Goal: Answer question/provide support: Share knowledge or assist other users

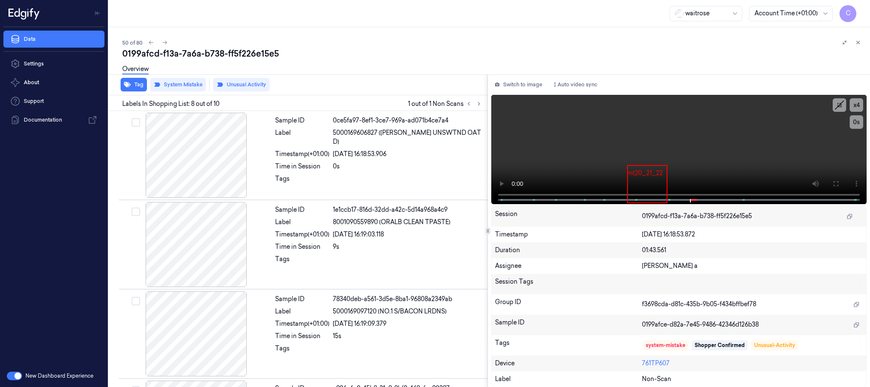
scroll to position [533, 0]
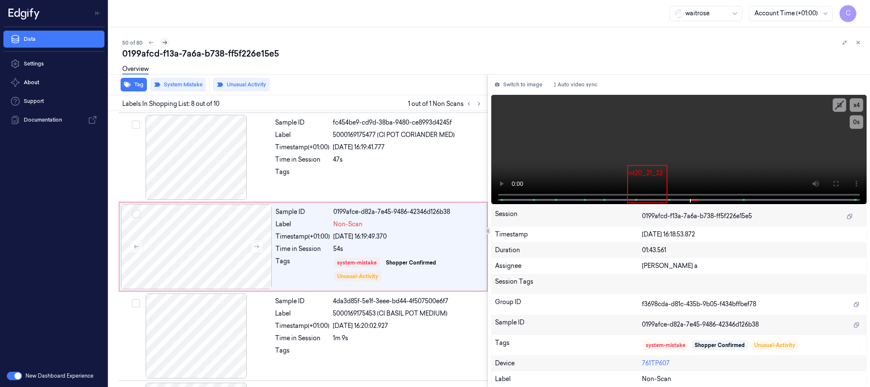
click at [163, 40] on icon at bounding box center [165, 43] width 6 height 6
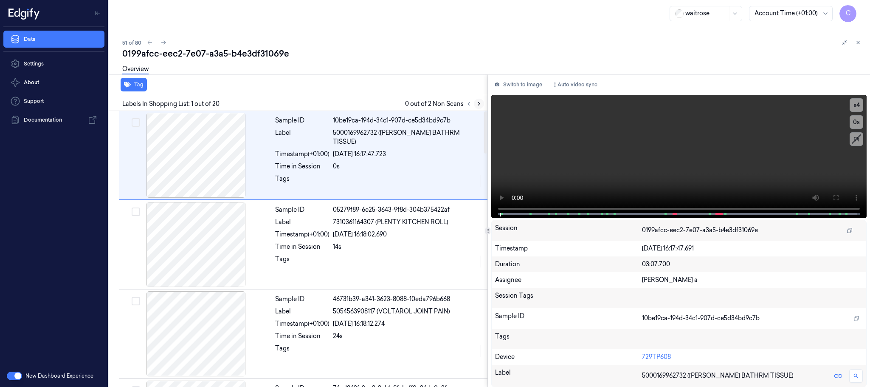
click at [480, 104] on icon at bounding box center [479, 104] width 6 height 6
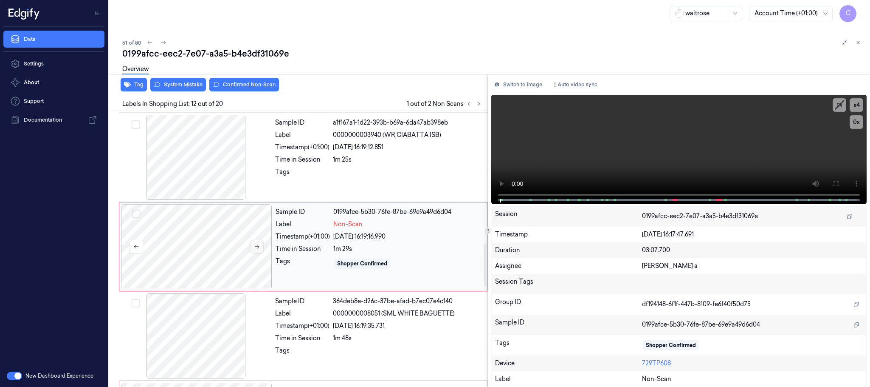
scroll to position [892, 0]
click at [257, 247] on icon at bounding box center [257, 244] width 6 height 6
click at [260, 246] on icon at bounding box center [257, 244] width 6 height 6
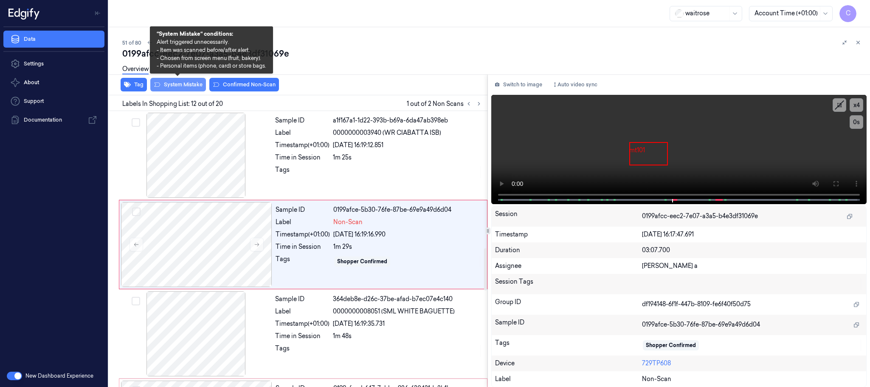
click at [180, 86] on button "System Mistake" at bounding box center [178, 85] width 56 height 14
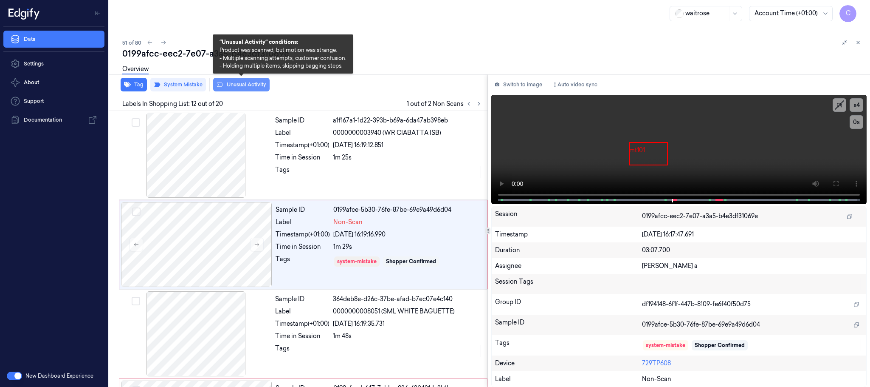
click at [228, 82] on button "Unusual Activity" at bounding box center [241, 85] width 56 height 14
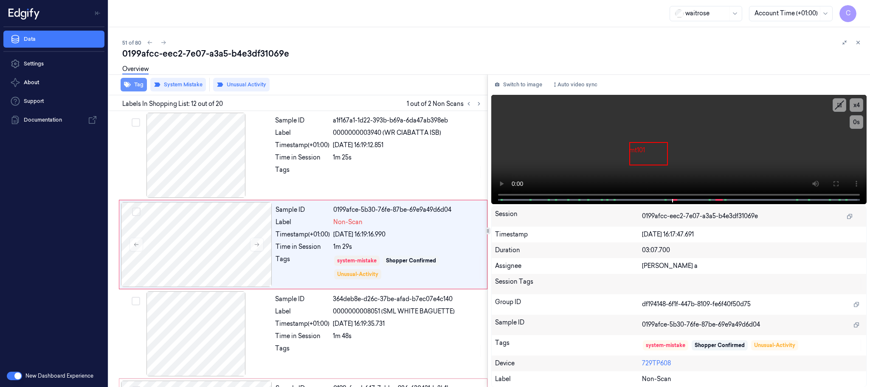
click at [136, 86] on button "Tag" at bounding box center [134, 85] width 26 height 14
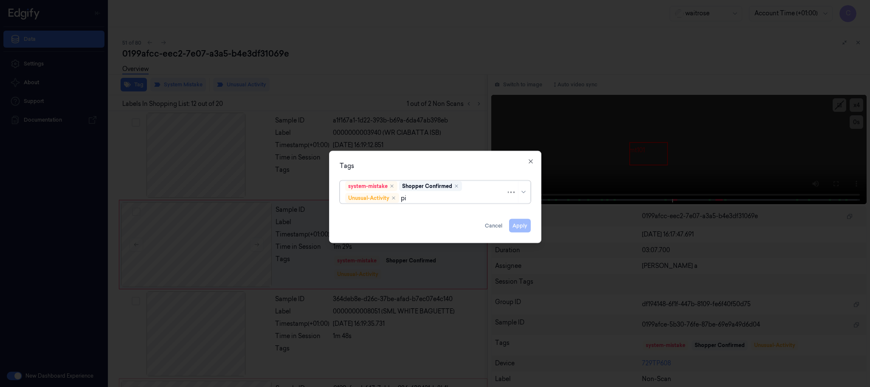
type input "pic"
click at [362, 212] on div "Picklist item alert" at bounding box center [369, 214] width 49 height 9
click at [391, 164] on div "Tags" at bounding box center [435, 165] width 191 height 9
click at [519, 225] on button "Apply" at bounding box center [520, 226] width 22 height 14
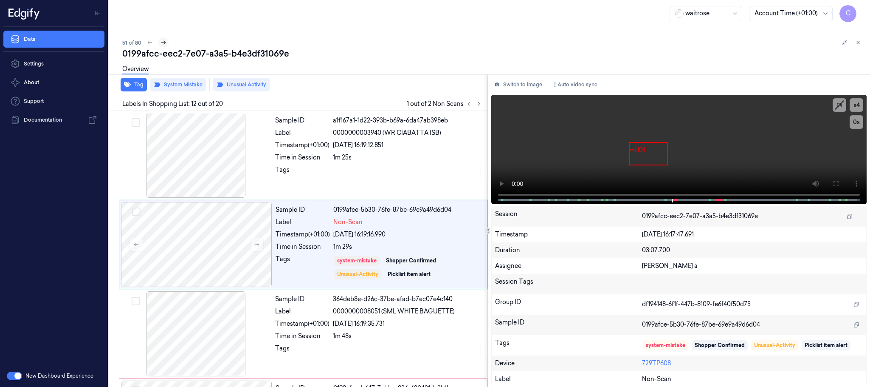
click at [164, 44] on icon at bounding box center [164, 43] width 6 height 6
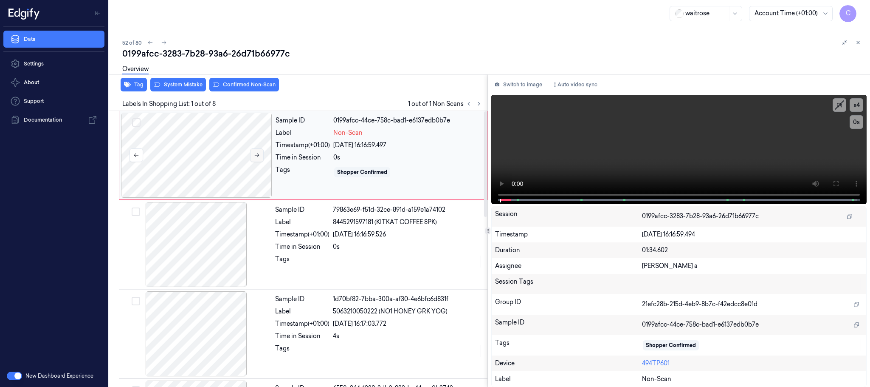
click at [255, 148] on button at bounding box center [257, 155] width 14 height 14
click at [254, 153] on icon at bounding box center [257, 155] width 6 height 6
click at [164, 156] on div at bounding box center [196, 155] width 151 height 85
click at [835, 182] on icon at bounding box center [836, 183] width 7 height 7
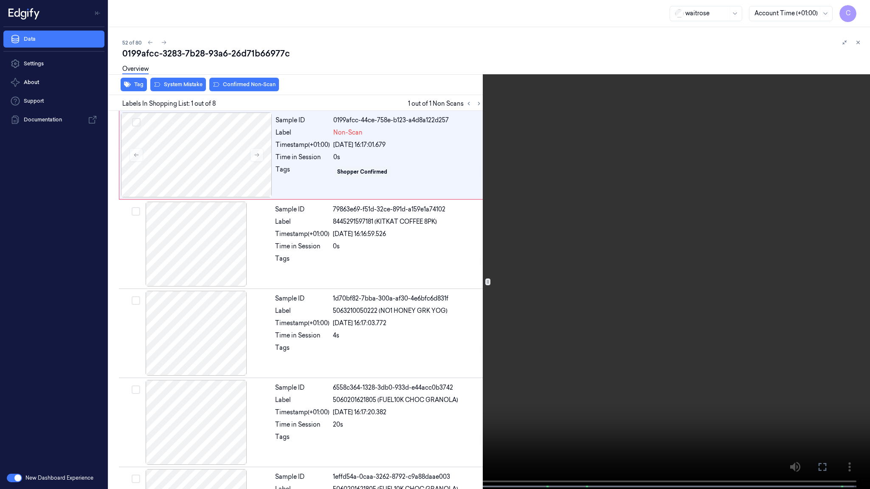
click at [864, 11] on button "x 4" at bounding box center [860, 10] width 14 height 14
click at [859, 8] on button "x 1" at bounding box center [860, 10] width 14 height 14
click at [460, 297] on video at bounding box center [435, 245] width 870 height 491
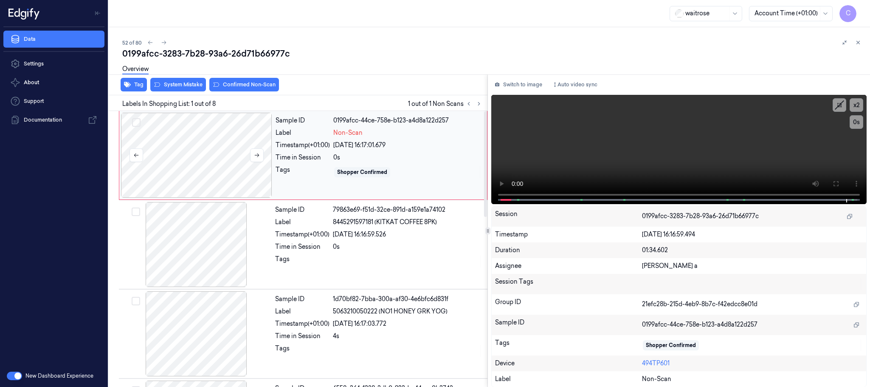
click at [180, 151] on div at bounding box center [196, 155] width 151 height 85
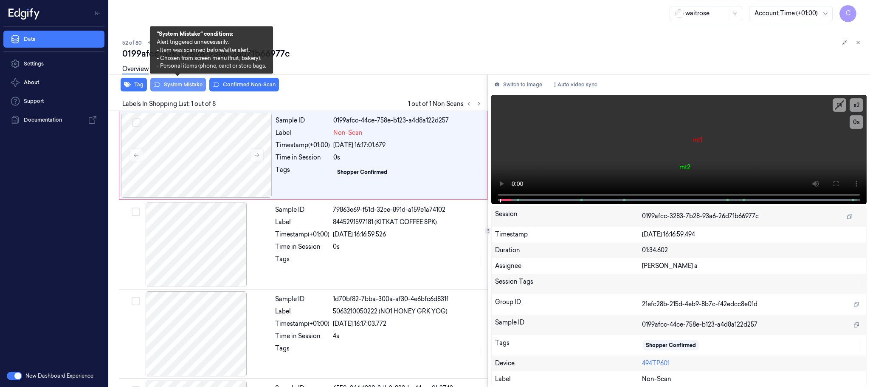
click at [177, 82] on button "System Mistake" at bounding box center [178, 85] width 56 height 14
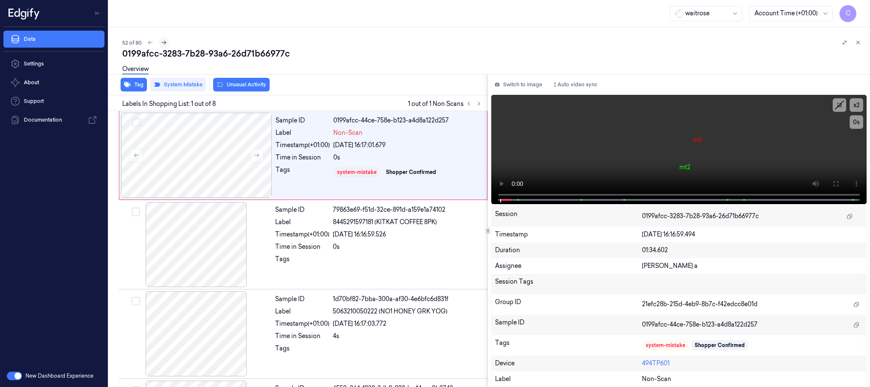
click at [162, 40] on icon at bounding box center [164, 43] width 6 height 6
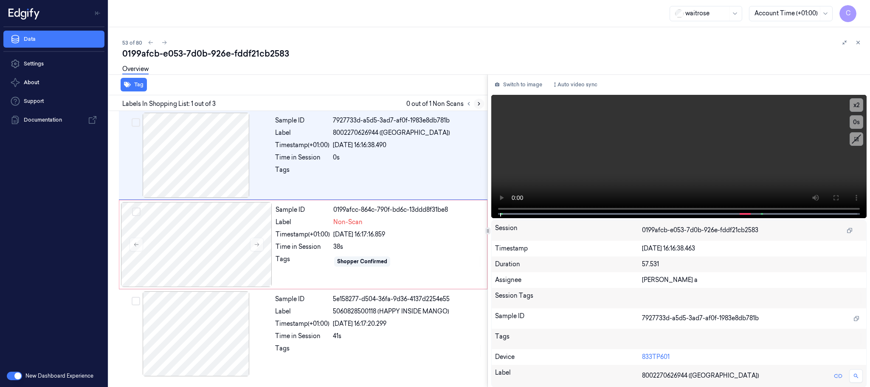
click at [478, 101] on icon at bounding box center [479, 104] width 6 height 6
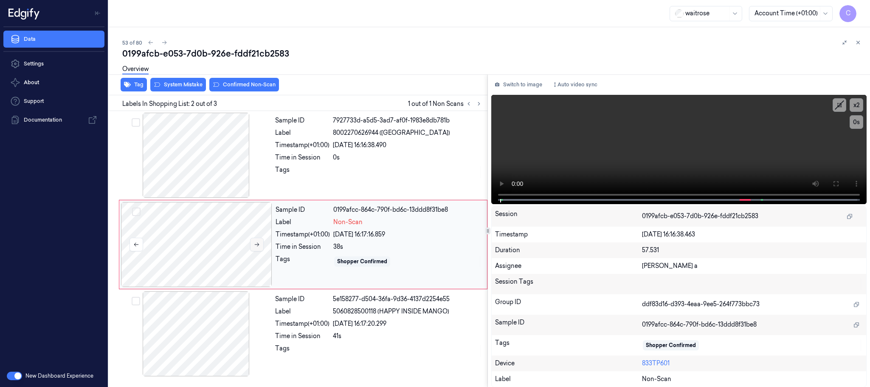
click at [260, 241] on icon at bounding box center [257, 244] width 6 height 6
click at [478, 103] on icon at bounding box center [479, 104] width 6 height 6
click at [259, 242] on icon at bounding box center [257, 244] width 6 height 6
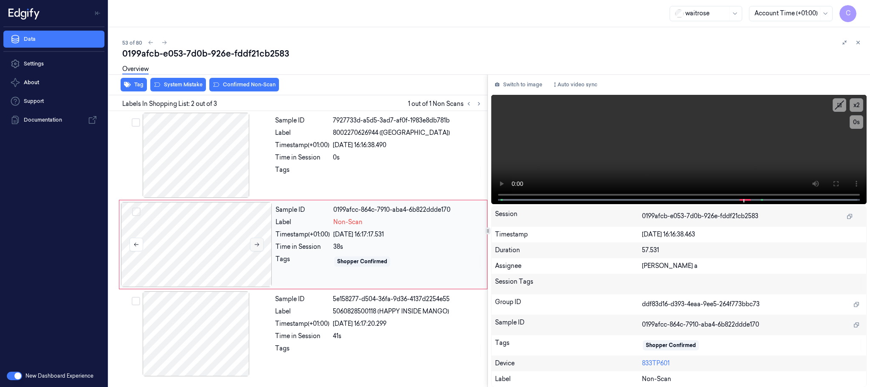
click at [258, 244] on icon at bounding box center [257, 244] width 6 height 6
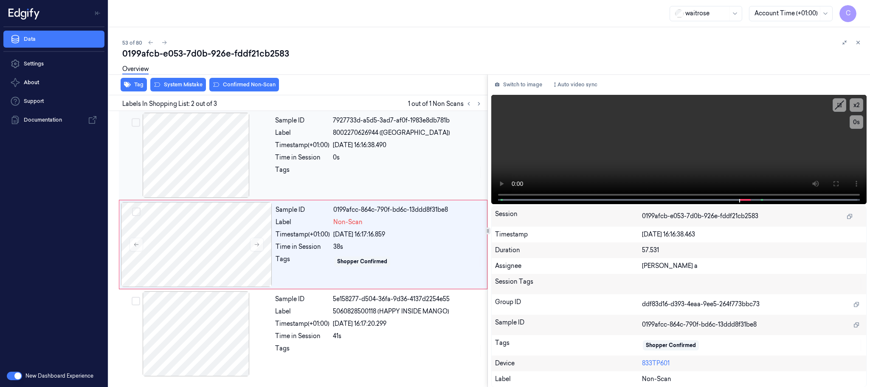
click at [204, 185] on div at bounding box center [196, 155] width 151 height 85
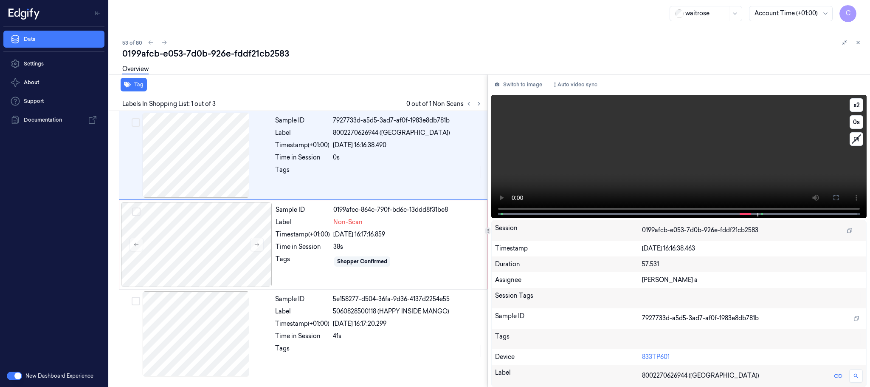
click at [684, 181] on video at bounding box center [679, 156] width 376 height 123
click at [166, 258] on div at bounding box center [196, 244] width 151 height 85
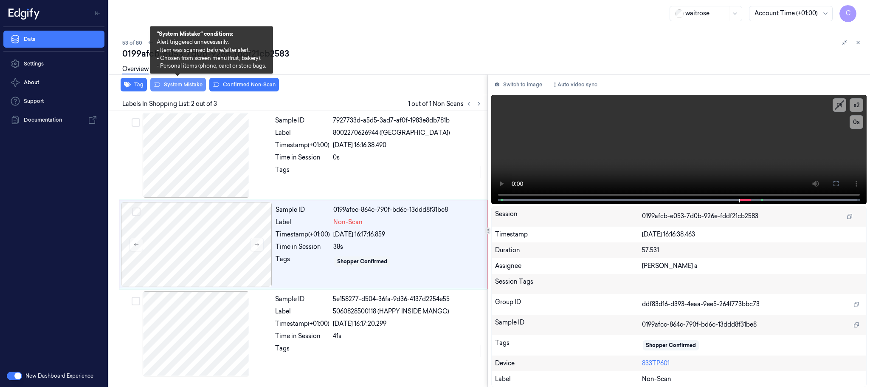
click at [185, 86] on button "System Mistake" at bounding box center [178, 85] width 56 height 14
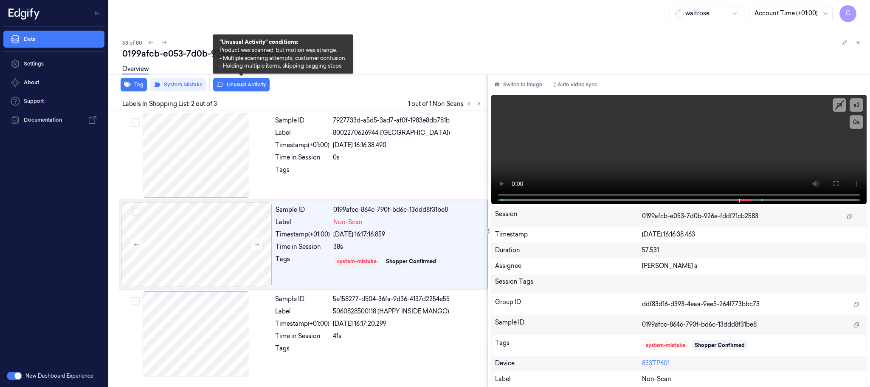
click at [241, 83] on button "Unusual Activity" at bounding box center [241, 85] width 56 height 14
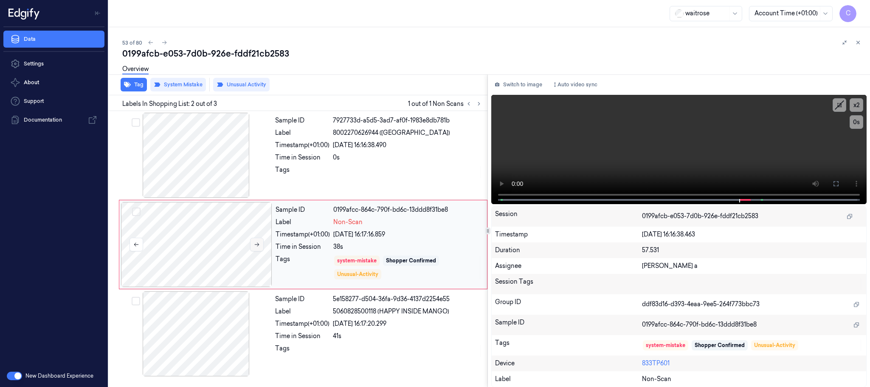
click at [255, 243] on icon at bounding box center [257, 244] width 6 height 6
click at [160, 41] on button at bounding box center [164, 42] width 10 height 10
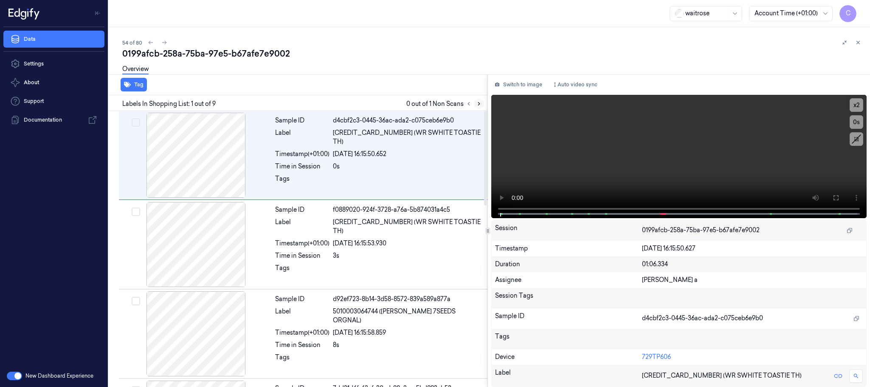
click at [477, 107] on button at bounding box center [479, 104] width 10 height 10
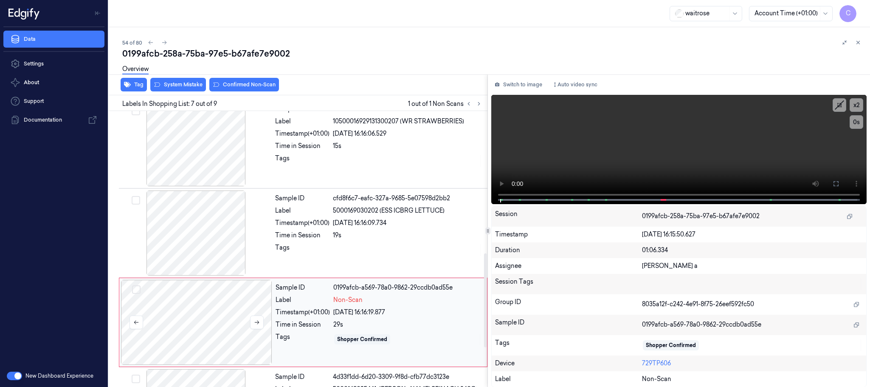
scroll to position [444, 0]
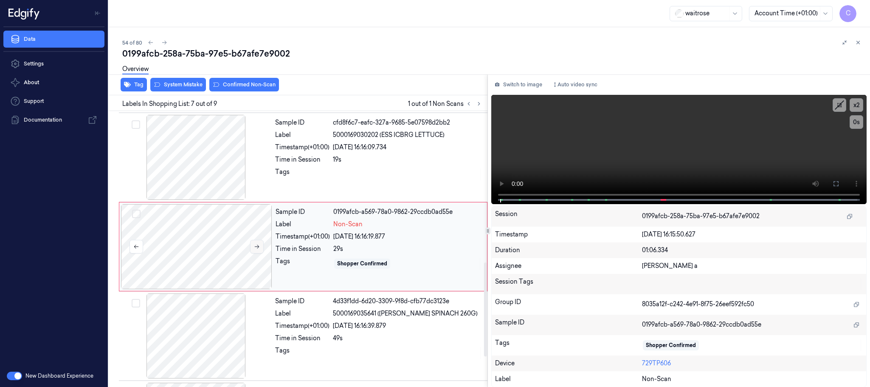
click at [252, 251] on button at bounding box center [257, 247] width 14 height 14
click at [258, 249] on icon at bounding box center [257, 246] width 6 height 6
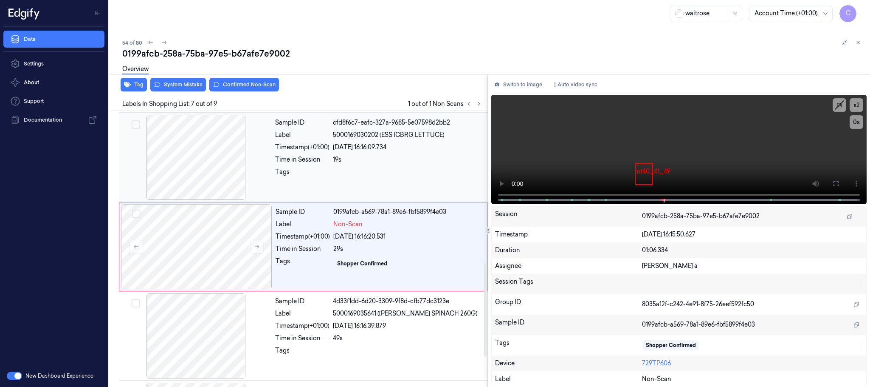
click at [208, 163] on div at bounding box center [196, 157] width 151 height 85
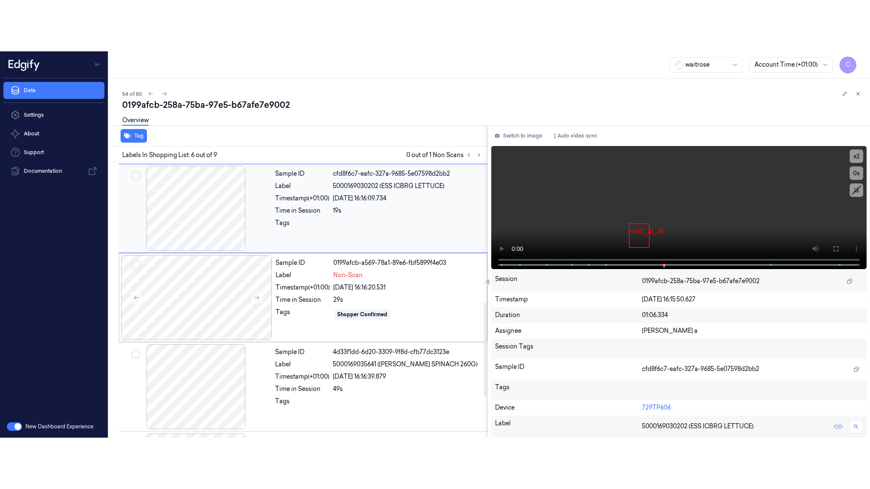
scroll to position [354, 0]
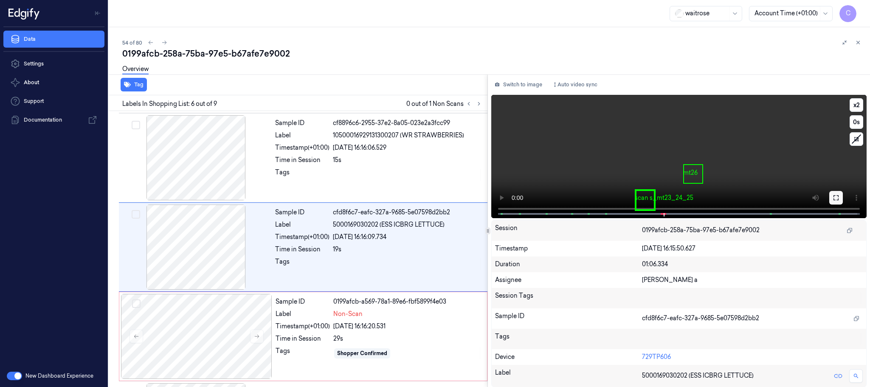
click at [834, 195] on icon at bounding box center [836, 197] width 5 height 5
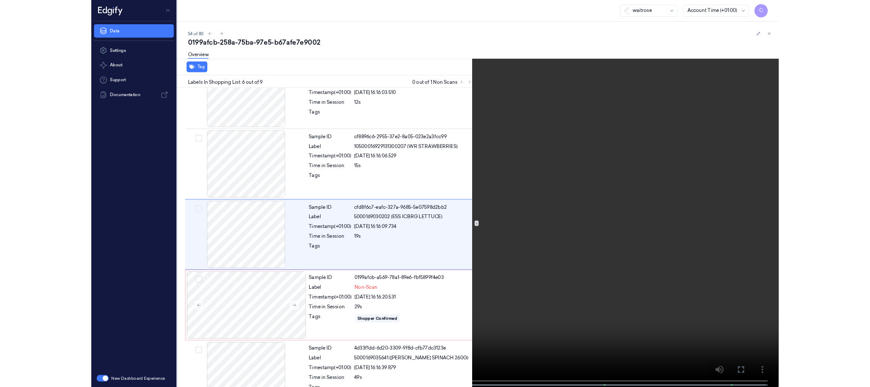
scroll to position [303, 0]
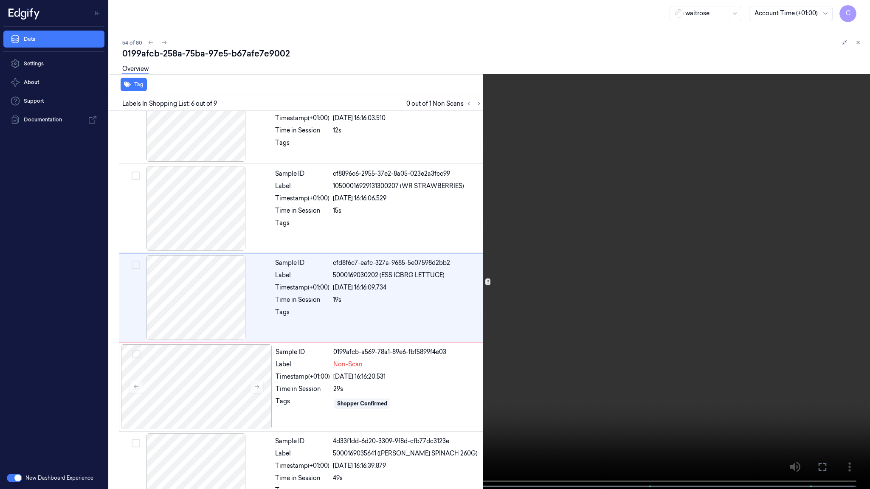
click at [348, 359] on video at bounding box center [435, 245] width 870 height 491
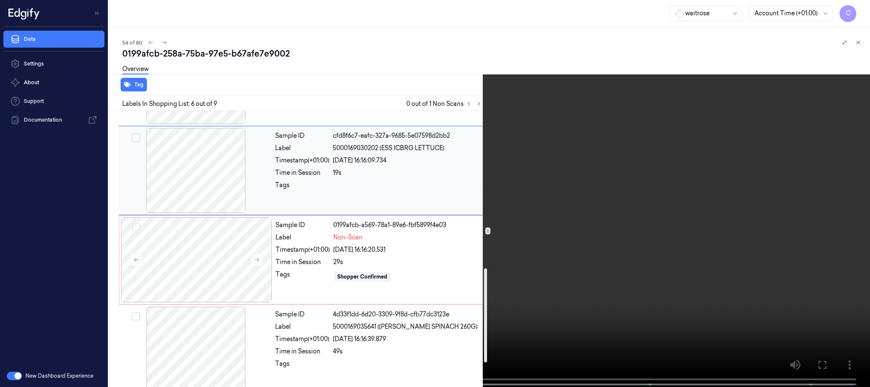
scroll to position [494, 0]
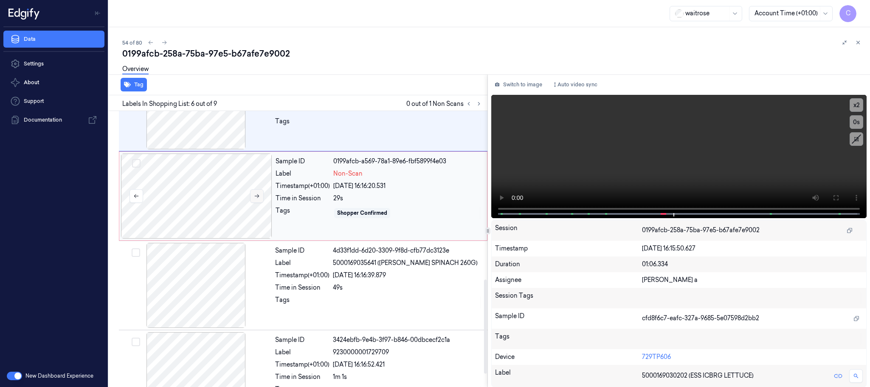
click at [255, 199] on icon at bounding box center [257, 196] width 6 height 6
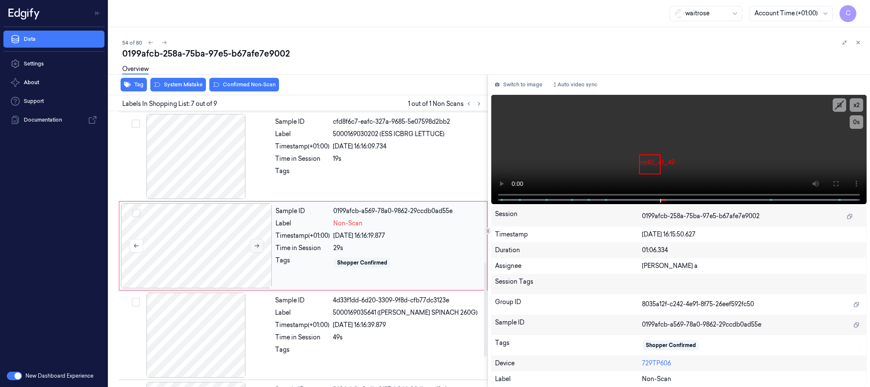
scroll to position [444, 0]
click at [260, 248] on icon at bounding box center [257, 246] width 6 height 6
click at [190, 247] on div at bounding box center [196, 246] width 151 height 85
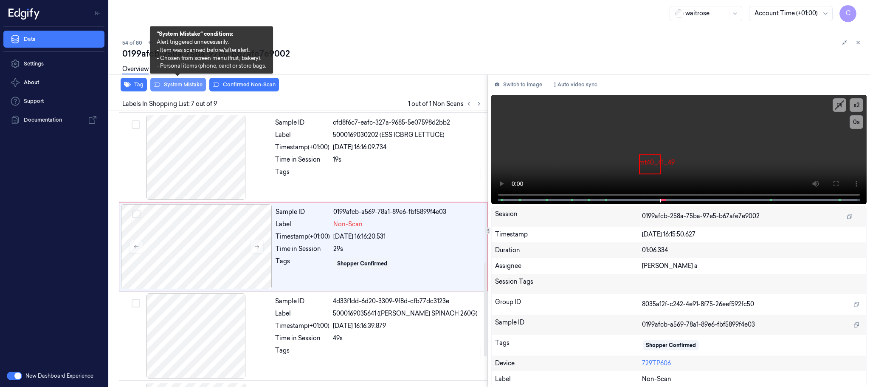
click at [165, 85] on button "System Mistake" at bounding box center [178, 85] width 56 height 14
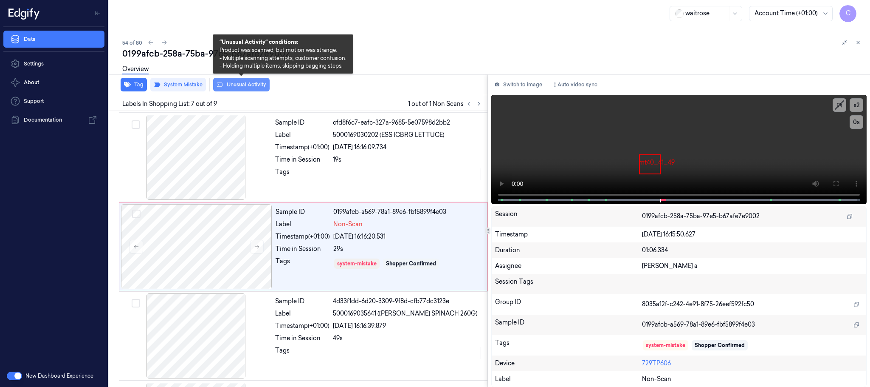
click at [255, 83] on button "Unusual Activity" at bounding box center [241, 85] width 56 height 14
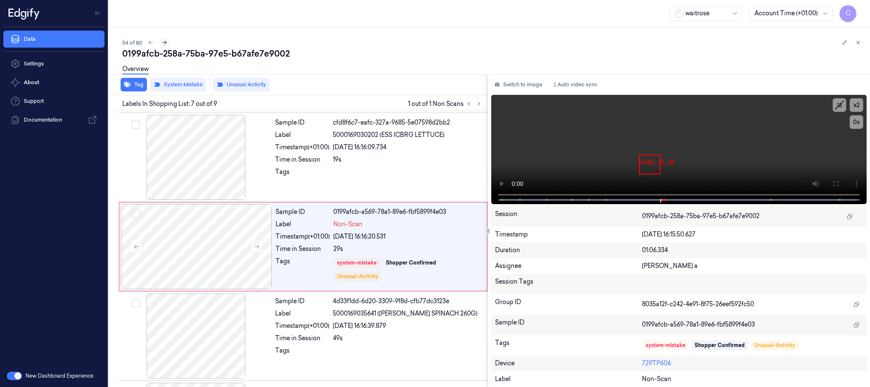
click at [164, 40] on icon at bounding box center [164, 43] width 6 height 6
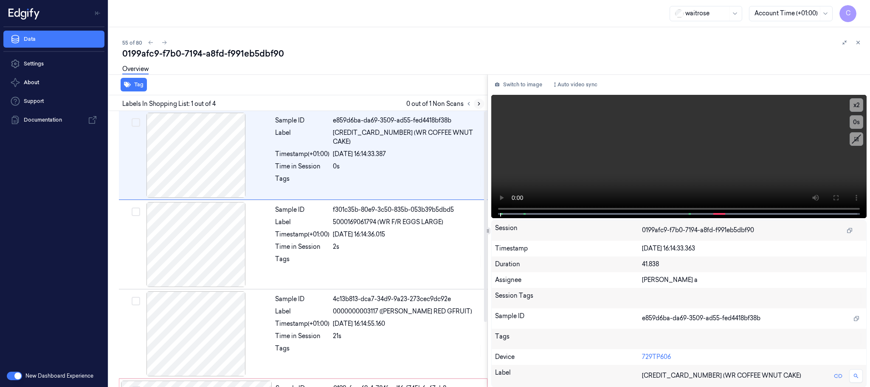
click at [482, 105] on button at bounding box center [479, 104] width 10 height 10
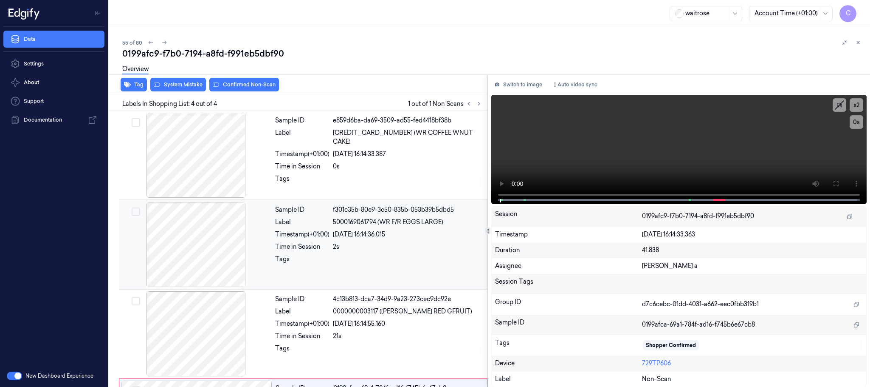
scroll to position [85, 0]
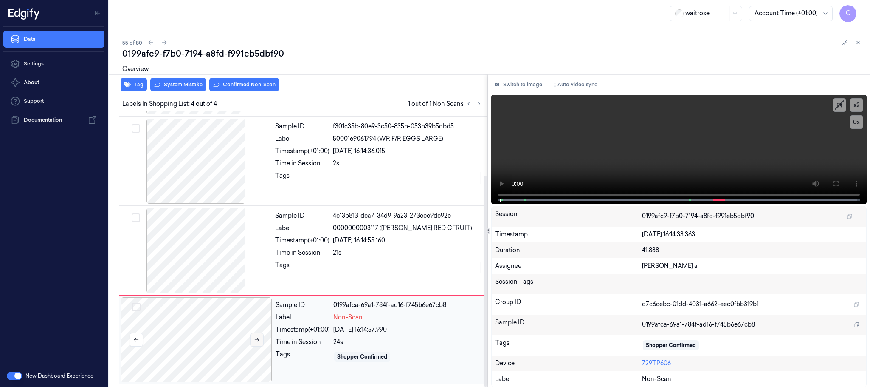
click at [257, 333] on button at bounding box center [257, 340] width 14 height 14
click at [260, 341] on button at bounding box center [257, 340] width 14 height 14
click at [261, 341] on button at bounding box center [257, 340] width 14 height 14
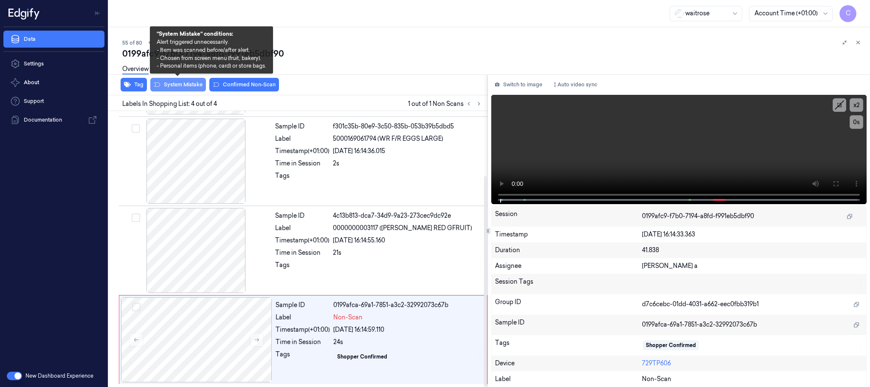
click at [175, 85] on button "System Mistake" at bounding box center [178, 85] width 56 height 14
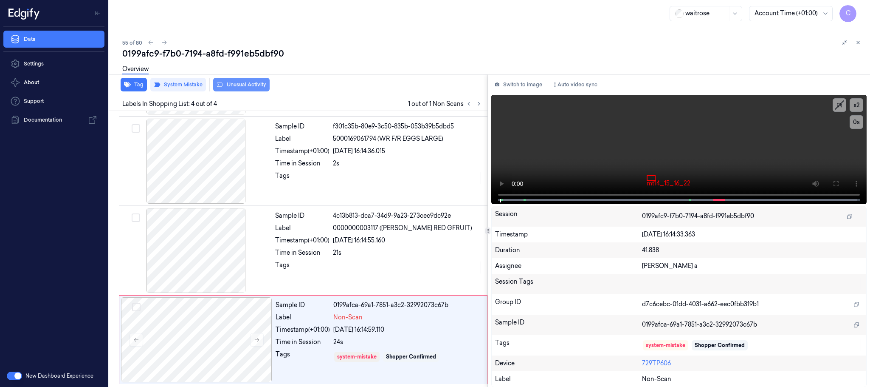
click at [254, 87] on button "Unusual Activity" at bounding box center [241, 85] width 56 height 14
click at [143, 86] on button "Tag" at bounding box center [134, 85] width 26 height 14
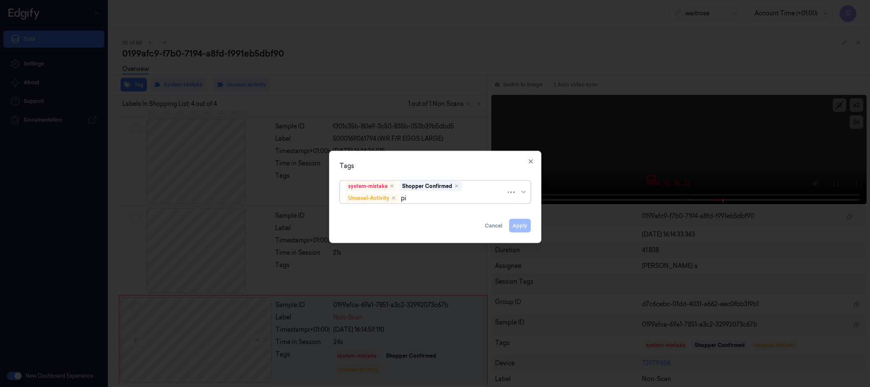
type input "pic"
click at [350, 217] on div "Picklist item alert" at bounding box center [369, 214] width 49 height 9
click at [378, 166] on div "Tags" at bounding box center [435, 165] width 191 height 9
click at [519, 224] on button "Apply" at bounding box center [520, 226] width 22 height 14
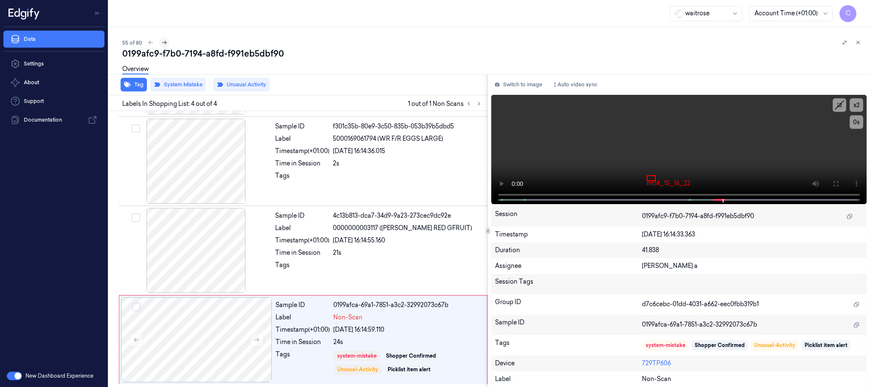
click at [165, 42] on icon at bounding box center [164, 43] width 6 height 6
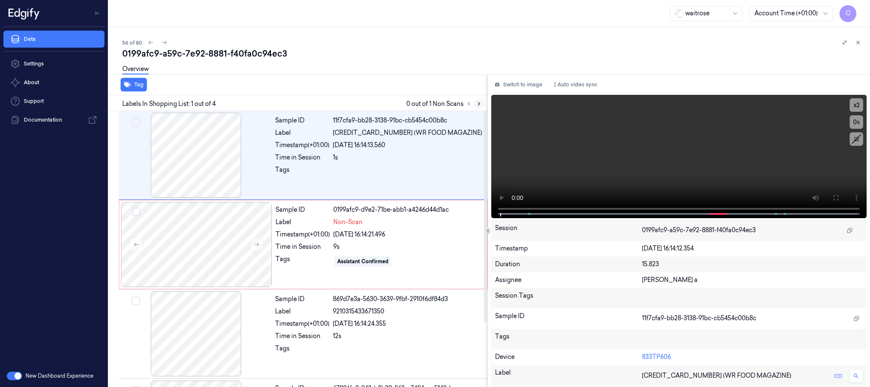
click at [478, 101] on icon at bounding box center [479, 104] width 6 height 6
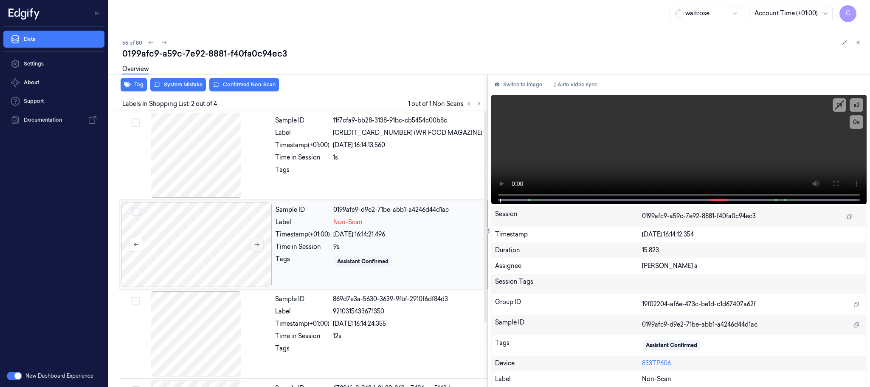
click at [260, 247] on icon at bounding box center [257, 244] width 6 height 6
click at [257, 244] on icon at bounding box center [257, 244] width 6 height 6
click at [206, 159] on div at bounding box center [196, 155] width 151 height 85
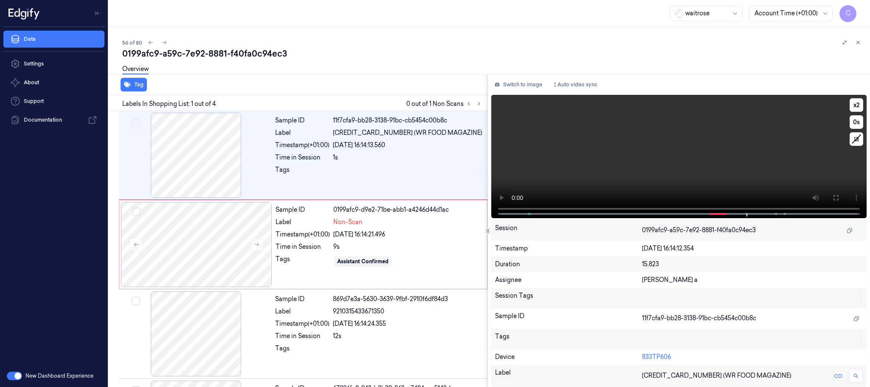
click at [691, 184] on video at bounding box center [679, 156] width 376 height 123
click at [197, 235] on div at bounding box center [196, 244] width 151 height 85
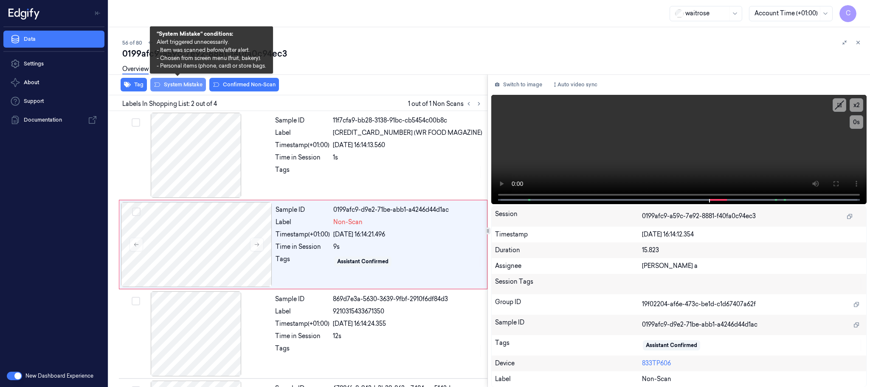
click at [177, 89] on button "System Mistake" at bounding box center [178, 85] width 56 height 14
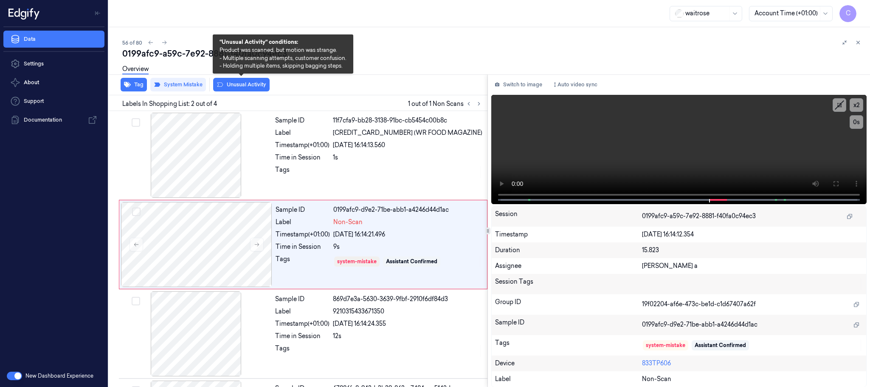
click at [237, 86] on button "Unusual Activity" at bounding box center [241, 85] width 56 height 14
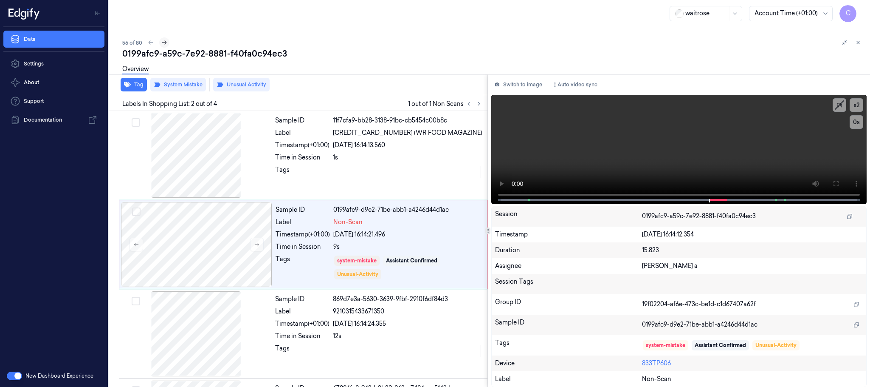
click at [163, 41] on icon at bounding box center [164, 43] width 6 height 6
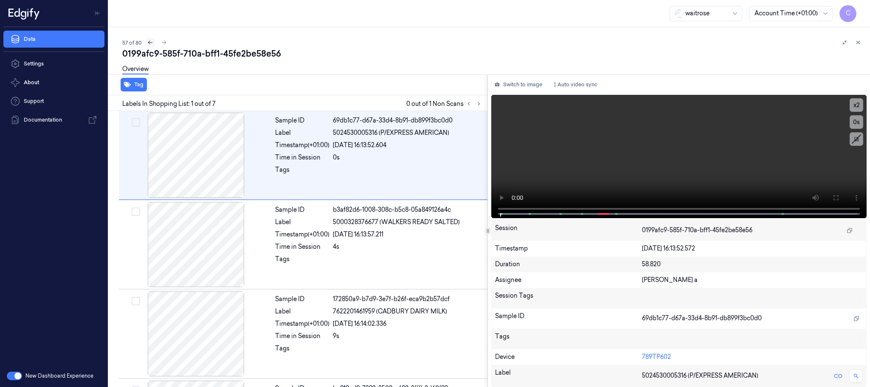
click at [149, 42] on icon at bounding box center [150, 43] width 6 height 6
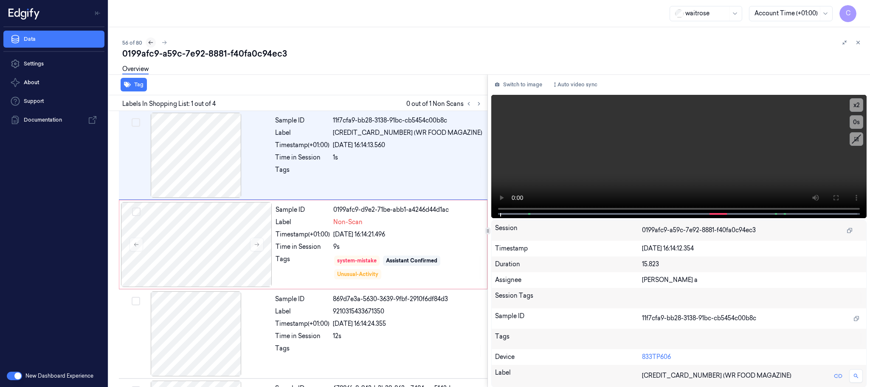
click at [148, 41] on icon at bounding box center [151, 43] width 6 height 6
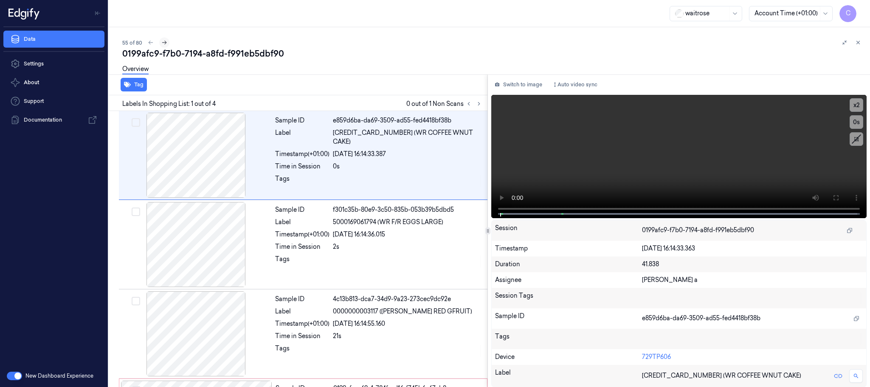
click at [164, 41] on icon at bounding box center [164, 43] width 6 height 6
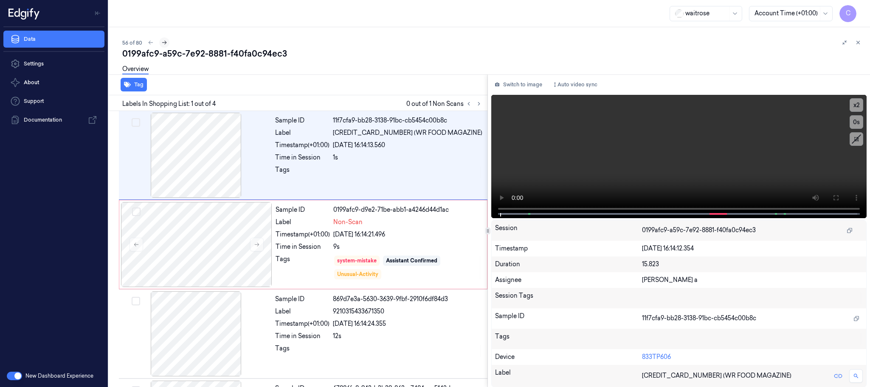
click at [163, 43] on icon at bounding box center [164, 43] width 6 height 6
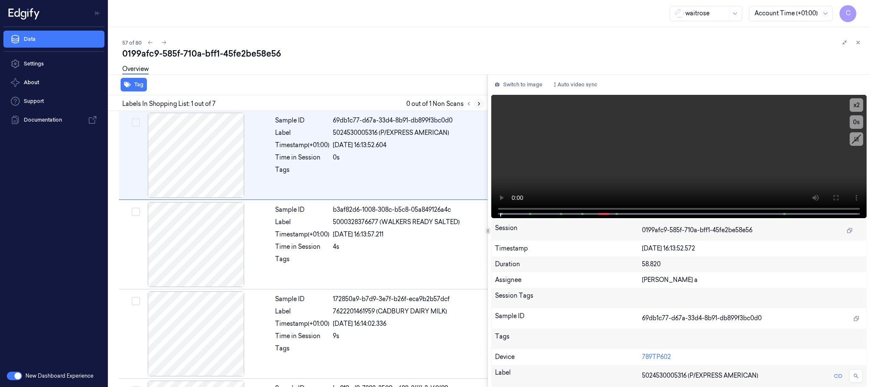
click at [478, 101] on icon at bounding box center [479, 104] width 6 height 6
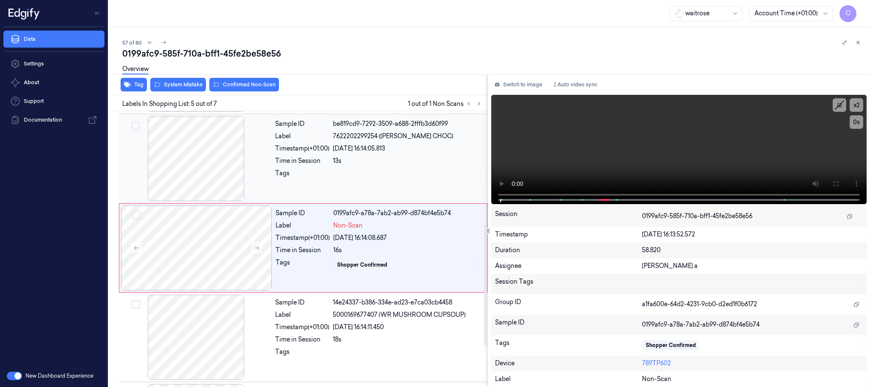
scroll to position [265, 0]
click at [481, 101] on icon at bounding box center [479, 104] width 6 height 6
click at [259, 245] on button at bounding box center [257, 247] width 14 height 14
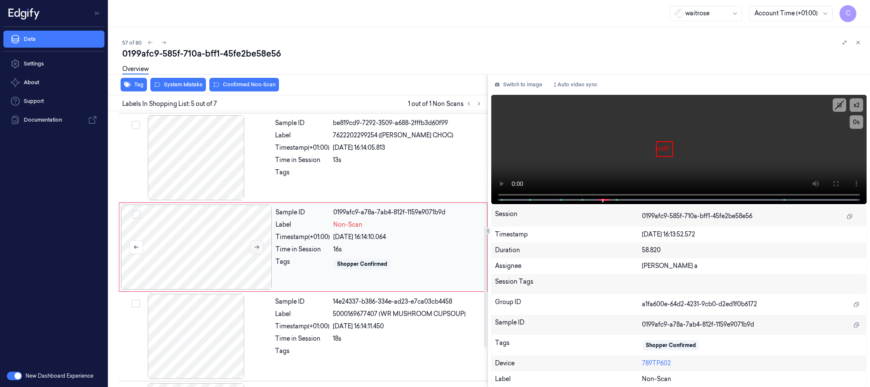
click at [253, 247] on button at bounding box center [257, 247] width 14 height 14
click at [184, 166] on div at bounding box center [196, 157] width 151 height 85
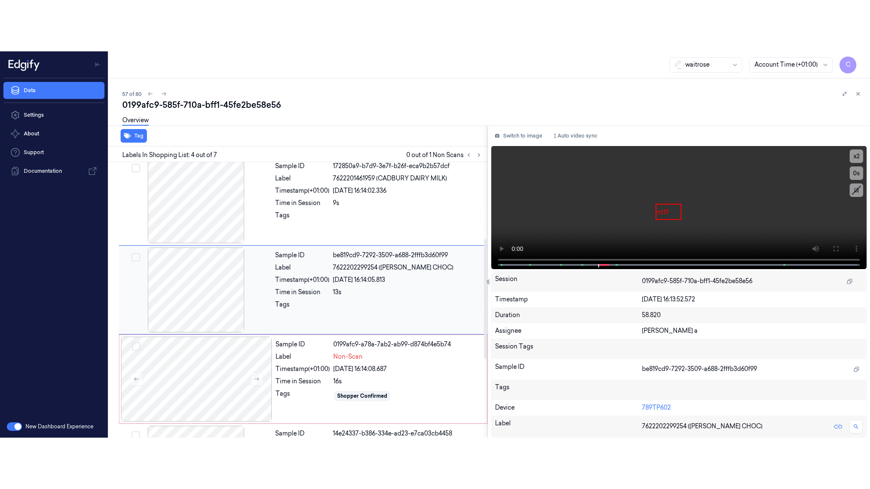
scroll to position [175, 0]
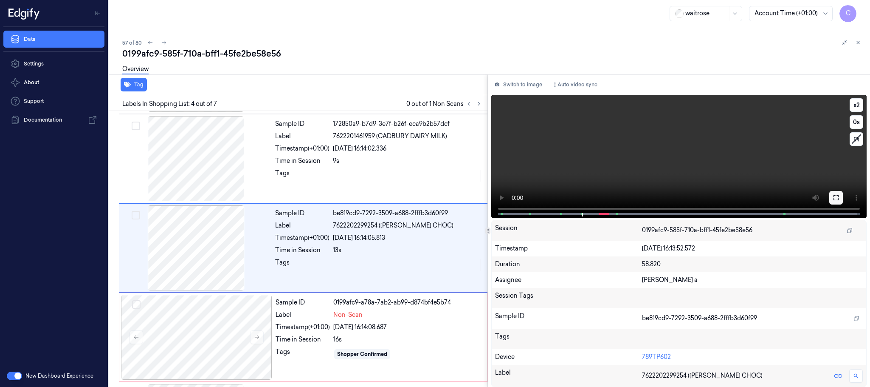
click at [837, 197] on icon at bounding box center [836, 197] width 7 height 7
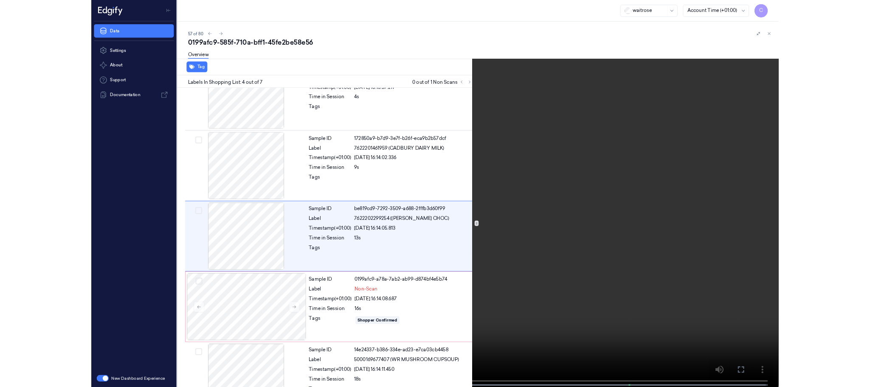
scroll to position [124, 0]
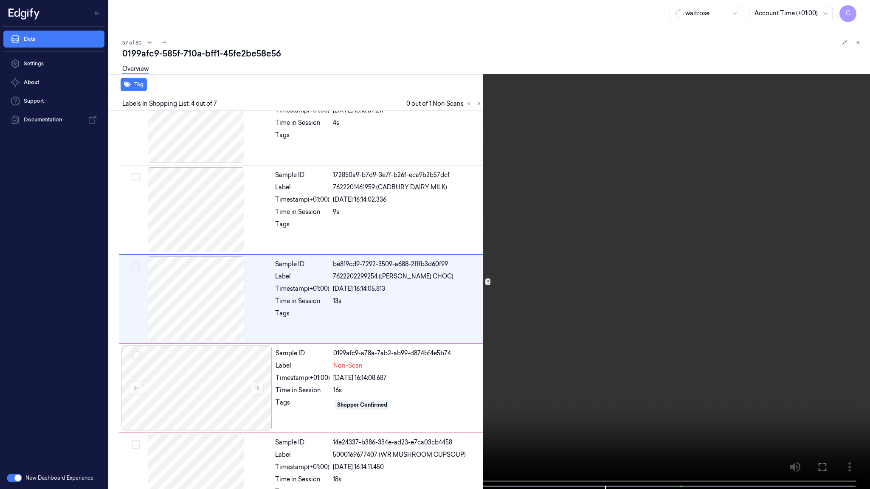
click at [395, 304] on video at bounding box center [435, 245] width 870 height 491
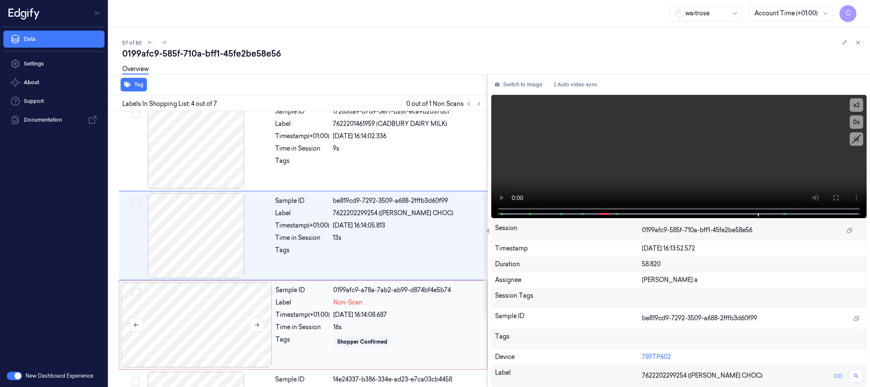
click at [224, 314] on div at bounding box center [196, 324] width 151 height 85
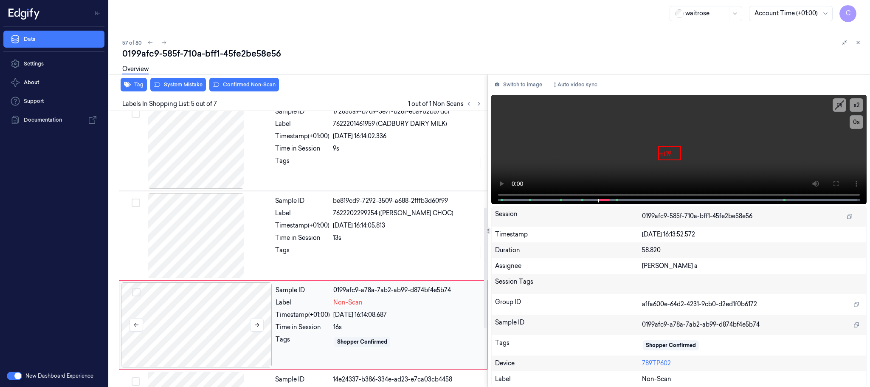
scroll to position [265, 0]
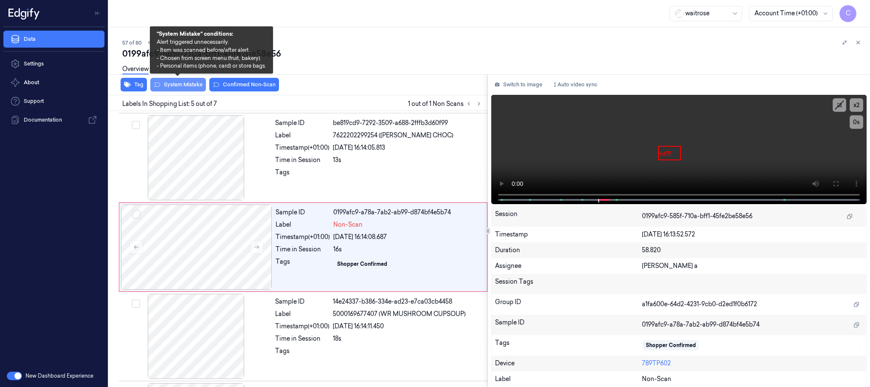
click at [173, 83] on button "System Mistake" at bounding box center [178, 85] width 56 height 14
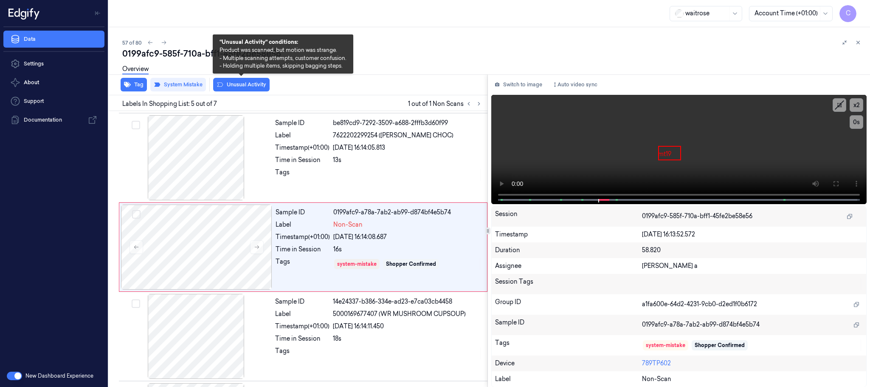
click at [246, 82] on button "Unusual Activity" at bounding box center [241, 85] width 56 height 14
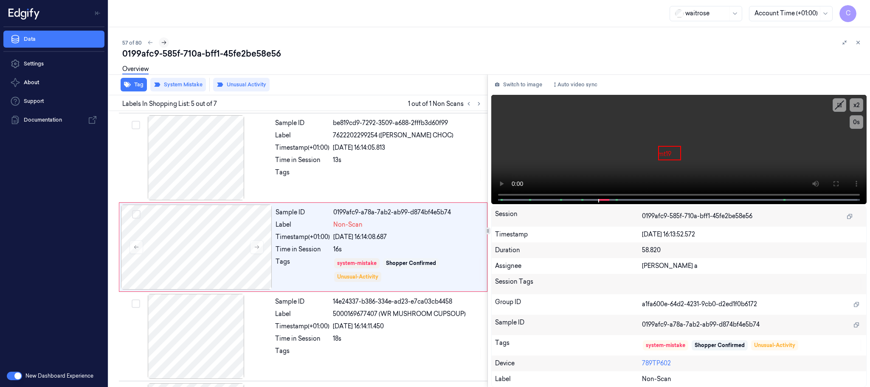
click at [165, 42] on icon at bounding box center [164, 43] width 6 height 6
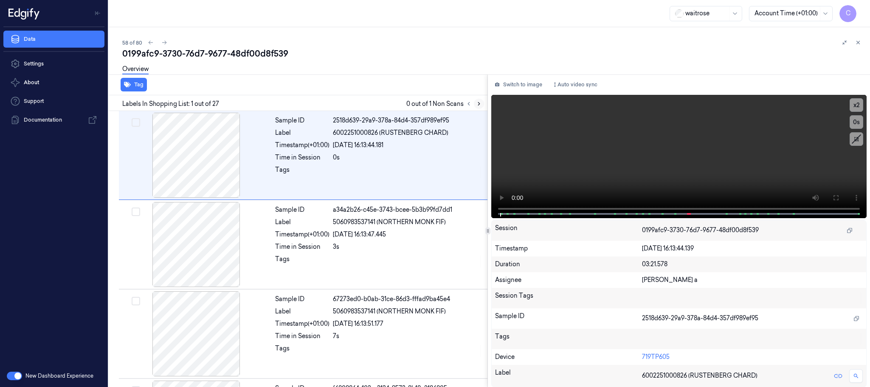
click at [482, 105] on icon at bounding box center [479, 104] width 6 height 6
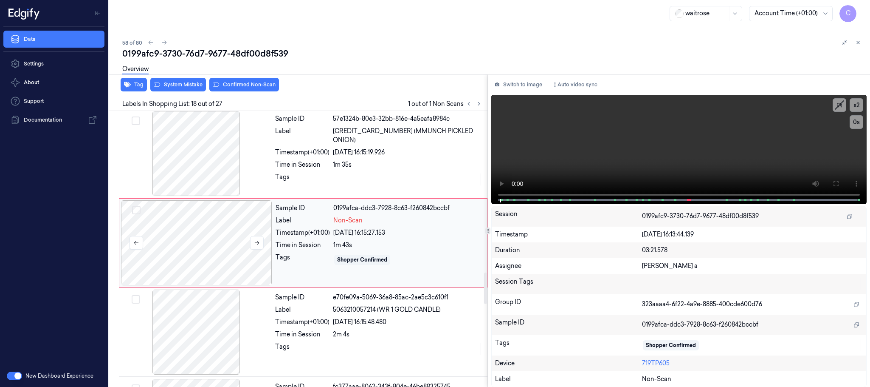
scroll to position [1430, 0]
click at [258, 248] on button at bounding box center [257, 242] width 14 height 14
click at [259, 245] on icon at bounding box center [257, 242] width 6 height 6
click at [194, 160] on div at bounding box center [196, 152] width 151 height 85
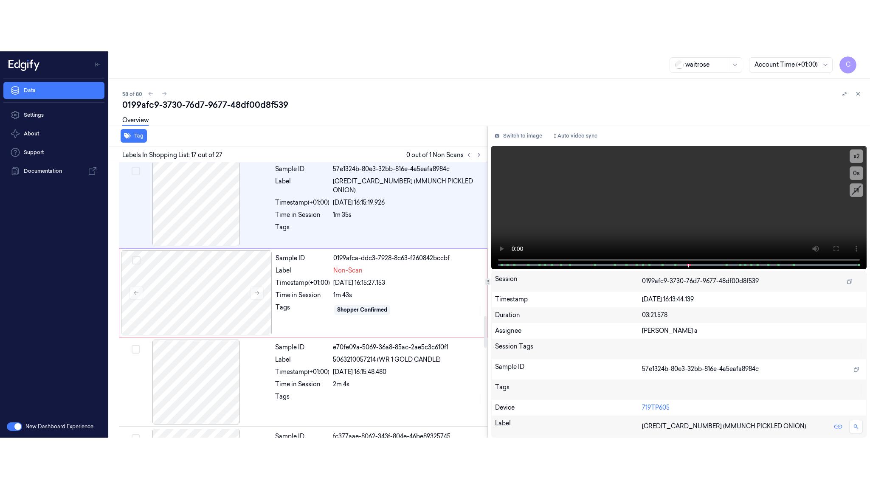
scroll to position [1340, 0]
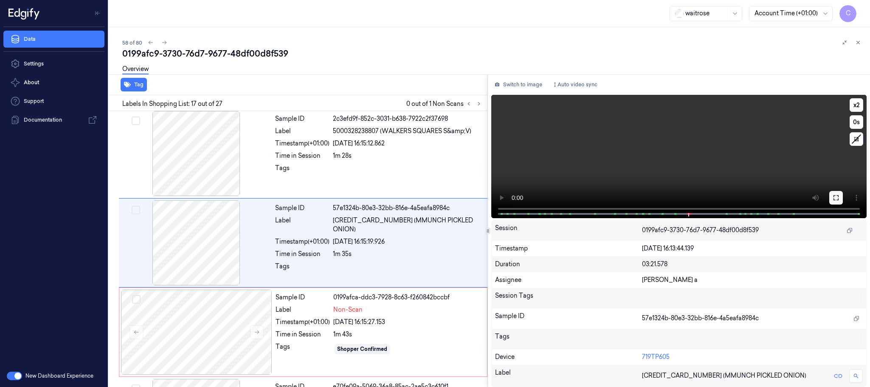
click at [840, 200] on button at bounding box center [837, 198] width 14 height 14
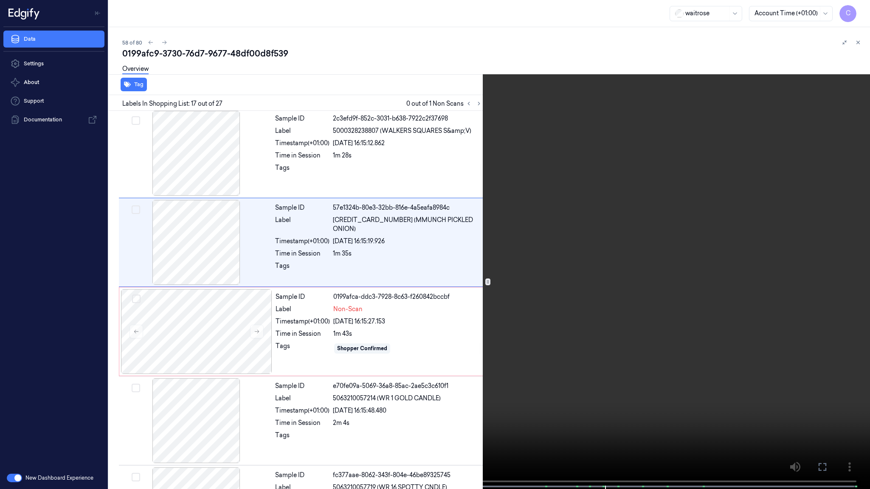
click at [450, 383] on video at bounding box center [435, 245] width 870 height 491
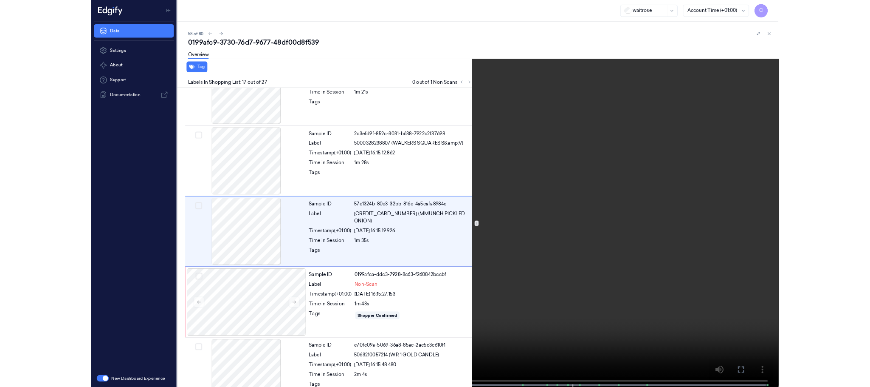
scroll to position [1289, 0]
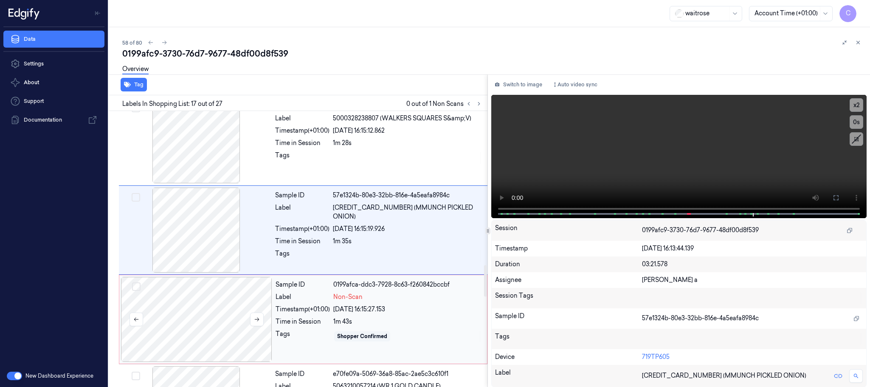
click at [204, 315] on div at bounding box center [196, 319] width 151 height 85
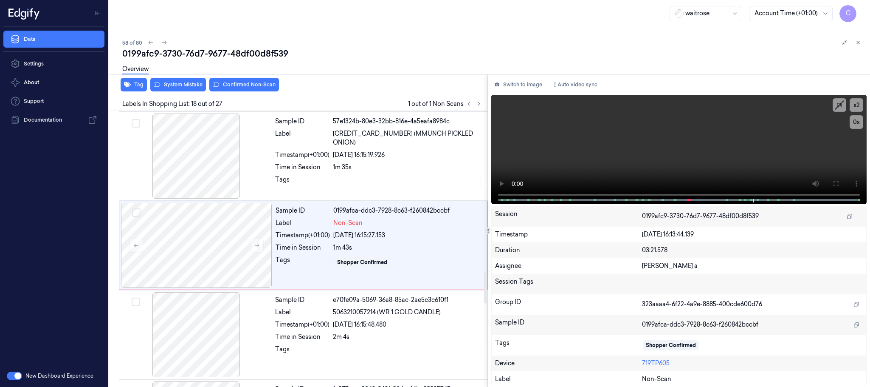
scroll to position [1430, 0]
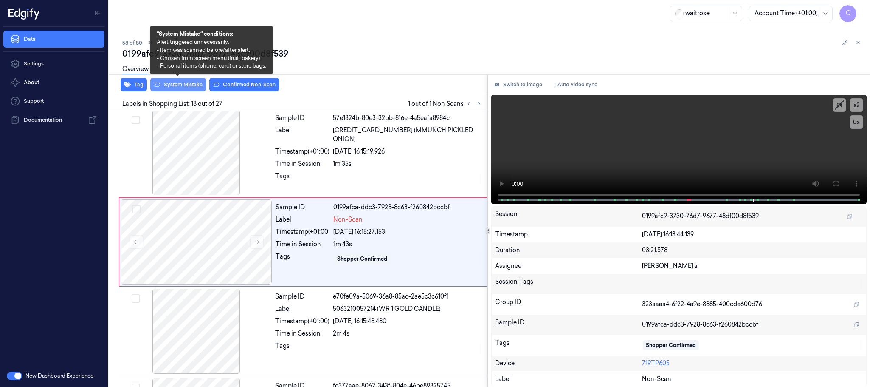
click at [168, 88] on button "System Mistake" at bounding box center [178, 85] width 56 height 14
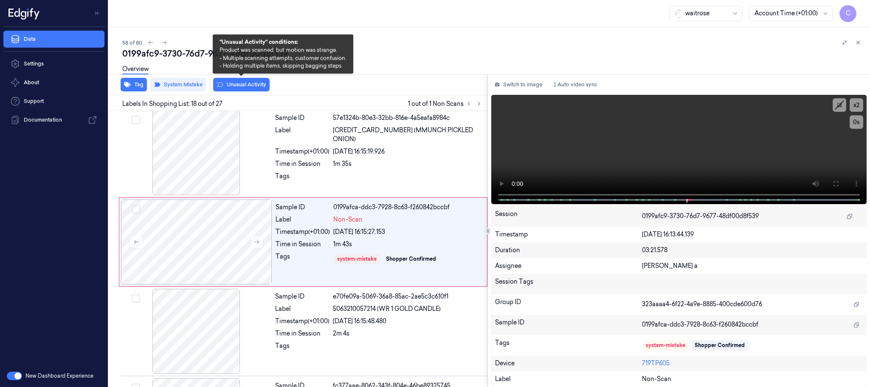
click at [237, 87] on button "Unusual Activity" at bounding box center [241, 85] width 56 height 14
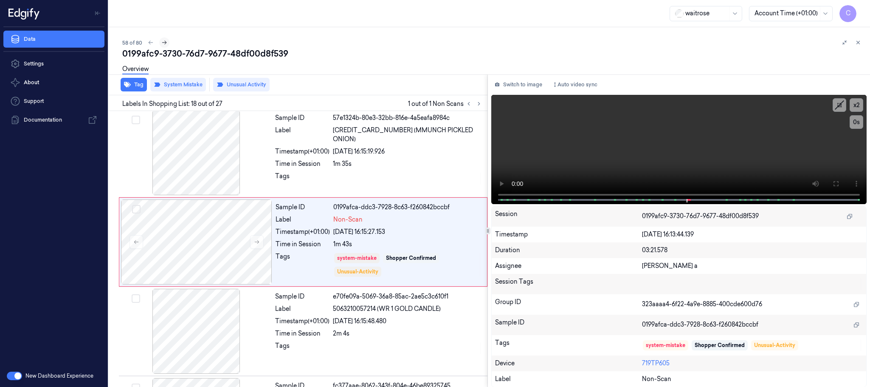
click at [162, 45] on icon at bounding box center [164, 43] width 6 height 6
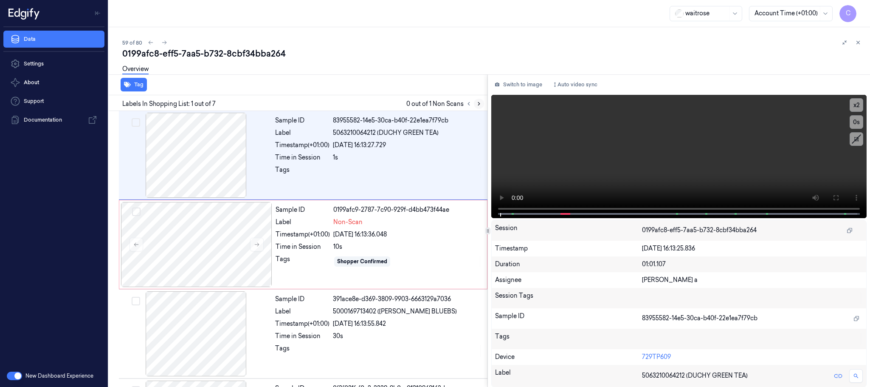
click at [481, 106] on icon at bounding box center [479, 104] width 6 height 6
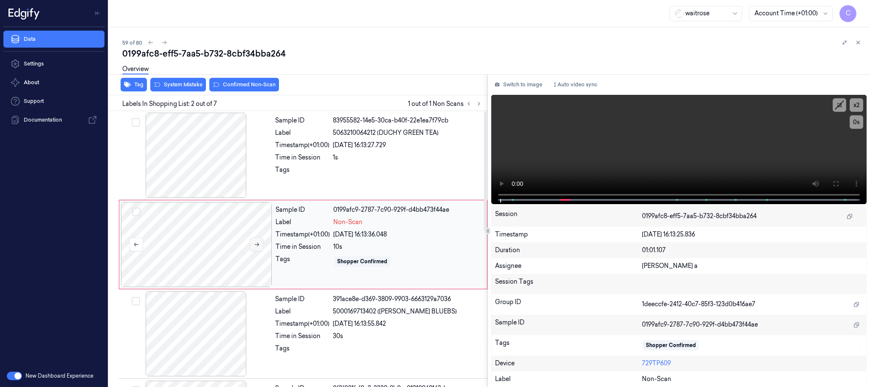
click at [259, 244] on icon at bounding box center [257, 245] width 5 height 4
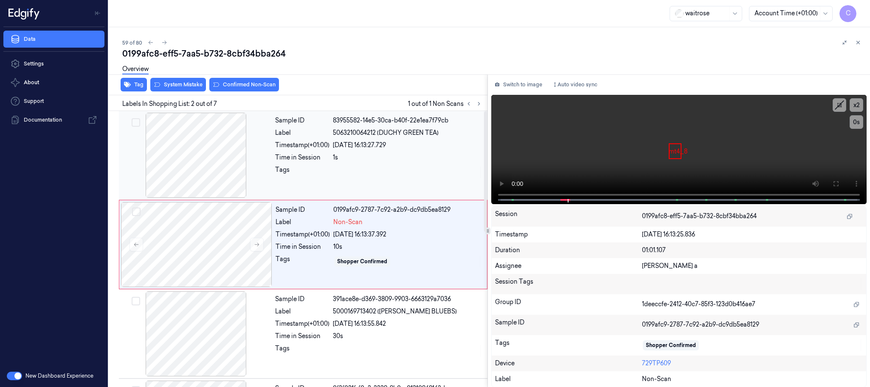
click at [226, 169] on div at bounding box center [196, 155] width 151 height 85
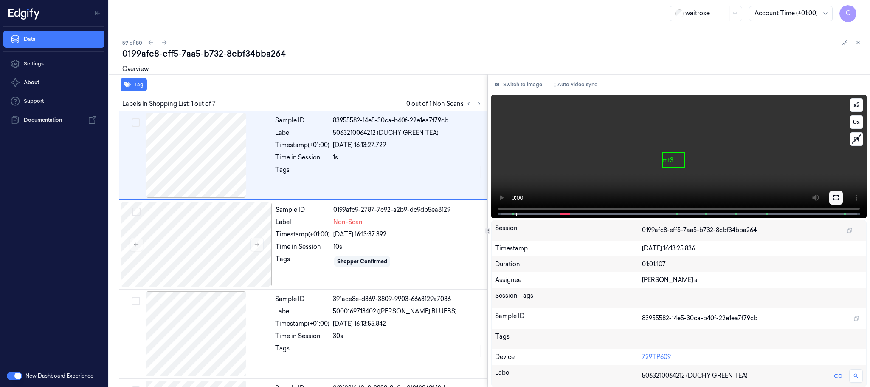
click at [836, 195] on icon at bounding box center [836, 197] width 7 height 7
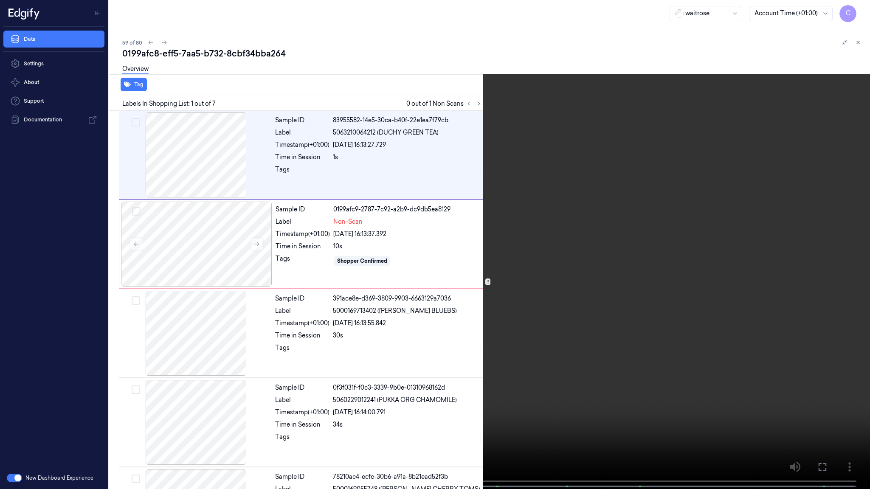
click at [382, 286] on video at bounding box center [435, 245] width 870 height 491
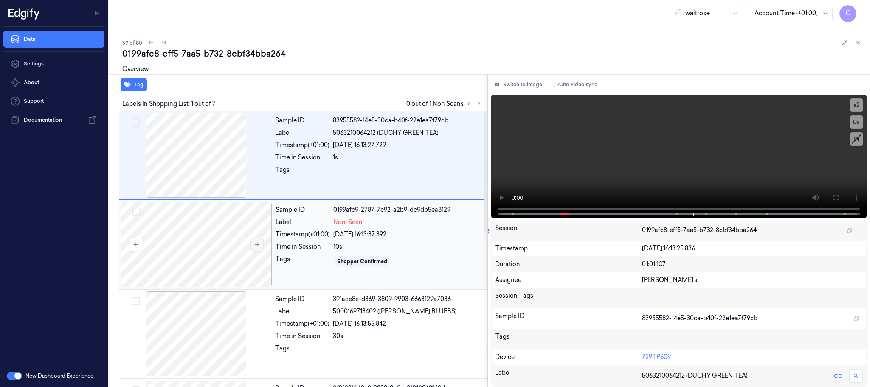
click at [256, 246] on icon at bounding box center [257, 244] width 6 height 6
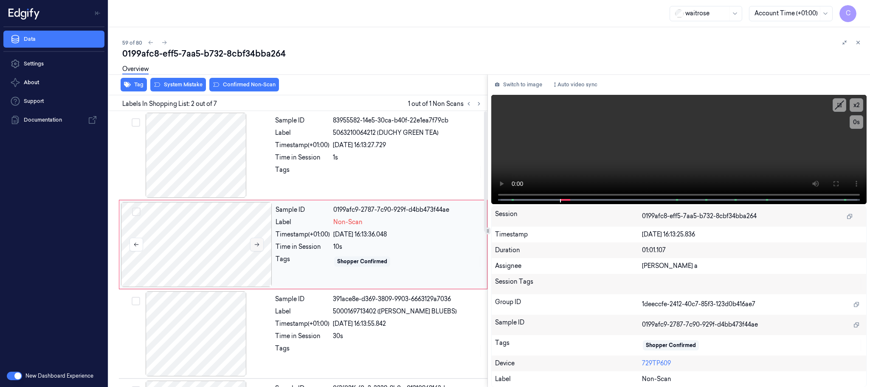
click at [256, 246] on icon at bounding box center [257, 244] width 6 height 6
click at [255, 246] on icon at bounding box center [257, 244] width 6 height 6
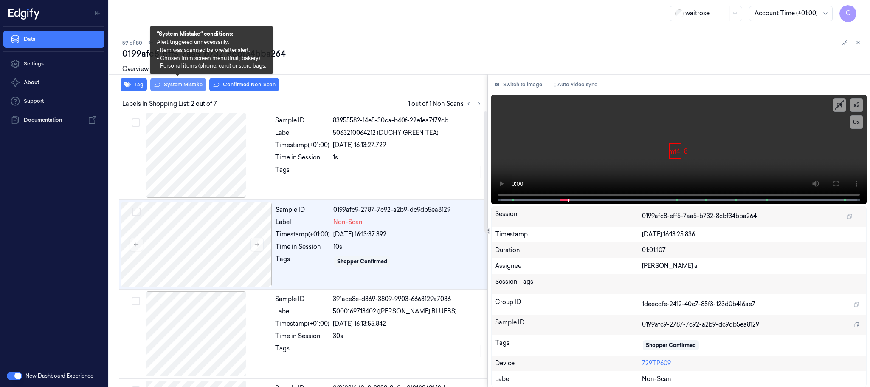
click at [178, 84] on button "System Mistake" at bounding box center [178, 85] width 56 height 14
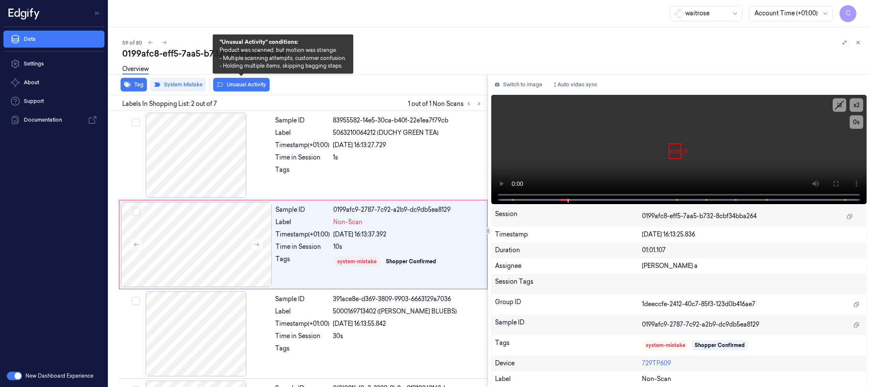
click at [245, 85] on button "Unusual Activity" at bounding box center [241, 85] width 56 height 14
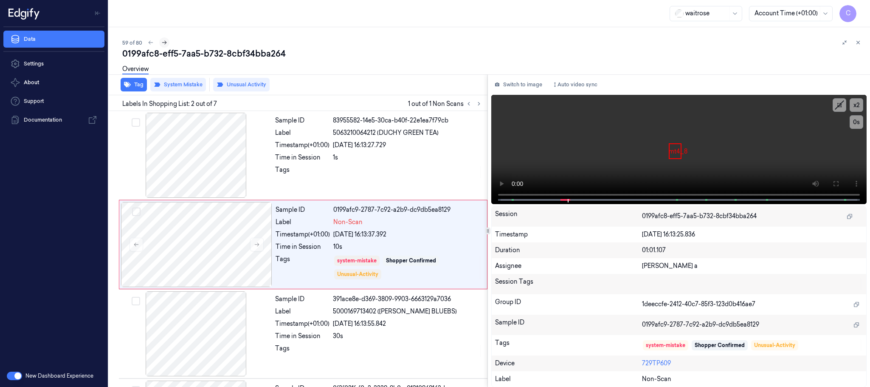
click at [165, 40] on icon at bounding box center [164, 43] width 6 height 6
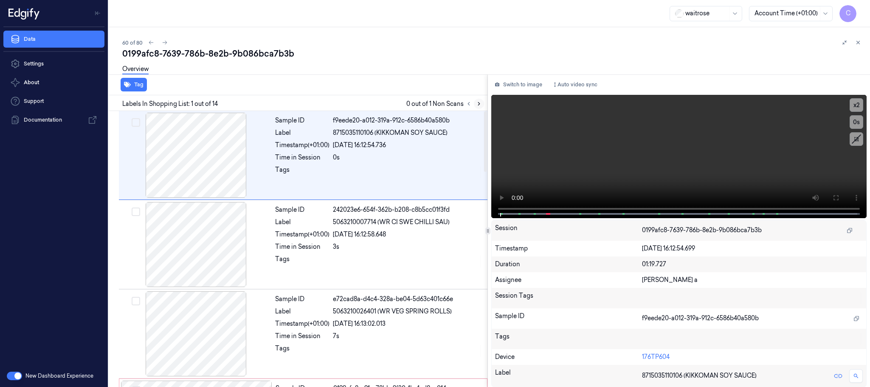
click at [477, 101] on icon at bounding box center [479, 104] width 6 height 6
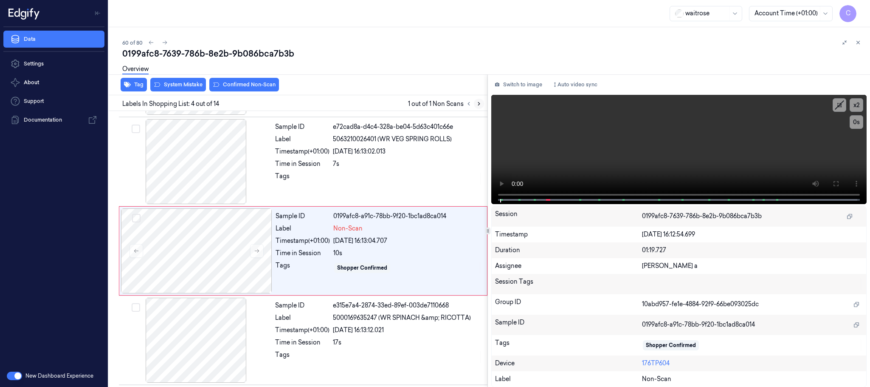
scroll to position [175, 0]
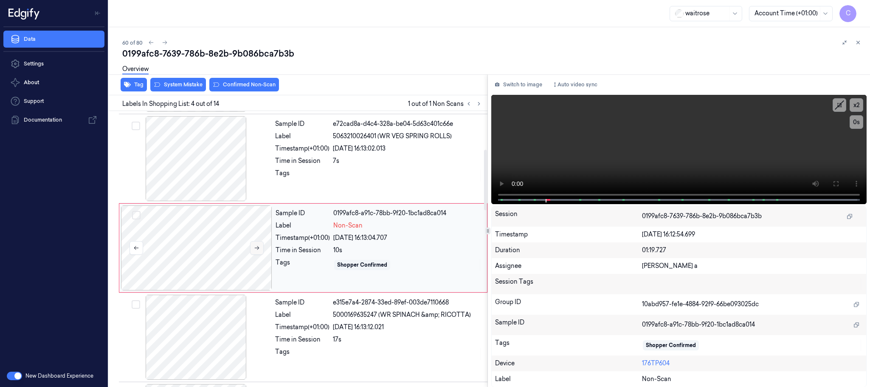
click at [255, 243] on button at bounding box center [257, 248] width 14 height 14
click at [255, 245] on button at bounding box center [257, 248] width 14 height 14
click at [228, 179] on div at bounding box center [196, 158] width 151 height 85
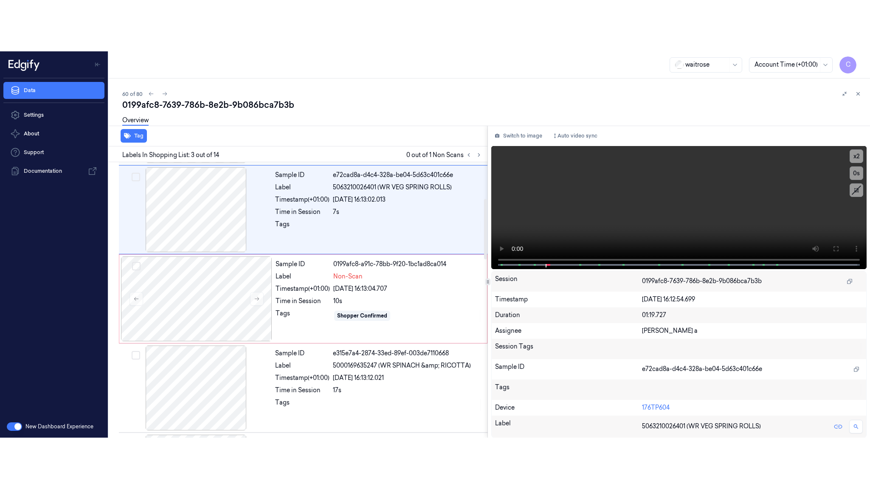
scroll to position [85, 0]
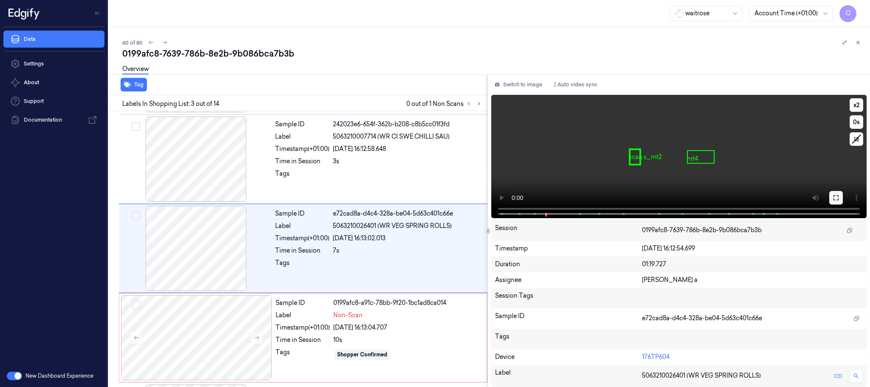
click at [836, 199] on icon at bounding box center [836, 197] width 7 height 7
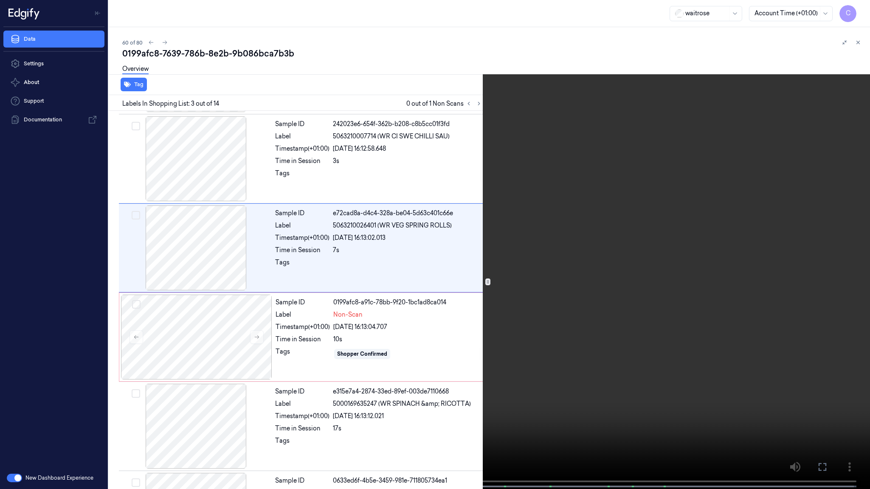
click at [428, 251] on video at bounding box center [435, 245] width 870 height 491
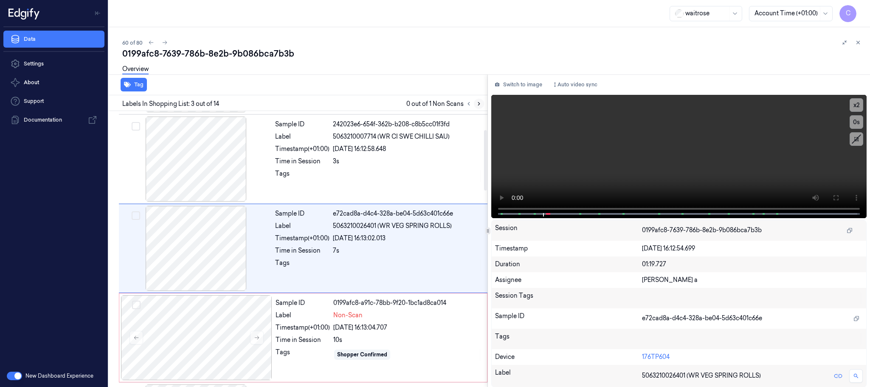
click at [476, 102] on icon at bounding box center [479, 104] width 6 height 6
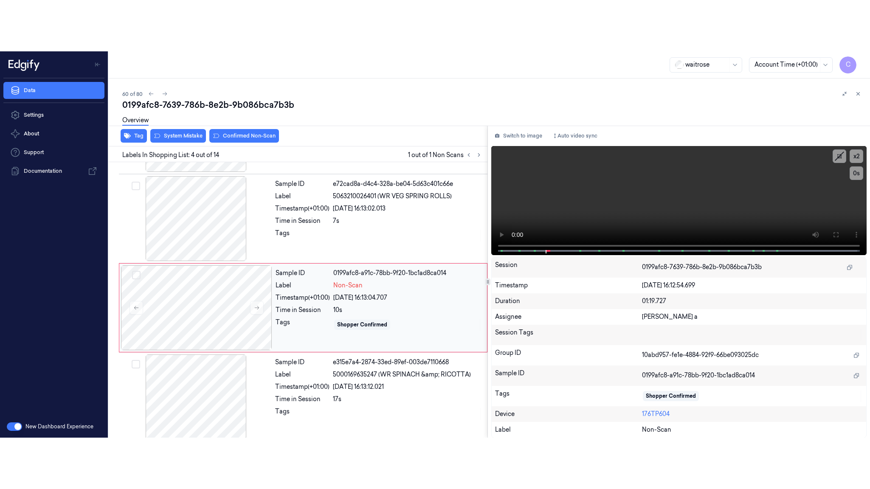
scroll to position [175, 0]
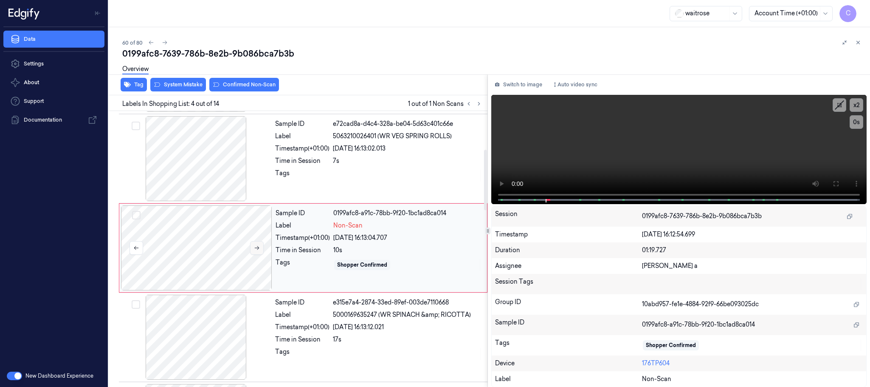
click at [258, 249] on icon at bounding box center [257, 248] width 6 height 6
click at [839, 180] on icon at bounding box center [836, 183] width 7 height 7
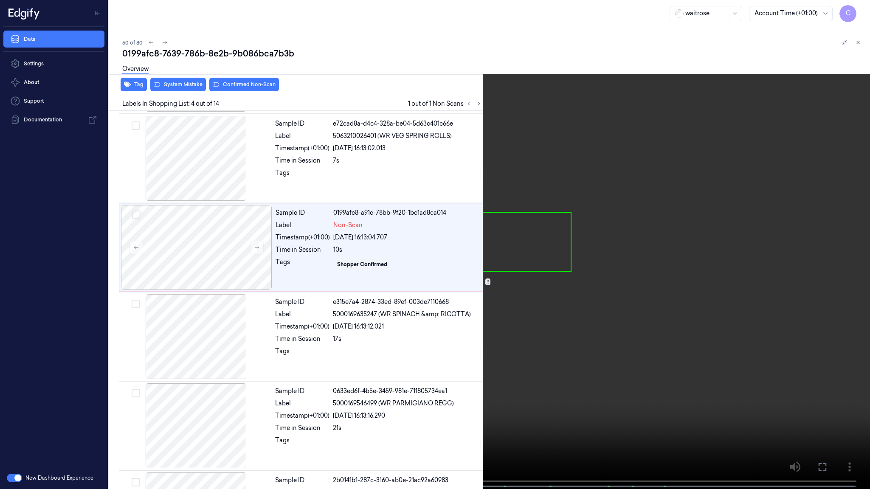
click at [240, 348] on video at bounding box center [435, 245] width 870 height 491
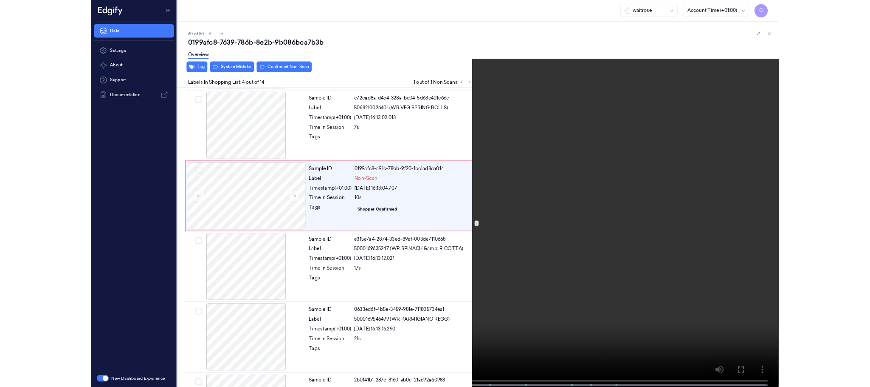
scroll to position [124, 0]
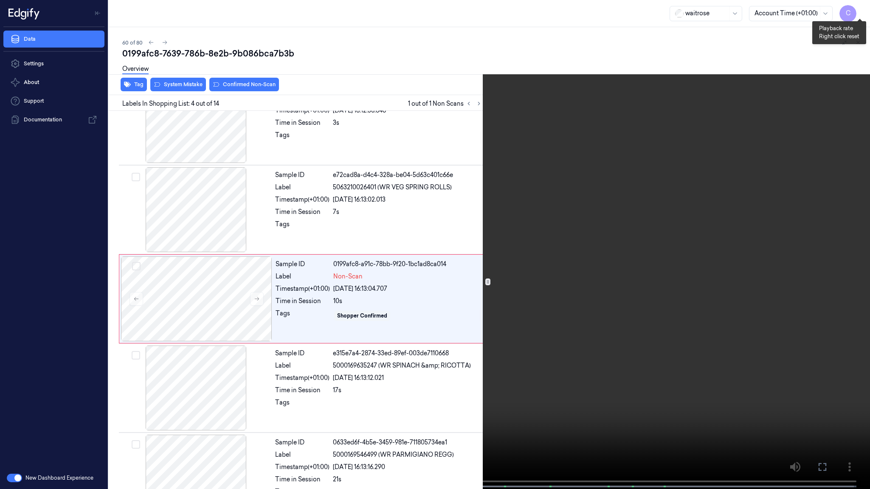
click at [861, 14] on button "x 2" at bounding box center [860, 10] width 14 height 14
click at [861, 14] on button "x 4" at bounding box center [860, 10] width 14 height 14
click at [390, 294] on video at bounding box center [435, 245] width 870 height 491
click at [410, 315] on video at bounding box center [435, 245] width 870 height 491
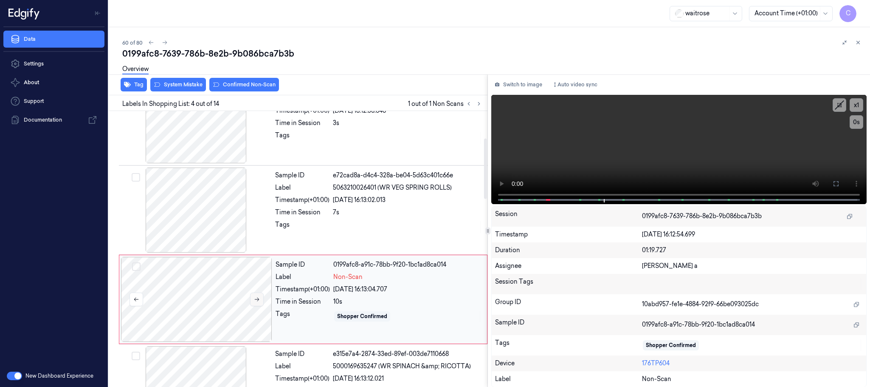
click at [256, 302] on icon at bounding box center [257, 299] width 6 height 6
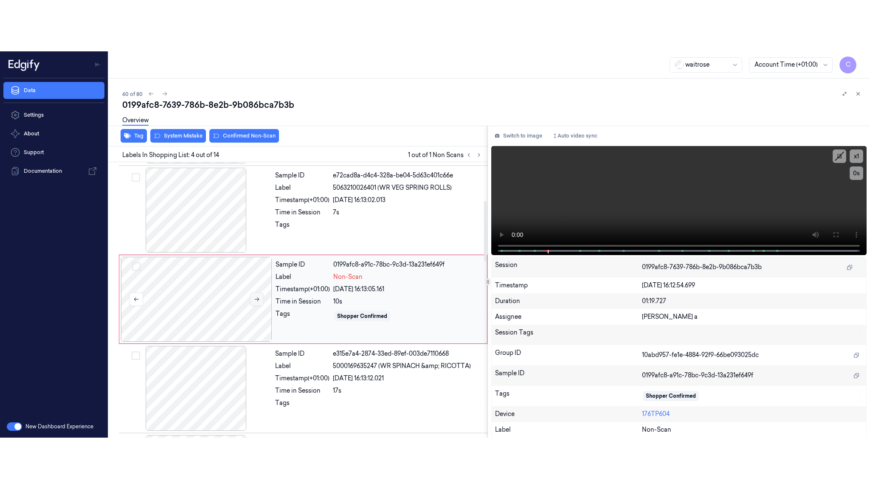
scroll to position [175, 0]
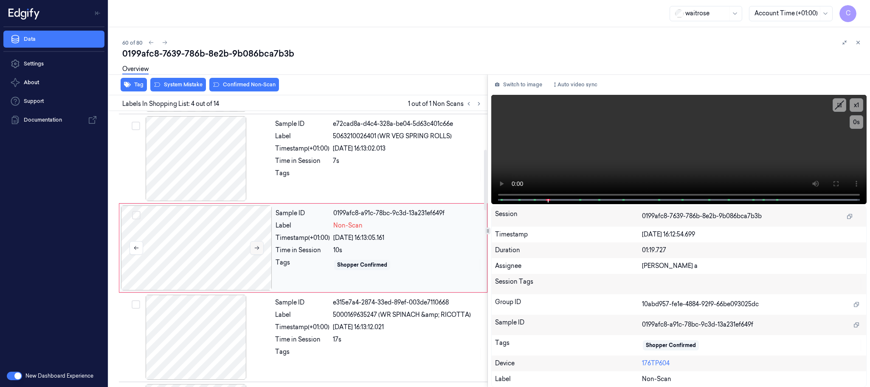
click at [254, 246] on icon at bounding box center [257, 248] width 6 height 6
click at [836, 181] on icon at bounding box center [836, 183] width 7 height 7
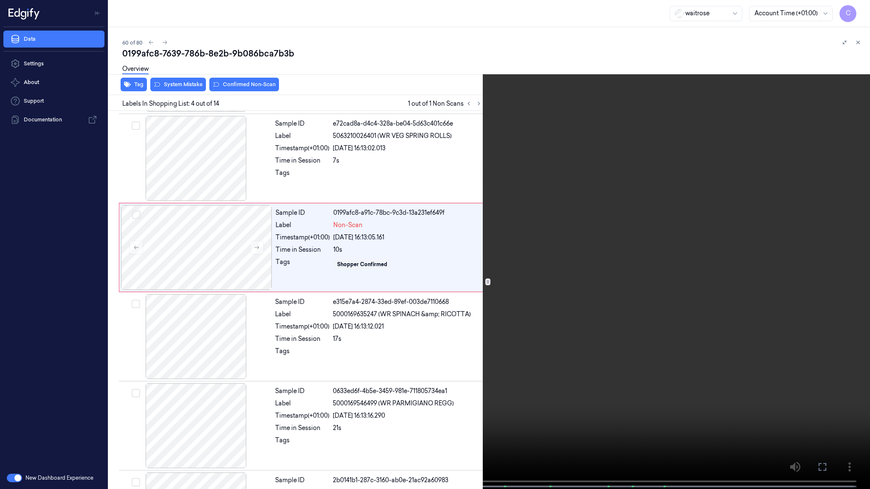
click at [239, 386] on video at bounding box center [435, 245] width 870 height 491
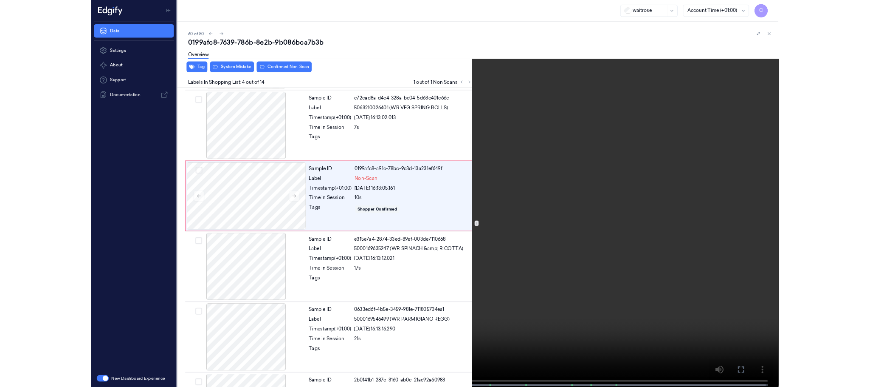
scroll to position [124, 0]
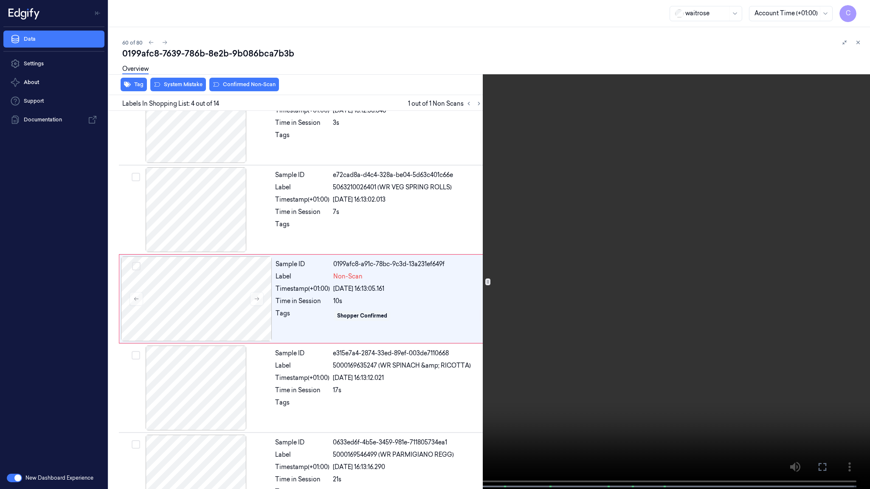
click at [448, 336] on video at bounding box center [435, 245] width 870 height 491
click at [454, 305] on video at bounding box center [435, 245] width 870 height 491
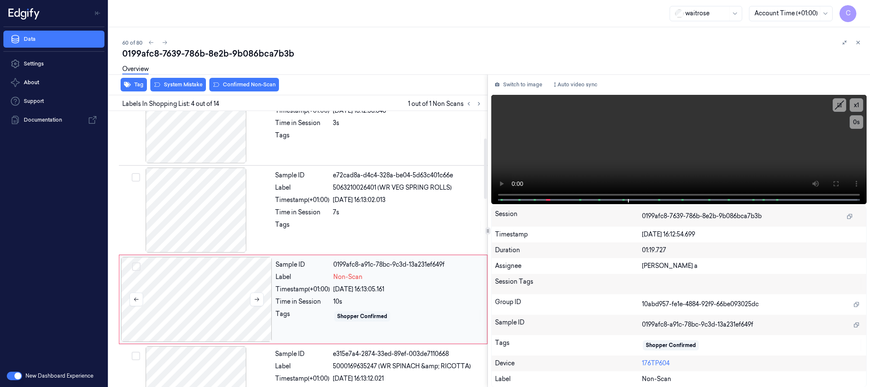
click at [238, 280] on div at bounding box center [196, 299] width 151 height 85
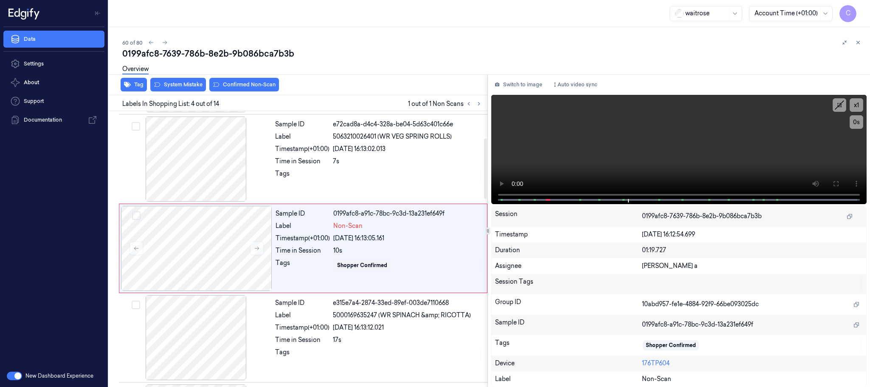
scroll to position [175, 0]
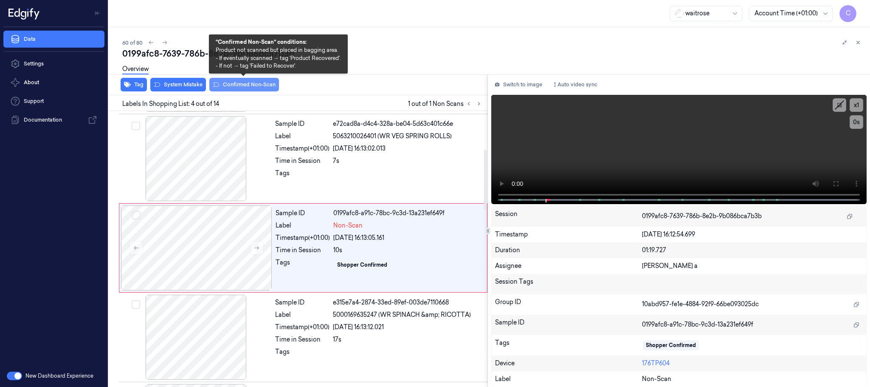
click at [233, 82] on button "Confirmed Non-Scan" at bounding box center [244, 85] width 70 height 14
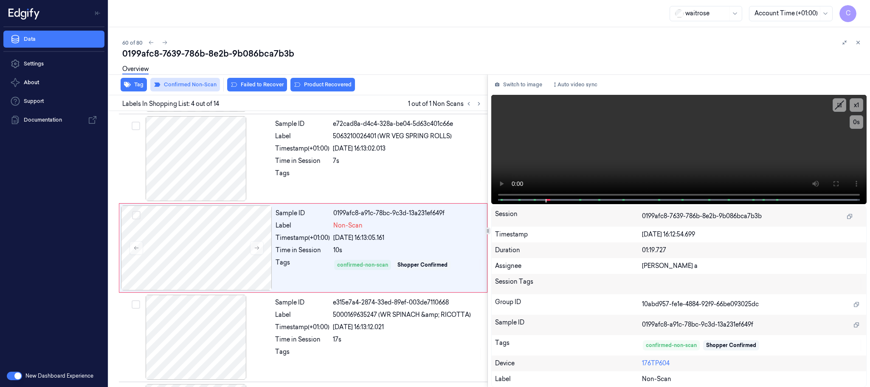
click at [238, 85] on button "Failed to Recover" at bounding box center [257, 85] width 60 height 14
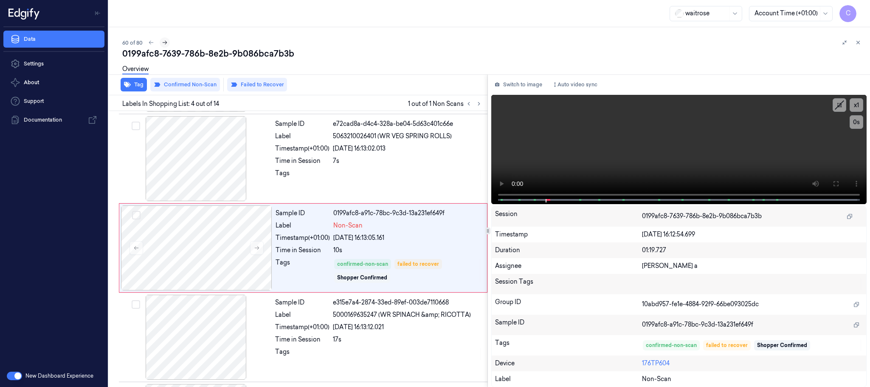
click at [166, 42] on icon at bounding box center [165, 43] width 6 height 6
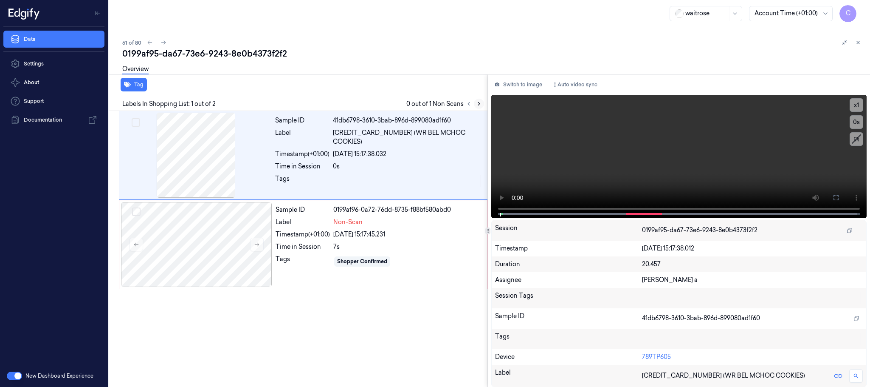
click at [479, 101] on icon at bounding box center [479, 104] width 6 height 6
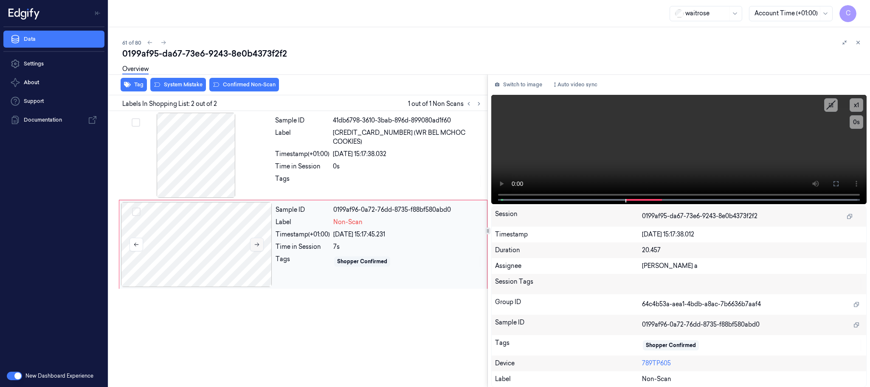
click at [253, 248] on button at bounding box center [257, 244] width 14 height 14
click at [194, 146] on div at bounding box center [196, 155] width 151 height 85
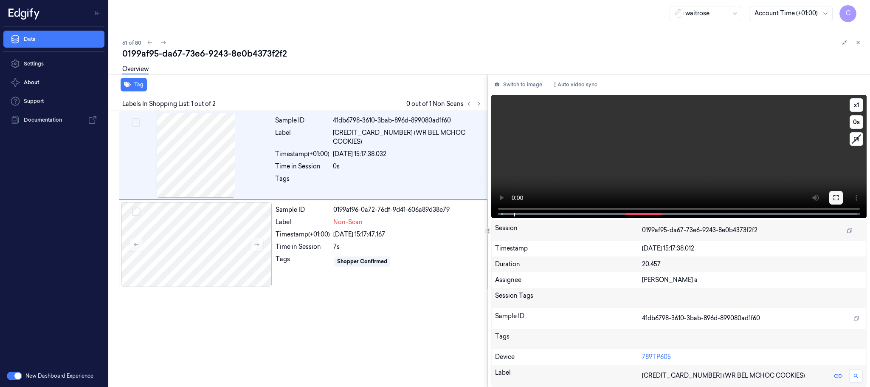
click at [834, 199] on icon at bounding box center [836, 197] width 5 height 5
click at [216, 230] on div at bounding box center [196, 244] width 151 height 85
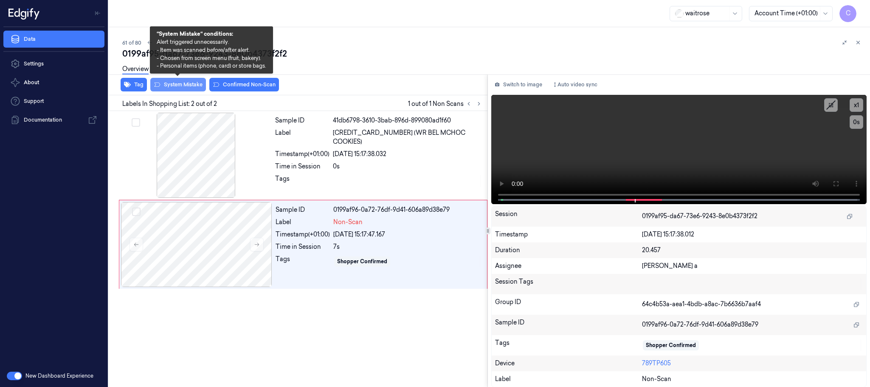
click at [198, 87] on button "System Mistake" at bounding box center [178, 85] width 56 height 14
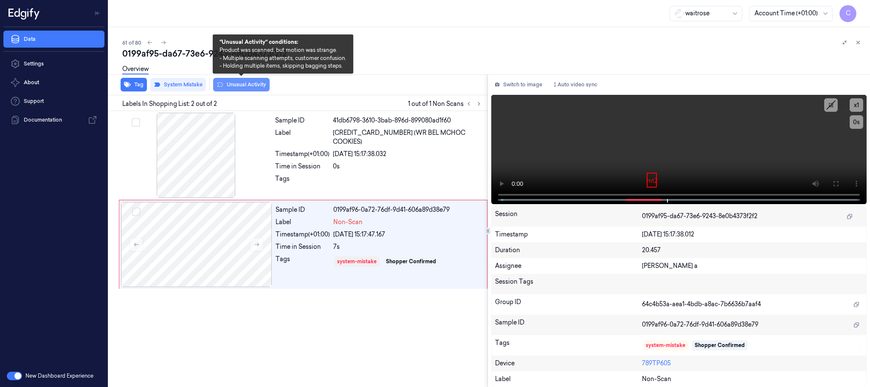
click at [245, 87] on button "Unusual Activity" at bounding box center [241, 85] width 56 height 14
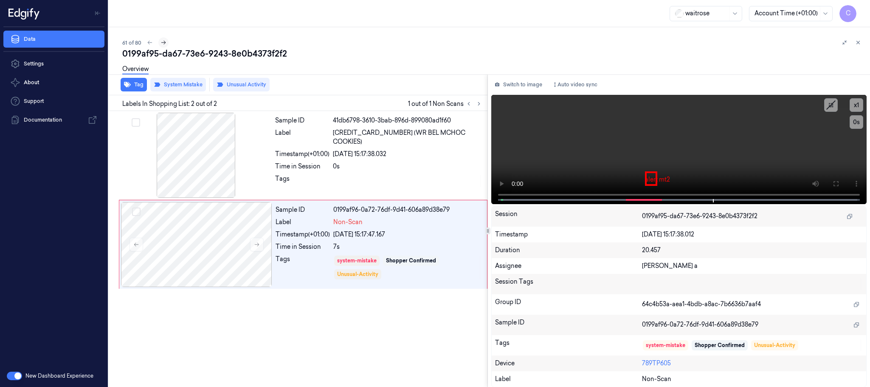
click at [163, 44] on icon at bounding box center [164, 43] width 6 height 6
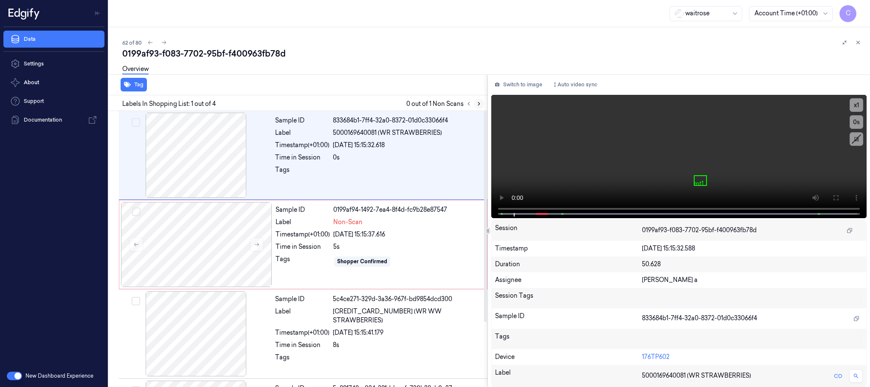
click at [478, 104] on icon at bounding box center [479, 104] width 6 height 6
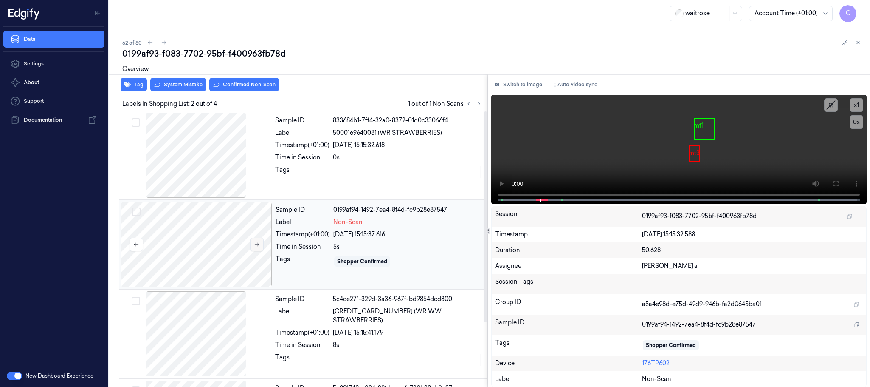
click at [255, 244] on icon at bounding box center [257, 244] width 6 height 6
click at [233, 183] on div at bounding box center [196, 155] width 151 height 85
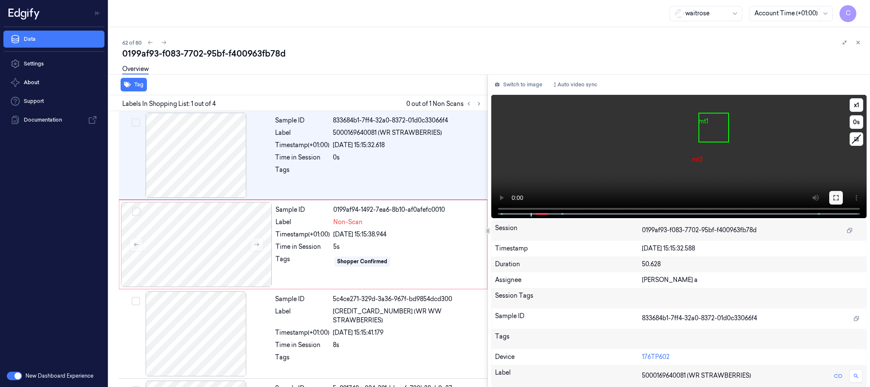
click at [839, 195] on icon at bounding box center [836, 197] width 7 height 7
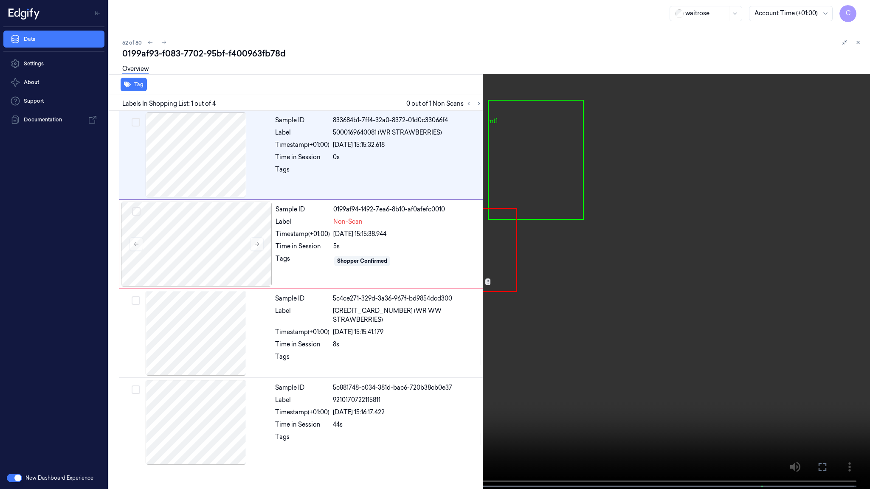
click at [491, 302] on video at bounding box center [435, 245] width 870 height 491
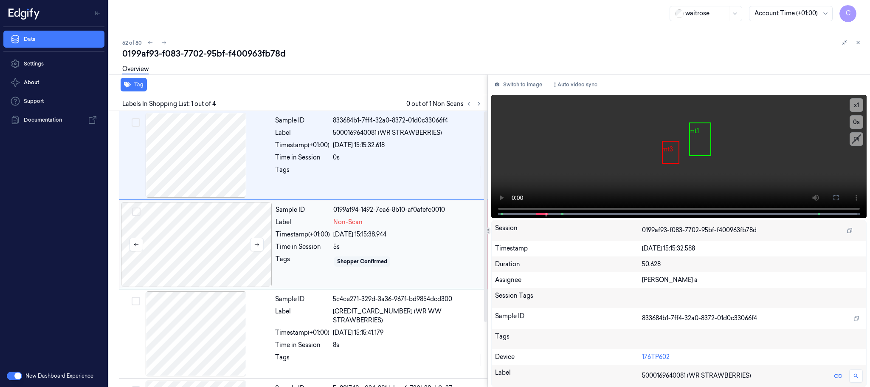
click at [219, 245] on div at bounding box center [196, 244] width 151 height 85
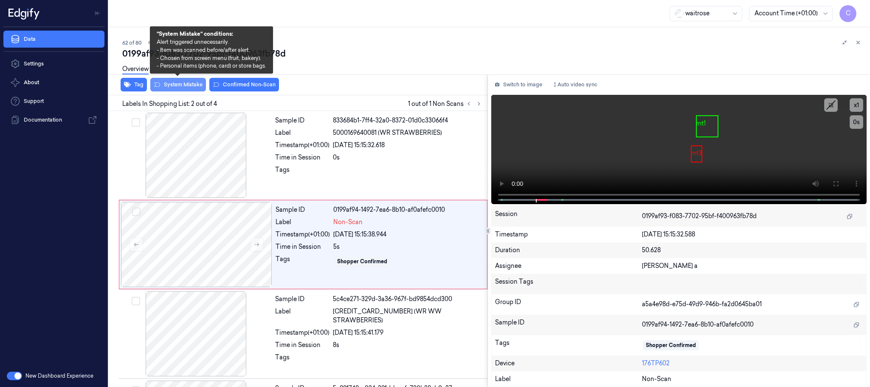
click at [182, 83] on button "System Mistake" at bounding box center [178, 85] width 56 height 14
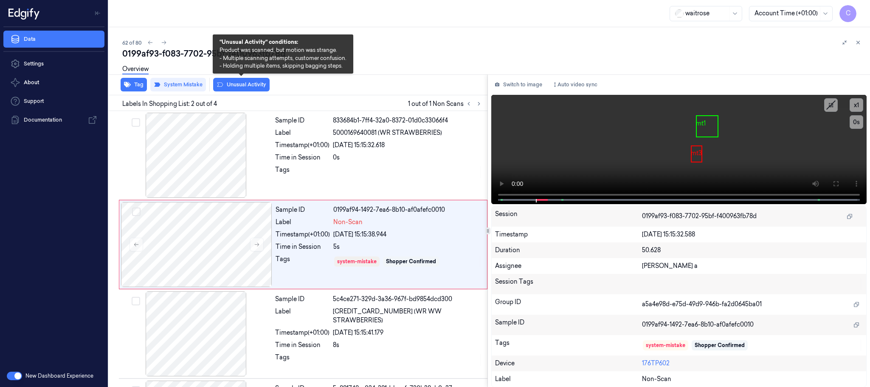
click at [245, 86] on button "Unusual Activity" at bounding box center [241, 85] width 56 height 14
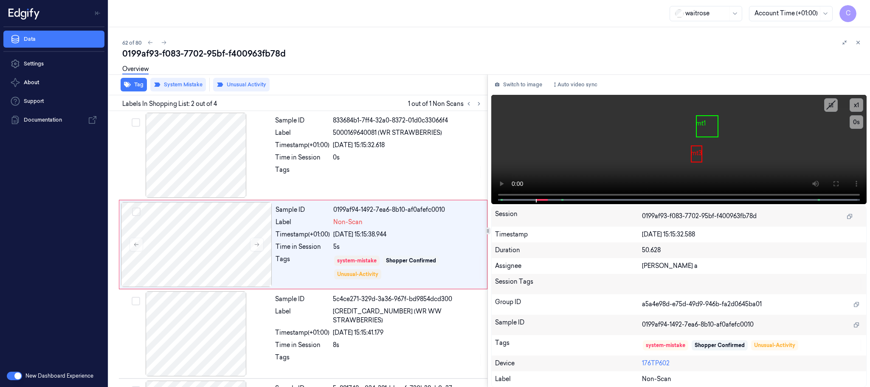
click at [158, 45] on div "62 of 80" at bounding box center [492, 42] width 741 height 10
click at [163, 42] on icon at bounding box center [164, 43] width 6 height 6
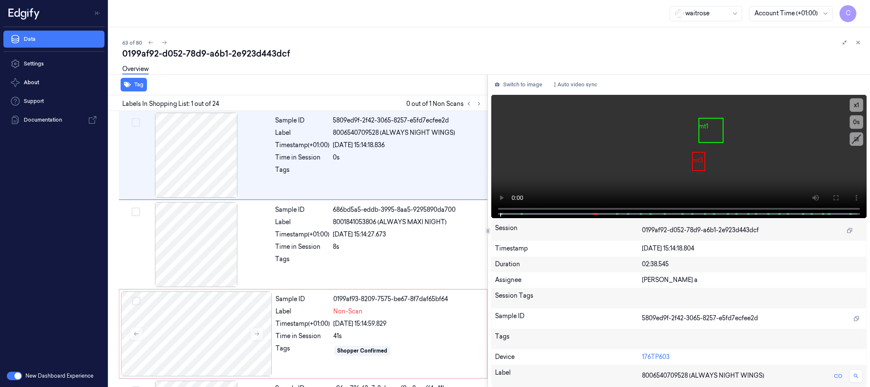
click at [432, 42] on div "63 of 80" at bounding box center [492, 42] width 741 height 10
click at [481, 101] on icon at bounding box center [479, 104] width 6 height 6
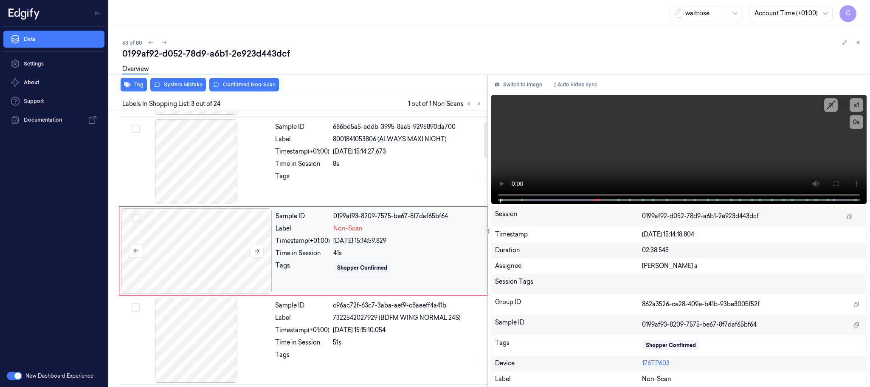
scroll to position [85, 0]
click at [258, 248] on icon at bounding box center [257, 248] width 5 height 4
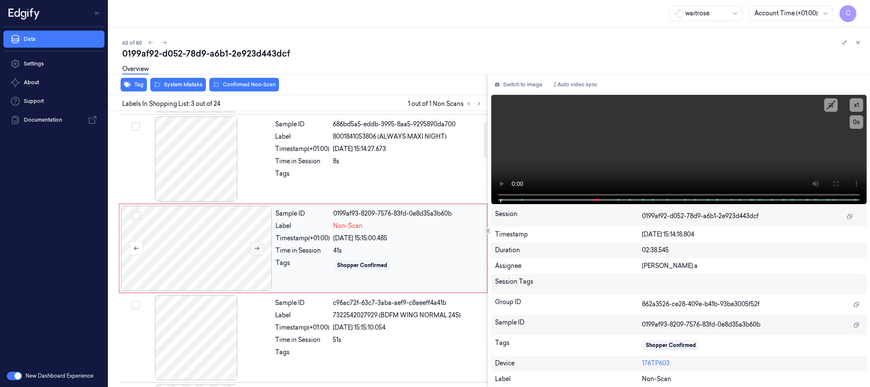
click at [258, 248] on icon at bounding box center [257, 248] width 5 height 4
click at [202, 159] on div at bounding box center [196, 158] width 151 height 85
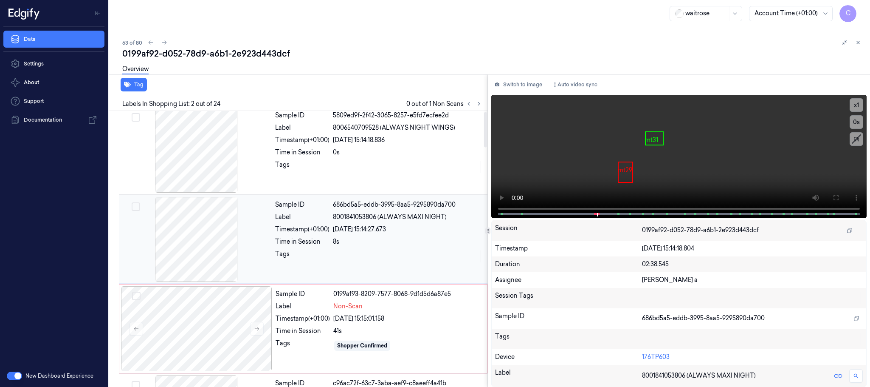
scroll to position [0, 0]
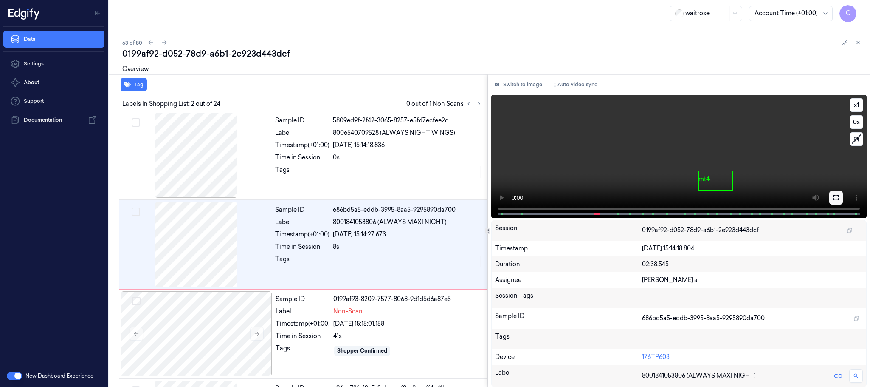
click at [835, 197] on icon at bounding box center [836, 197] width 7 height 7
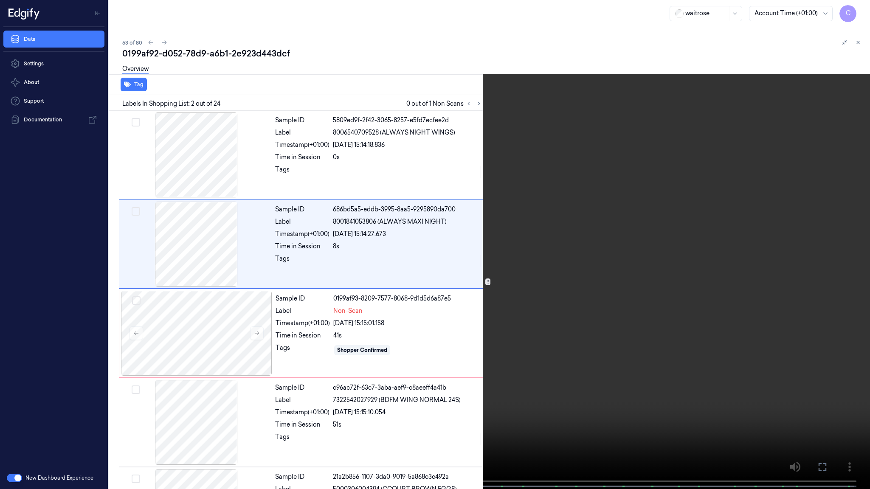
click at [489, 337] on video at bounding box center [435, 245] width 870 height 491
click at [856, 8] on button "x 1" at bounding box center [860, 10] width 14 height 14
click at [366, 285] on video at bounding box center [435, 245] width 870 height 491
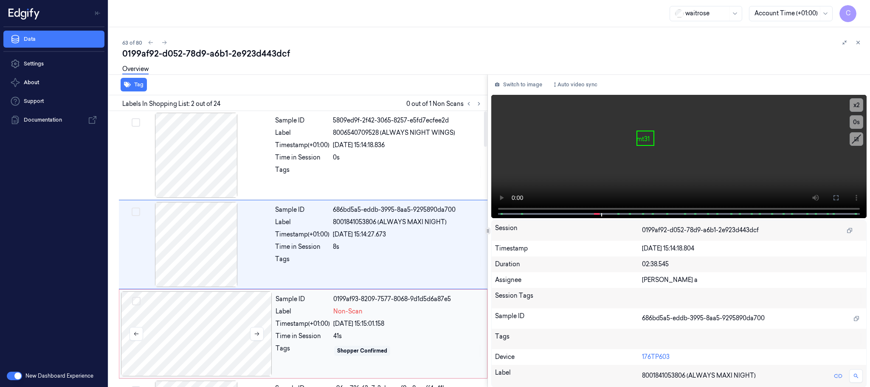
click at [192, 314] on div at bounding box center [196, 333] width 151 height 85
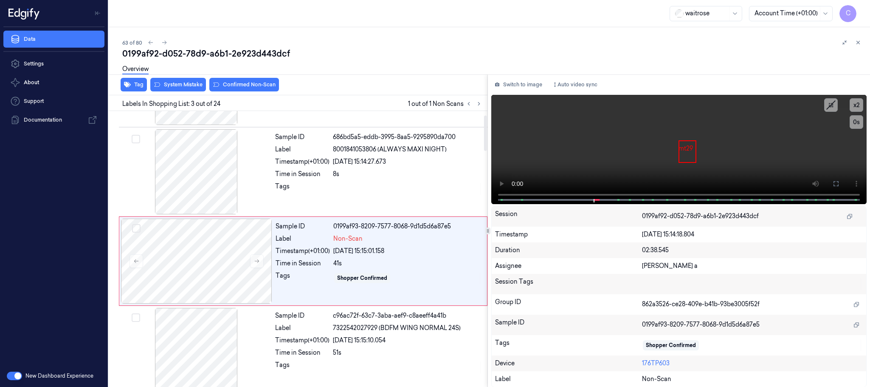
scroll to position [85, 0]
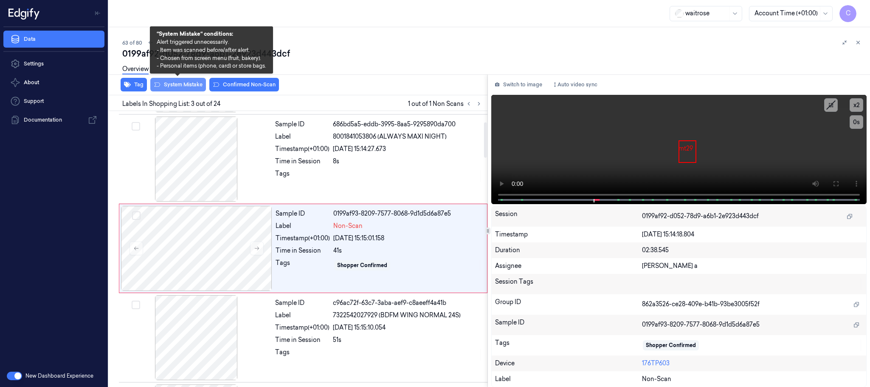
click at [191, 87] on button "System Mistake" at bounding box center [178, 85] width 56 height 14
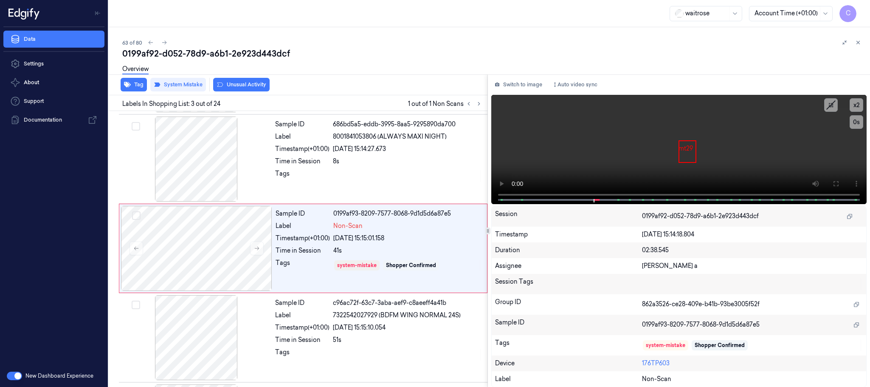
click at [227, 88] on button "Unusual Activity" at bounding box center [241, 85] width 56 height 14
click at [162, 40] on icon at bounding box center [164, 43] width 6 height 6
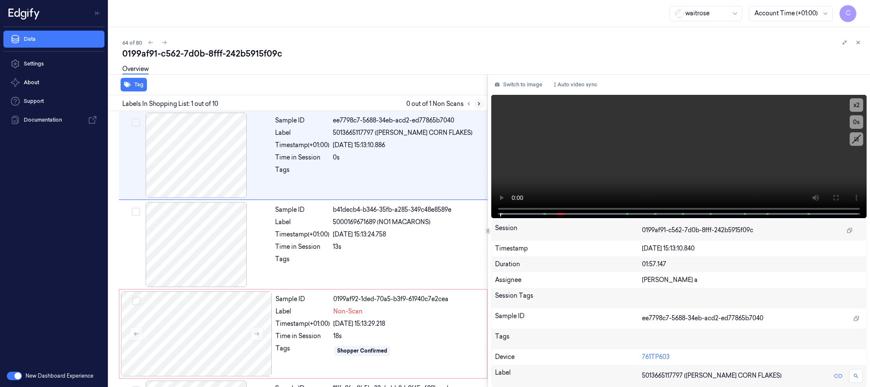
click at [478, 102] on icon at bounding box center [479, 104] width 6 height 6
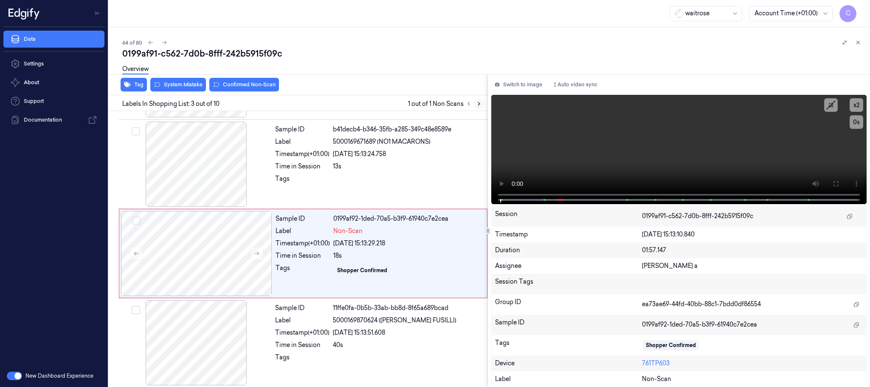
scroll to position [85, 0]
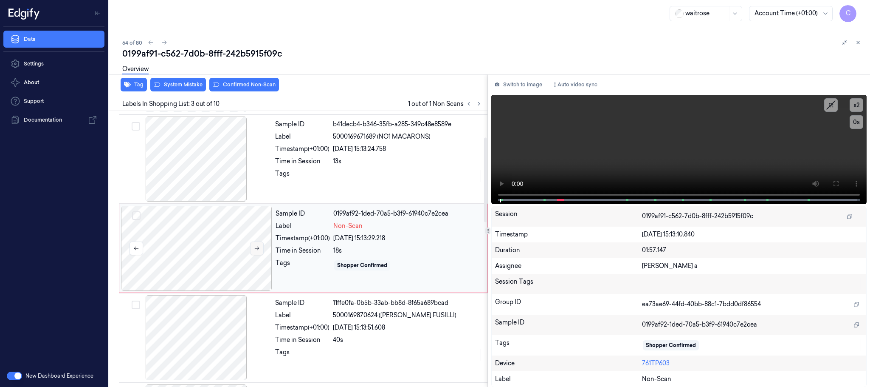
click at [257, 252] on button at bounding box center [257, 248] width 14 height 14
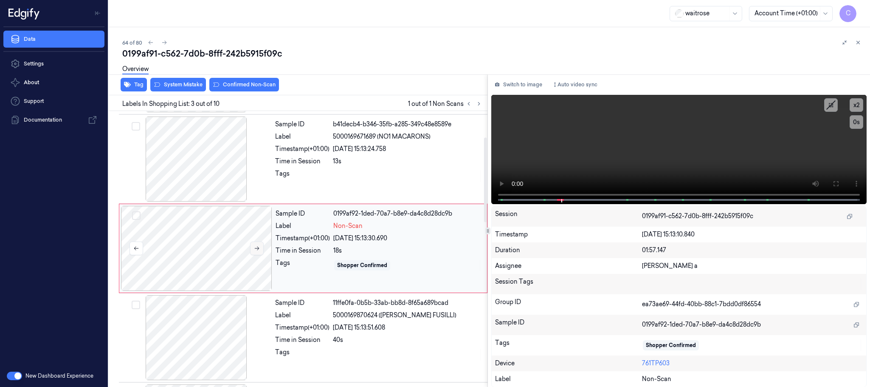
click at [257, 252] on button at bounding box center [257, 248] width 14 height 14
click at [257, 250] on icon at bounding box center [257, 248] width 6 height 6
click at [222, 166] on div at bounding box center [196, 158] width 151 height 85
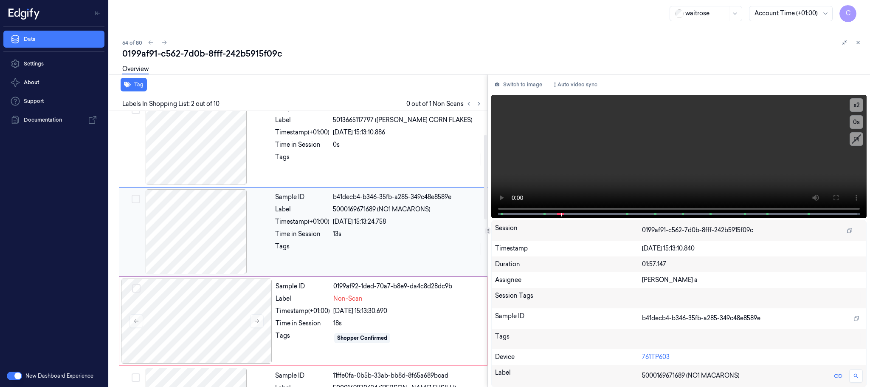
scroll to position [0, 0]
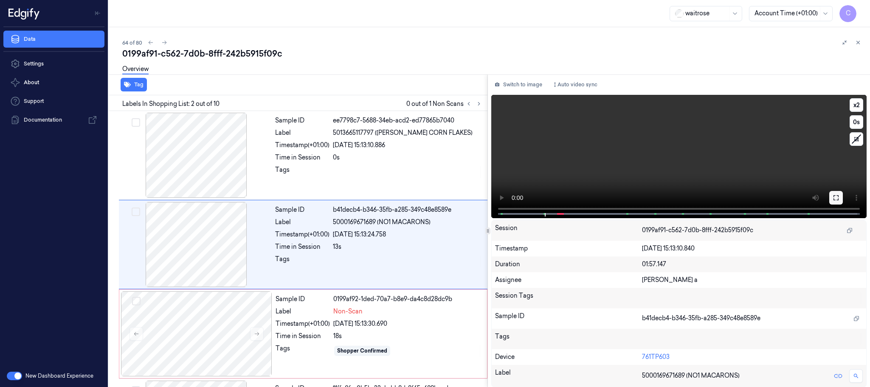
click at [838, 197] on icon at bounding box center [836, 197] width 7 height 7
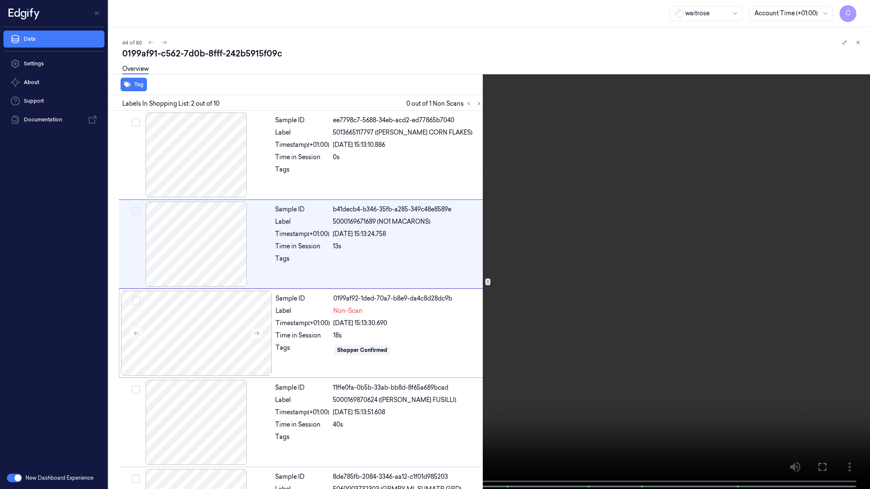
click at [319, 287] on video at bounding box center [435, 245] width 870 height 491
click at [445, 232] on video at bounding box center [435, 245] width 870 height 491
click at [343, 314] on video at bounding box center [435, 245] width 870 height 491
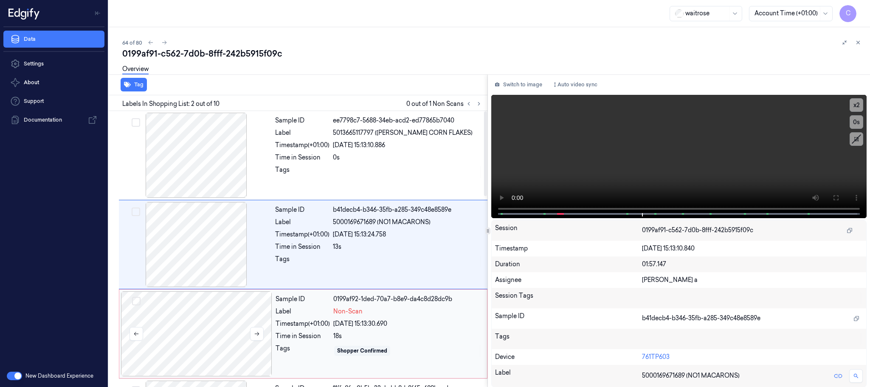
click at [223, 295] on div at bounding box center [196, 333] width 151 height 85
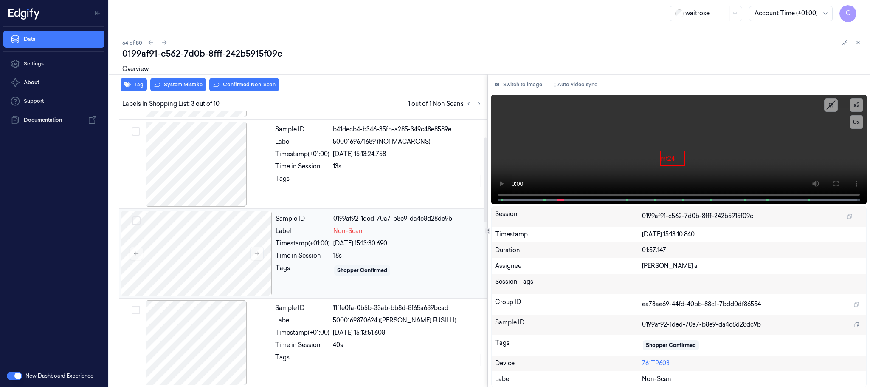
scroll to position [85, 0]
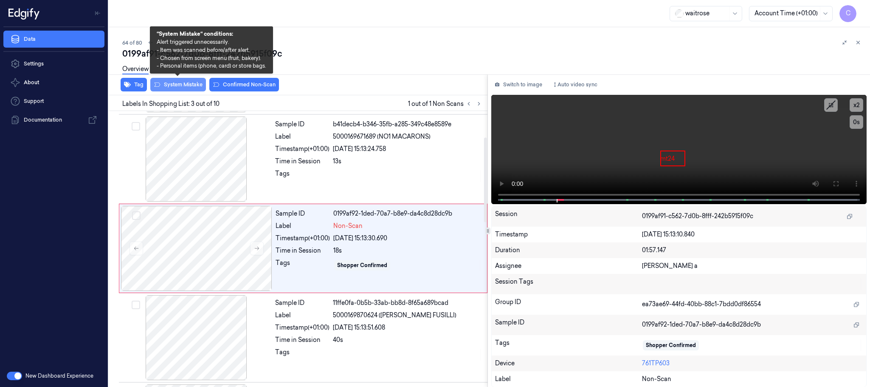
click at [174, 85] on button "System Mistake" at bounding box center [178, 85] width 56 height 14
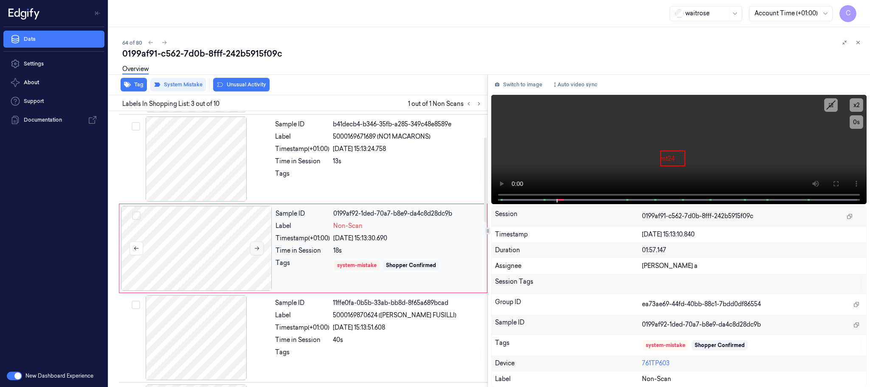
click at [259, 248] on icon at bounding box center [257, 248] width 6 height 6
click at [258, 252] on button at bounding box center [257, 248] width 14 height 14
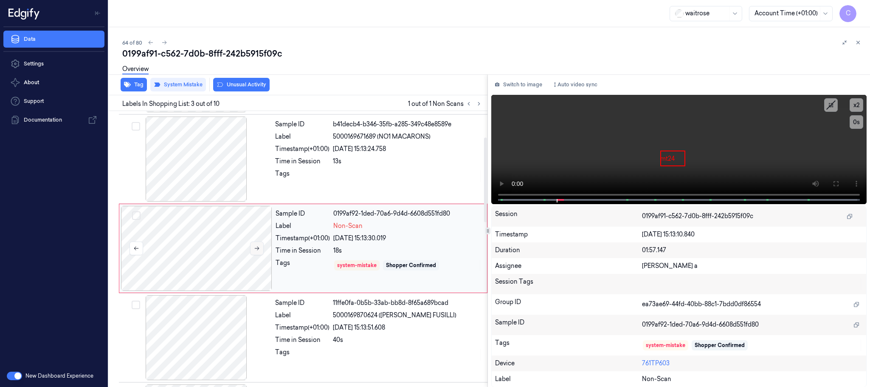
click at [258, 252] on button at bounding box center [257, 248] width 14 height 14
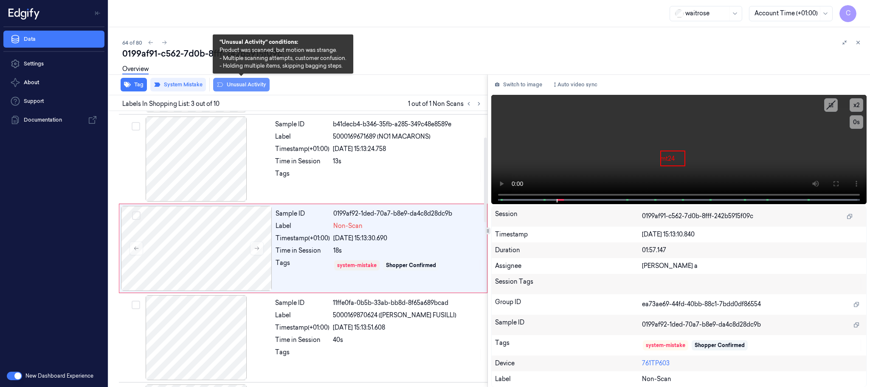
click at [245, 83] on button "Unusual Activity" at bounding box center [241, 85] width 56 height 14
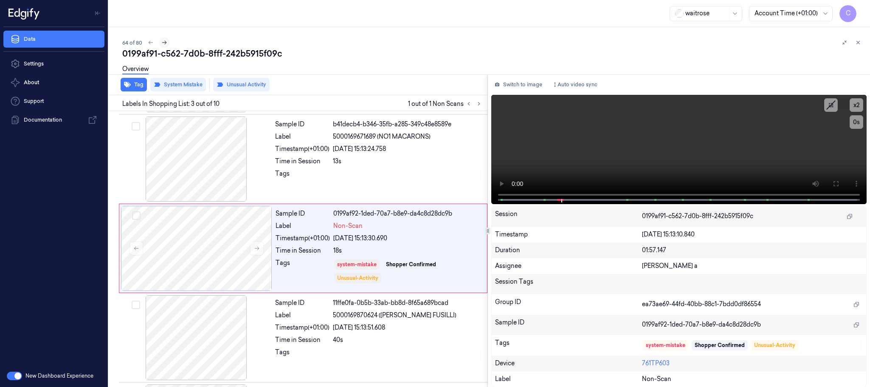
click at [164, 41] on icon at bounding box center [164, 43] width 6 height 6
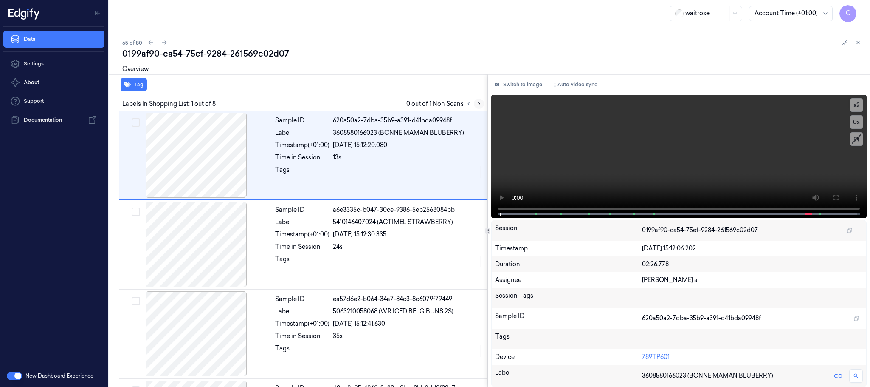
click at [476, 102] on icon at bounding box center [479, 104] width 6 height 6
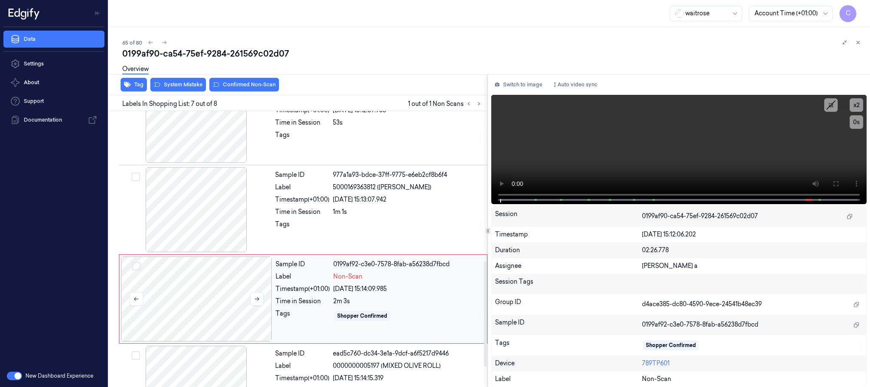
scroll to position [443, 0]
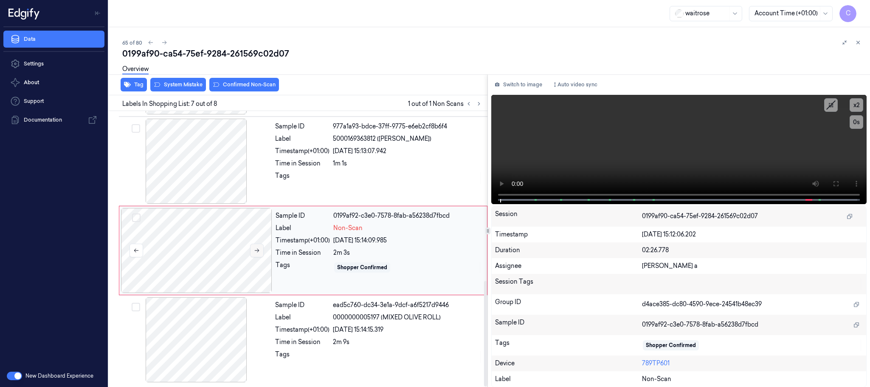
click at [258, 256] on button at bounding box center [257, 250] width 14 height 14
click at [255, 249] on icon at bounding box center [257, 250] width 6 height 6
click at [186, 157] on div at bounding box center [196, 161] width 151 height 85
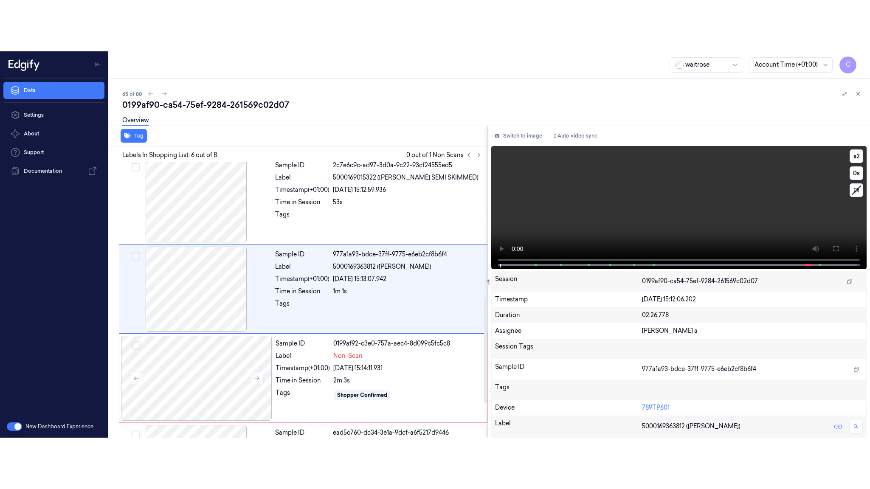
scroll to position [354, 0]
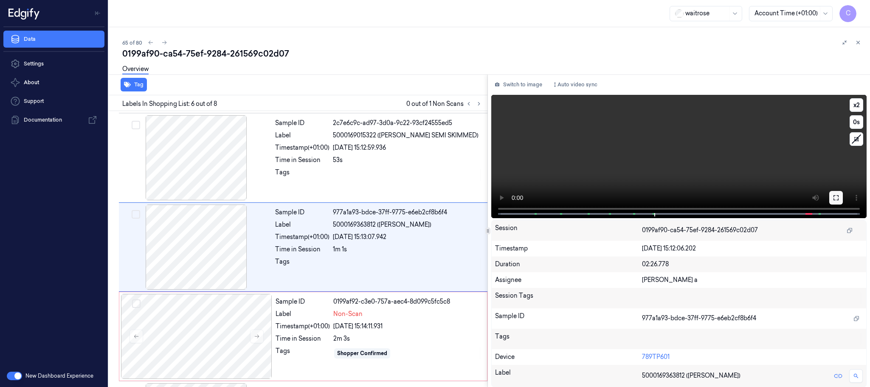
click at [834, 198] on icon at bounding box center [836, 197] width 5 height 5
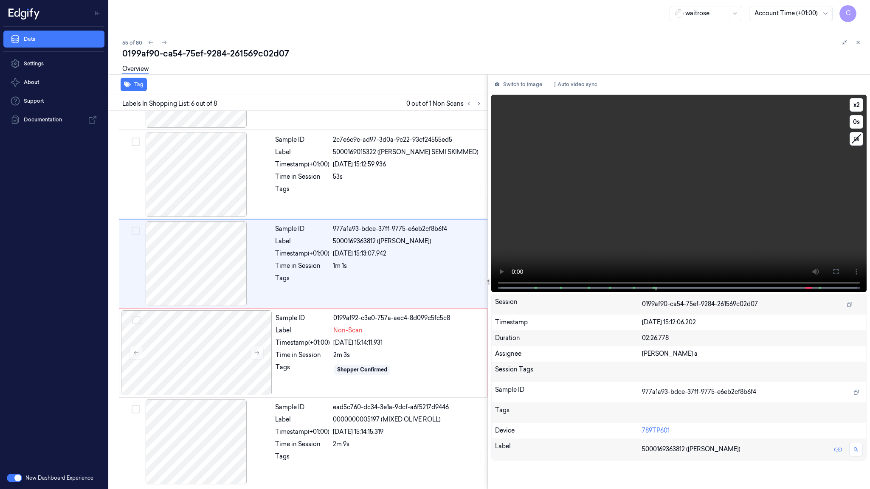
scroll to position [340, 0]
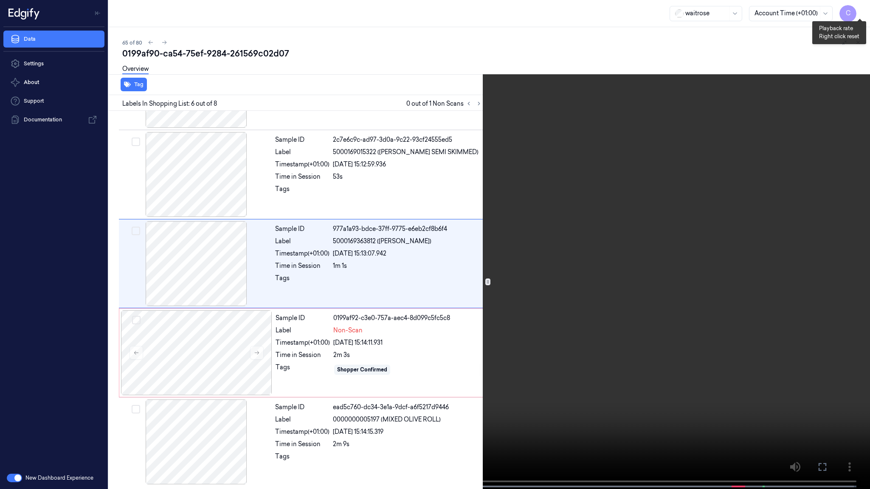
click at [857, 8] on button "x 2" at bounding box center [860, 10] width 14 height 14
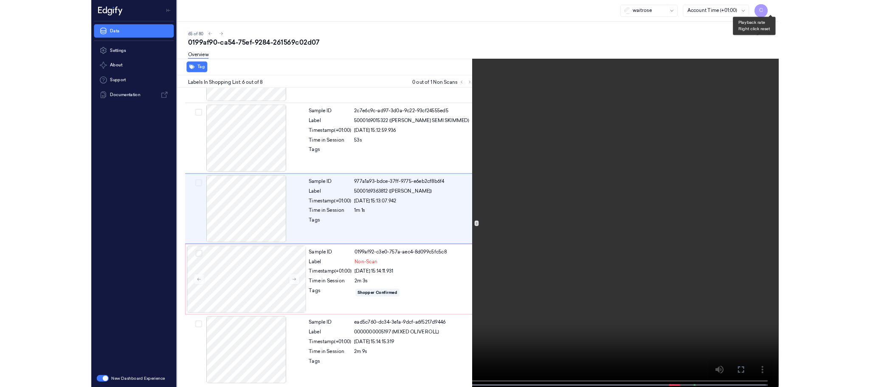
scroll to position [303, 0]
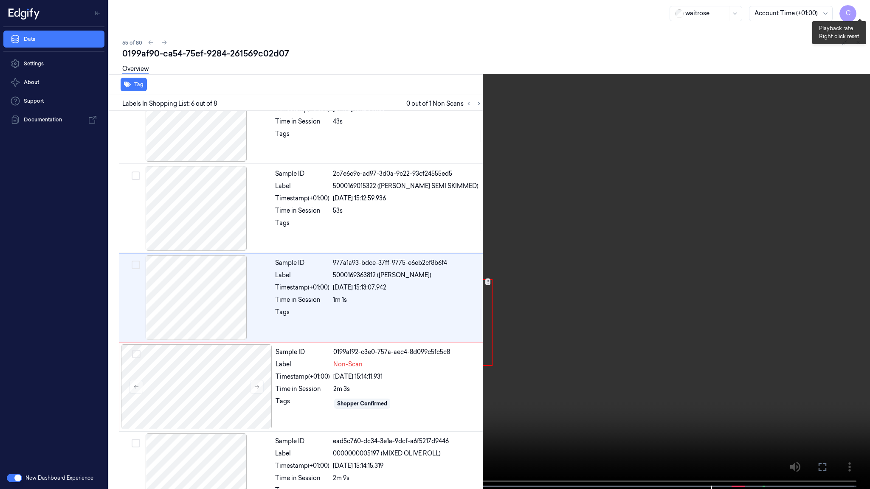
click at [864, 7] on button "x 4" at bounding box center [860, 10] width 14 height 14
click at [452, 278] on video at bounding box center [435, 245] width 870 height 491
click at [148, 329] on video at bounding box center [435, 245] width 870 height 491
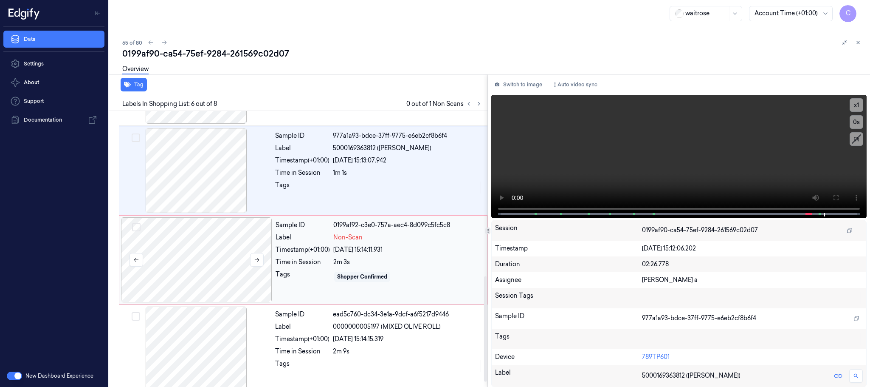
click at [196, 264] on div at bounding box center [196, 259] width 151 height 85
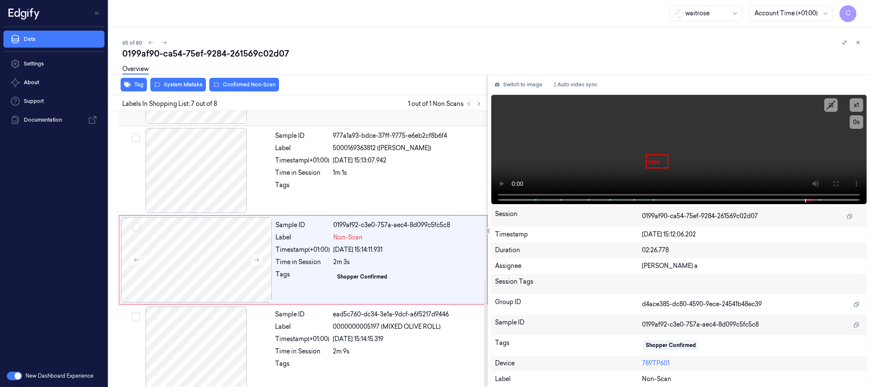
scroll to position [443, 0]
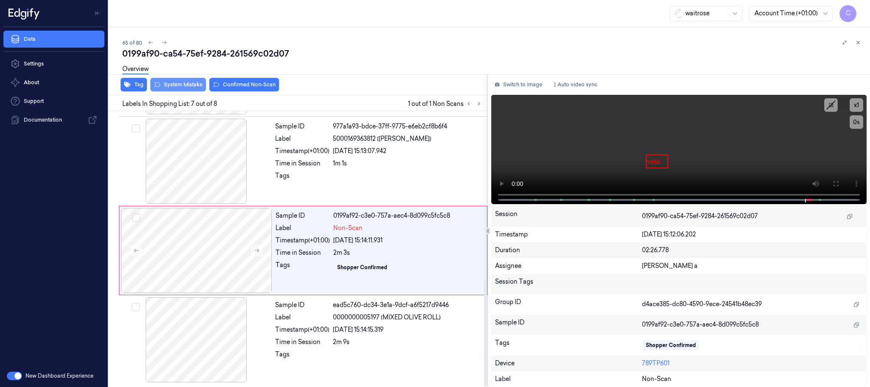
click at [175, 81] on button "System Mistake" at bounding box center [178, 85] width 56 height 14
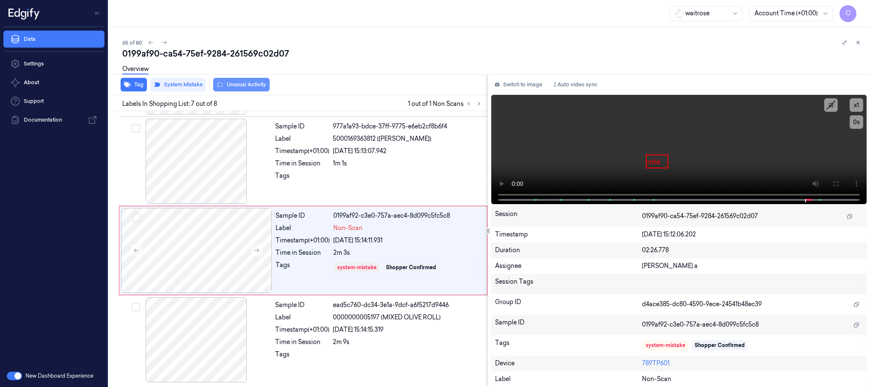
click at [244, 82] on button "Unusual Activity" at bounding box center [241, 85] width 56 height 14
click at [134, 82] on button "Tag" at bounding box center [134, 85] width 26 height 14
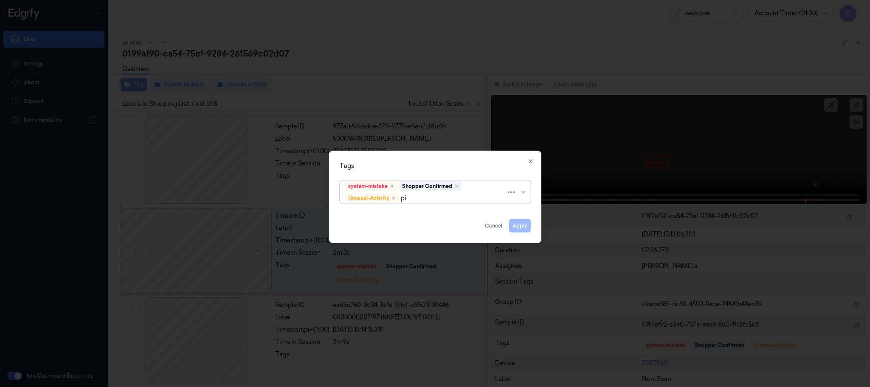
type input "pic"
click at [375, 213] on div "Picklist item alert" at bounding box center [369, 214] width 49 height 9
click at [403, 158] on div "Tags option Picklist item alert, selected. Use Up and Down to choose options, p…" at bounding box center [435, 197] width 212 height 92
click at [512, 227] on button "Apply" at bounding box center [520, 226] width 22 height 14
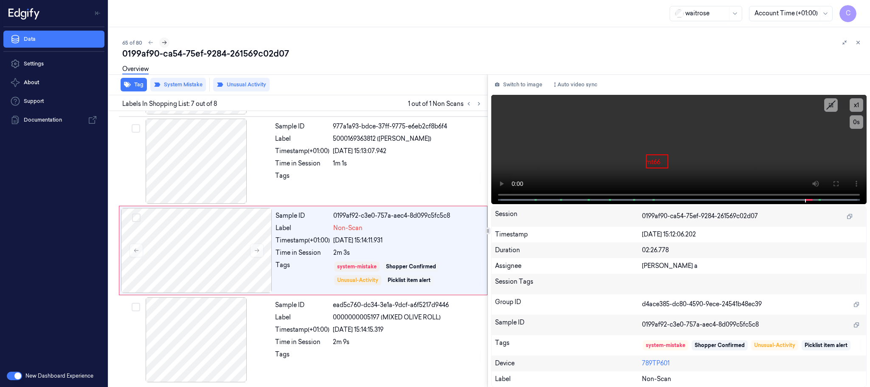
click at [164, 43] on icon at bounding box center [164, 43] width 6 height 6
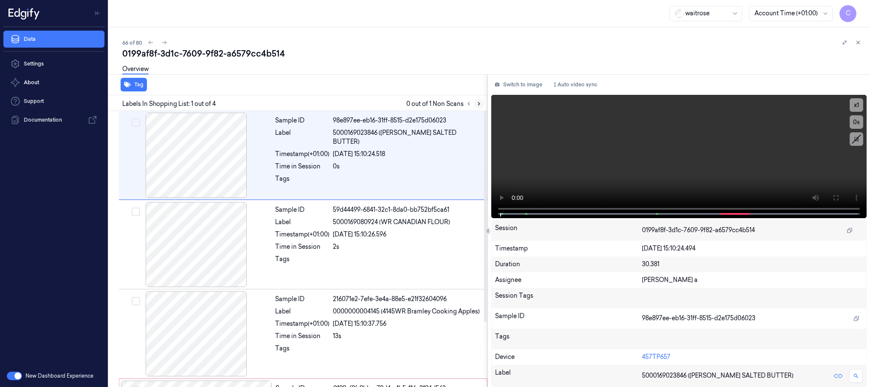
click at [480, 106] on icon at bounding box center [479, 104] width 6 height 6
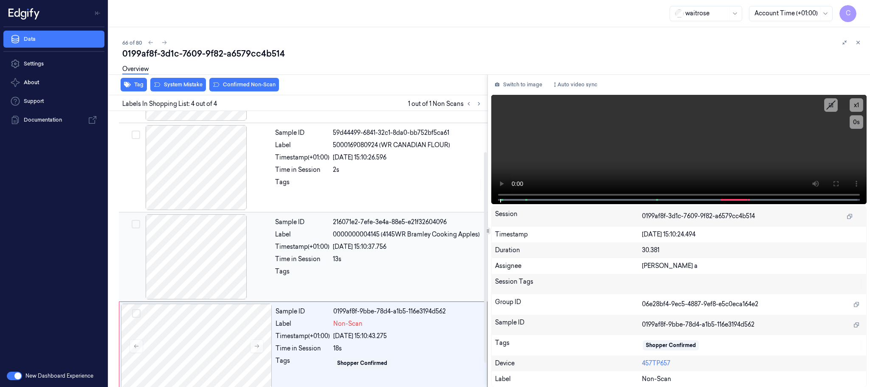
scroll to position [85, 0]
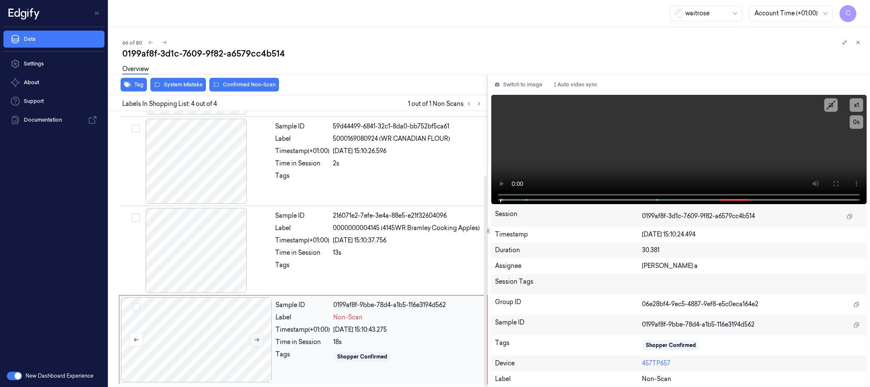
click at [250, 339] on button at bounding box center [257, 340] width 14 height 14
click at [256, 339] on icon at bounding box center [257, 339] width 6 height 6
click at [227, 250] on div at bounding box center [196, 250] width 151 height 85
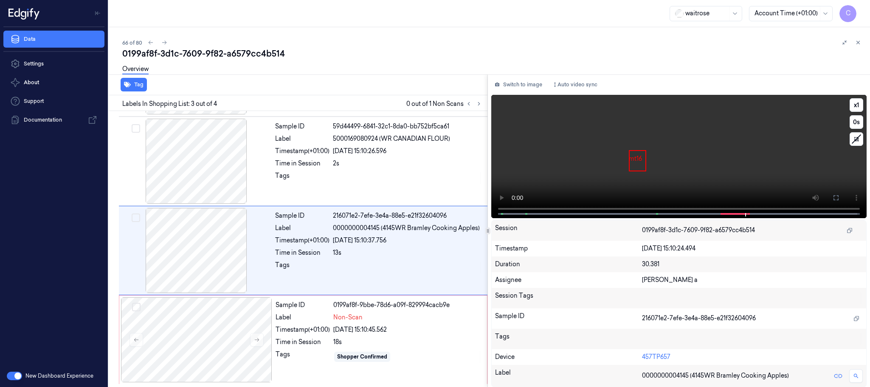
click at [729, 171] on video at bounding box center [679, 156] width 376 height 123
click at [239, 334] on div at bounding box center [196, 339] width 151 height 85
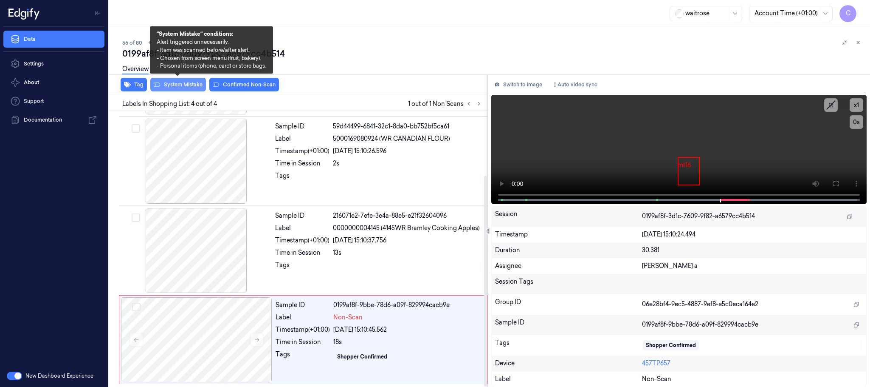
click at [162, 83] on button "System Mistake" at bounding box center [178, 85] width 56 height 14
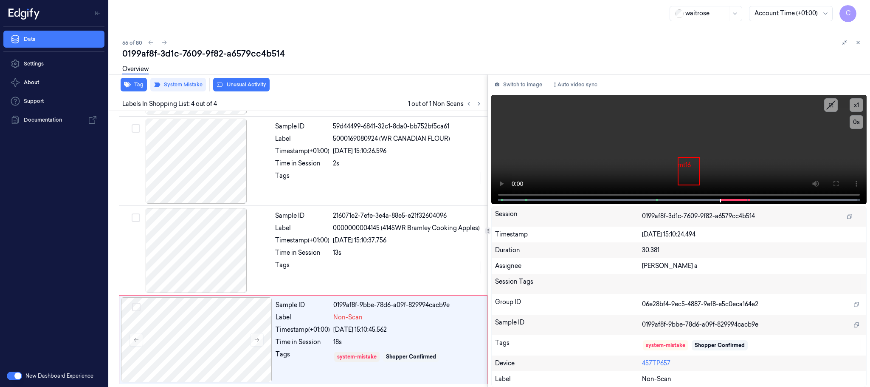
click at [236, 83] on button "Unusual Activity" at bounding box center [241, 85] width 56 height 14
click at [133, 83] on button "Tag" at bounding box center [134, 85] width 26 height 14
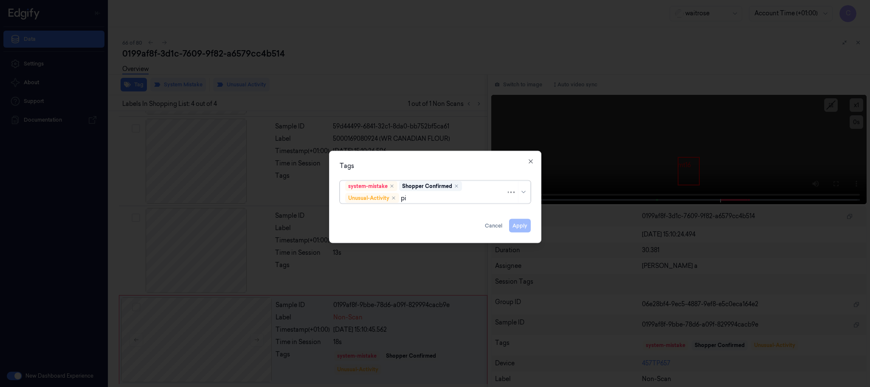
type input "pic"
click at [389, 212] on div "Picklist item alert" at bounding box center [369, 214] width 49 height 9
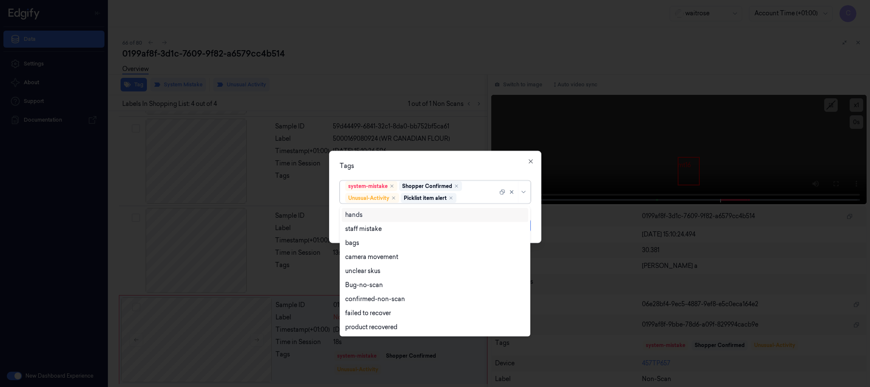
click at [421, 162] on div "Tags" at bounding box center [435, 165] width 191 height 9
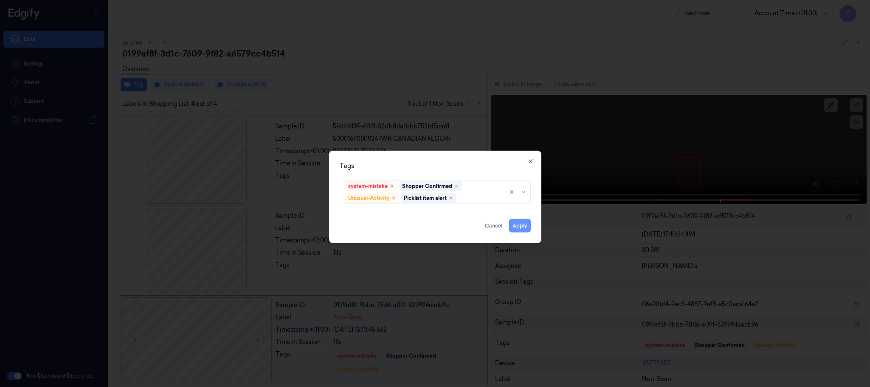
click at [512, 227] on button "Apply" at bounding box center [520, 226] width 22 height 14
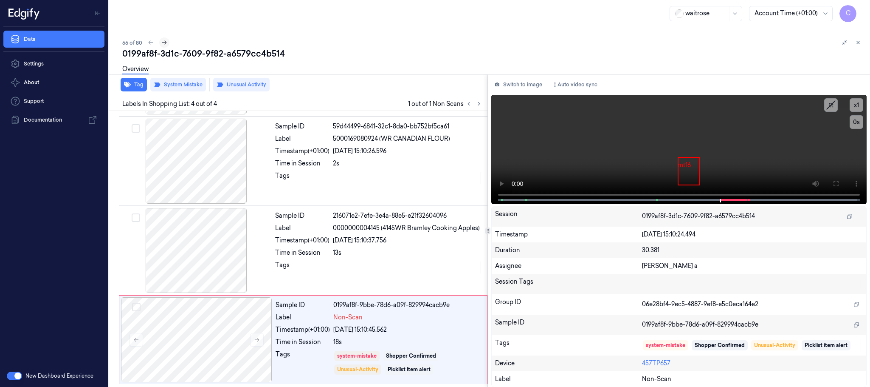
click at [164, 41] on icon at bounding box center [164, 43] width 5 height 4
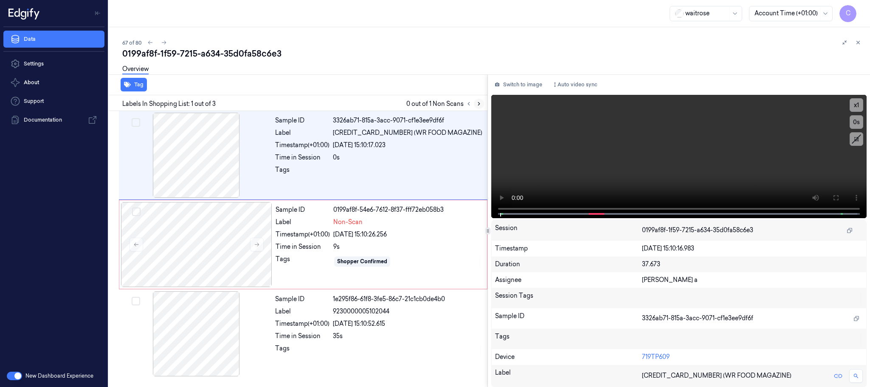
click at [474, 104] on button at bounding box center [479, 104] width 10 height 10
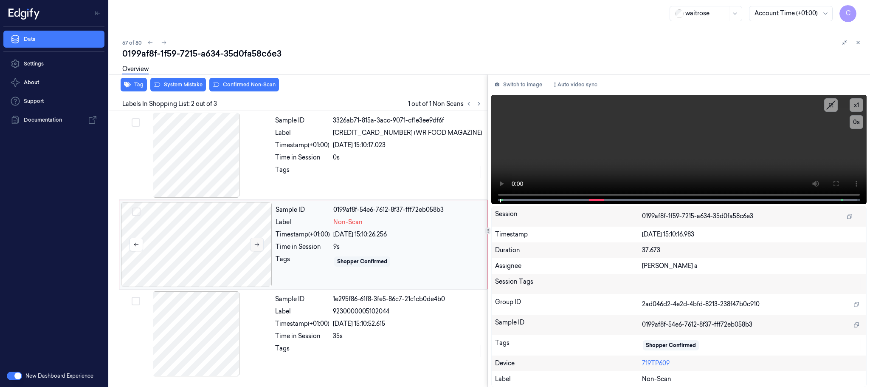
click at [259, 241] on icon at bounding box center [257, 244] width 6 height 6
click at [257, 242] on icon at bounding box center [257, 244] width 6 height 6
click at [176, 144] on div at bounding box center [196, 155] width 151 height 85
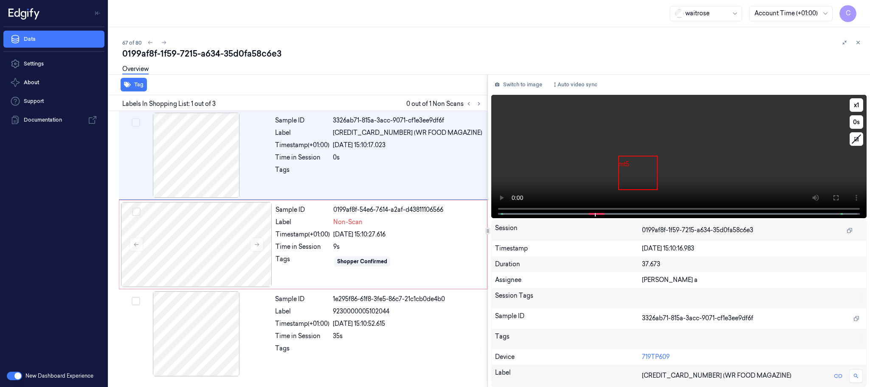
click at [641, 155] on video at bounding box center [679, 156] width 376 height 123
click at [188, 260] on div at bounding box center [196, 244] width 151 height 85
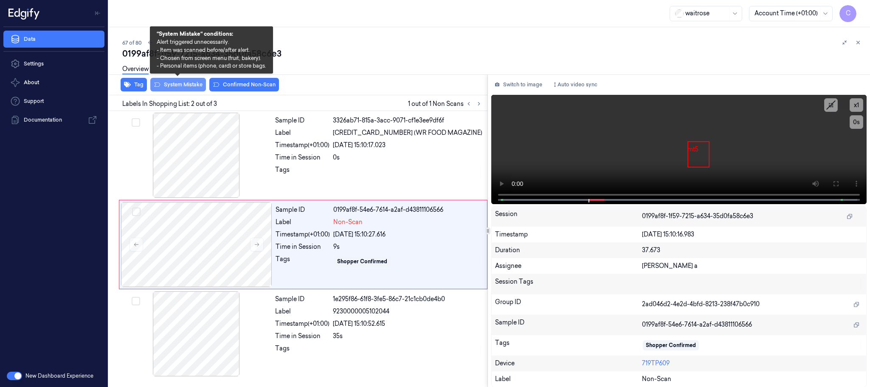
click at [173, 88] on button "System Mistake" at bounding box center [178, 85] width 56 height 14
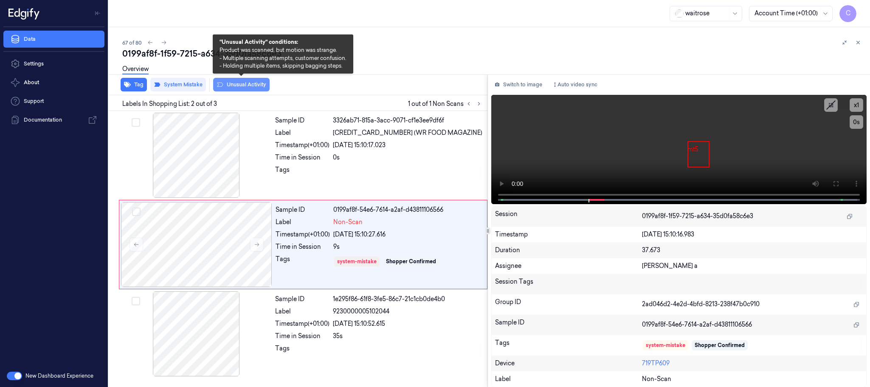
click at [254, 85] on button "Unusual Activity" at bounding box center [241, 85] width 56 height 14
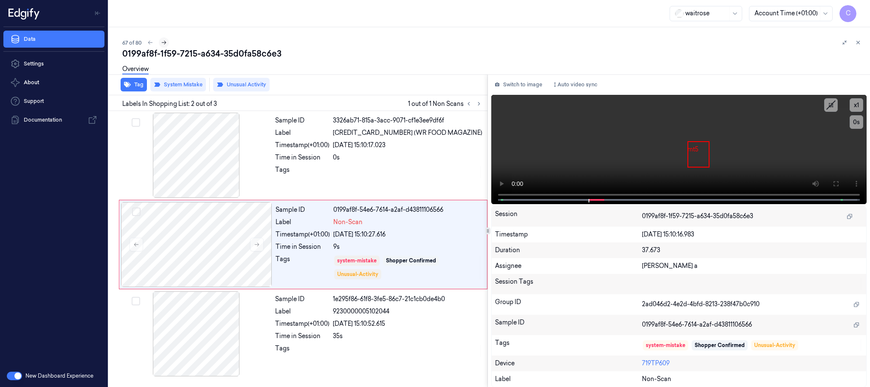
click at [160, 42] on button at bounding box center [164, 42] width 10 height 10
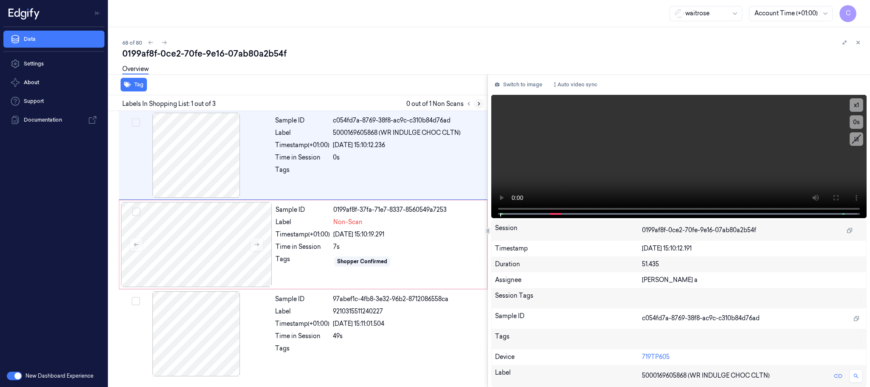
click at [478, 104] on icon at bounding box center [479, 104] width 6 height 6
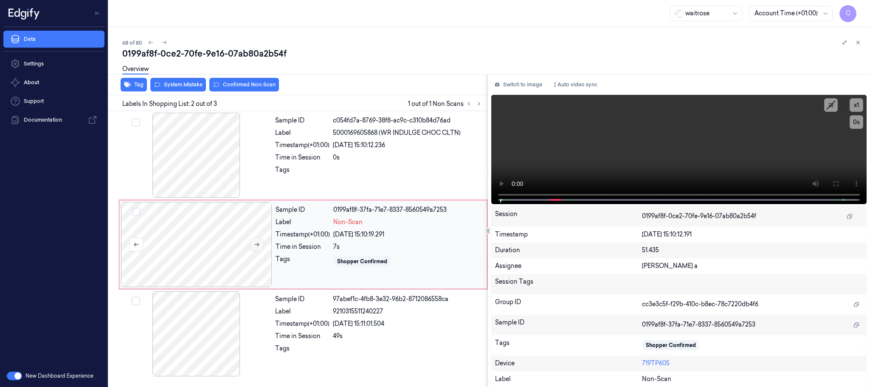
click at [255, 249] on button at bounding box center [257, 244] width 14 height 14
click at [253, 246] on button at bounding box center [257, 244] width 14 height 14
click at [217, 159] on div at bounding box center [196, 155] width 151 height 85
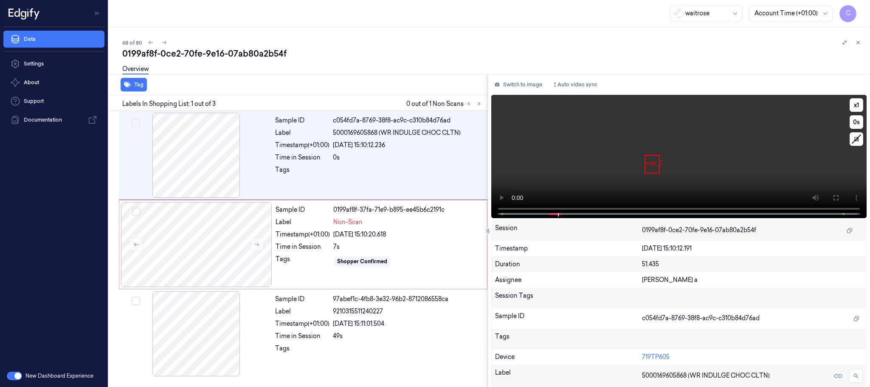
click at [621, 173] on video at bounding box center [679, 156] width 376 height 123
click at [197, 251] on div at bounding box center [196, 244] width 151 height 85
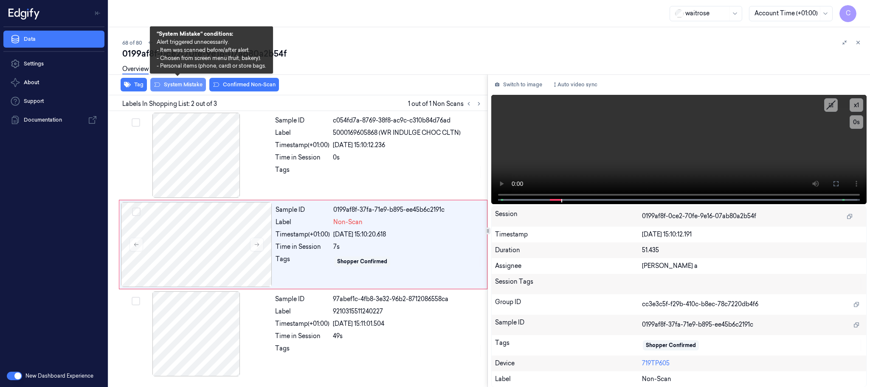
click at [170, 85] on button "System Mistake" at bounding box center [178, 85] width 56 height 14
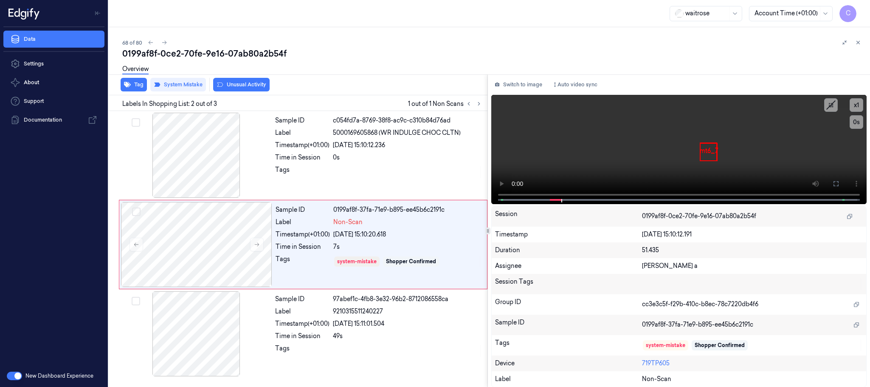
click at [258, 85] on button "Unusual Activity" at bounding box center [241, 85] width 56 height 14
click at [165, 42] on icon at bounding box center [164, 43] width 6 height 6
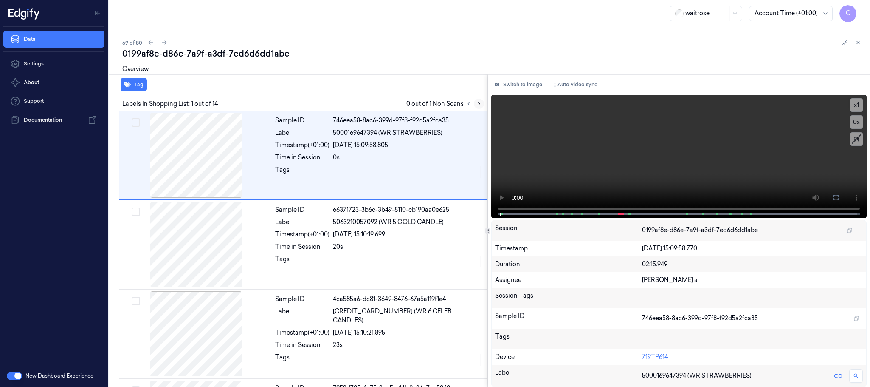
click at [477, 101] on icon at bounding box center [479, 104] width 6 height 6
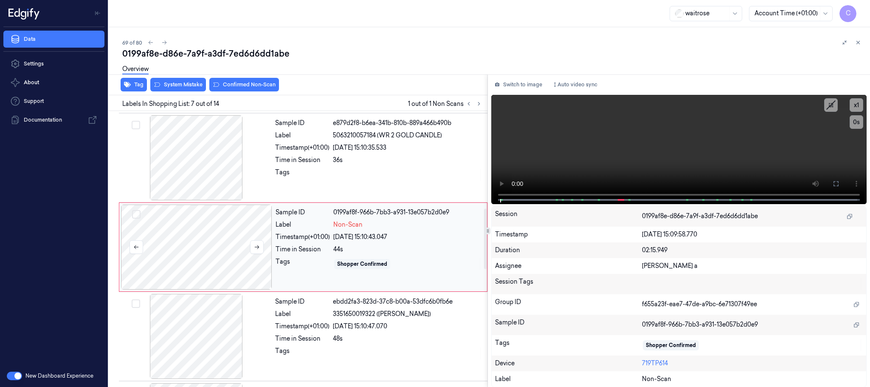
scroll to position [444, 0]
click at [256, 245] on button at bounding box center [257, 247] width 14 height 14
click at [256, 246] on icon at bounding box center [257, 246] width 6 height 6
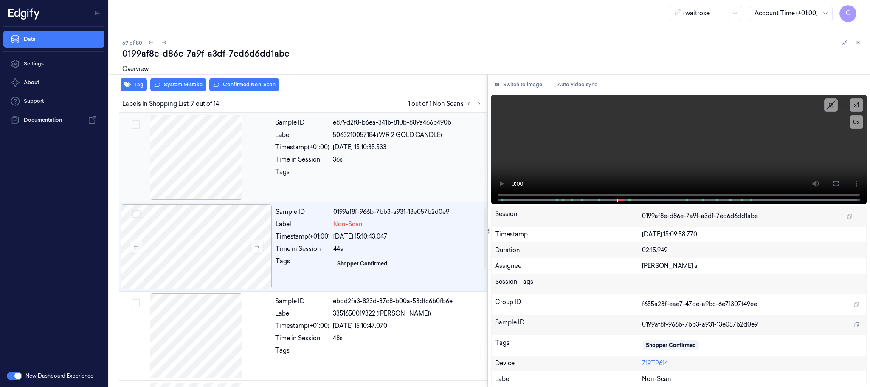
click at [207, 181] on div at bounding box center [196, 157] width 151 height 85
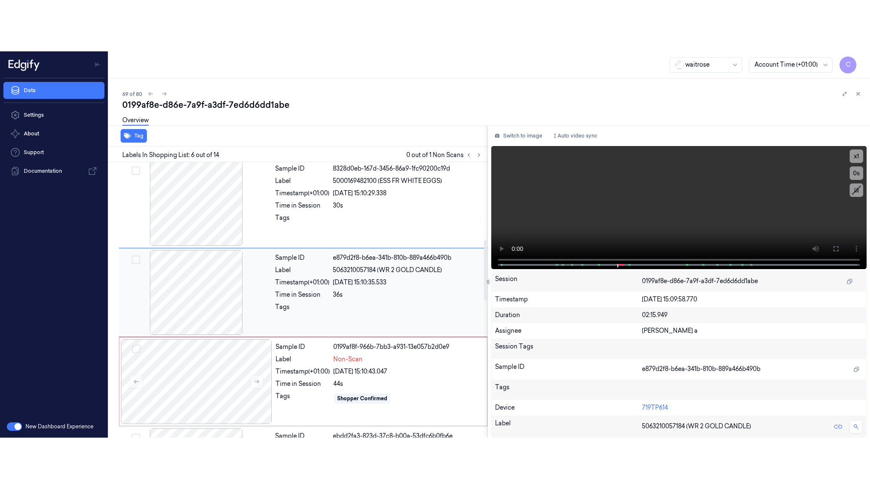
scroll to position [354, 0]
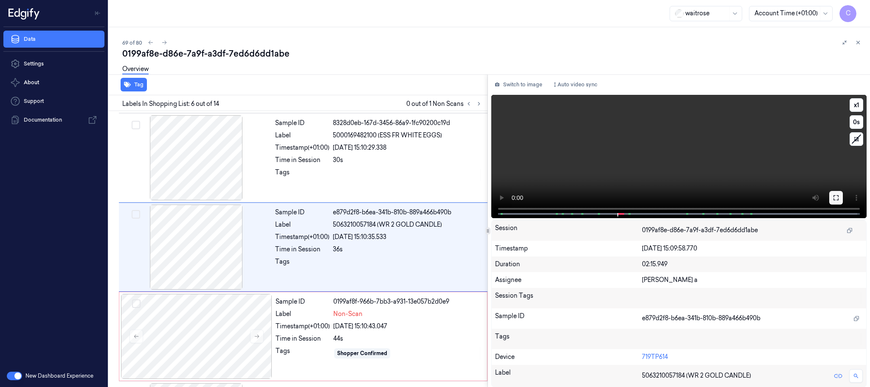
click at [841, 199] on button at bounding box center [837, 198] width 14 height 14
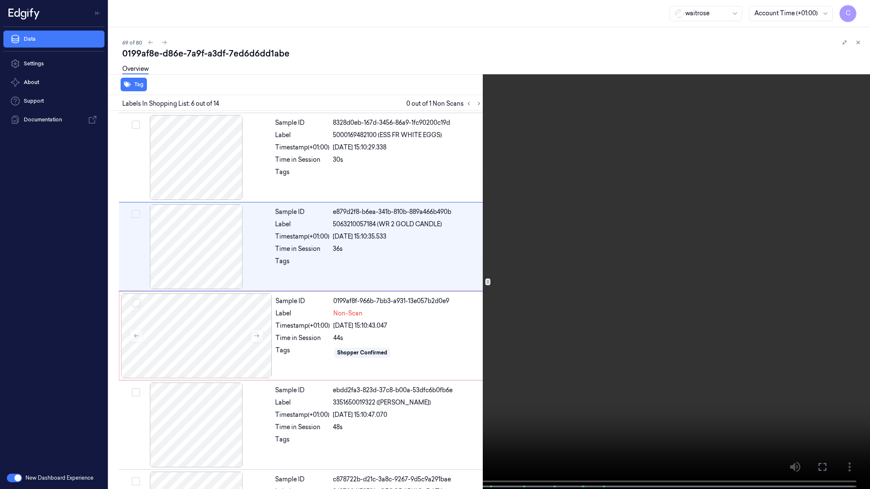
click at [389, 251] on video at bounding box center [435, 245] width 870 height 491
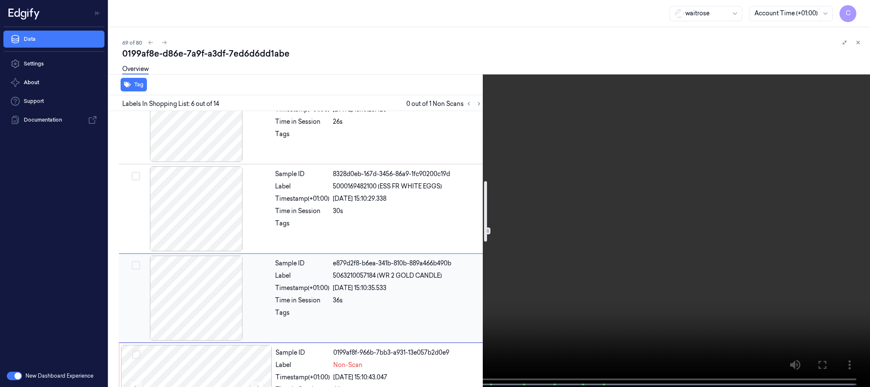
scroll to position [367, 0]
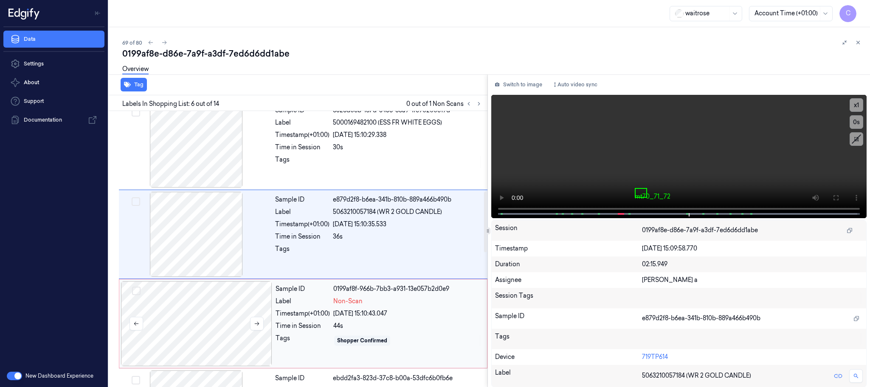
click at [207, 305] on div at bounding box center [196, 323] width 151 height 85
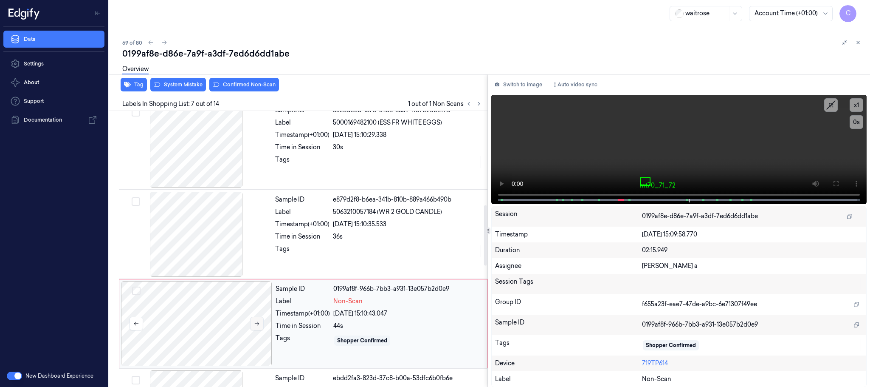
scroll to position [444, 0]
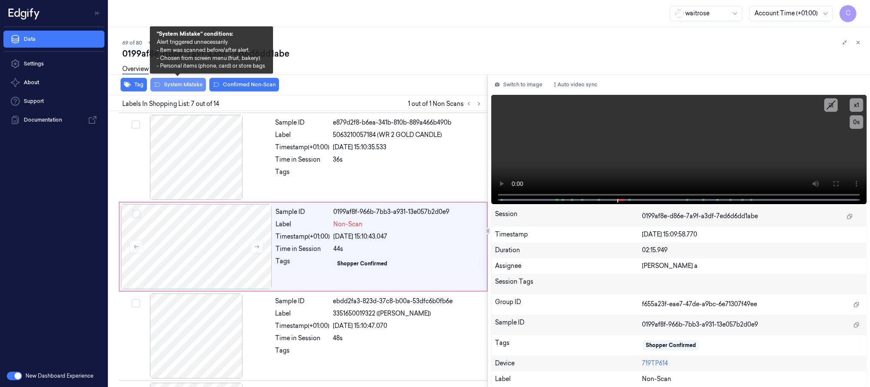
click at [182, 83] on button "System Mistake" at bounding box center [178, 85] width 56 height 14
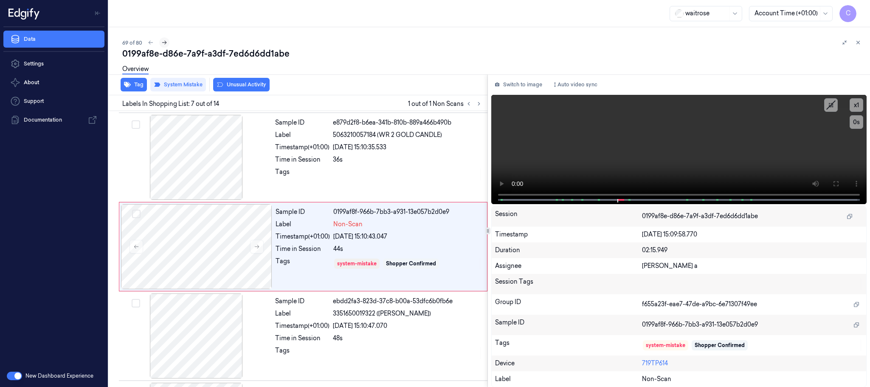
click at [162, 42] on icon at bounding box center [164, 43] width 6 height 6
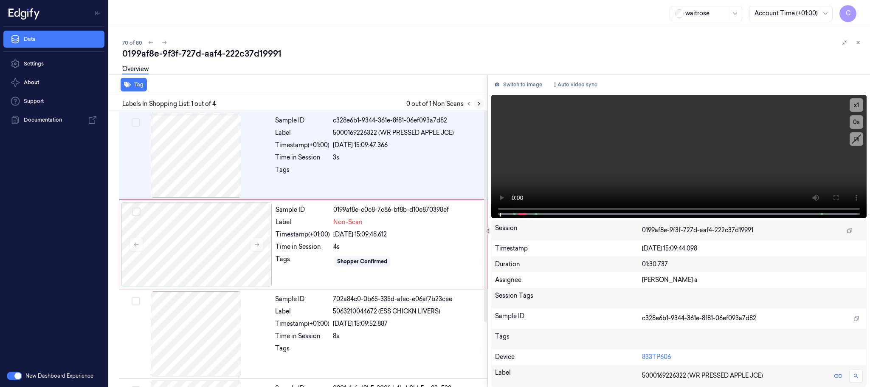
click at [474, 104] on button at bounding box center [479, 104] width 10 height 10
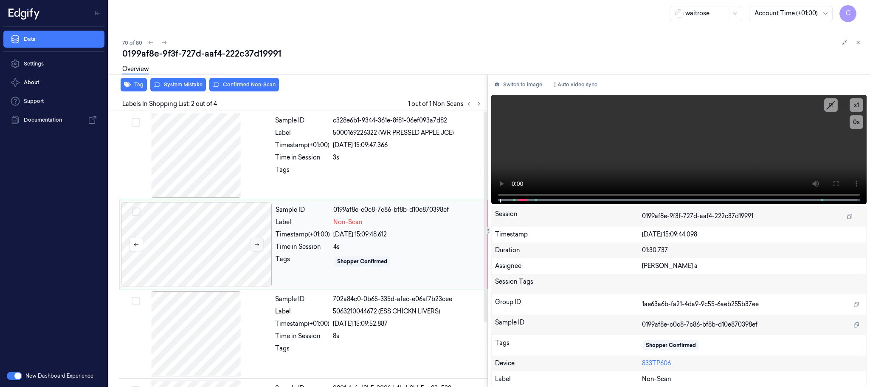
click at [255, 242] on icon at bounding box center [257, 244] width 6 height 6
click at [193, 164] on div at bounding box center [196, 155] width 151 height 85
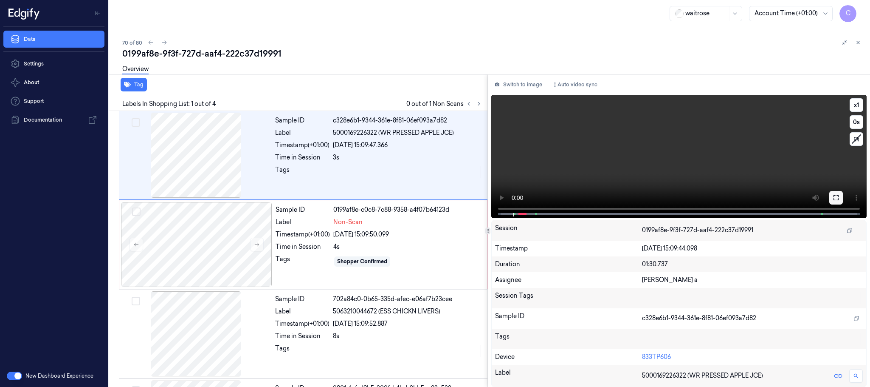
click at [840, 199] on button at bounding box center [837, 198] width 14 height 14
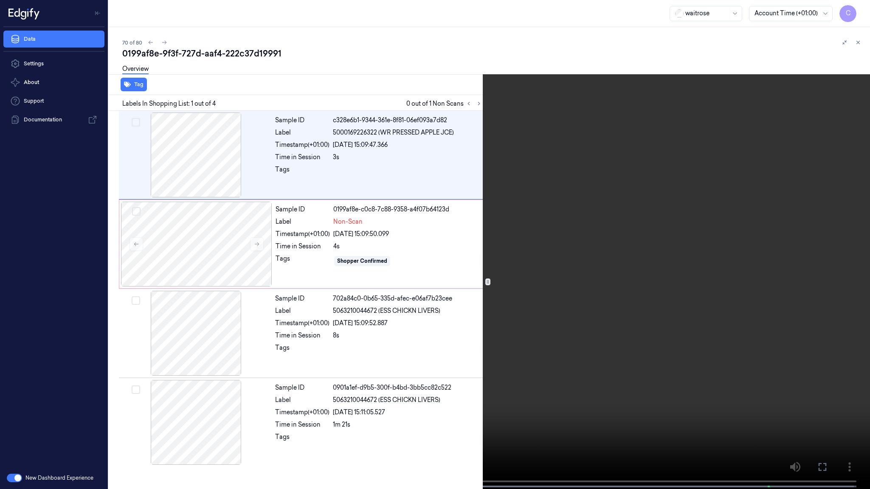
click at [440, 280] on video at bounding box center [435, 245] width 870 height 491
click at [450, 43] on video at bounding box center [435, 245] width 870 height 491
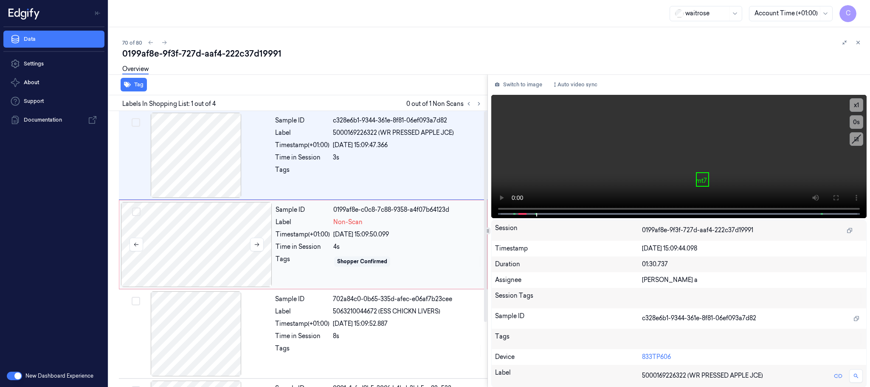
click at [240, 240] on div at bounding box center [196, 244] width 151 height 85
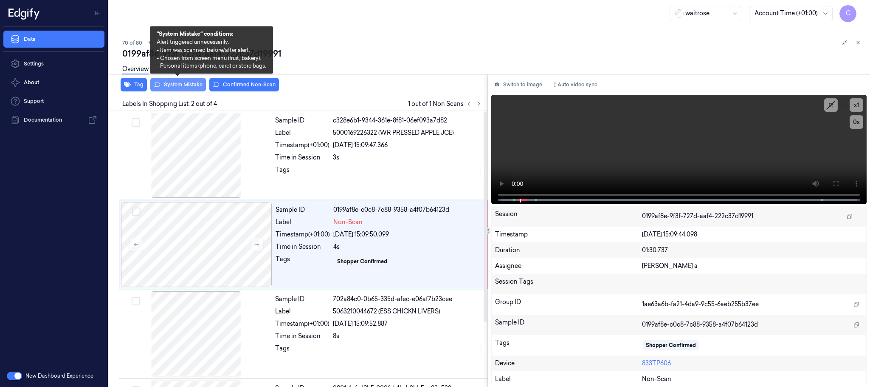
click at [178, 83] on button "System Mistake" at bounding box center [178, 85] width 56 height 14
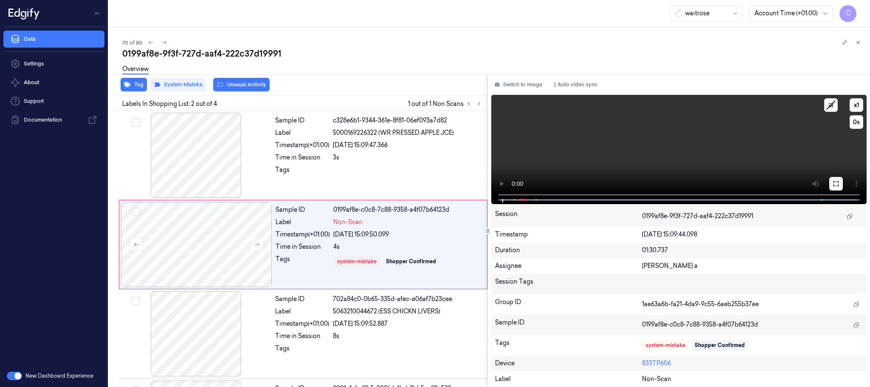
click at [836, 178] on button at bounding box center [837, 184] width 14 height 14
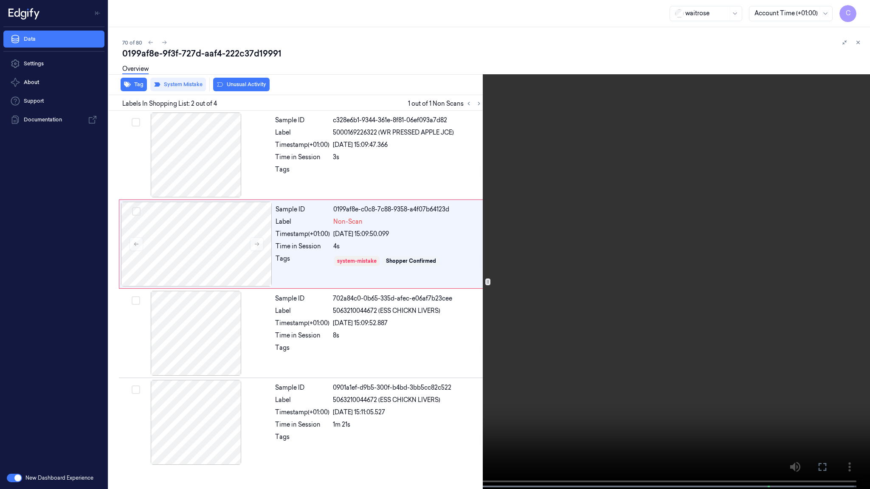
click at [425, 320] on video at bounding box center [435, 245] width 870 height 491
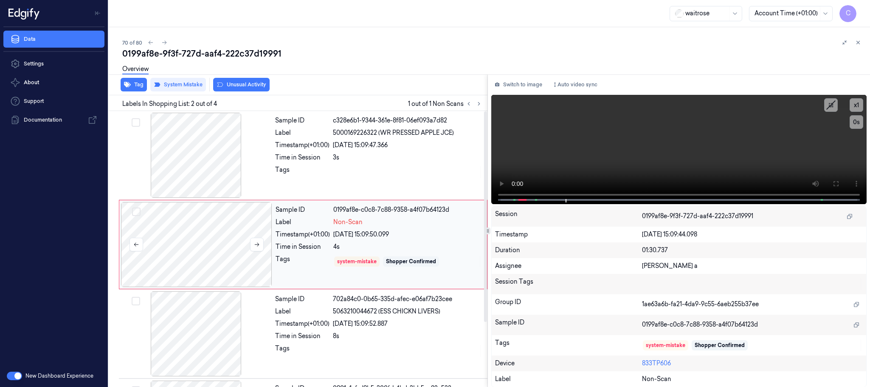
click at [184, 240] on div at bounding box center [196, 244] width 151 height 85
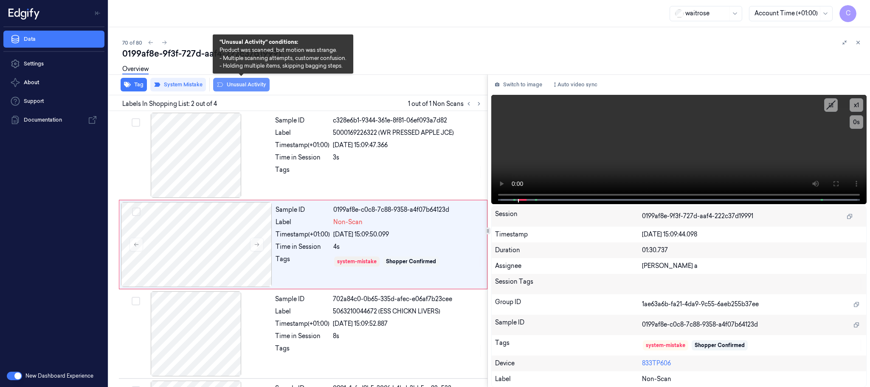
click at [229, 89] on button "Unusual Activity" at bounding box center [241, 85] width 56 height 14
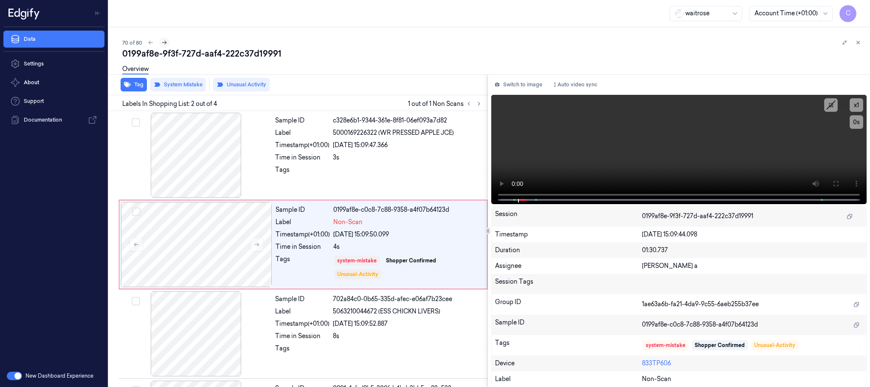
click at [161, 40] on icon at bounding box center [164, 43] width 6 height 6
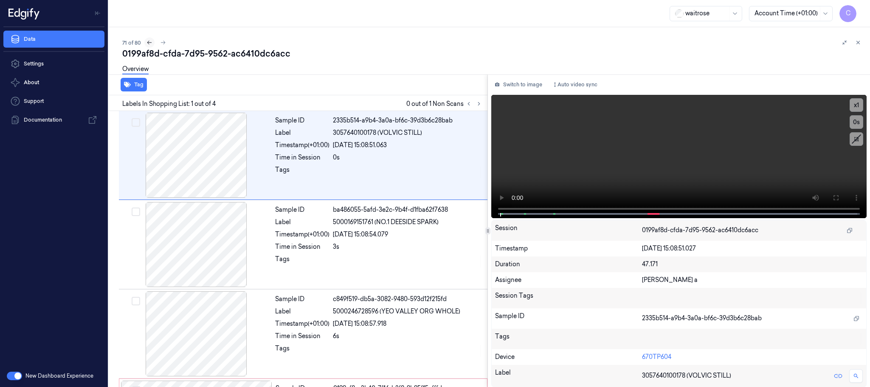
click at [148, 45] on icon at bounding box center [150, 43] width 6 height 6
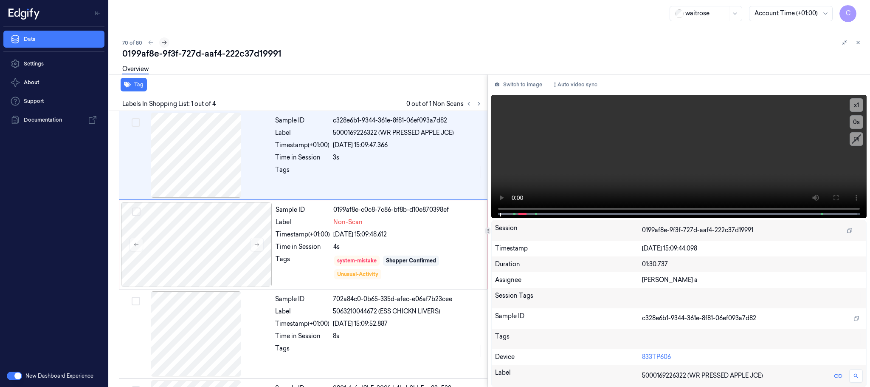
click at [164, 43] on icon at bounding box center [164, 43] width 6 height 6
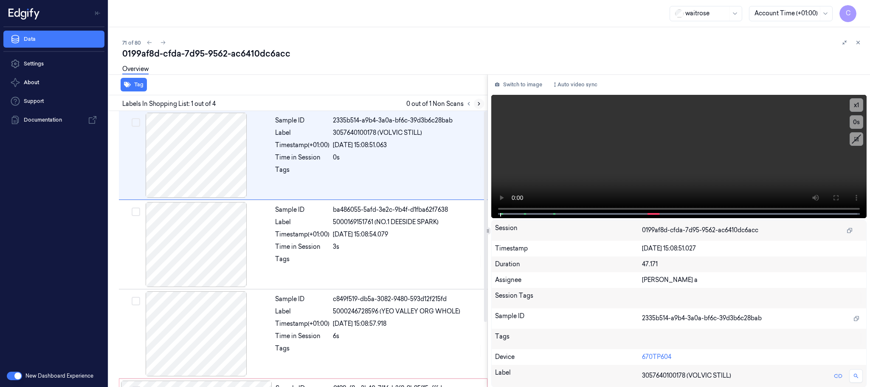
click at [479, 103] on icon at bounding box center [479, 104] width 6 height 6
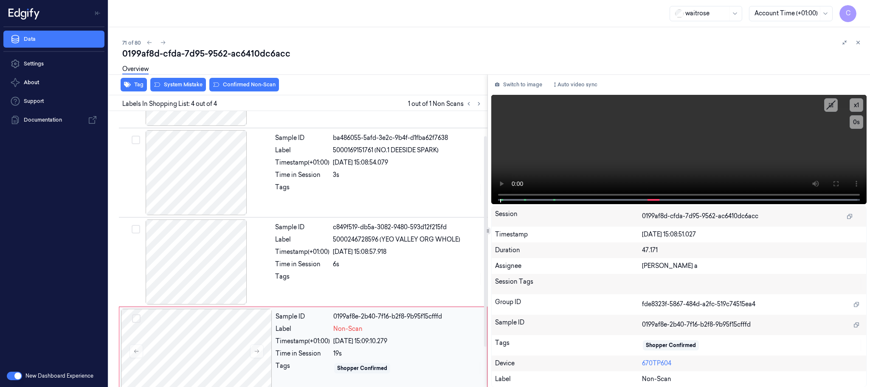
scroll to position [85, 0]
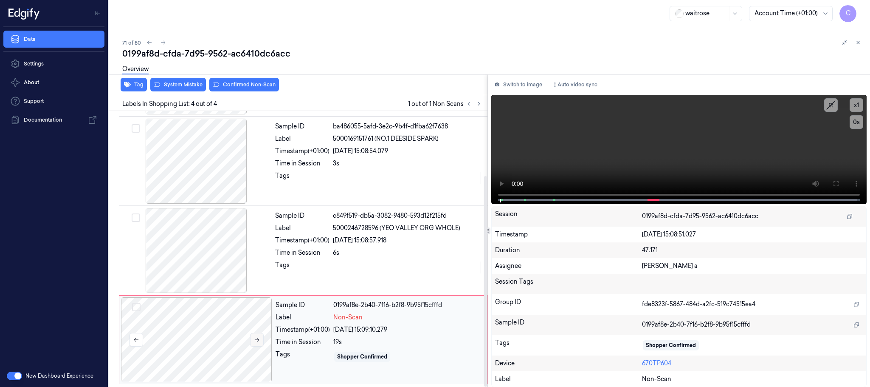
click at [257, 337] on icon at bounding box center [257, 339] width 6 height 6
click at [204, 254] on div at bounding box center [196, 250] width 151 height 85
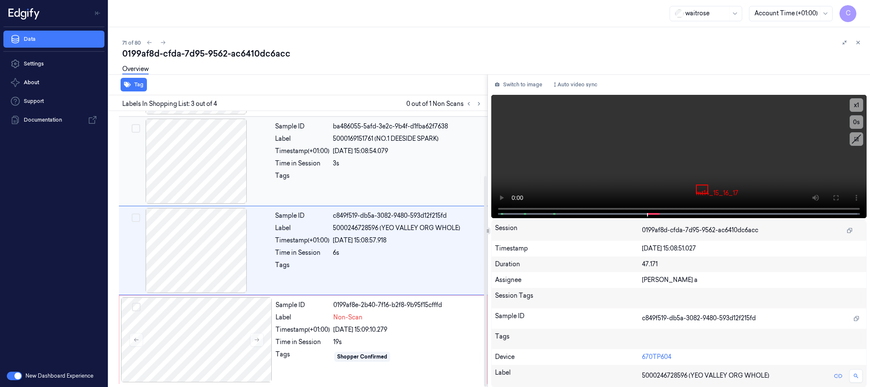
click at [176, 164] on div at bounding box center [196, 161] width 151 height 85
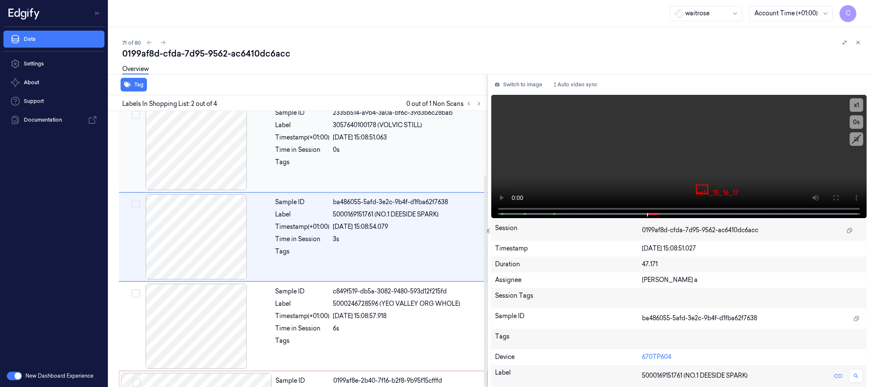
scroll to position [0, 0]
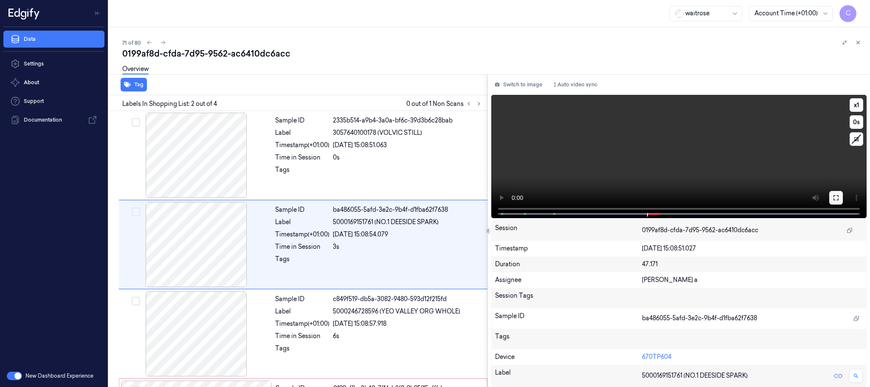
click at [835, 200] on button at bounding box center [837, 198] width 14 height 14
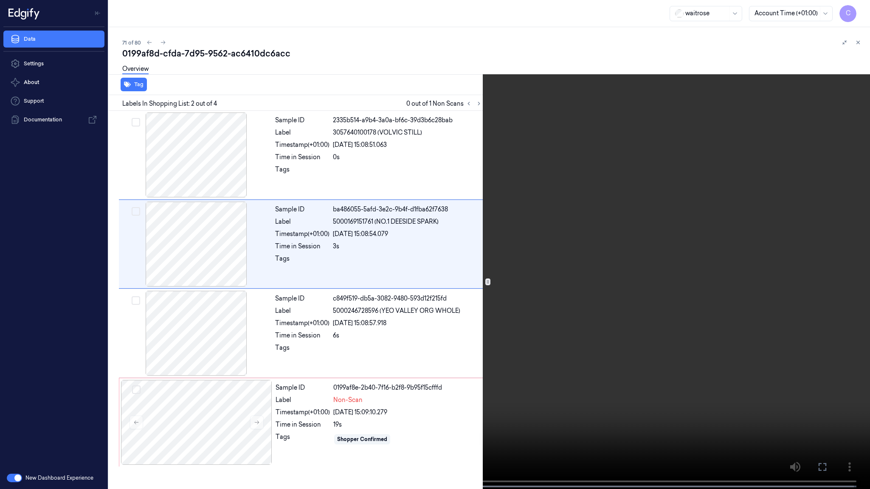
click at [415, 301] on video at bounding box center [435, 245] width 870 height 491
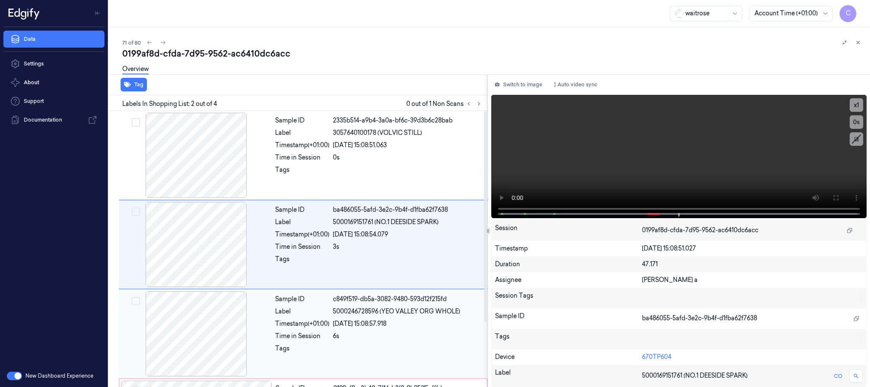
click at [226, 338] on div at bounding box center [196, 333] width 151 height 85
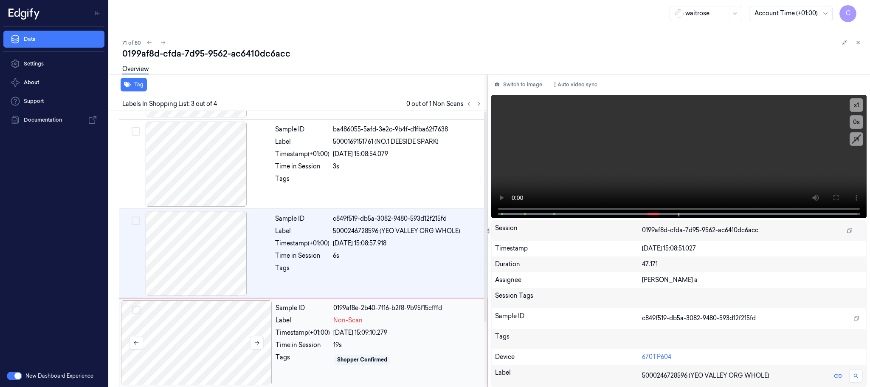
scroll to position [85, 0]
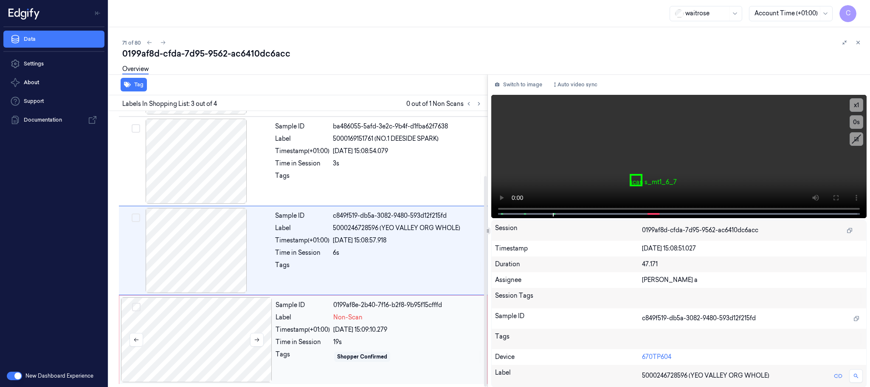
click at [206, 308] on div at bounding box center [196, 339] width 151 height 85
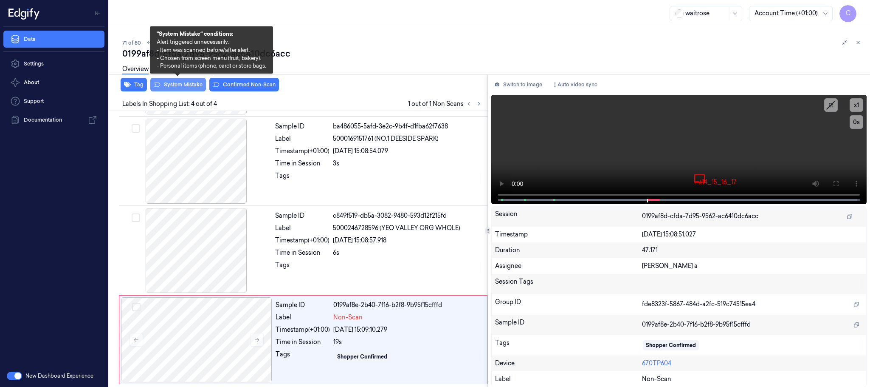
click at [163, 83] on button "System Mistake" at bounding box center [178, 85] width 56 height 14
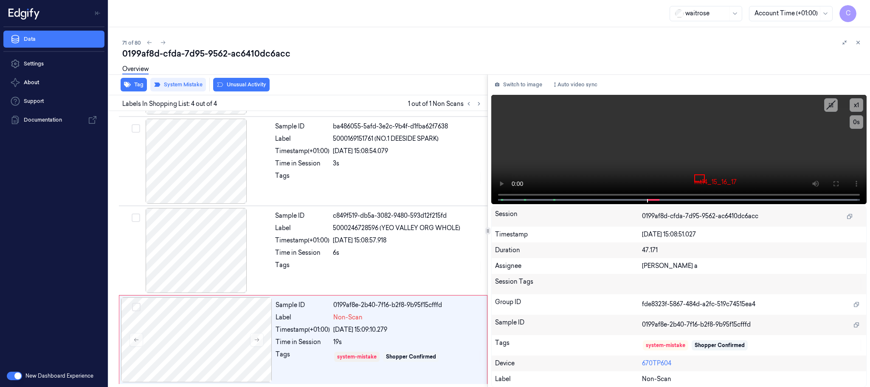
click at [249, 82] on button "Unusual Activity" at bounding box center [241, 85] width 56 height 14
click at [161, 42] on icon at bounding box center [163, 43] width 6 height 6
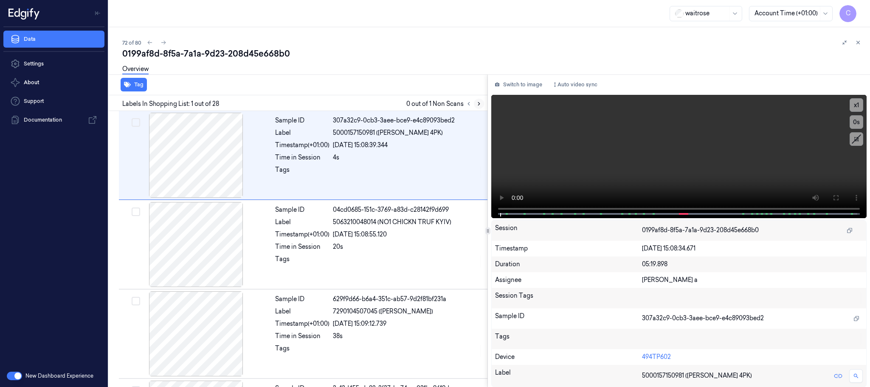
click at [478, 106] on icon at bounding box center [479, 104] width 6 height 6
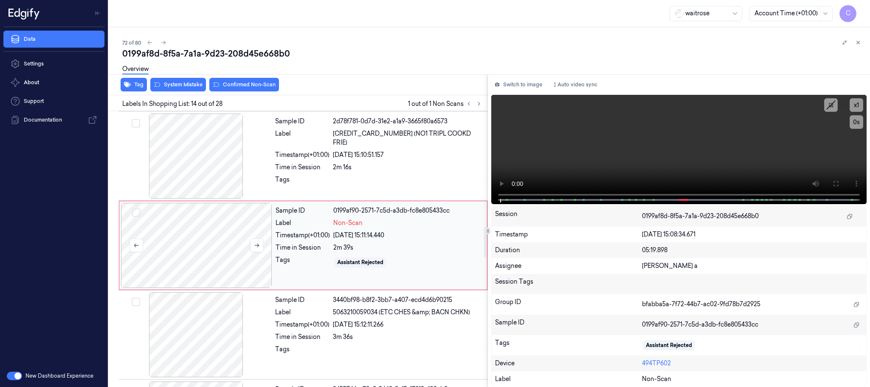
scroll to position [1071, 0]
click at [252, 251] on button at bounding box center [257, 244] width 14 height 14
click at [255, 247] on icon at bounding box center [257, 244] width 6 height 6
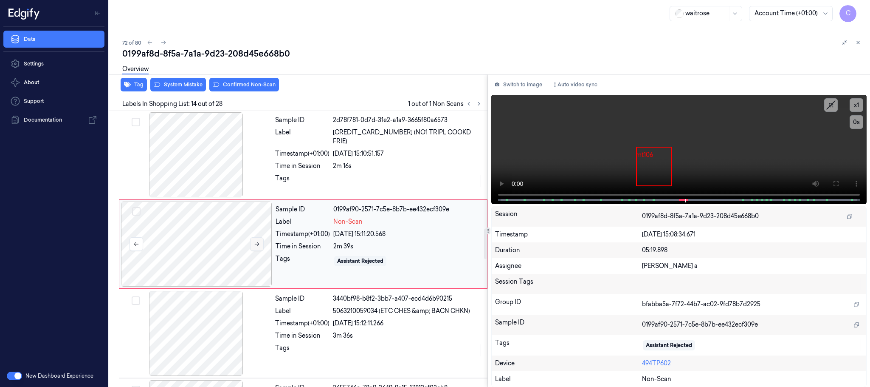
click at [255, 247] on icon at bounding box center [257, 244] width 6 height 6
click at [195, 173] on div at bounding box center [196, 154] width 151 height 85
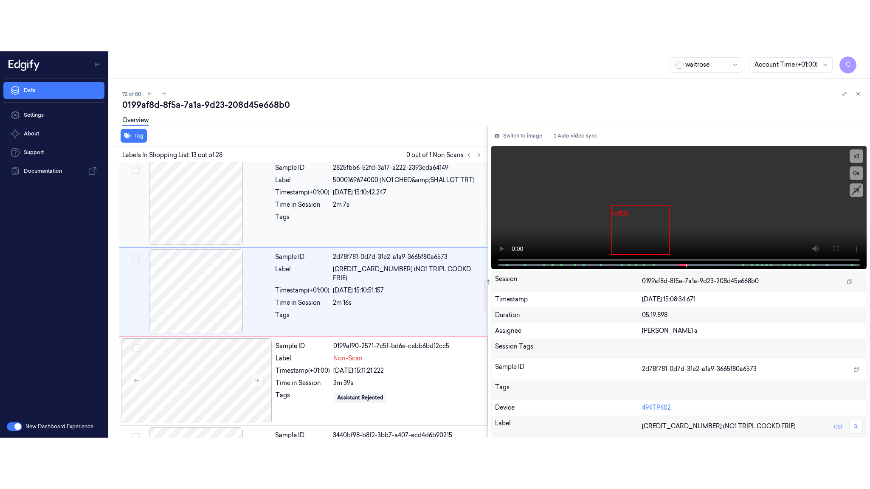
scroll to position [982, 0]
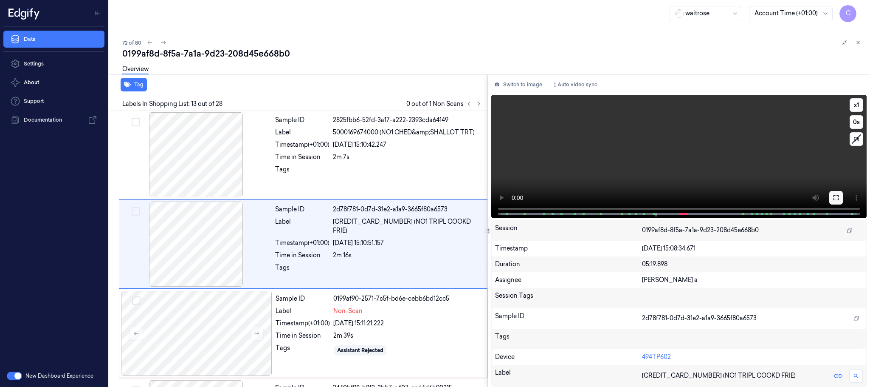
click at [837, 195] on icon at bounding box center [836, 197] width 5 height 5
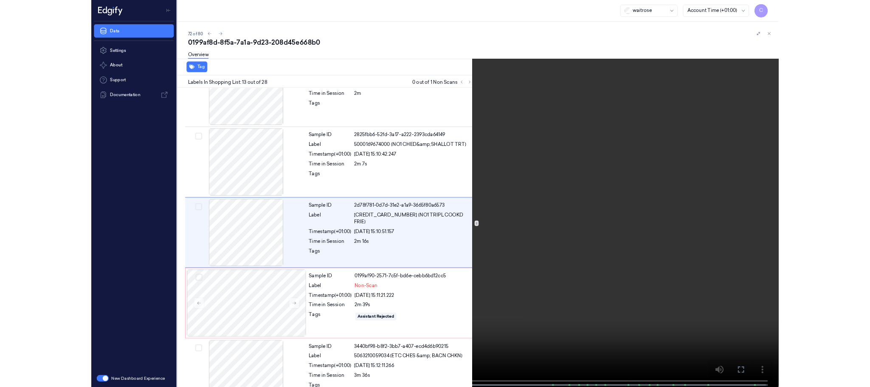
scroll to position [930, 0]
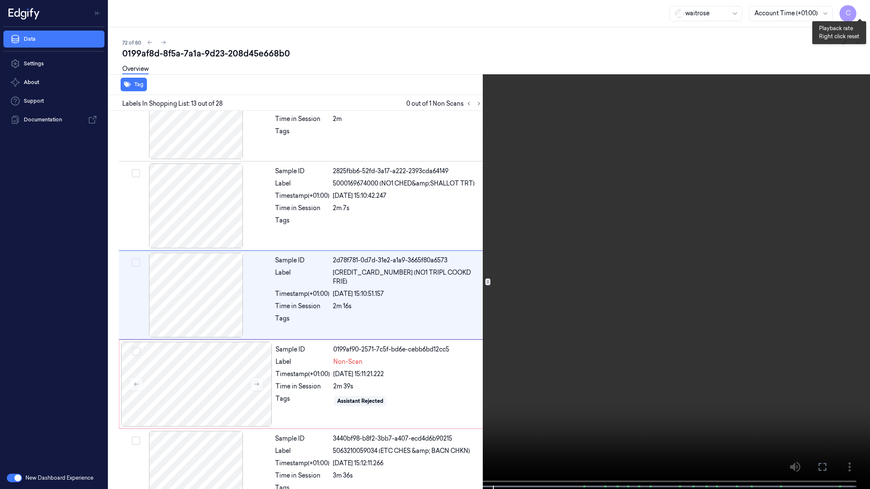
click at [861, 7] on button "x 1" at bounding box center [860, 10] width 14 height 14
click at [315, 252] on video at bounding box center [435, 245] width 870 height 491
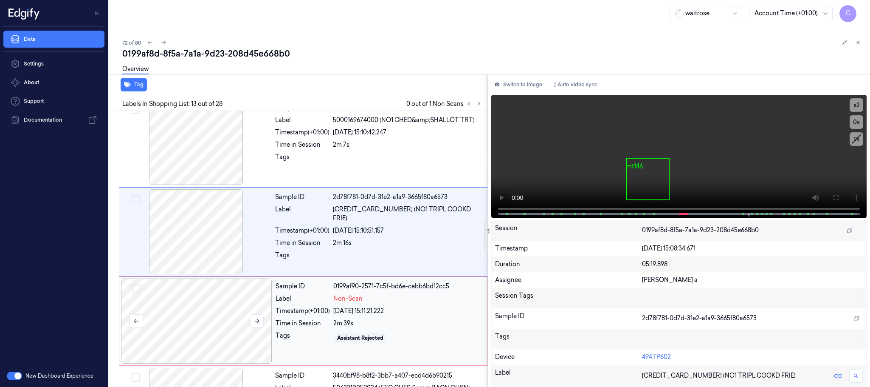
click at [177, 310] on div at bounding box center [196, 320] width 151 height 85
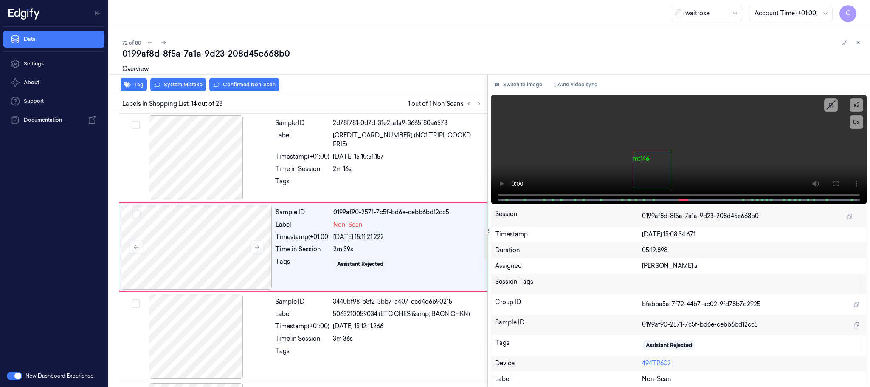
scroll to position [1071, 0]
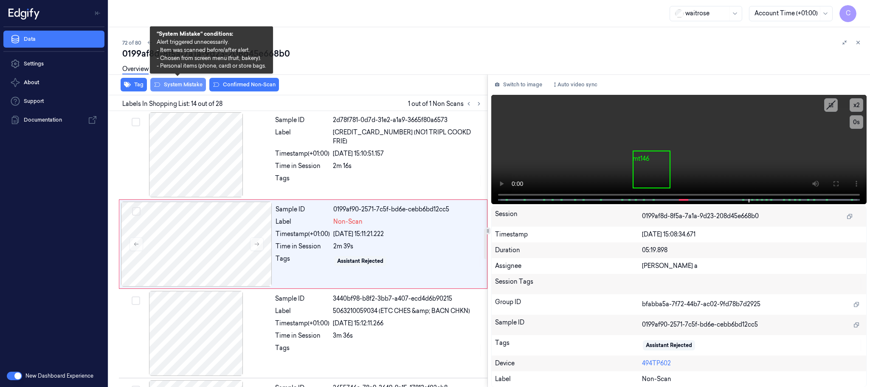
click at [176, 84] on button "System Mistake" at bounding box center [178, 85] width 56 height 14
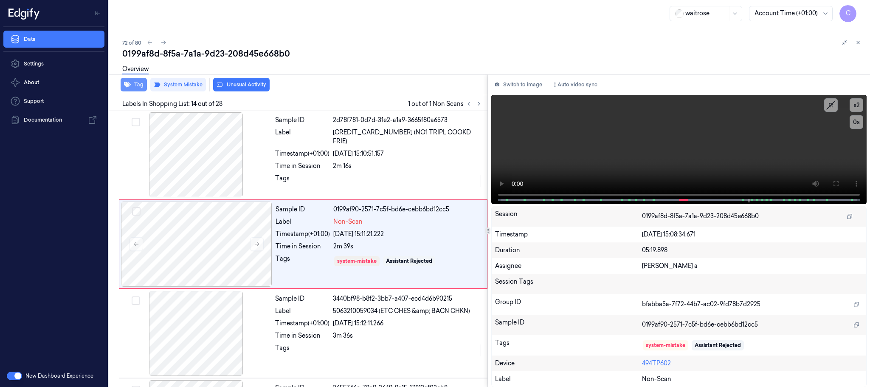
click at [129, 82] on icon "button" at bounding box center [127, 85] width 7 height 6
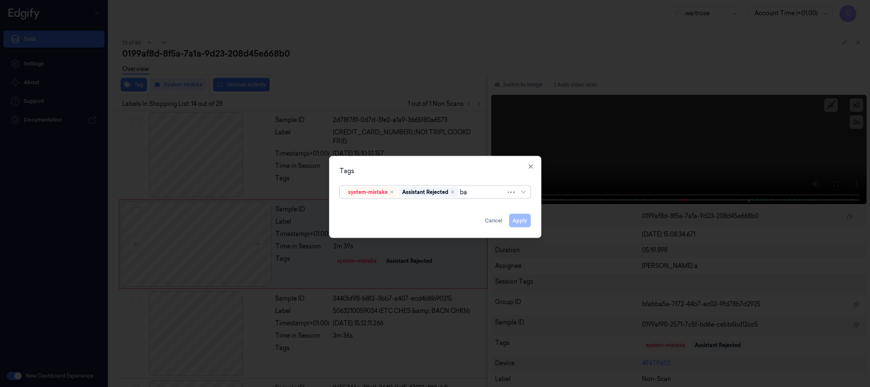
type input "bag"
click at [365, 210] on div "bags" at bounding box center [435, 209] width 180 height 9
click at [403, 167] on div "Tags" at bounding box center [435, 171] width 191 height 9
click at [523, 223] on button "Apply" at bounding box center [520, 221] width 22 height 14
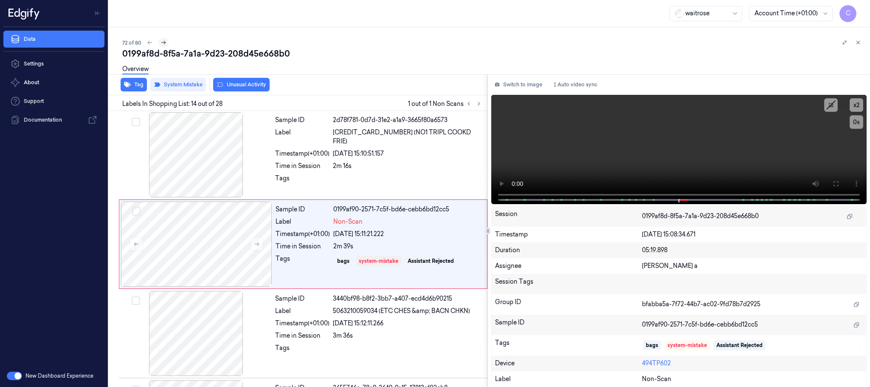
click at [162, 45] on icon at bounding box center [164, 43] width 6 height 6
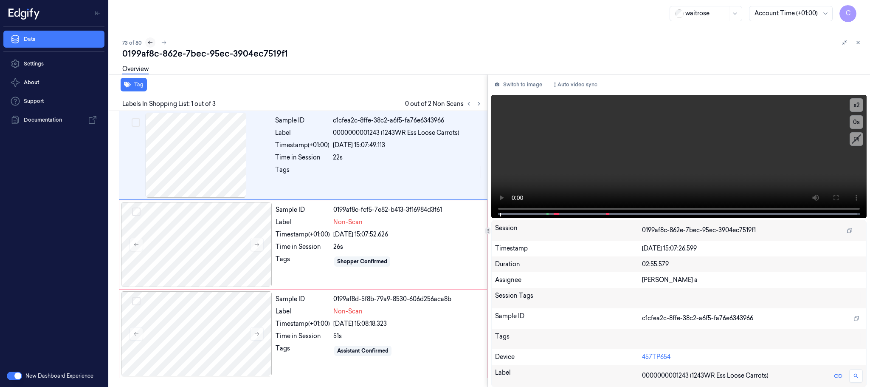
click at [150, 46] on button at bounding box center [150, 42] width 10 height 10
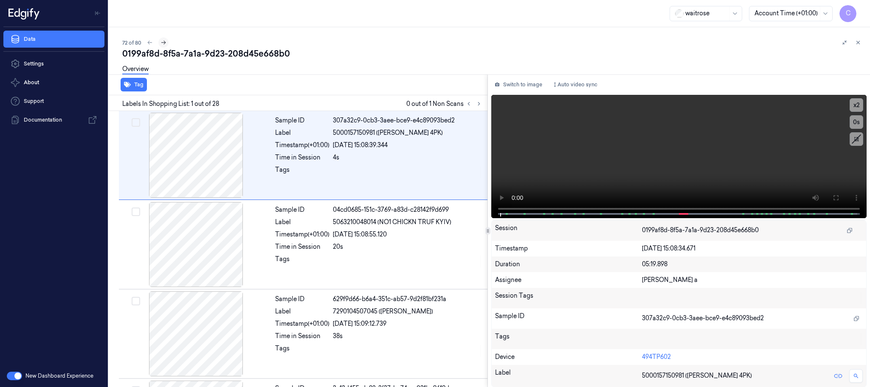
click at [164, 40] on icon at bounding box center [164, 43] width 6 height 6
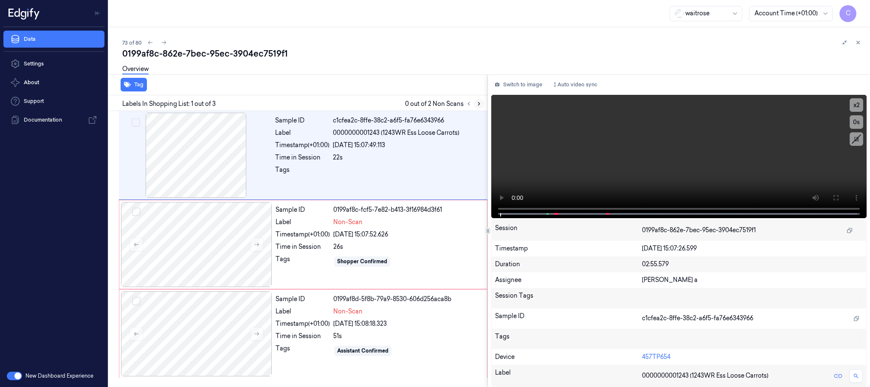
click at [480, 101] on icon at bounding box center [479, 104] width 6 height 6
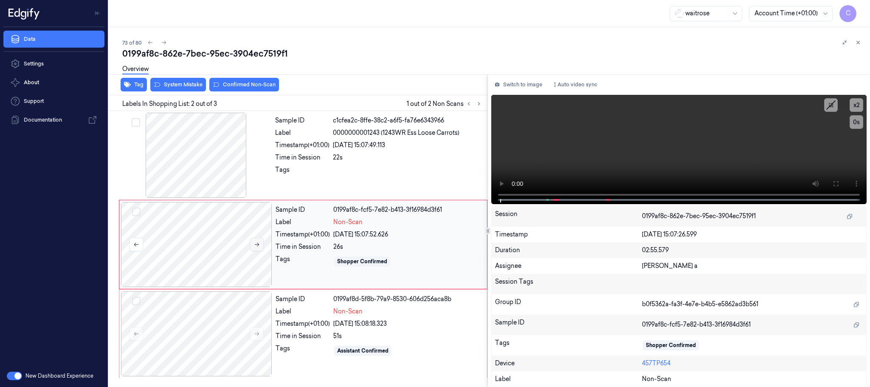
click at [255, 246] on icon at bounding box center [257, 244] width 6 height 6
click at [209, 166] on div at bounding box center [196, 155] width 151 height 85
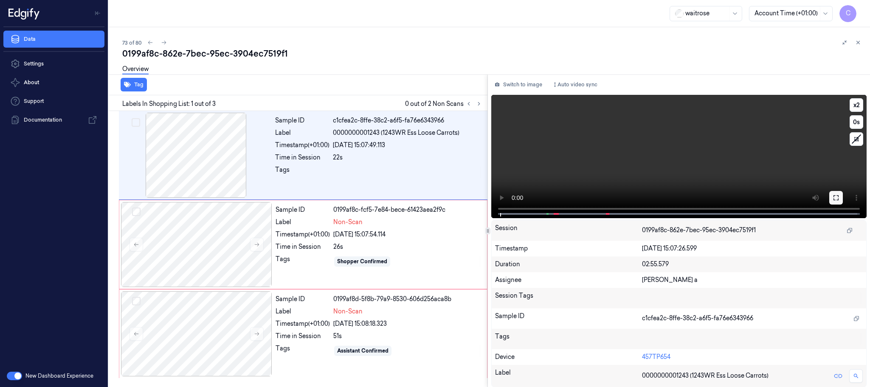
click at [839, 201] on button at bounding box center [837, 198] width 14 height 14
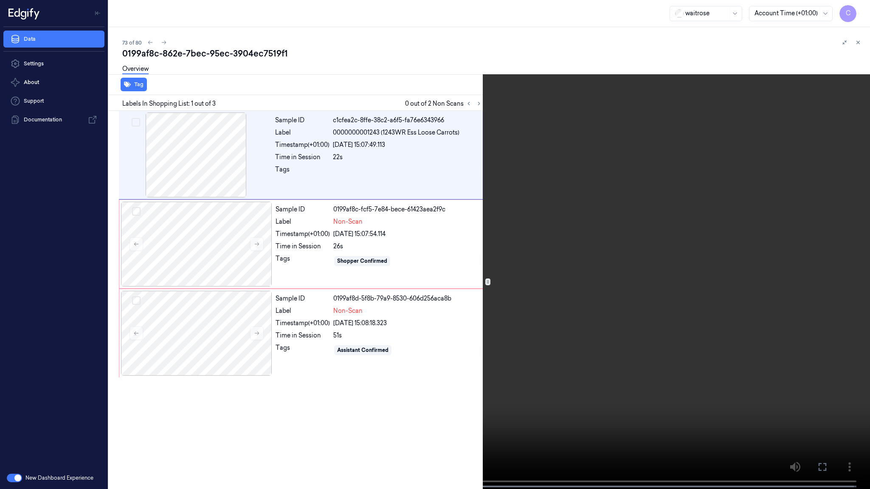
click at [352, 350] on video at bounding box center [435, 245] width 870 height 491
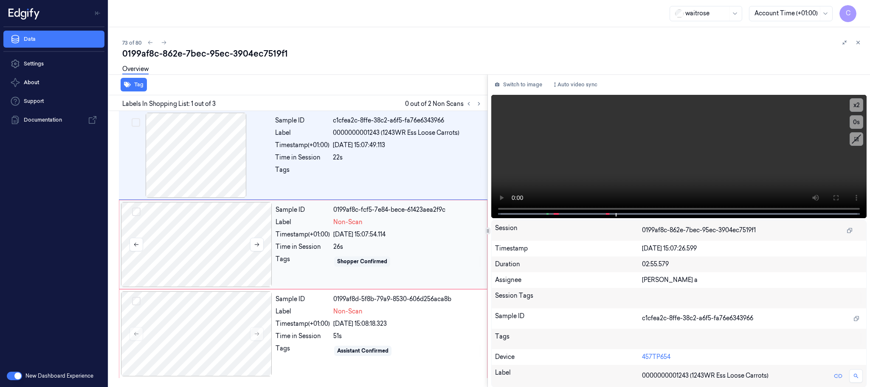
click at [223, 246] on div at bounding box center [196, 244] width 151 height 85
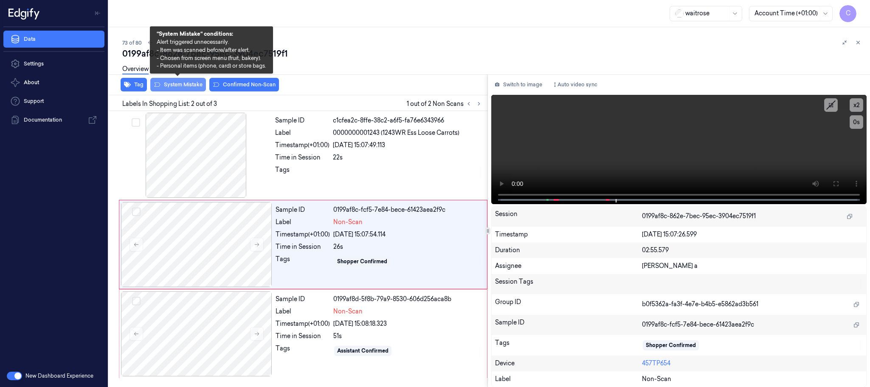
click at [186, 87] on button "System Mistake" at bounding box center [178, 85] width 56 height 14
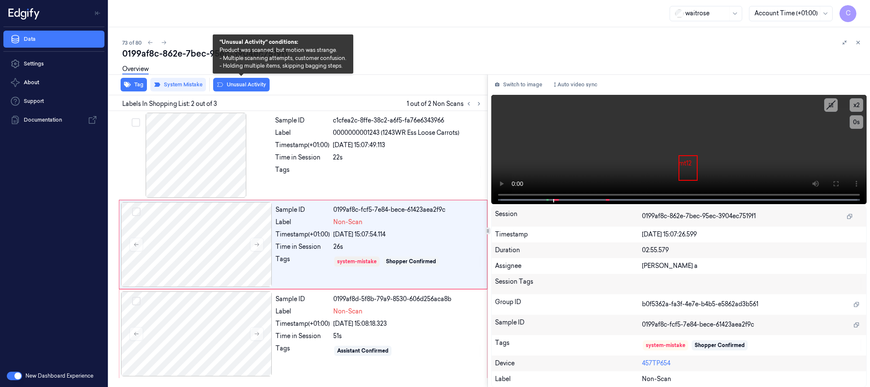
click at [248, 83] on button "Unusual Activity" at bounding box center [241, 85] width 56 height 14
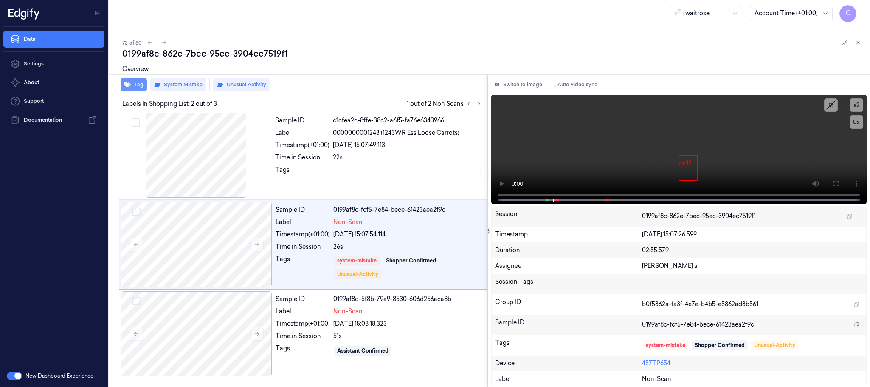
click at [138, 87] on button "Tag" at bounding box center [134, 85] width 26 height 14
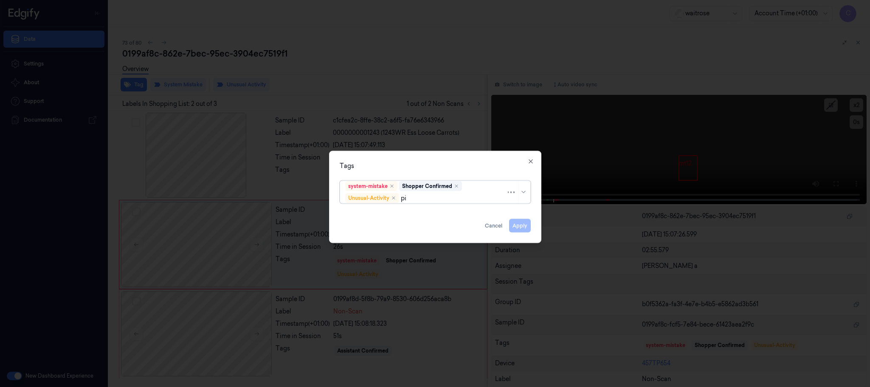
type input "pic"
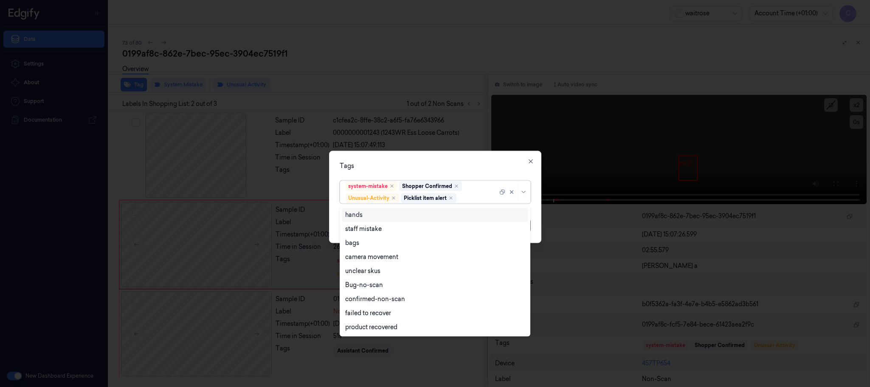
click at [394, 162] on div "Tags" at bounding box center [435, 165] width 191 height 9
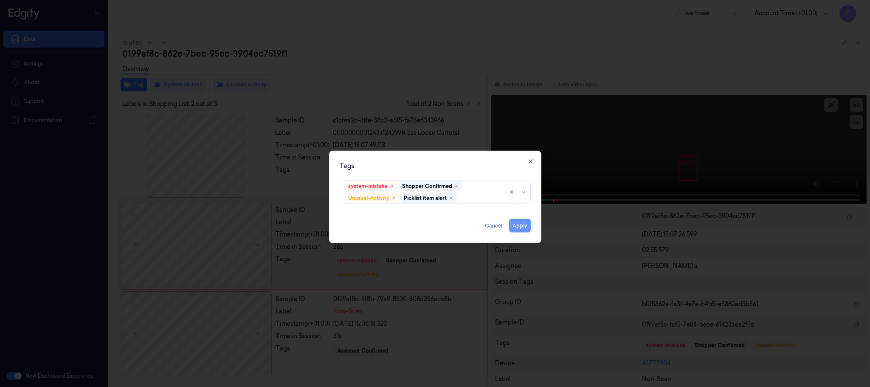
click at [524, 227] on button "Apply" at bounding box center [520, 226] width 22 height 14
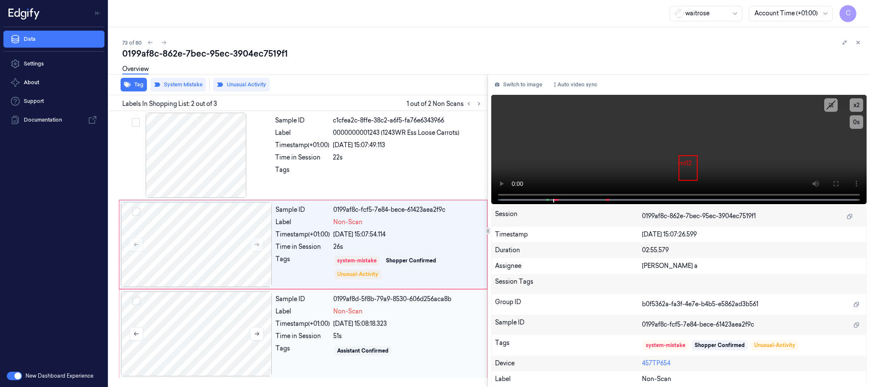
click at [199, 322] on div at bounding box center [196, 333] width 151 height 85
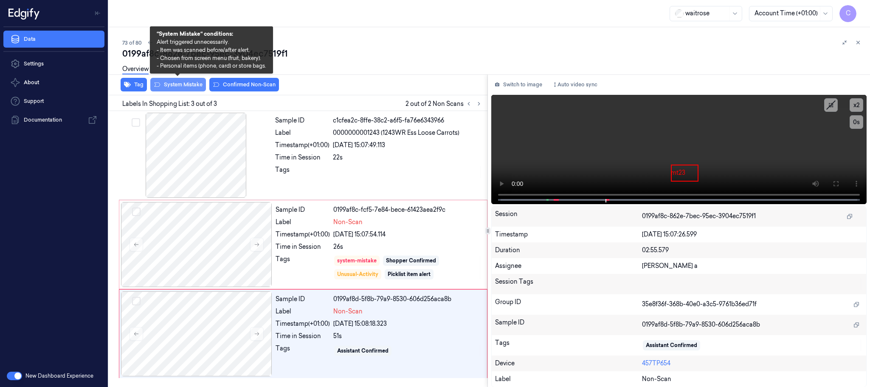
click at [186, 85] on button "System Mistake" at bounding box center [178, 85] width 56 height 14
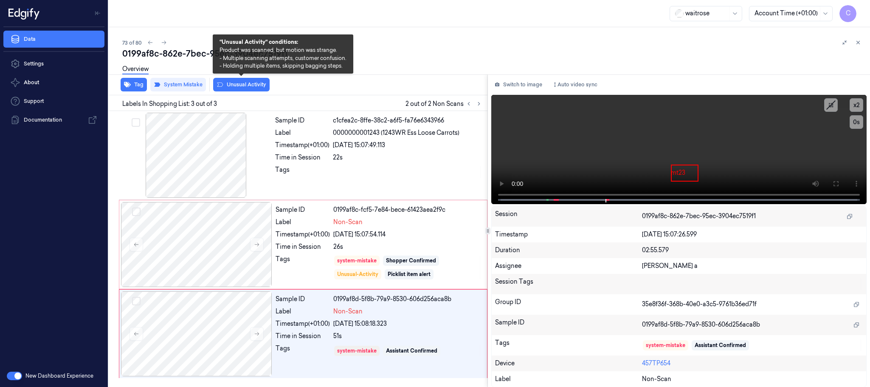
click at [245, 86] on button "Unusual Activity" at bounding box center [241, 85] width 56 height 14
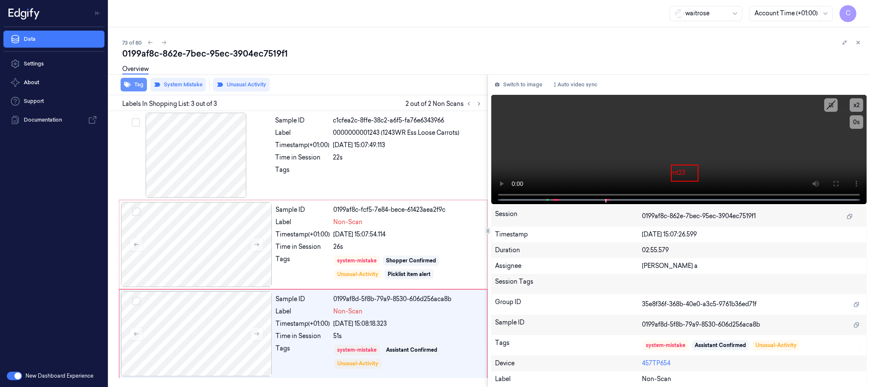
click at [129, 84] on icon "button" at bounding box center [127, 85] width 7 height 6
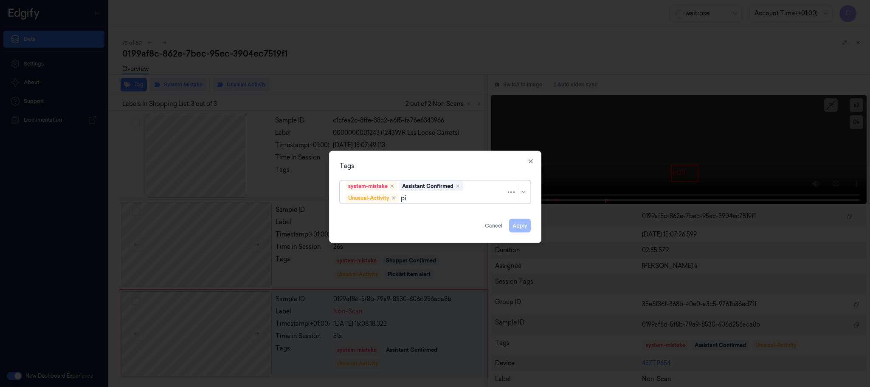
type input "pic"
click at [361, 214] on div "Picklist item alert" at bounding box center [369, 214] width 49 height 9
click at [391, 161] on div "Tags" at bounding box center [435, 165] width 191 height 9
click at [525, 227] on button "Apply" at bounding box center [520, 226] width 22 height 14
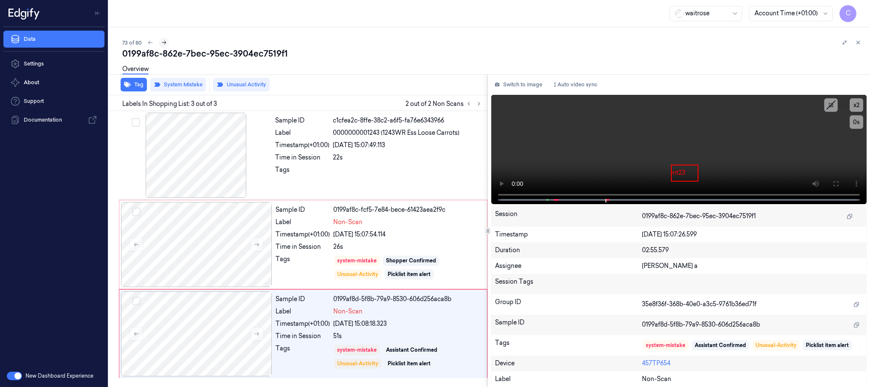
click at [165, 41] on icon at bounding box center [164, 43] width 6 height 6
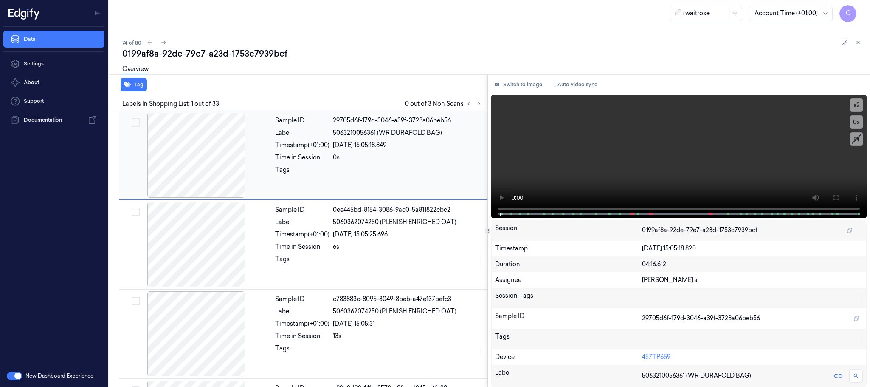
click at [476, 101] on icon at bounding box center [479, 104] width 6 height 6
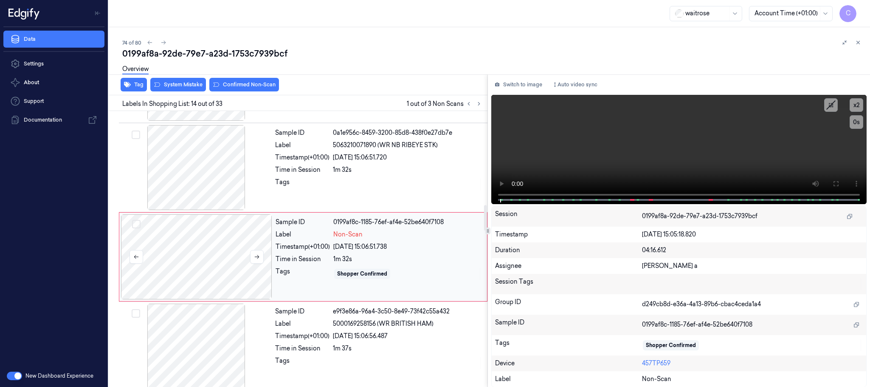
scroll to position [1071, 0]
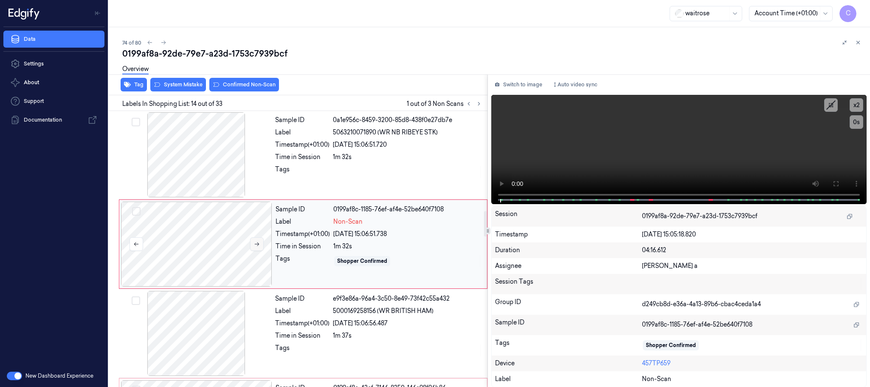
click at [254, 247] on icon at bounding box center [257, 244] width 6 height 6
click at [255, 247] on icon at bounding box center [257, 244] width 6 height 6
click at [180, 155] on div at bounding box center [196, 154] width 151 height 85
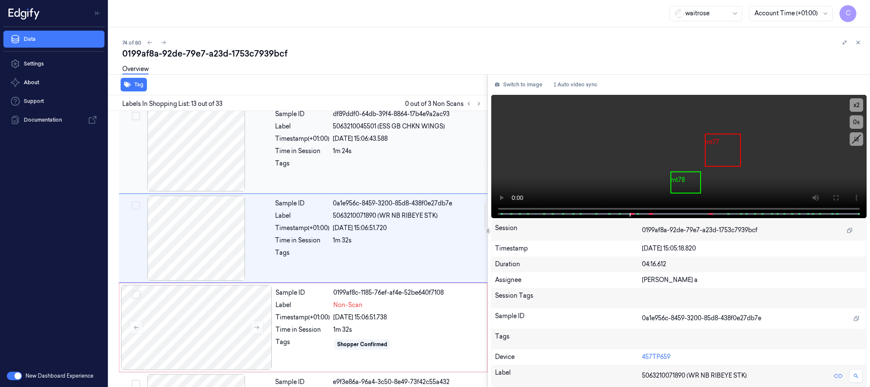
scroll to position [982, 0]
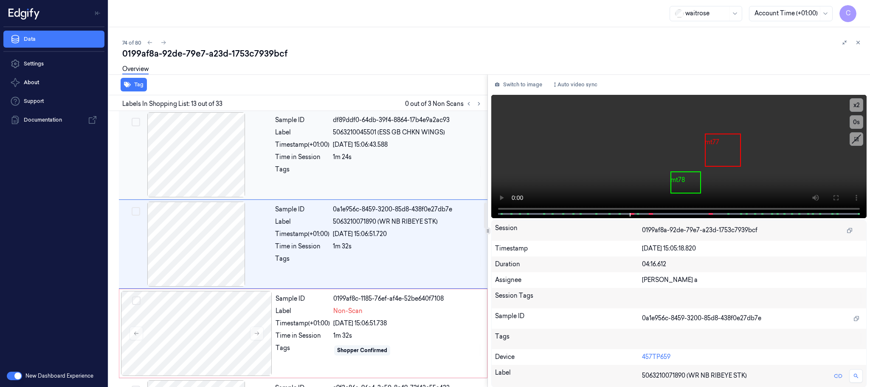
click at [191, 176] on div at bounding box center [196, 154] width 151 height 85
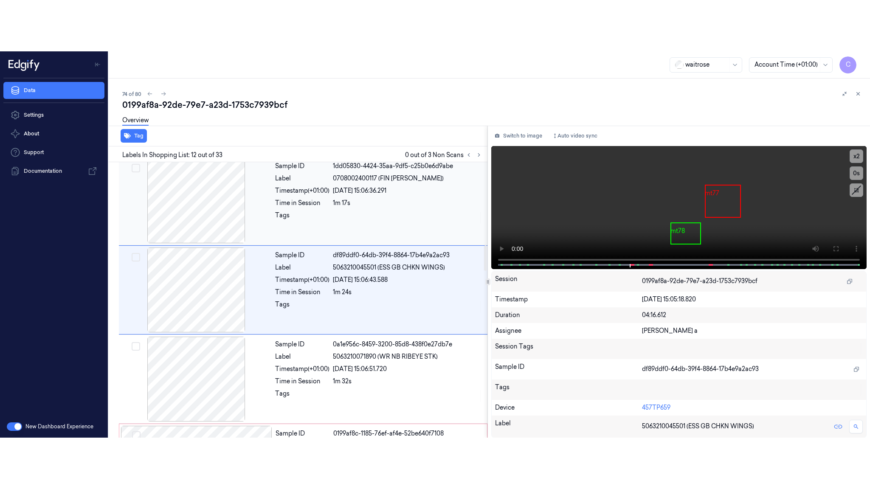
scroll to position [892, 0]
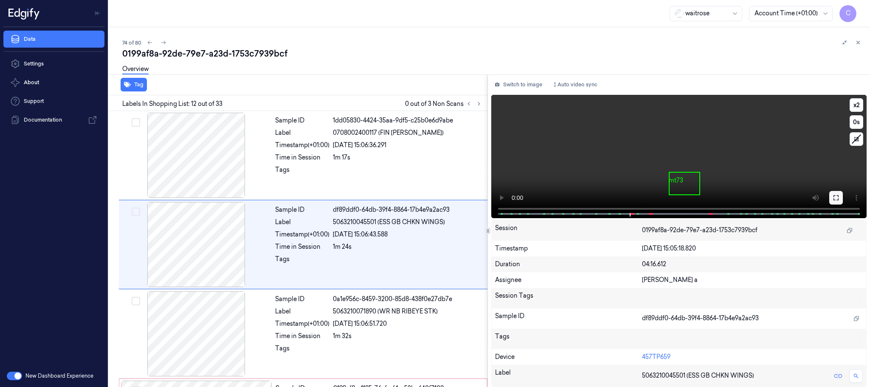
click at [833, 199] on icon at bounding box center [836, 197] width 7 height 7
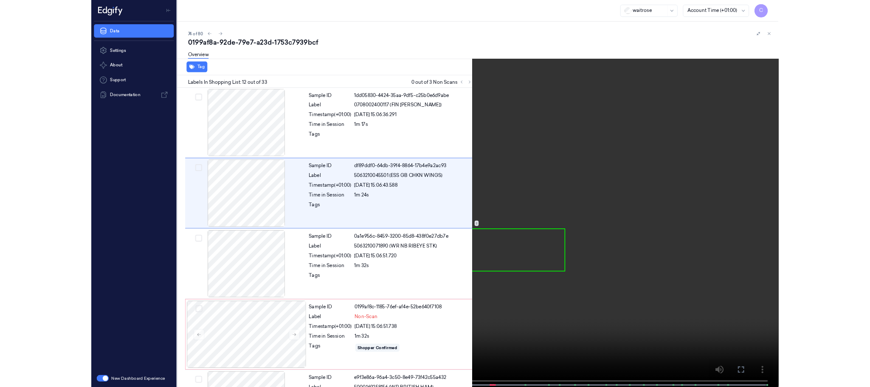
scroll to position [841, 0]
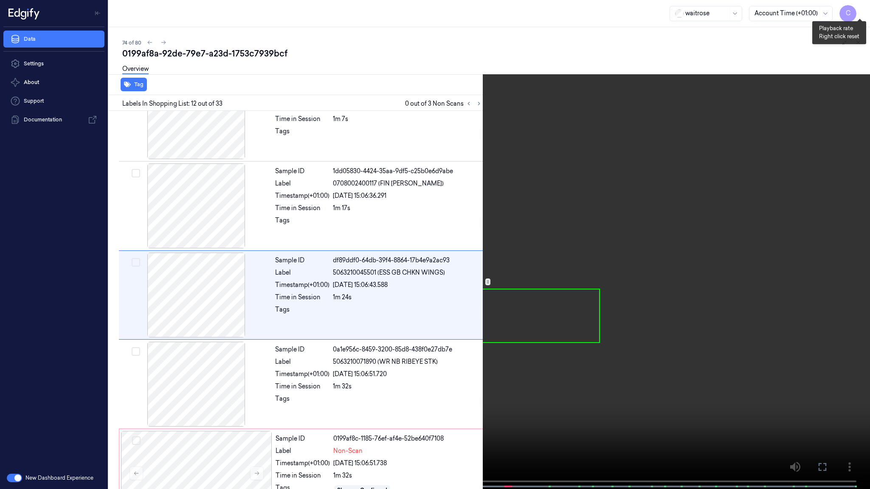
click at [857, 14] on button "x 2" at bounding box center [860, 10] width 14 height 14
click at [857, 14] on button "x 4" at bounding box center [860, 10] width 14 height 14
click at [404, 343] on video at bounding box center [435, 245] width 870 height 491
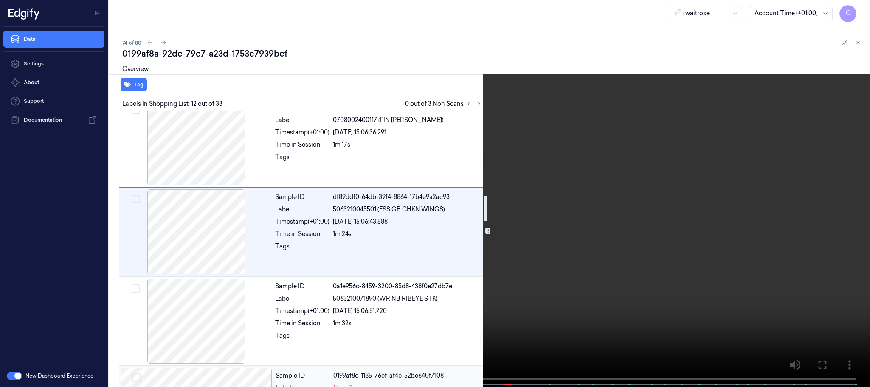
scroll to position [969, 0]
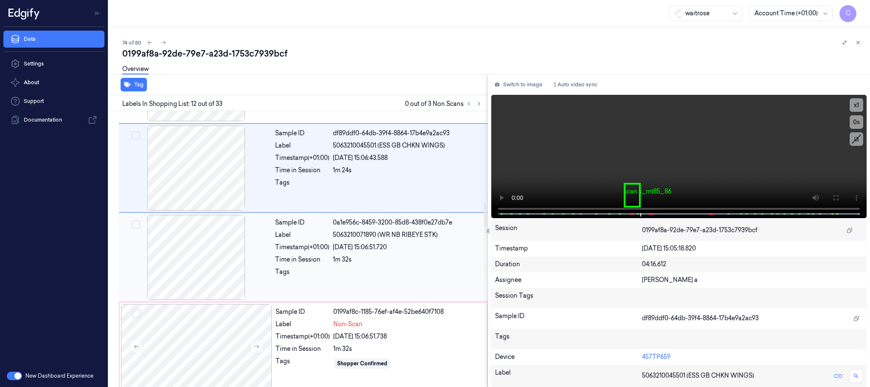
click at [203, 270] on div at bounding box center [196, 257] width 151 height 85
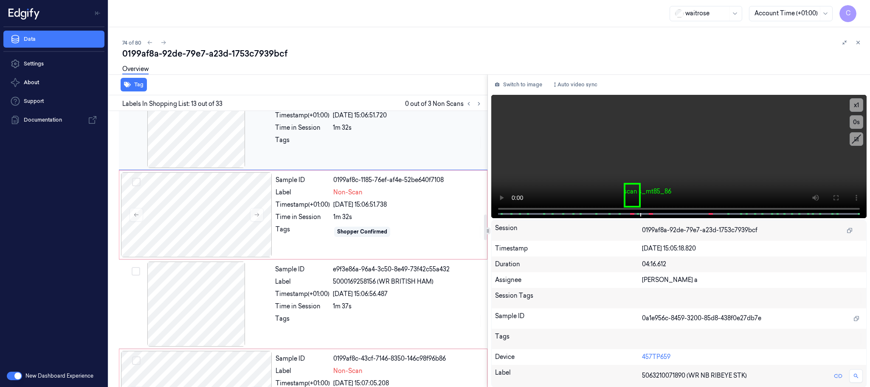
scroll to position [1109, 0]
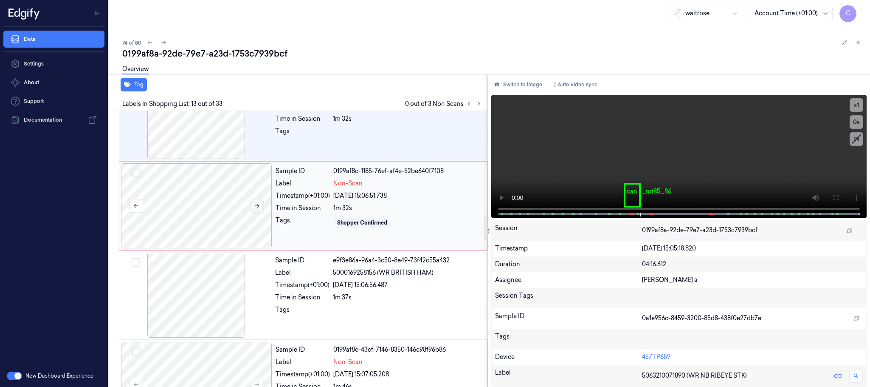
click at [254, 209] on icon at bounding box center [257, 206] width 6 height 6
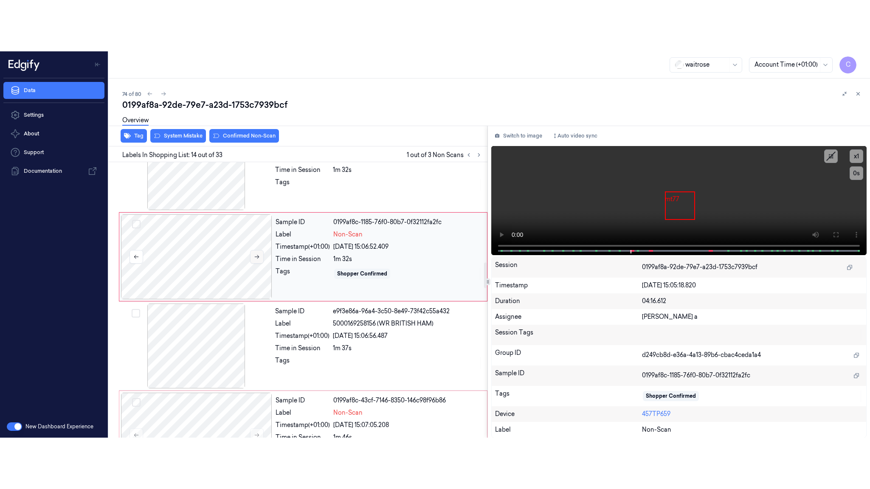
scroll to position [1071, 0]
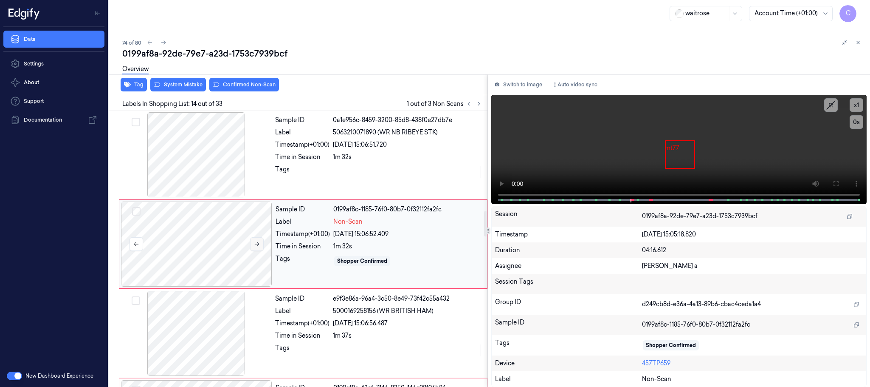
click at [252, 251] on button at bounding box center [257, 244] width 14 height 14
click at [255, 251] on button at bounding box center [257, 244] width 14 height 14
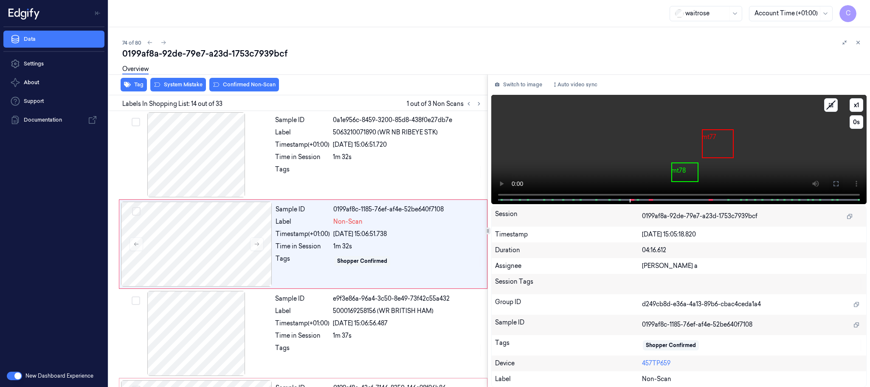
drag, startPoint x: 836, startPoint y: 180, endPoint x: 699, endPoint y: 291, distance: 176.7
click at [836, 180] on icon at bounding box center [836, 183] width 7 height 7
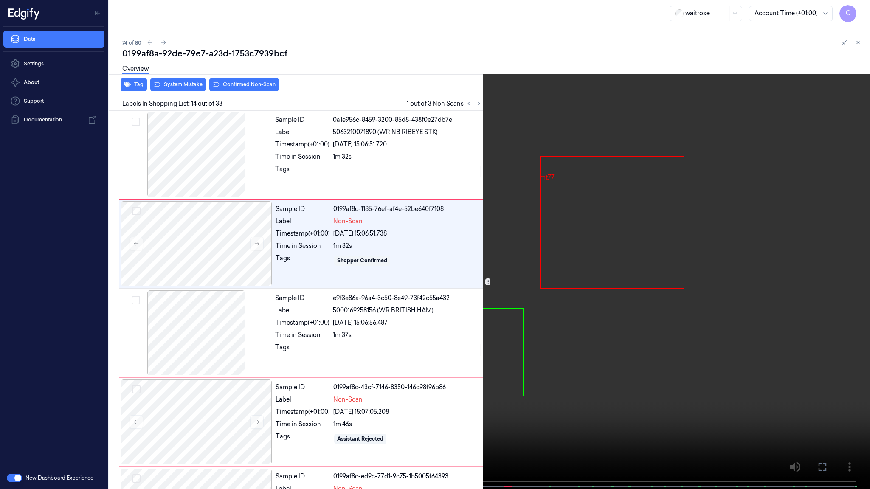
click at [543, 384] on video at bounding box center [435, 245] width 870 height 491
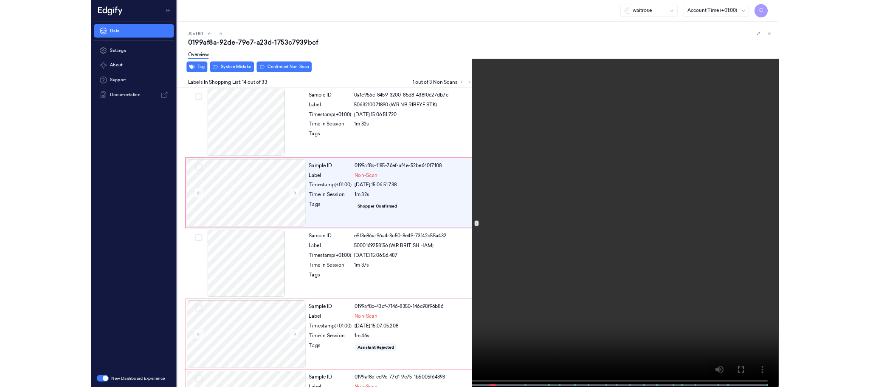
scroll to position [1020, 0]
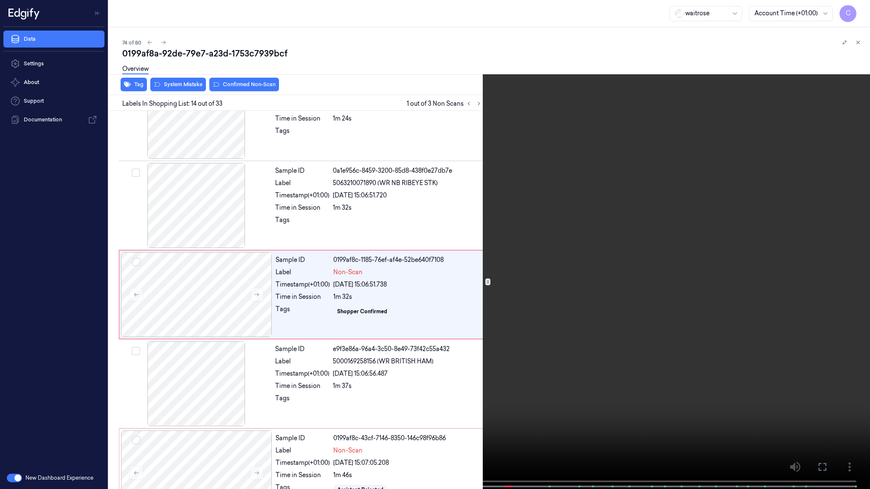
click at [403, 325] on video at bounding box center [435, 245] width 870 height 491
click at [402, 325] on video at bounding box center [435, 245] width 870 height 491
drag, startPoint x: 422, startPoint y: 200, endPoint x: 431, endPoint y: 183, distance: 19.6
click at [422, 199] on video at bounding box center [435, 245] width 870 height 491
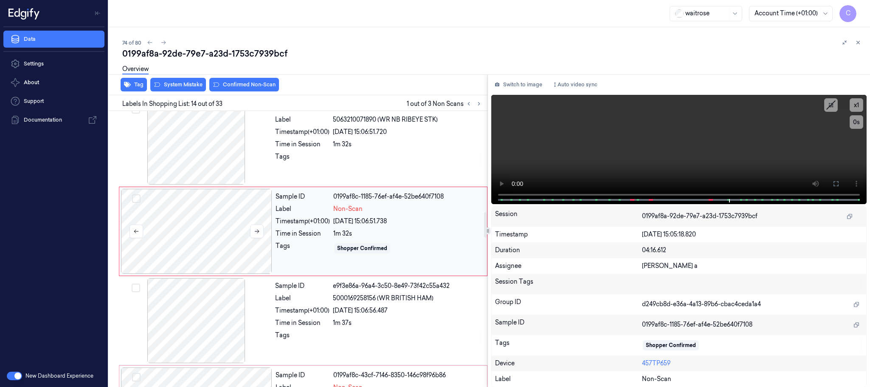
click at [218, 245] on div at bounding box center [196, 231] width 151 height 85
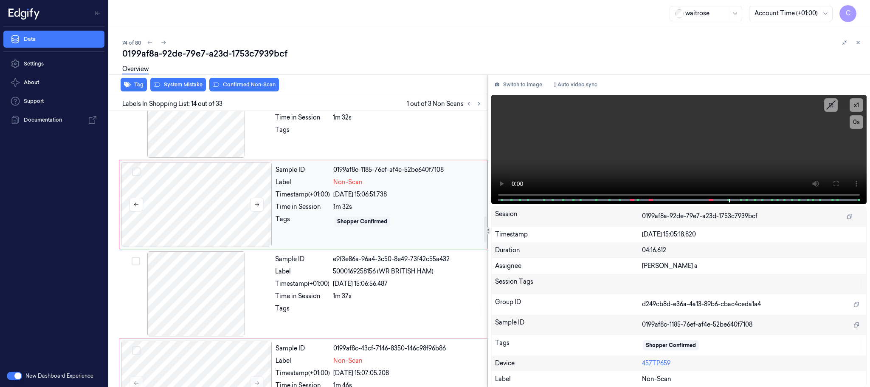
scroll to position [1135, 0]
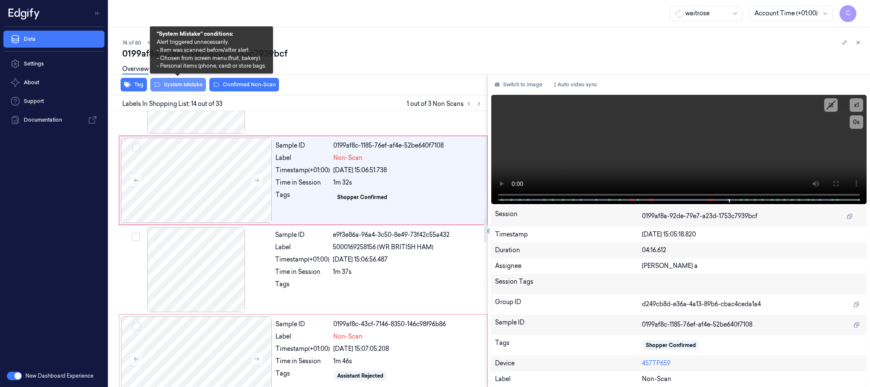
click at [185, 86] on button "System Mistake" at bounding box center [178, 85] width 56 height 14
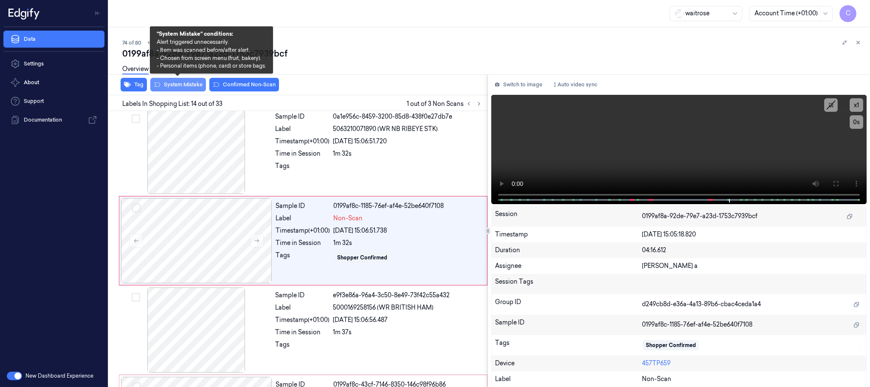
scroll to position [1071, 0]
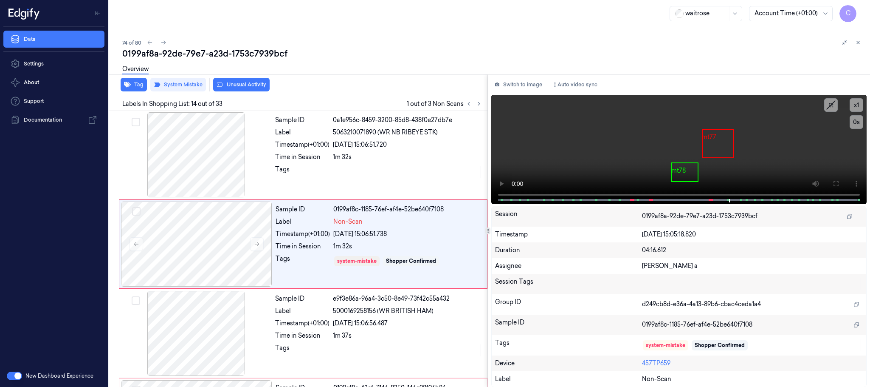
click at [248, 85] on button "Unusual Activity" at bounding box center [241, 85] width 56 height 14
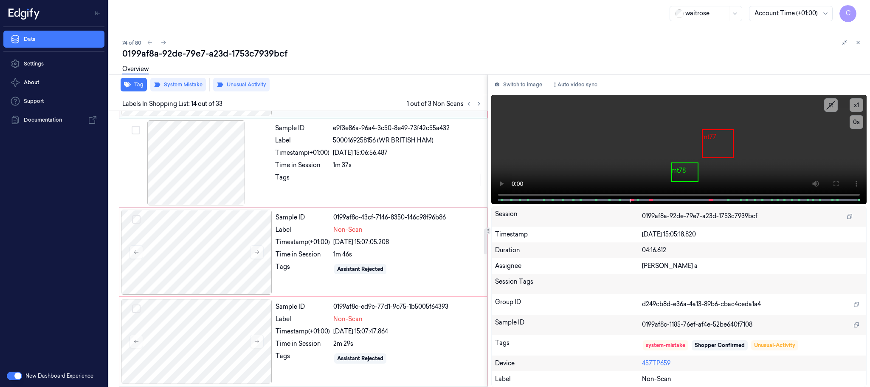
scroll to position [1262, 0]
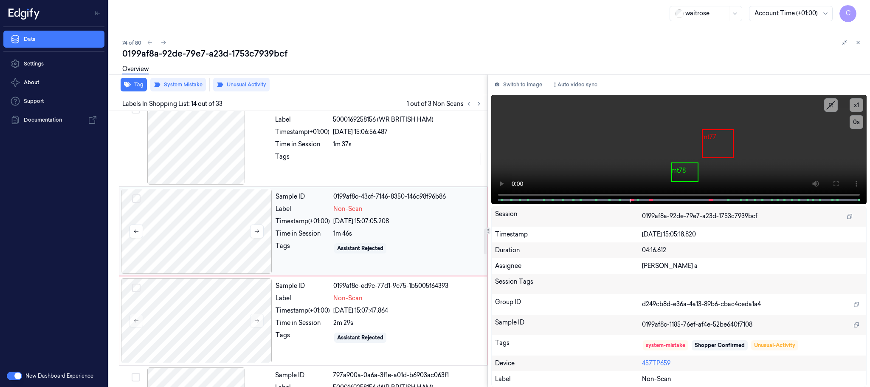
click at [232, 244] on div at bounding box center [196, 231] width 151 height 85
click at [255, 233] on icon at bounding box center [257, 231] width 5 height 4
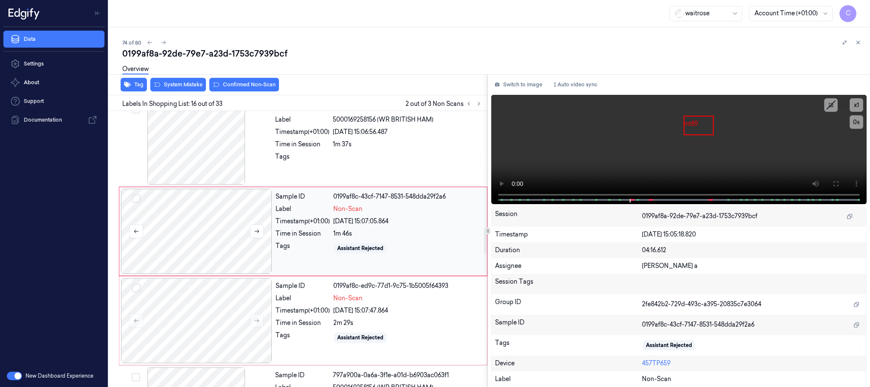
scroll to position [1251, 0]
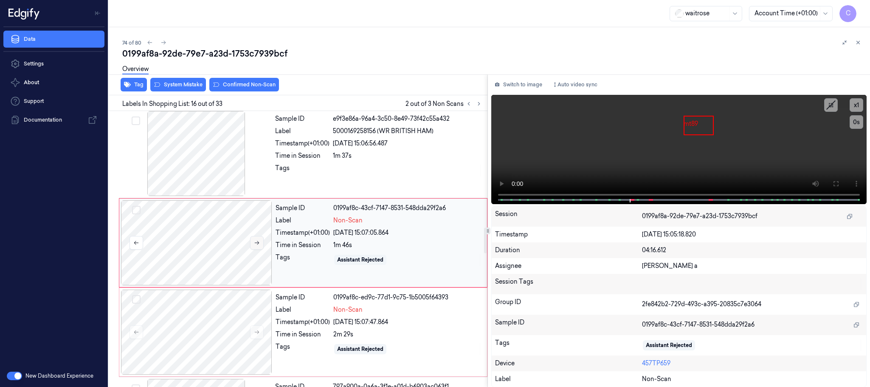
click at [256, 246] on icon at bounding box center [257, 243] width 6 height 6
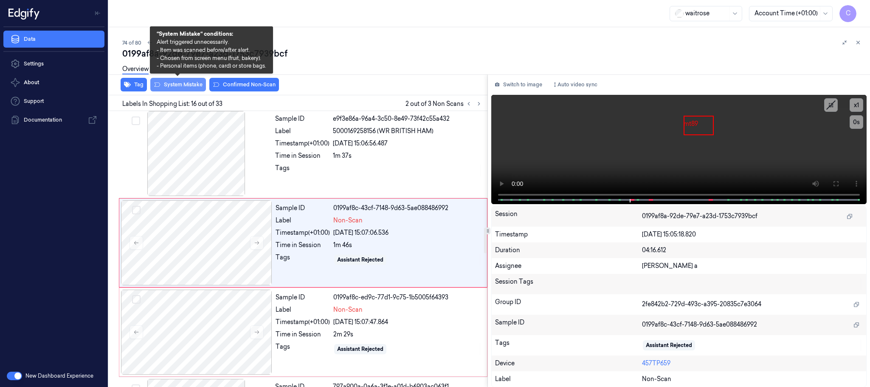
click at [185, 88] on button "System Mistake" at bounding box center [178, 85] width 56 height 14
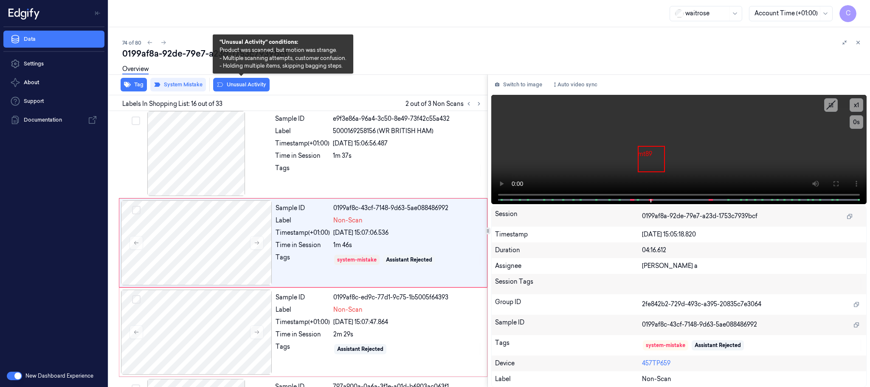
click at [236, 85] on button "Unusual Activity" at bounding box center [241, 85] width 56 height 14
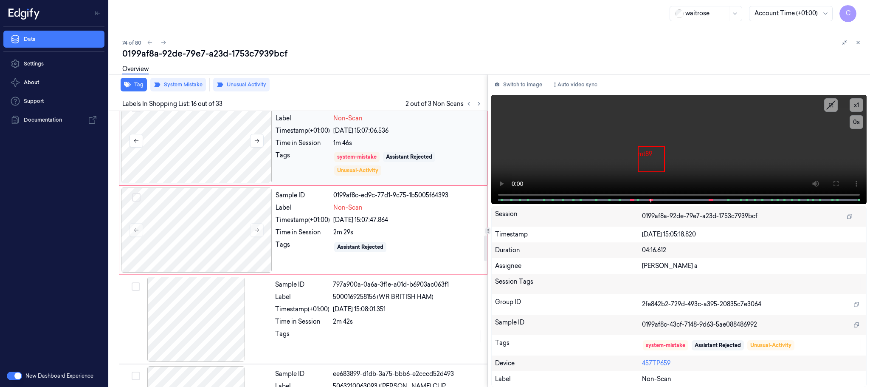
scroll to position [1378, 0]
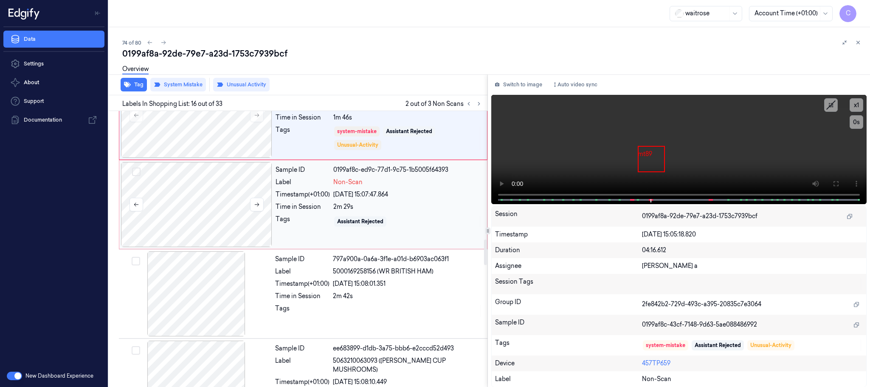
click at [204, 217] on div at bounding box center [196, 204] width 151 height 85
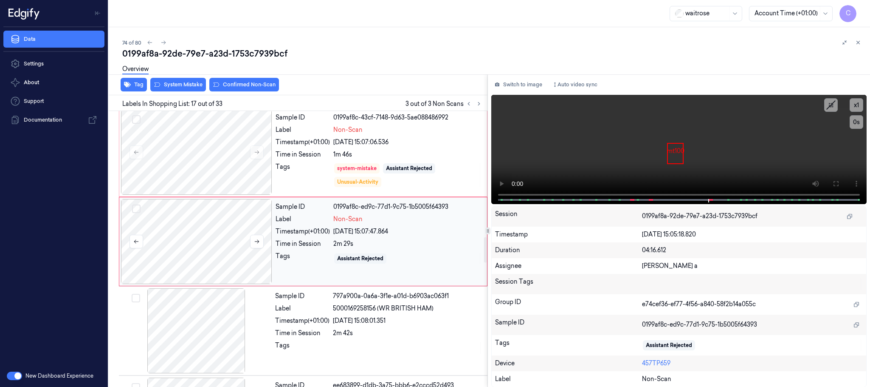
scroll to position [1340, 0]
click at [261, 249] on button at bounding box center [257, 243] width 14 height 14
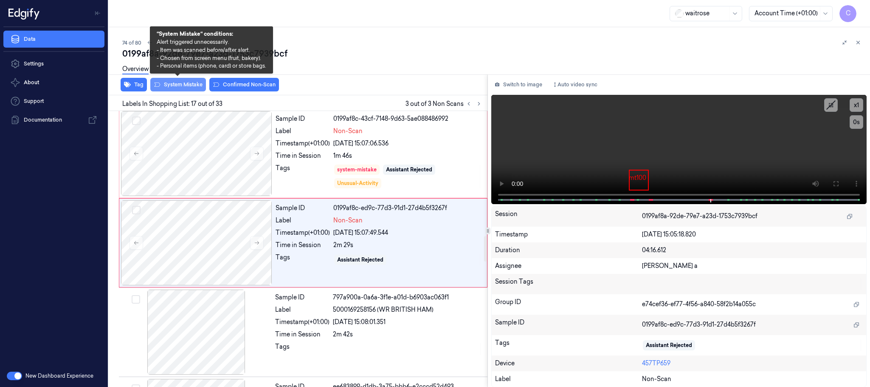
click at [179, 87] on button "System Mistake" at bounding box center [178, 85] width 56 height 14
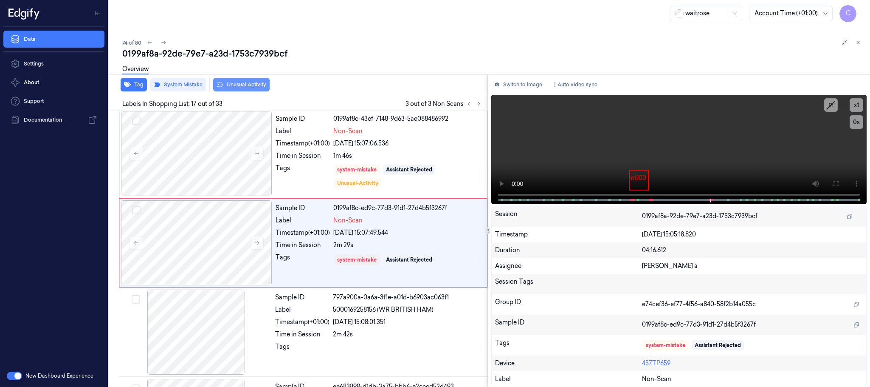
click at [241, 85] on button "Unusual Activity" at bounding box center [241, 85] width 56 height 14
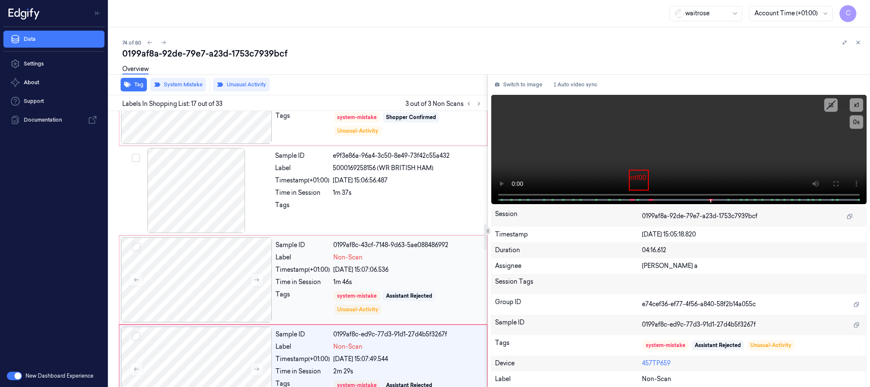
scroll to position [1212, 0]
click at [164, 43] on icon at bounding box center [164, 43] width 6 height 6
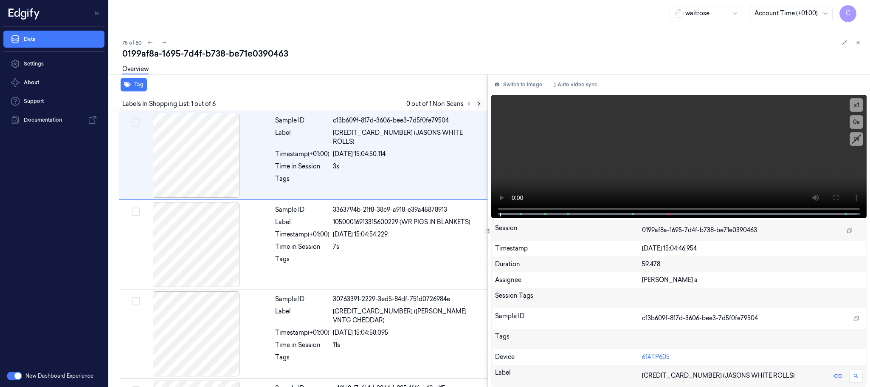
click at [480, 105] on icon at bounding box center [479, 104] width 6 height 6
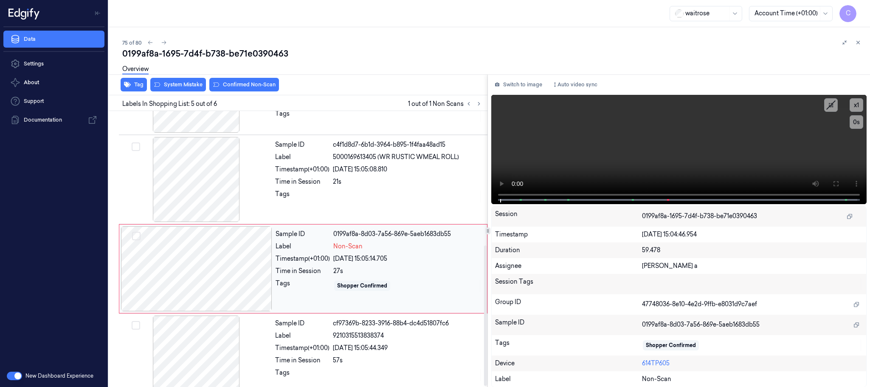
scroll to position [264, 0]
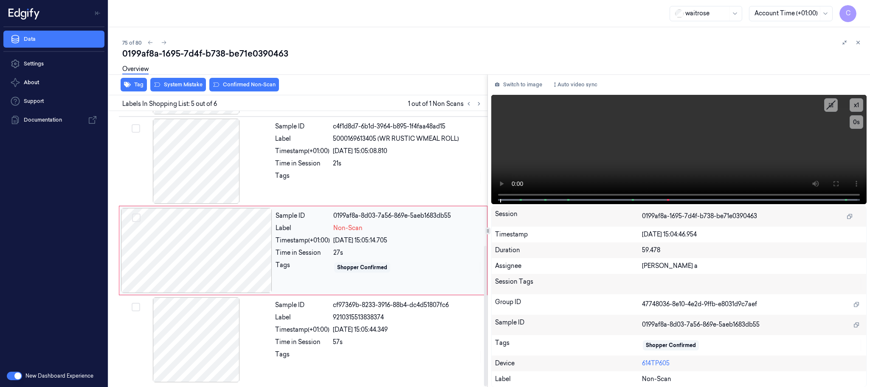
click at [257, 250] on div at bounding box center [196, 250] width 151 height 85
click at [186, 165] on div at bounding box center [196, 161] width 151 height 85
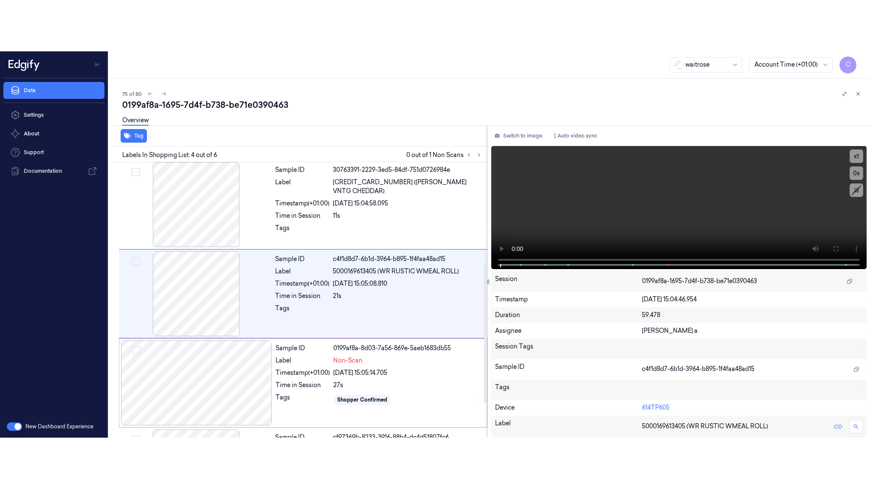
scroll to position [175, 0]
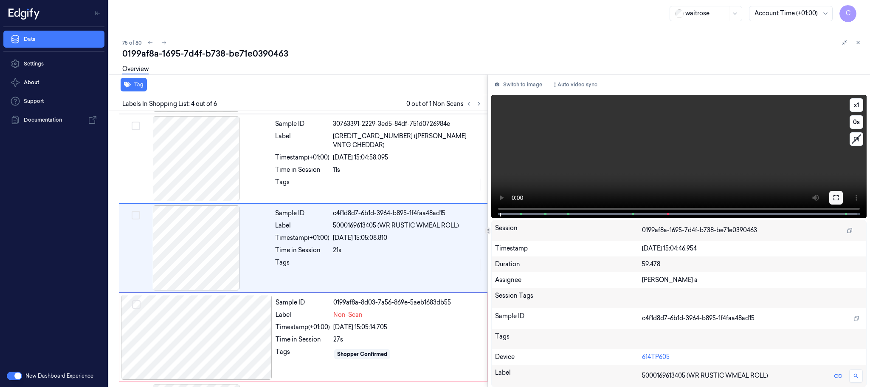
click at [835, 195] on icon at bounding box center [836, 197] width 5 height 5
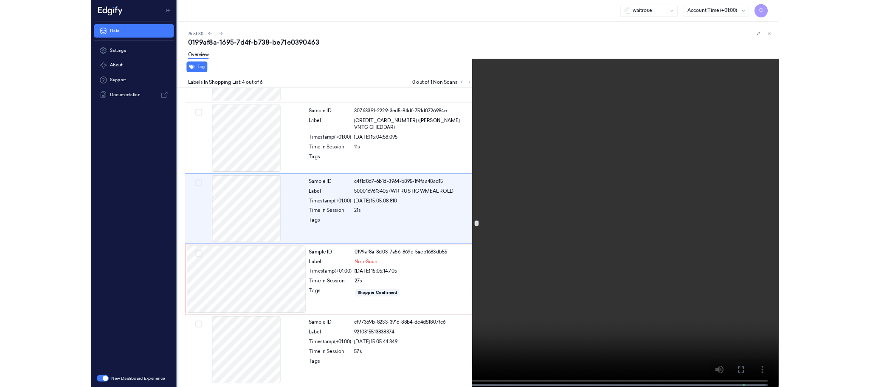
scroll to position [124, 0]
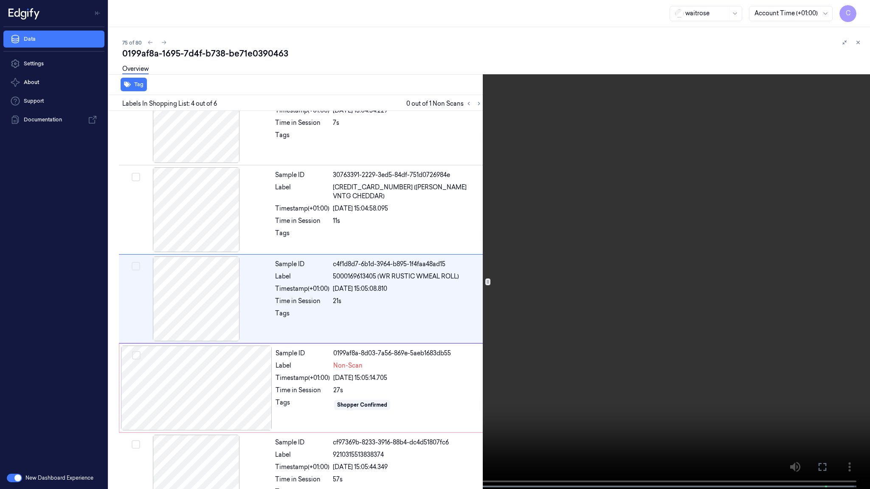
click at [394, 342] on video at bounding box center [435, 245] width 870 height 491
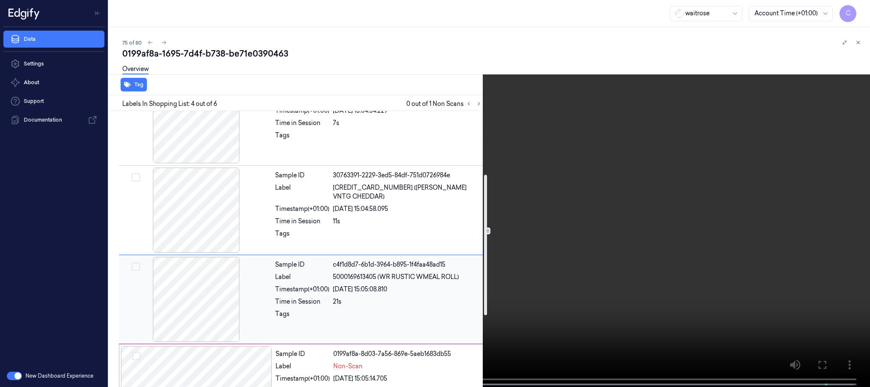
scroll to position [187, 0]
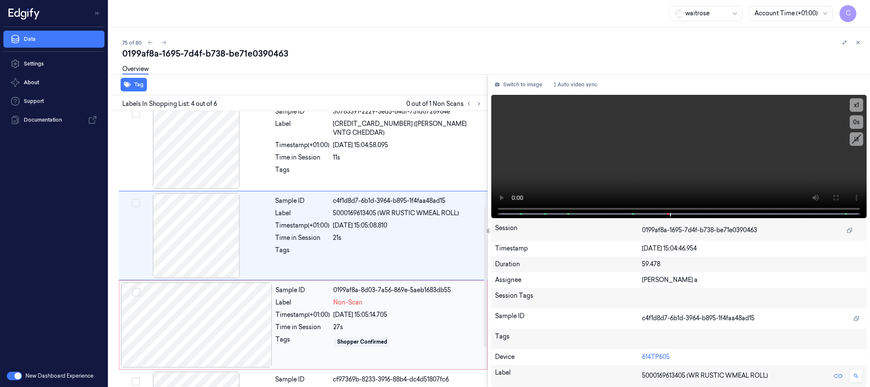
click at [210, 302] on div at bounding box center [196, 324] width 151 height 85
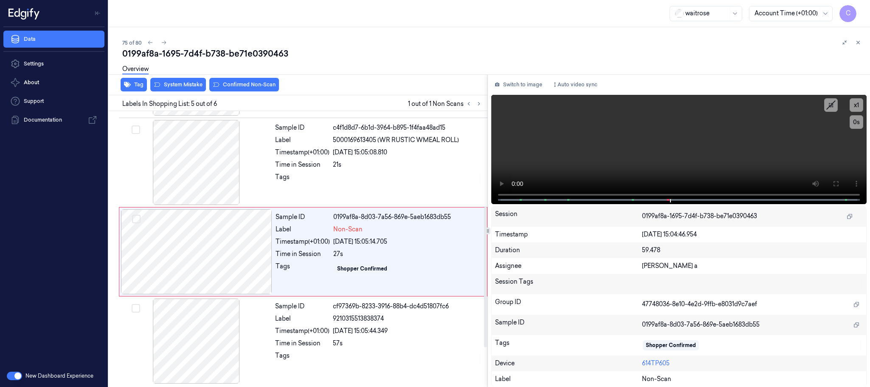
scroll to position [264, 0]
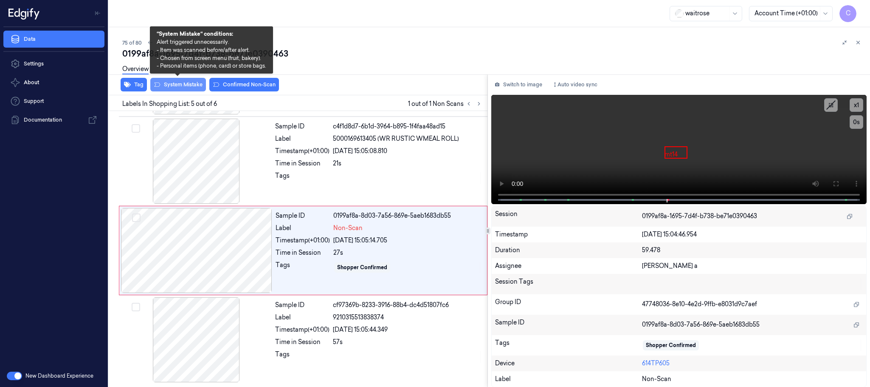
click at [176, 81] on button "System Mistake" at bounding box center [178, 85] width 56 height 14
click at [174, 85] on button "System Mistake" at bounding box center [178, 85] width 56 height 14
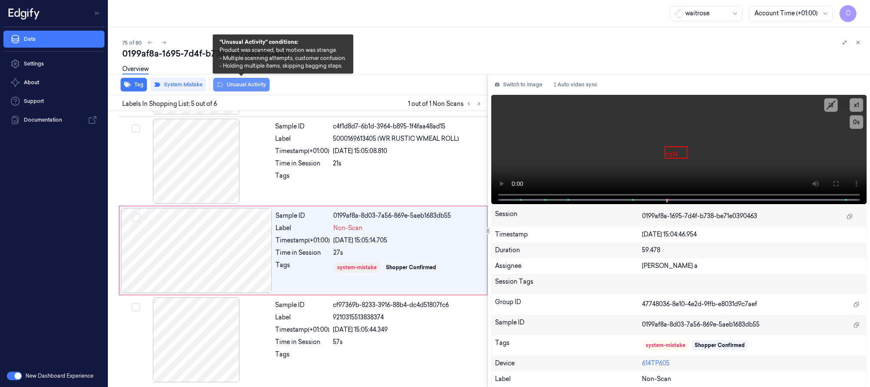
click at [245, 85] on button "Unusual Activity" at bounding box center [241, 85] width 56 height 14
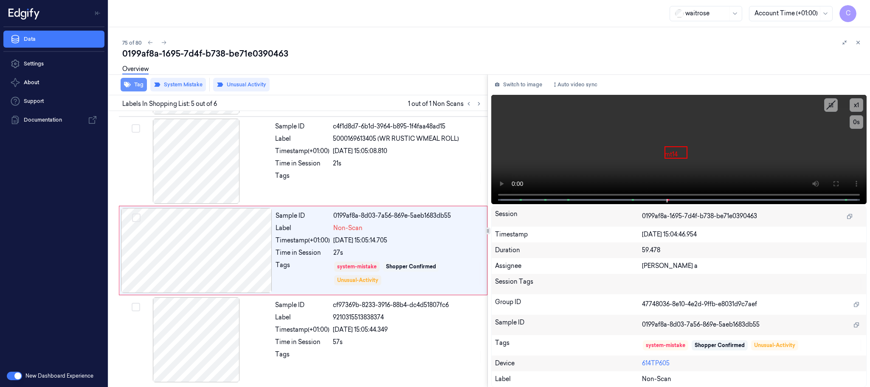
click at [131, 86] on button "Tag" at bounding box center [134, 85] width 26 height 14
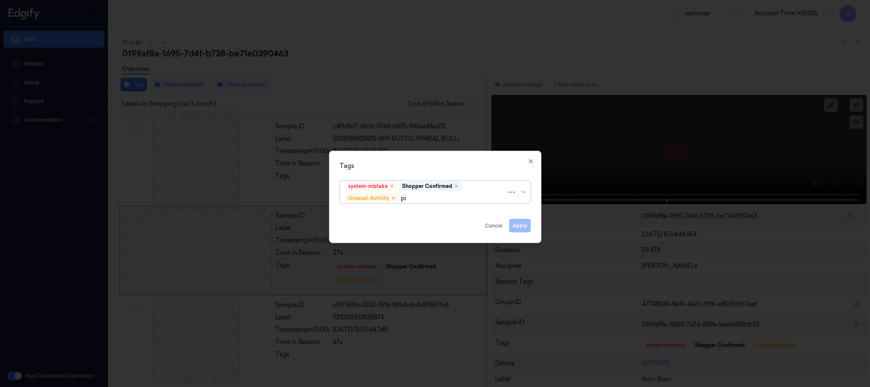
type input "pic"
click at [371, 218] on div "Picklist item alert" at bounding box center [369, 214] width 49 height 9
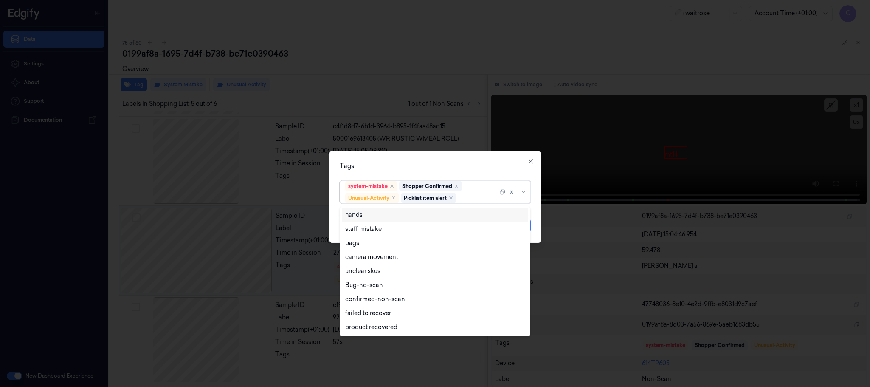
click at [446, 166] on div "Tags" at bounding box center [435, 165] width 191 height 9
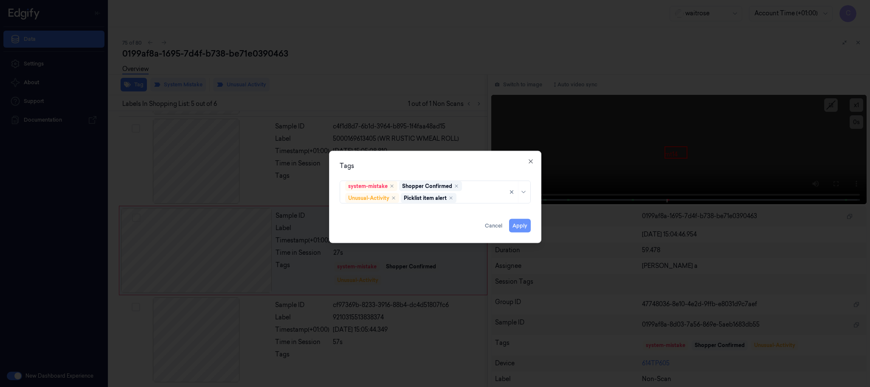
click at [518, 223] on button "Apply" at bounding box center [520, 226] width 22 height 14
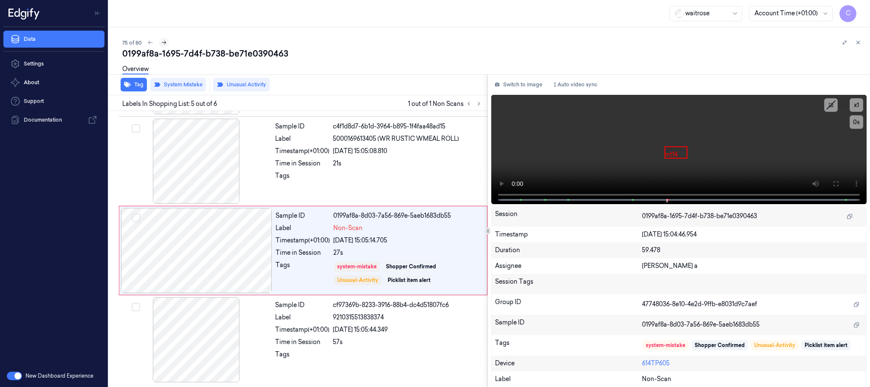
click at [165, 46] on button at bounding box center [164, 42] width 10 height 10
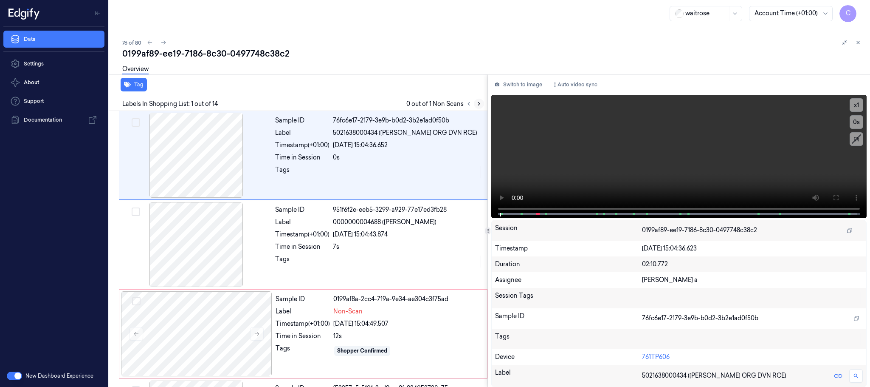
click at [482, 104] on icon at bounding box center [479, 104] width 6 height 6
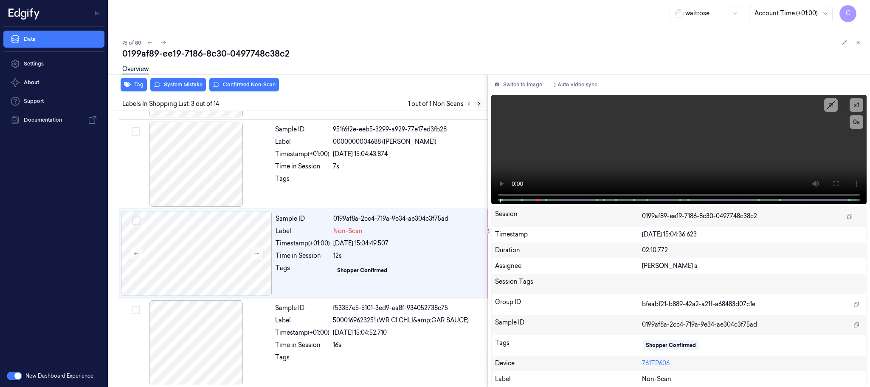
scroll to position [85, 0]
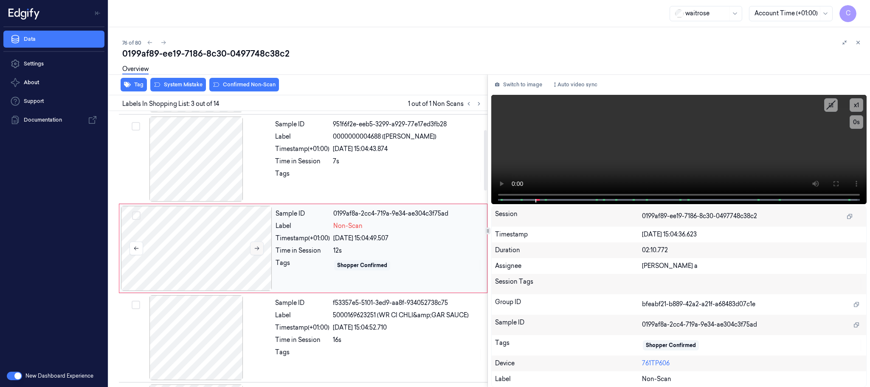
click at [254, 248] on icon at bounding box center [257, 248] width 6 height 6
click at [255, 248] on icon at bounding box center [257, 248] width 6 height 6
click at [211, 166] on div at bounding box center [196, 158] width 151 height 85
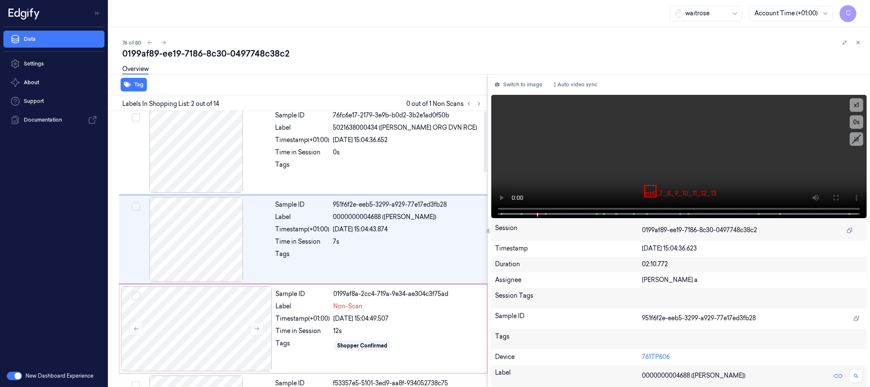
scroll to position [0, 0]
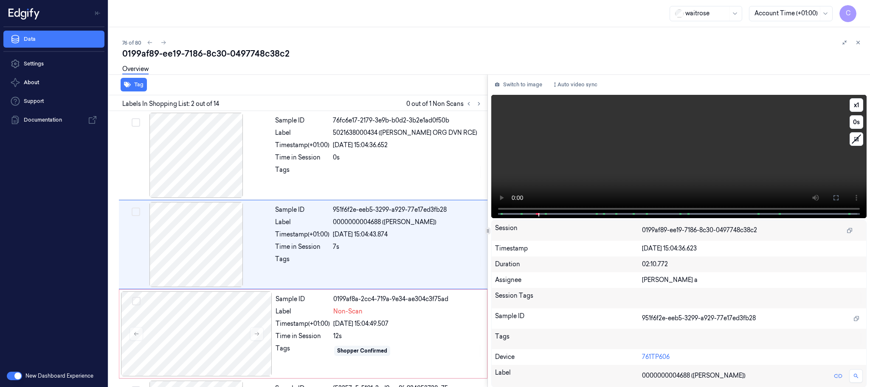
click at [647, 159] on video at bounding box center [679, 156] width 376 height 123
click at [209, 317] on div at bounding box center [196, 333] width 151 height 85
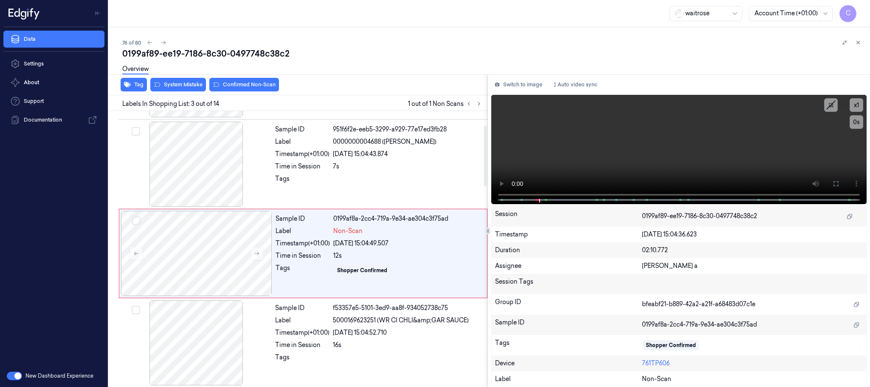
scroll to position [85, 0]
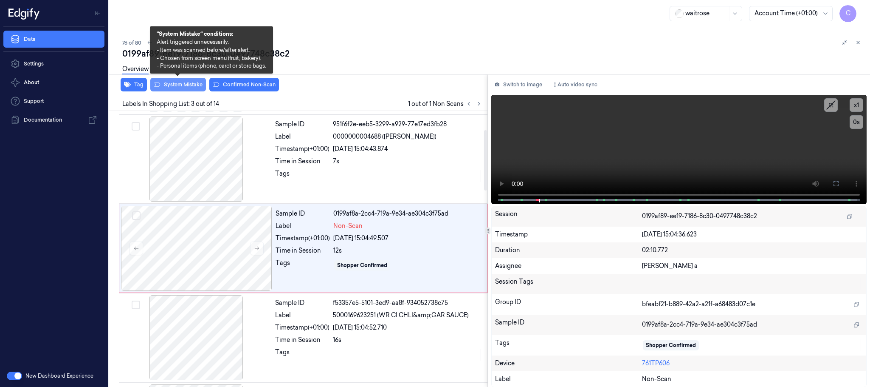
click at [182, 85] on button "System Mistake" at bounding box center [178, 85] width 56 height 14
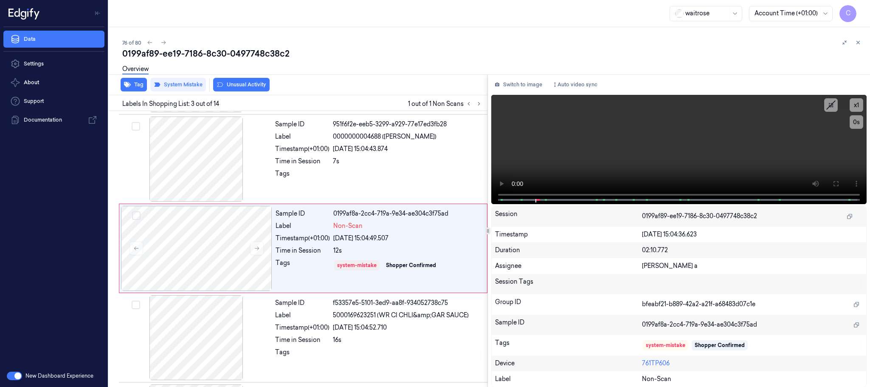
click at [247, 85] on button "Unusual Activity" at bounding box center [241, 85] width 56 height 14
click at [132, 86] on button "Tag" at bounding box center [134, 85] width 26 height 14
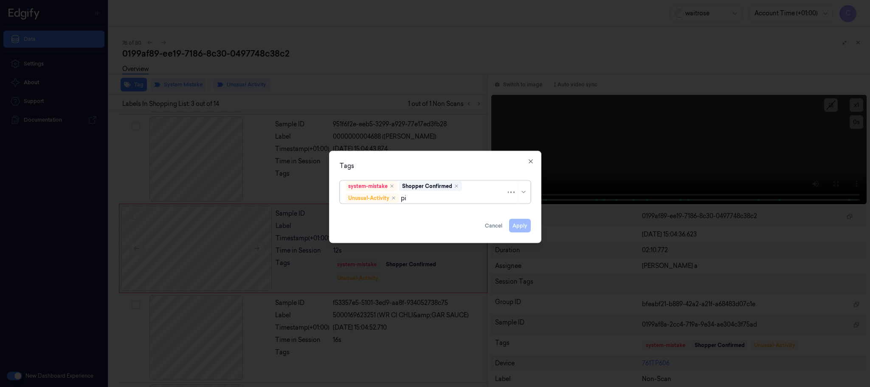
type input "pic"
click at [408, 216] on div "Picklist item alert" at bounding box center [435, 214] width 180 height 9
click at [442, 163] on div "Tags" at bounding box center [435, 165] width 191 height 9
click at [519, 225] on button "Apply" at bounding box center [520, 226] width 22 height 14
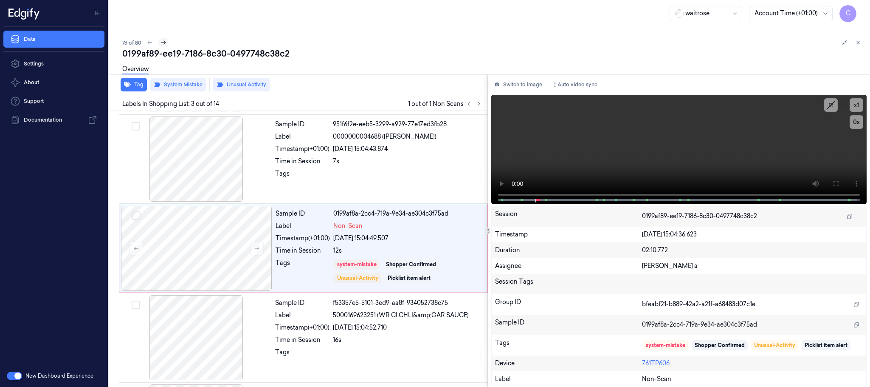
click at [162, 42] on icon at bounding box center [164, 43] width 6 height 6
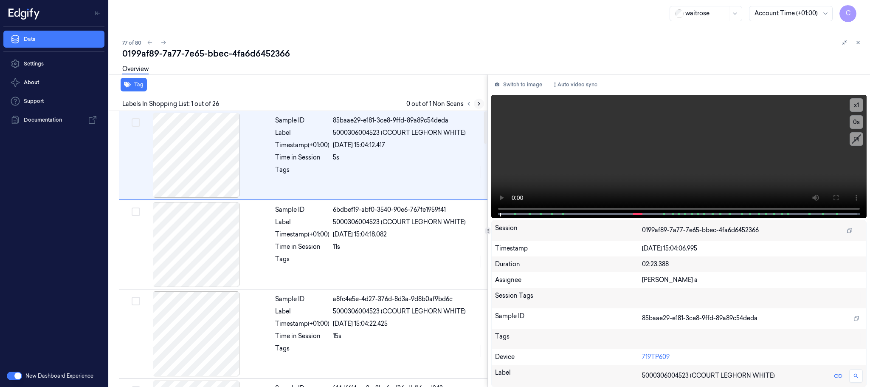
click at [480, 101] on icon at bounding box center [479, 104] width 6 height 6
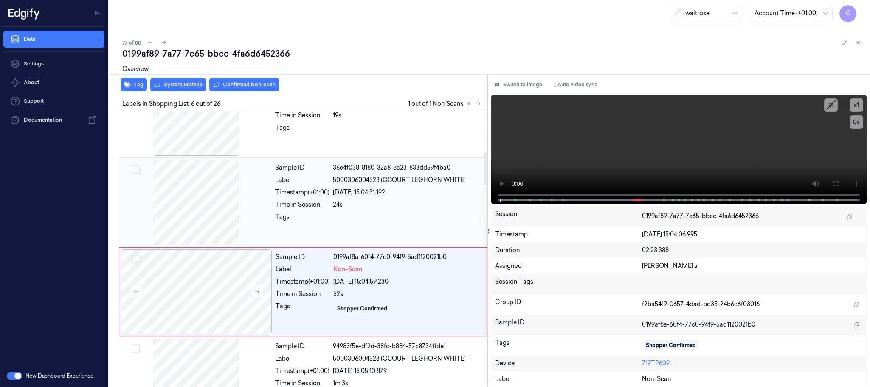
scroll to position [354, 0]
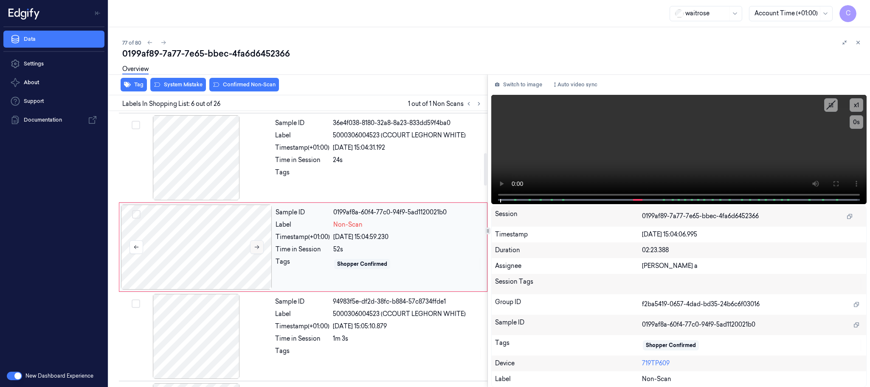
click at [255, 250] on icon at bounding box center [257, 247] width 6 height 6
click at [173, 164] on div at bounding box center [196, 157] width 151 height 85
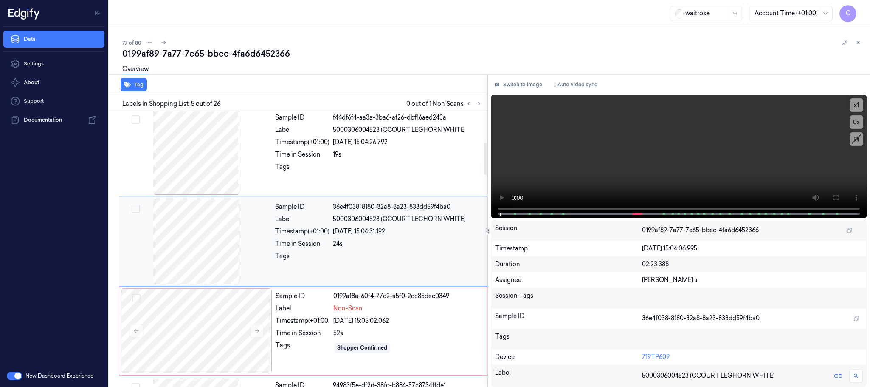
scroll to position [265, 0]
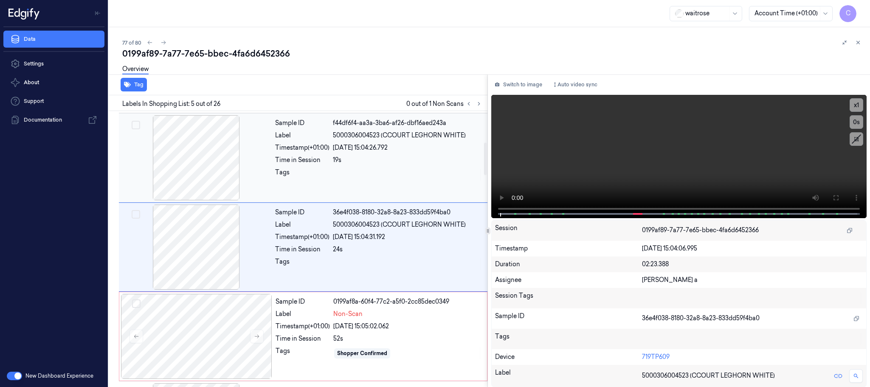
click at [181, 161] on div at bounding box center [196, 157] width 151 height 85
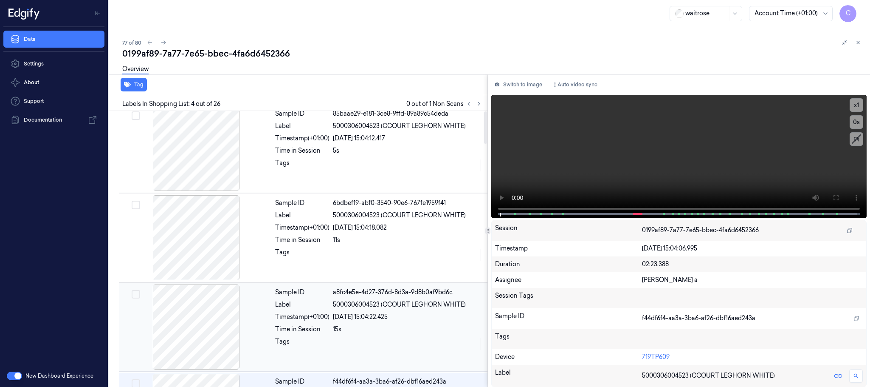
scroll to position [0, 0]
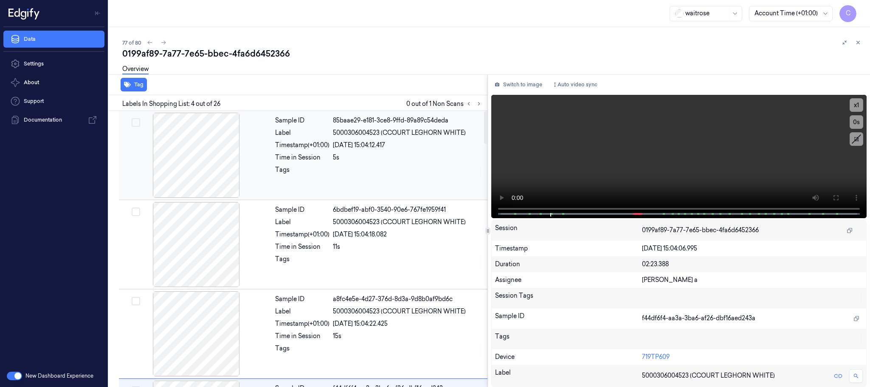
click at [182, 153] on div at bounding box center [196, 155] width 151 height 85
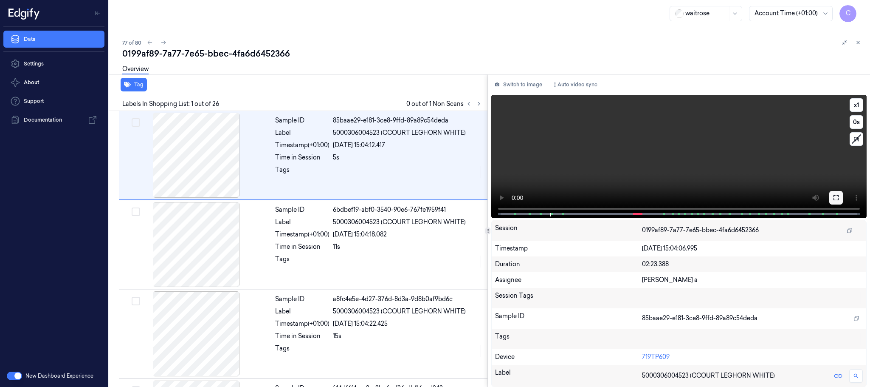
click at [833, 197] on icon at bounding box center [836, 197] width 7 height 7
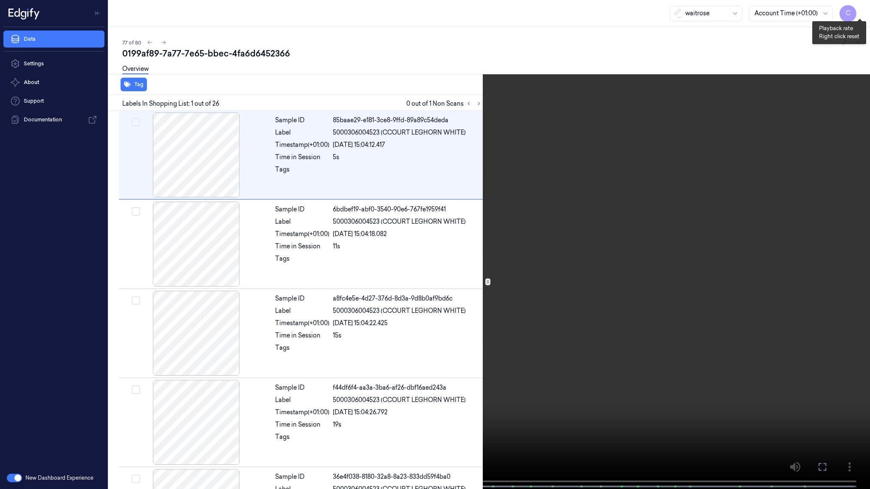
click at [860, 6] on button "x 1" at bounding box center [860, 10] width 14 height 14
click at [437, 306] on video at bounding box center [435, 245] width 870 height 491
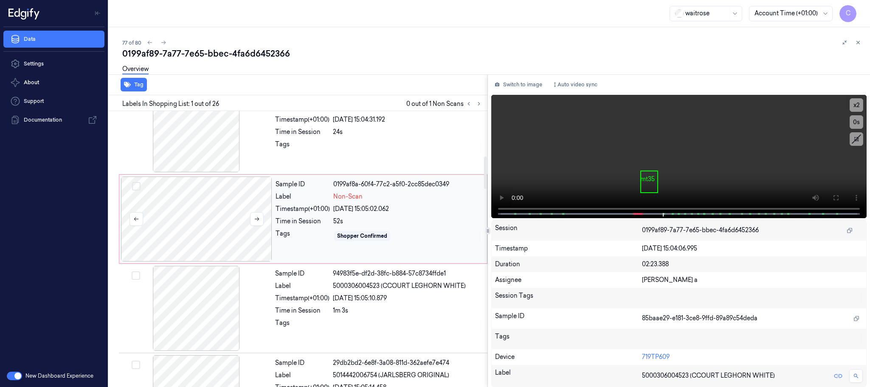
click at [187, 223] on div at bounding box center [196, 218] width 151 height 85
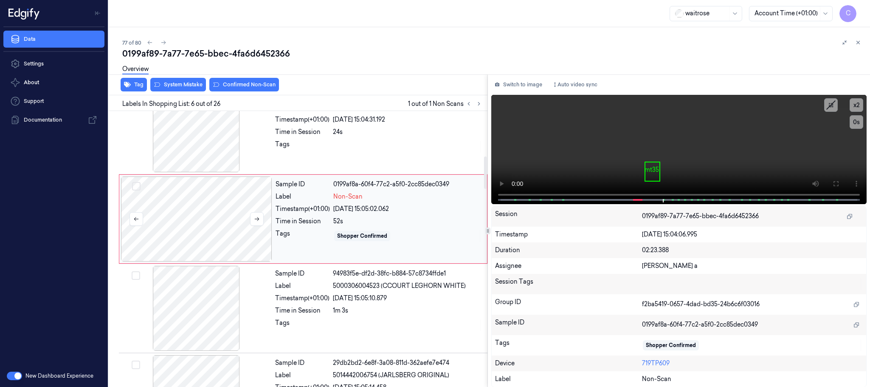
scroll to position [354, 0]
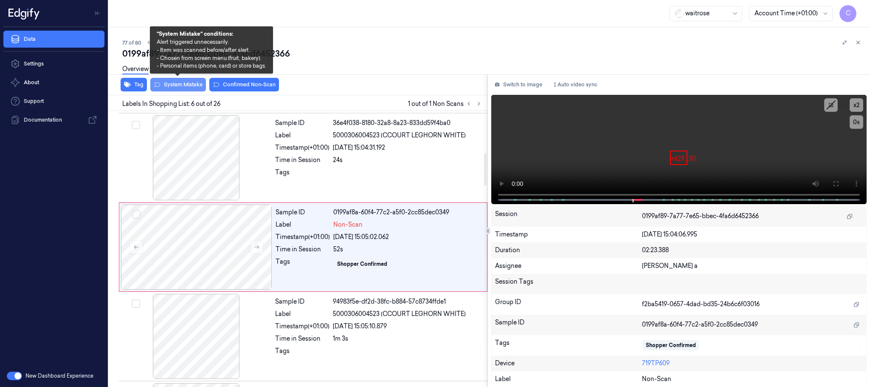
click at [171, 82] on button "System Mistake" at bounding box center [178, 85] width 56 height 14
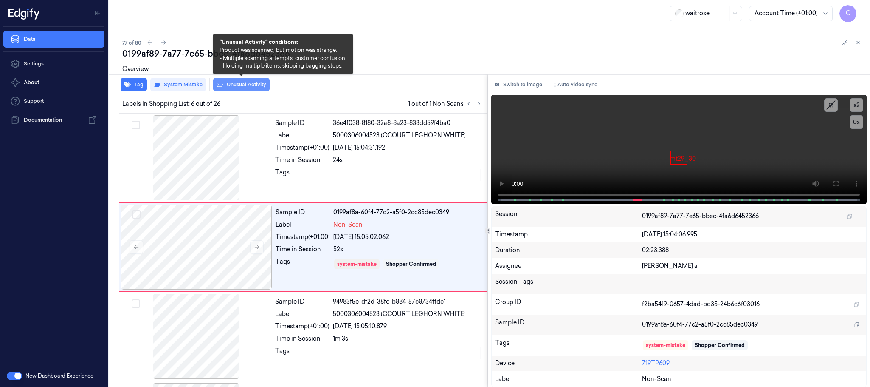
click at [241, 88] on button "Unusual Activity" at bounding box center [241, 85] width 56 height 14
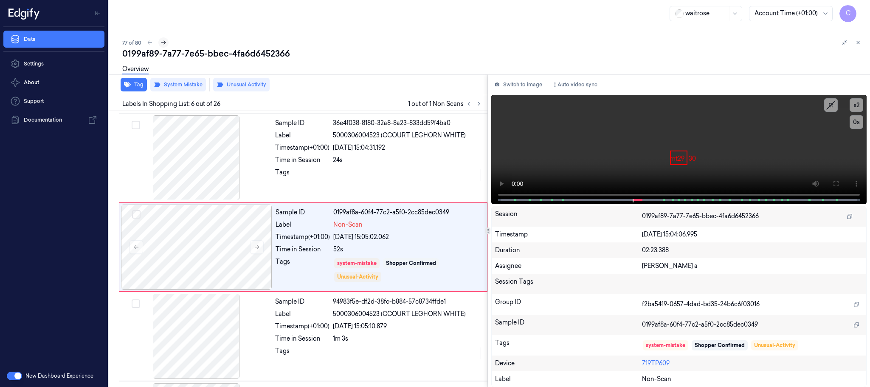
click at [164, 43] on icon at bounding box center [164, 43] width 6 height 6
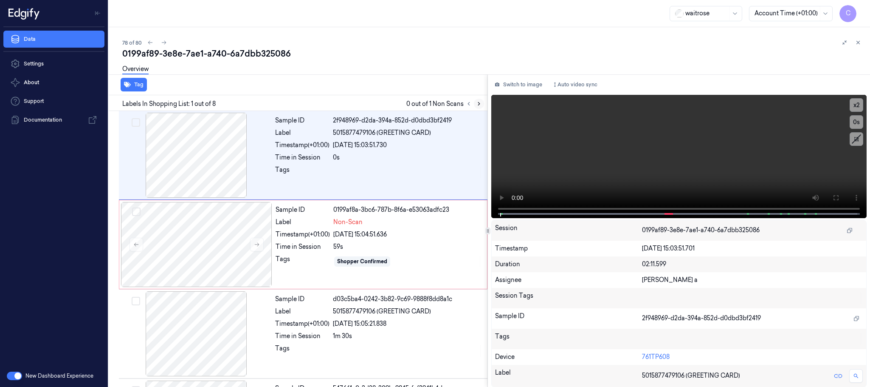
click at [476, 104] on icon at bounding box center [479, 104] width 6 height 6
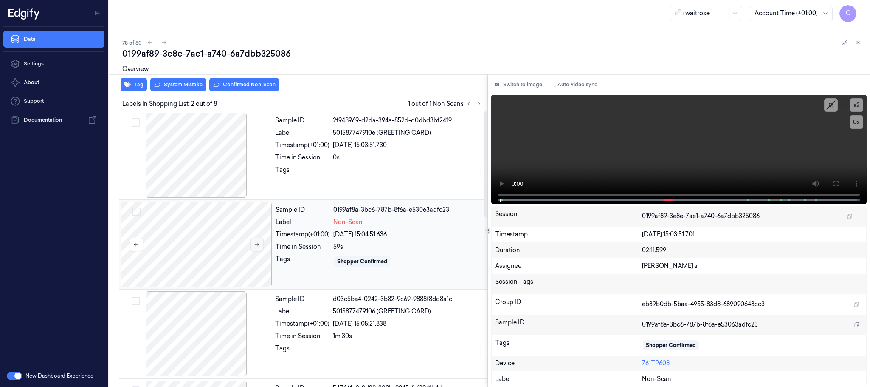
click at [259, 248] on button at bounding box center [257, 244] width 14 height 14
click at [198, 167] on div at bounding box center [196, 155] width 151 height 85
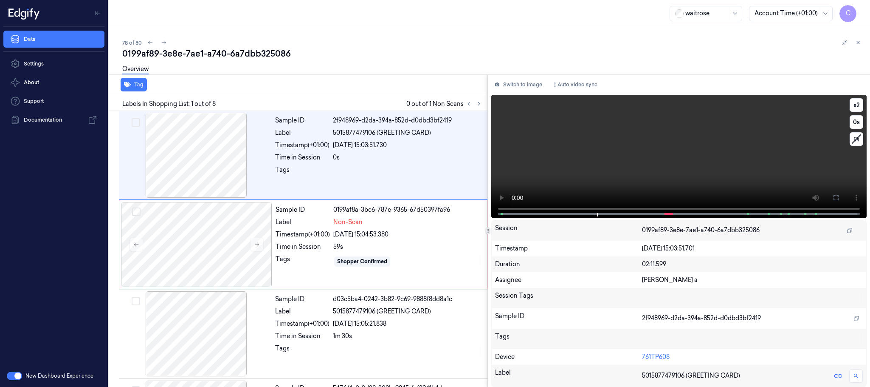
click at [729, 167] on video at bounding box center [679, 156] width 376 height 123
click at [204, 248] on div at bounding box center [196, 244] width 151 height 85
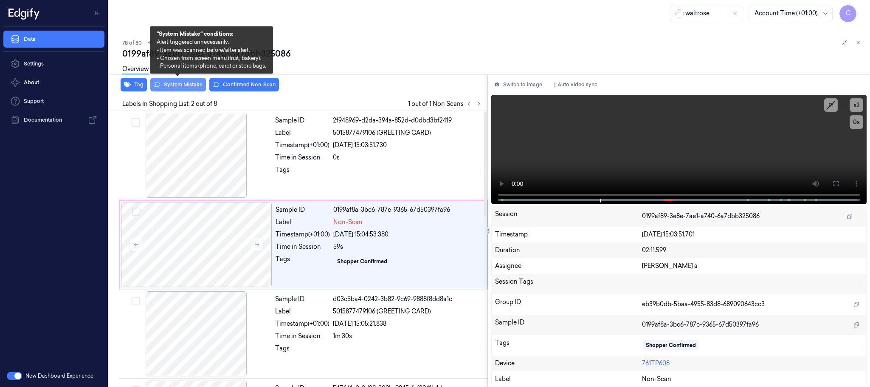
click at [176, 90] on button "System Mistake" at bounding box center [178, 85] width 56 height 14
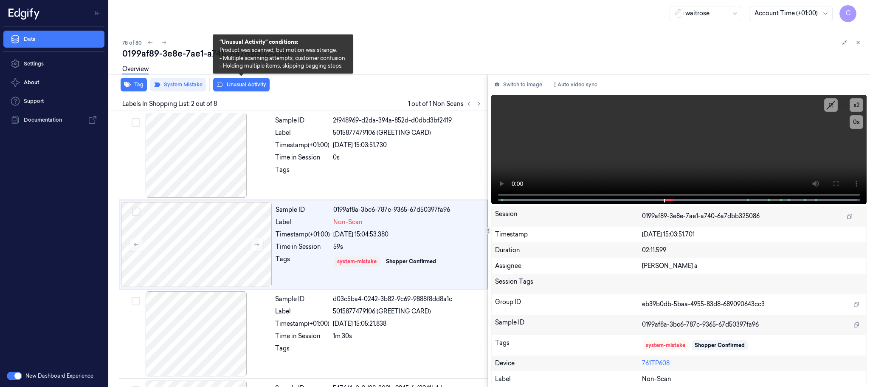
click at [239, 86] on button "Unusual Activity" at bounding box center [241, 85] width 56 height 14
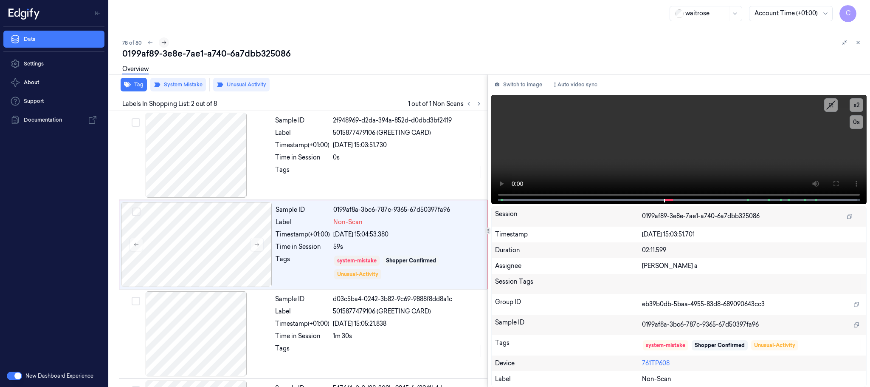
click at [162, 40] on icon at bounding box center [164, 43] width 6 height 6
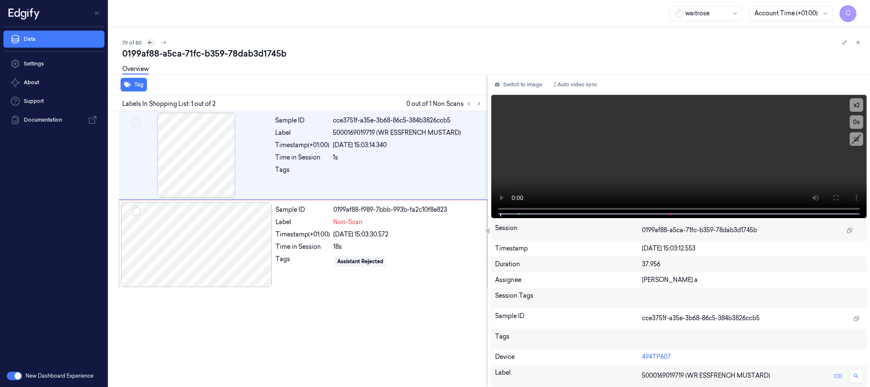
click at [150, 45] on icon at bounding box center [150, 43] width 6 height 6
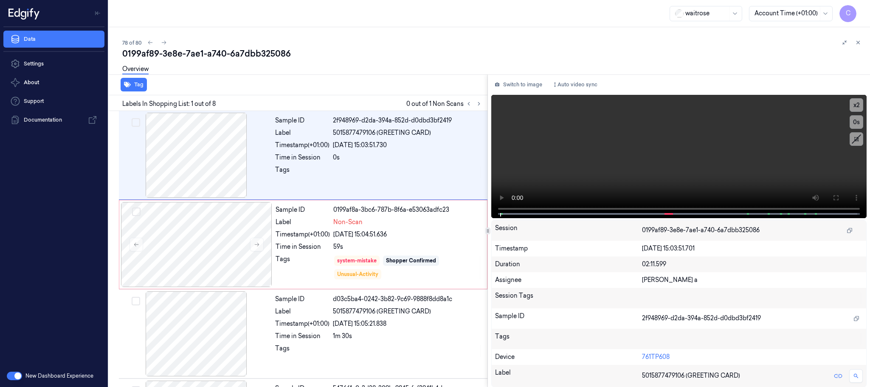
drag, startPoint x: 161, startPoint y: 41, endPoint x: 209, endPoint y: 3, distance: 62.0
click at [161, 41] on icon at bounding box center [164, 43] width 6 height 6
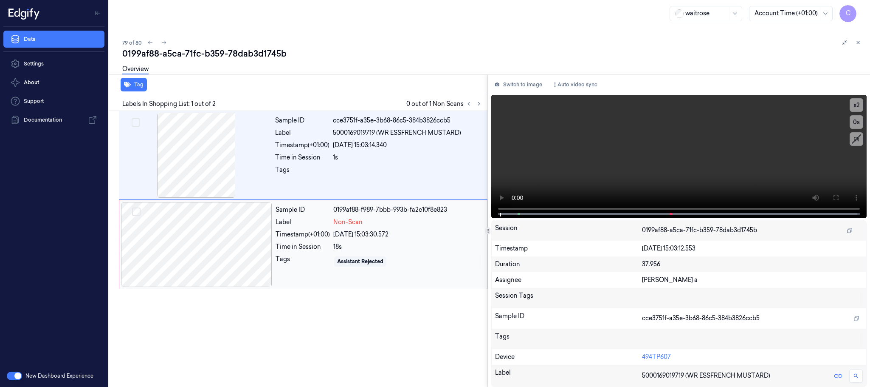
click at [245, 245] on div at bounding box center [196, 244] width 151 height 85
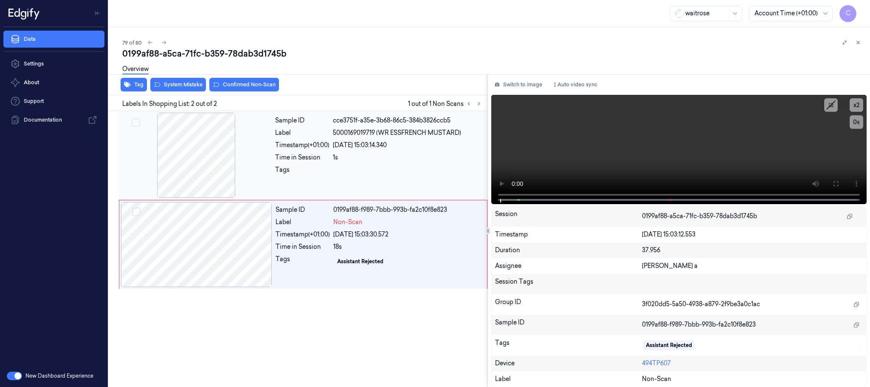
click at [215, 143] on div at bounding box center [196, 155] width 151 height 85
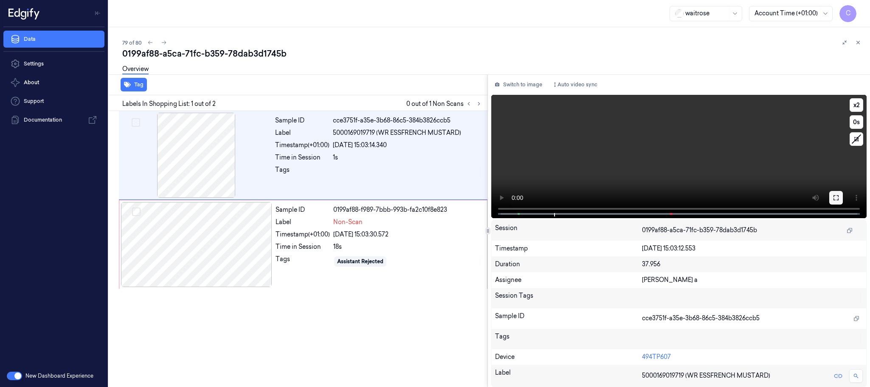
click at [830, 199] on button at bounding box center [837, 198] width 14 height 14
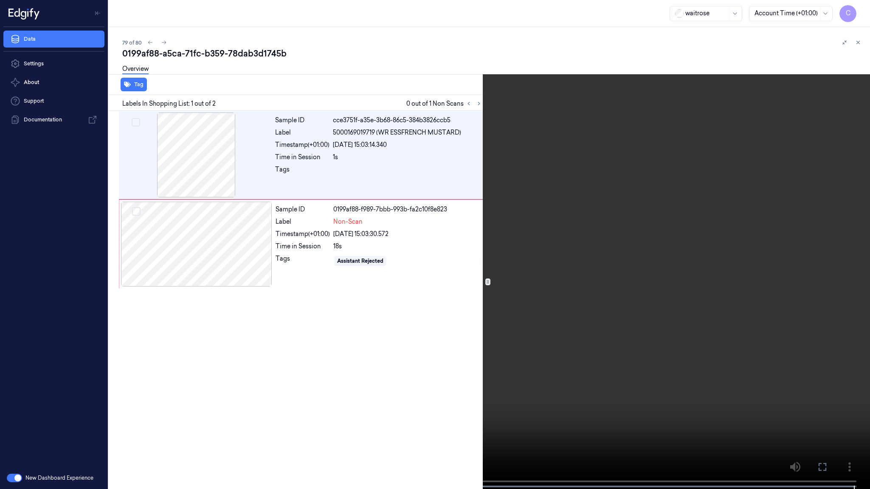
click at [492, 281] on video at bounding box center [435, 245] width 870 height 491
click at [459, 297] on video at bounding box center [435, 245] width 870 height 491
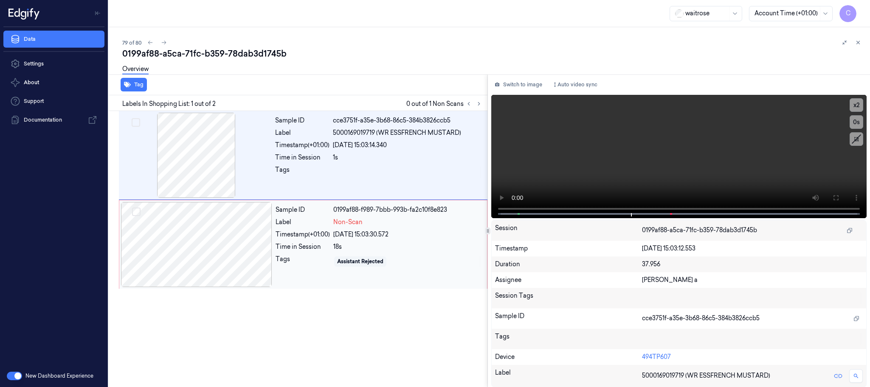
click at [261, 250] on div at bounding box center [196, 244] width 151 height 85
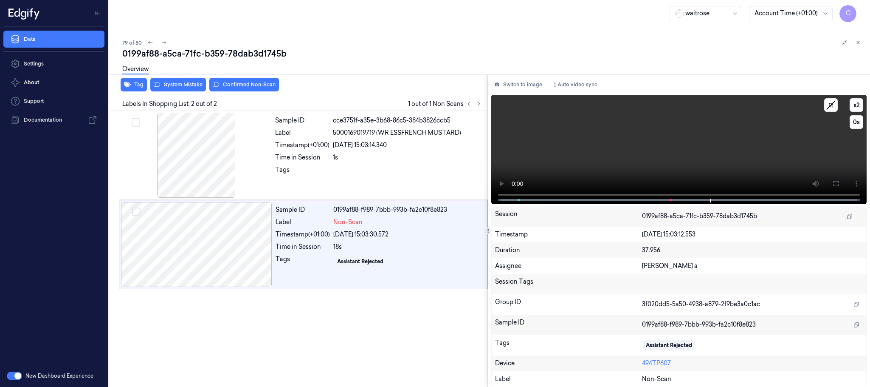
click at [751, 149] on video at bounding box center [679, 149] width 376 height 109
click at [204, 260] on div at bounding box center [196, 244] width 151 height 85
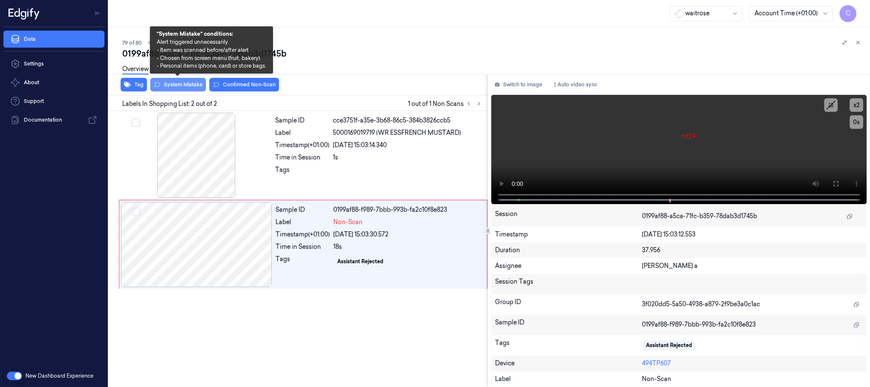
click at [181, 86] on button "System Mistake" at bounding box center [178, 85] width 56 height 14
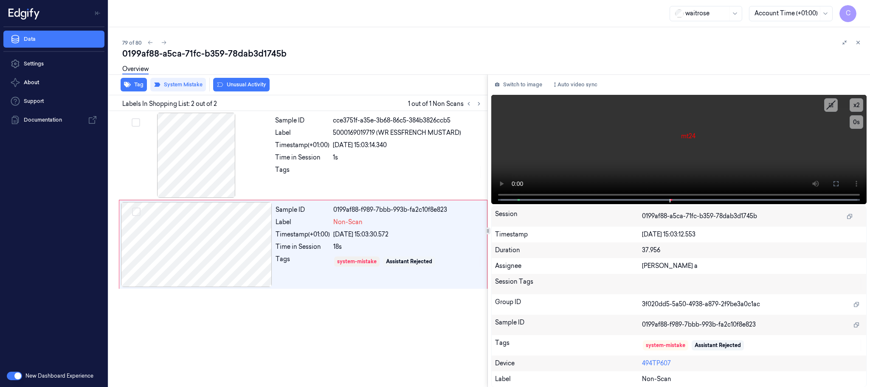
click at [257, 82] on button "Unusual Activity" at bounding box center [241, 85] width 56 height 14
click at [164, 41] on icon at bounding box center [164, 43] width 6 height 6
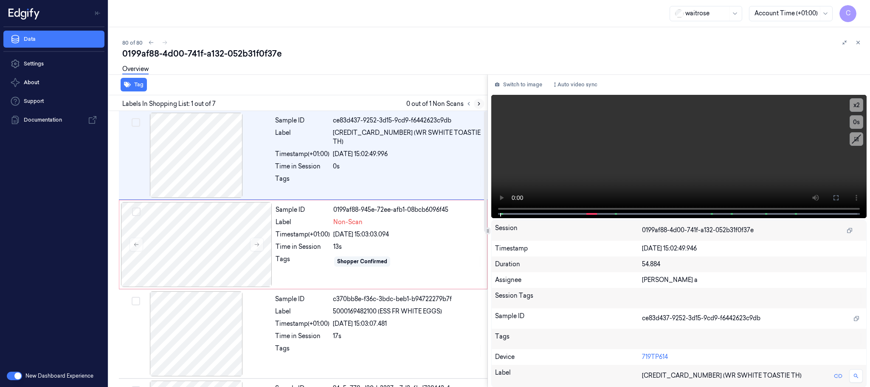
click at [479, 102] on icon at bounding box center [479, 103] width 2 height 3
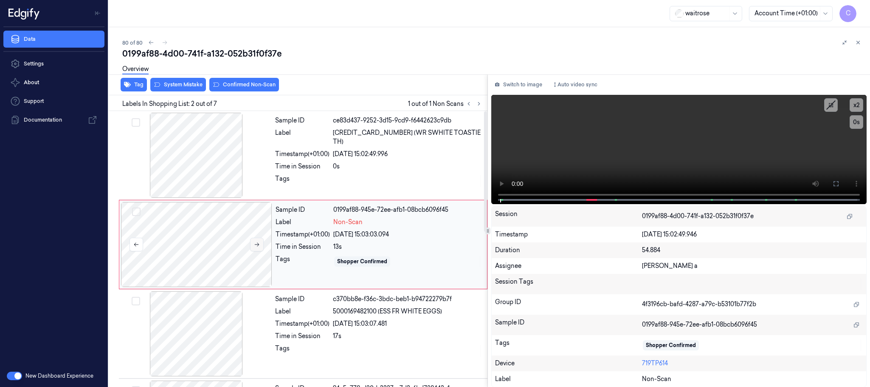
click at [258, 248] on button at bounding box center [257, 244] width 14 height 14
drag, startPoint x: 170, startPoint y: 167, endPoint x: 400, endPoint y: 166, distance: 230.2
click at [171, 167] on div at bounding box center [196, 155] width 151 height 85
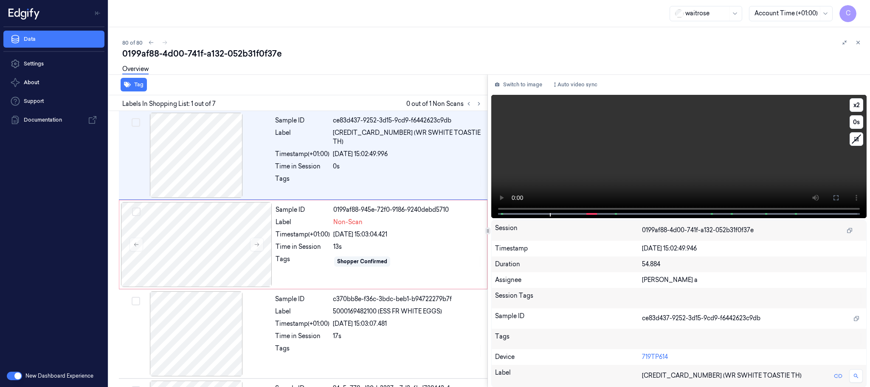
click at [673, 152] on video at bounding box center [679, 156] width 376 height 123
click at [208, 246] on div at bounding box center [196, 244] width 151 height 85
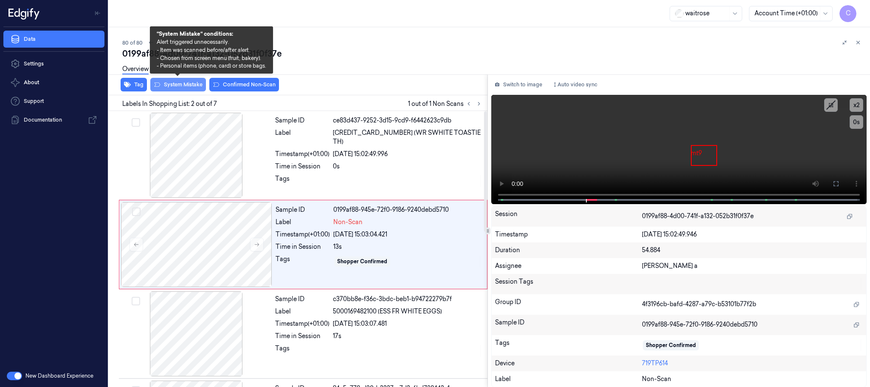
click at [176, 83] on button "System Mistake" at bounding box center [178, 85] width 56 height 14
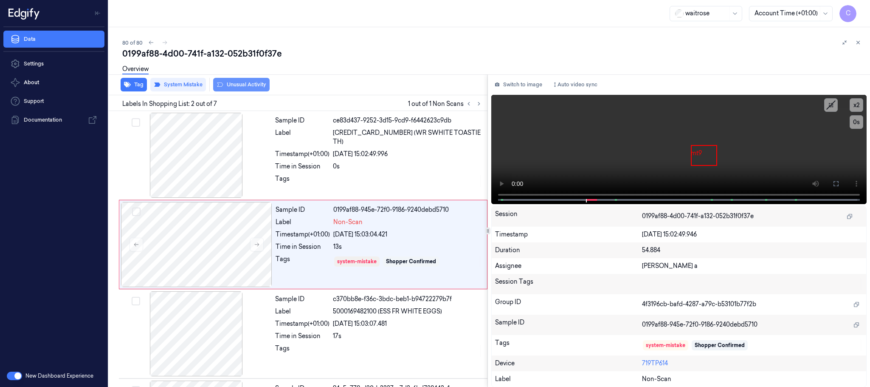
click at [251, 81] on button "Unusual Activity" at bounding box center [241, 85] width 56 height 14
click at [845, 42] on icon at bounding box center [845, 43] width 6 height 6
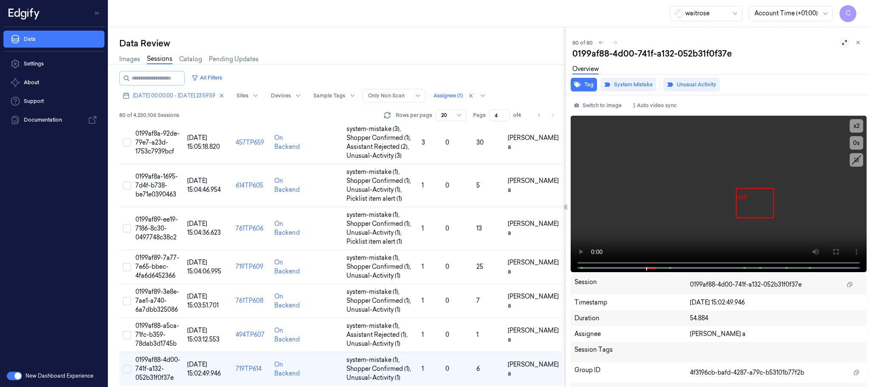
click at [844, 46] on button at bounding box center [845, 42] width 10 height 10
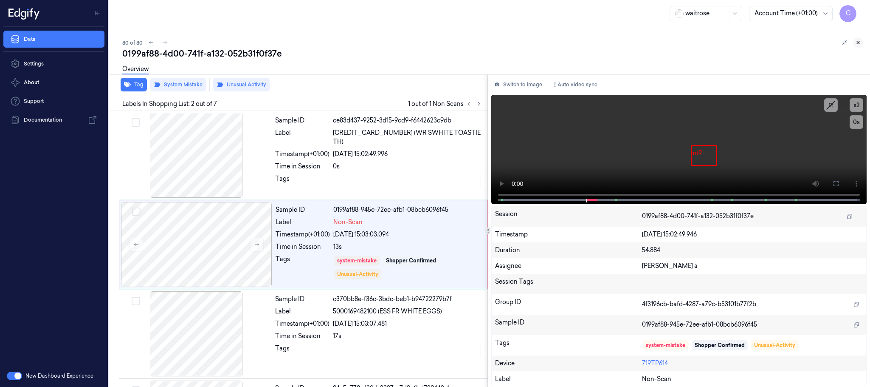
click at [856, 41] on icon at bounding box center [859, 43] width 6 height 6
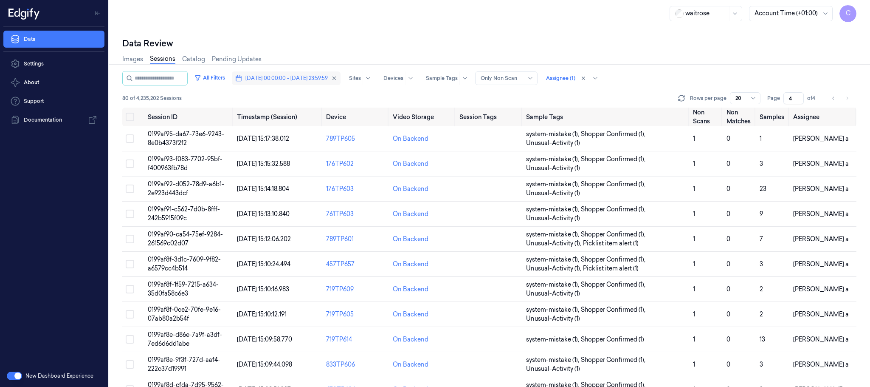
click at [299, 77] on span "[DATE] 00:00:00 - [DATE] 23:59:59" at bounding box center [287, 78] width 82 height 8
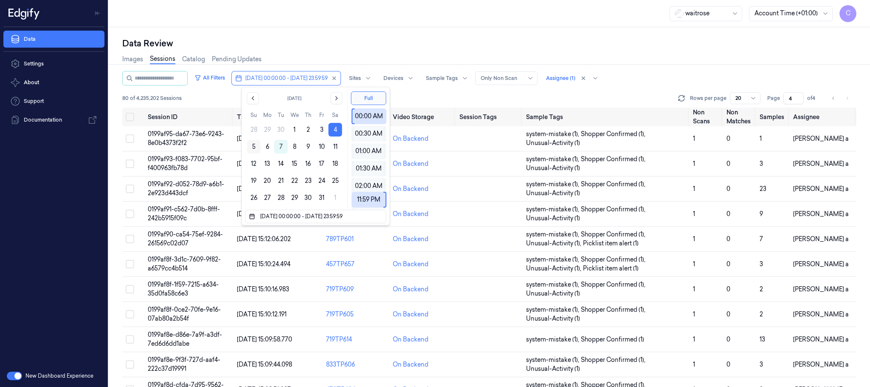
click at [253, 147] on button "5" at bounding box center [254, 147] width 14 height 14
type input "05/10/2025 00:00:00 - 05/10/2025 23:59:59"
click at [395, 25] on div "waitrose Account Time (+01:00) C" at bounding box center [490, 13] width 762 height 27
type input "1"
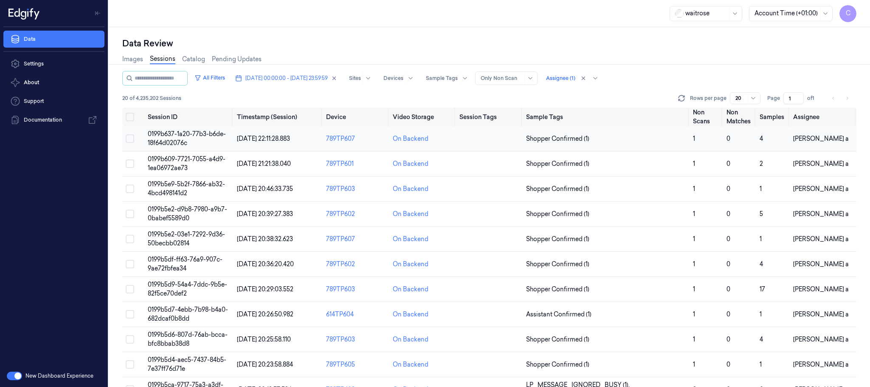
click at [167, 143] on span "0199b637-1a20-77b3-b6de-18f64d02076c" at bounding box center [187, 138] width 78 height 17
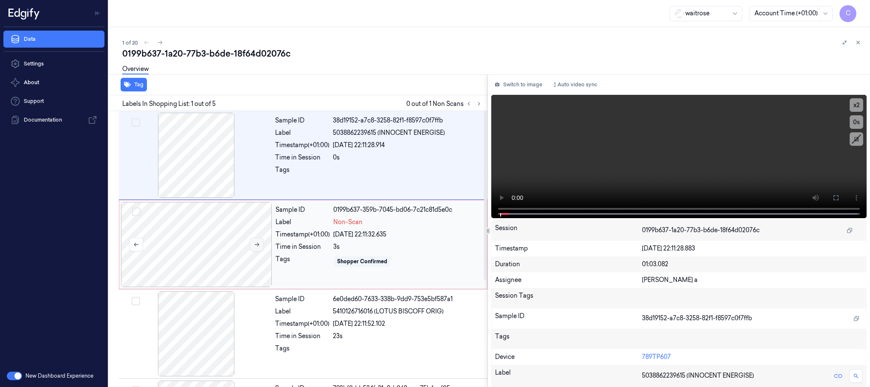
click at [259, 243] on icon at bounding box center [257, 244] width 6 height 6
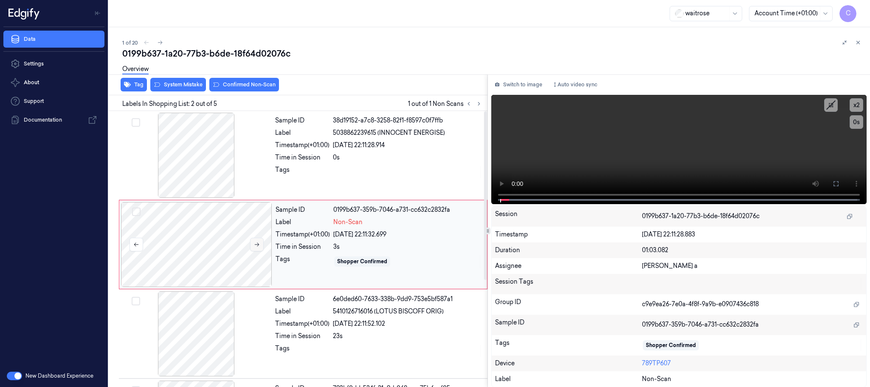
click at [257, 245] on icon at bounding box center [257, 245] width 5 height 4
click at [255, 243] on icon at bounding box center [257, 244] width 6 height 6
click at [195, 165] on div at bounding box center [196, 155] width 151 height 85
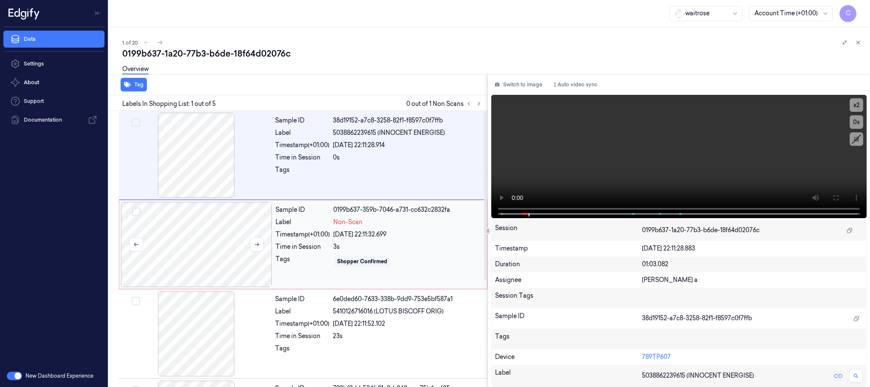
click at [211, 251] on div at bounding box center [196, 244] width 151 height 85
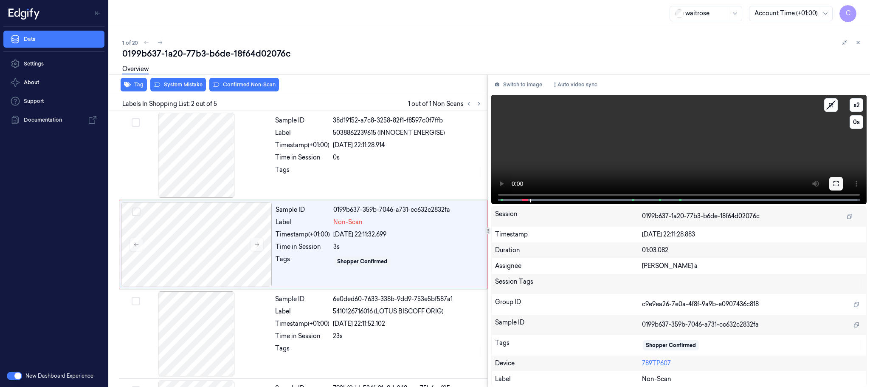
click at [831, 181] on button at bounding box center [837, 184] width 14 height 14
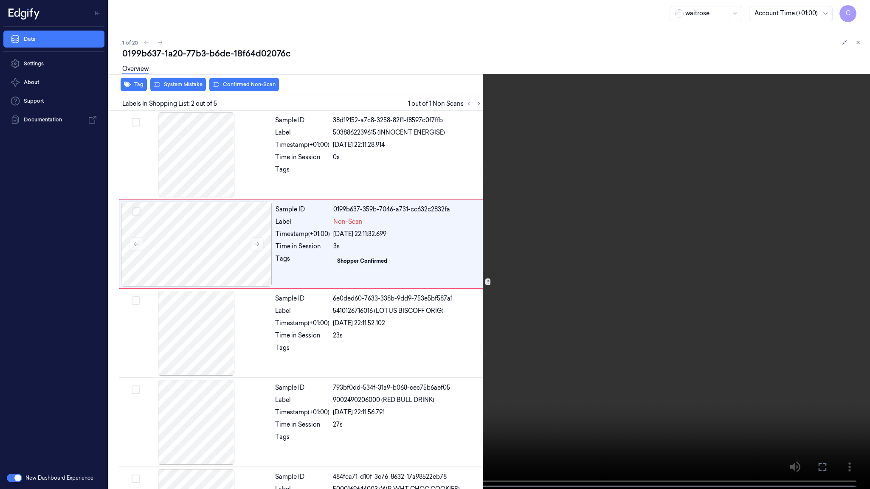
click at [426, 274] on video at bounding box center [435, 245] width 870 height 491
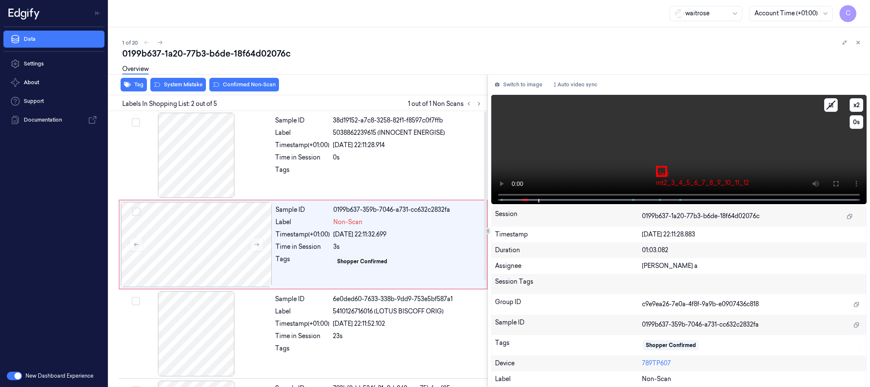
click at [594, 162] on video at bounding box center [679, 149] width 376 height 109
click at [598, 152] on video at bounding box center [679, 149] width 376 height 109
click at [201, 251] on div at bounding box center [196, 244] width 151 height 85
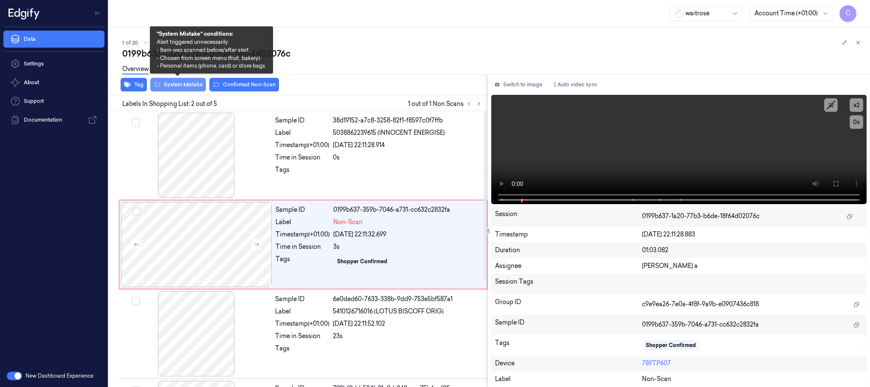
click at [186, 83] on button "System Mistake" at bounding box center [178, 85] width 56 height 14
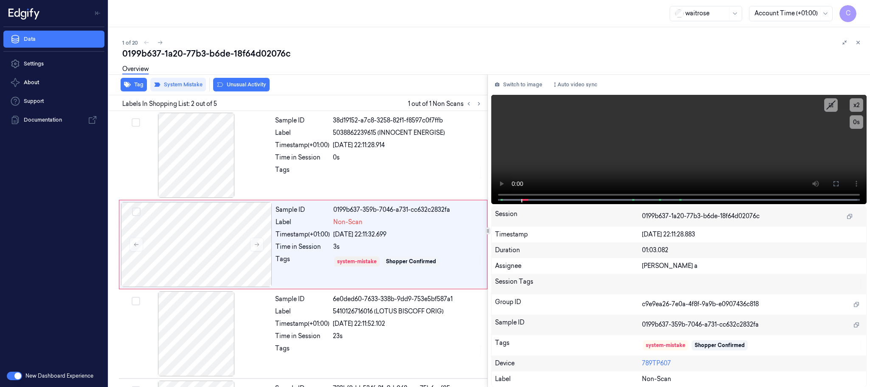
click at [255, 82] on button "Unusual Activity" at bounding box center [241, 85] width 56 height 14
click at [161, 41] on icon at bounding box center [160, 43] width 6 height 6
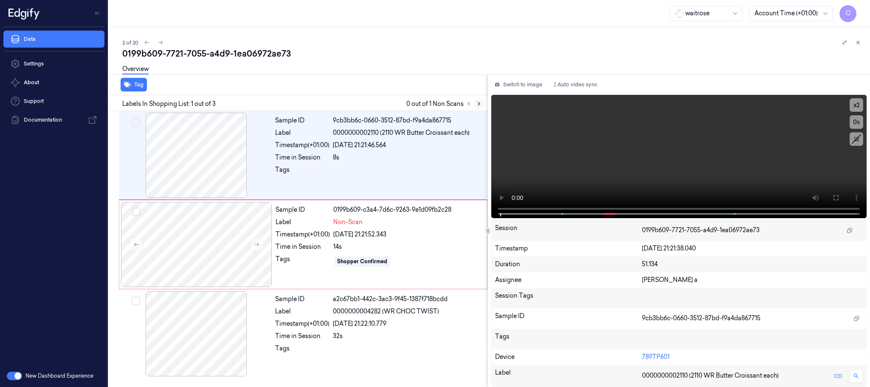
click at [478, 102] on icon at bounding box center [479, 104] width 6 height 6
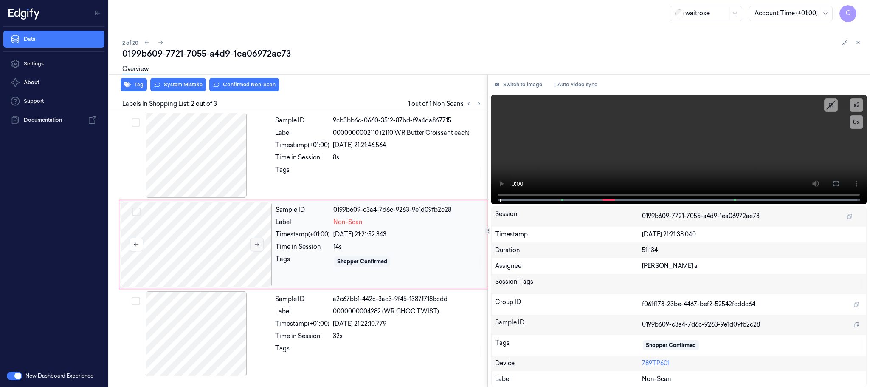
click at [257, 244] on icon at bounding box center [257, 244] width 6 height 6
click at [250, 241] on button at bounding box center [257, 244] width 14 height 14
click at [253, 243] on button at bounding box center [257, 244] width 14 height 14
click at [190, 172] on div at bounding box center [196, 155] width 151 height 85
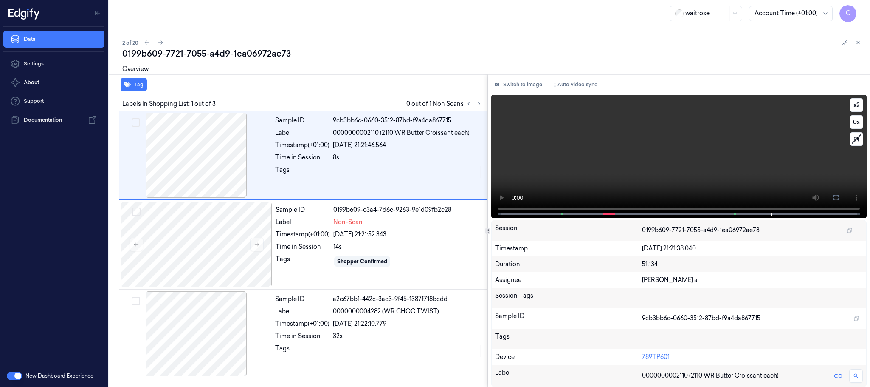
click at [678, 173] on video at bounding box center [679, 156] width 376 height 123
click at [833, 198] on icon at bounding box center [836, 197] width 7 height 7
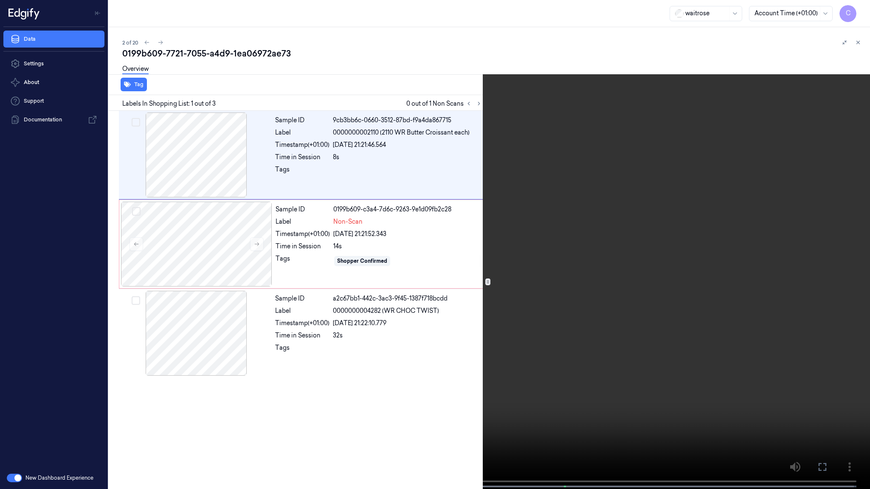
click at [426, 381] on video at bounding box center [435, 245] width 870 height 491
click at [489, 325] on video at bounding box center [435, 245] width 870 height 491
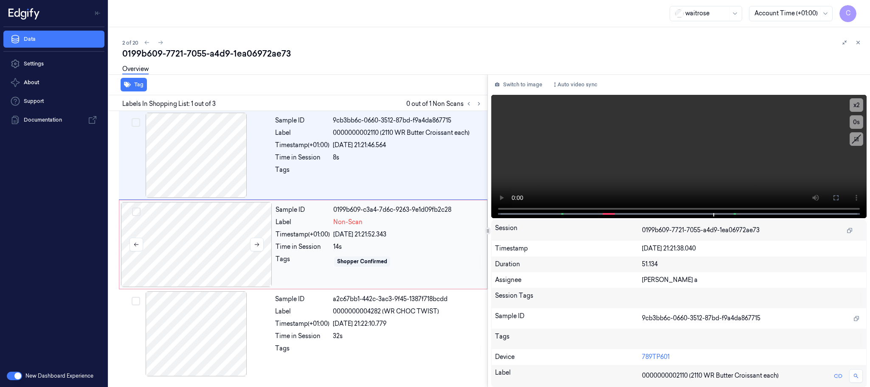
click at [217, 243] on div at bounding box center [196, 244] width 151 height 85
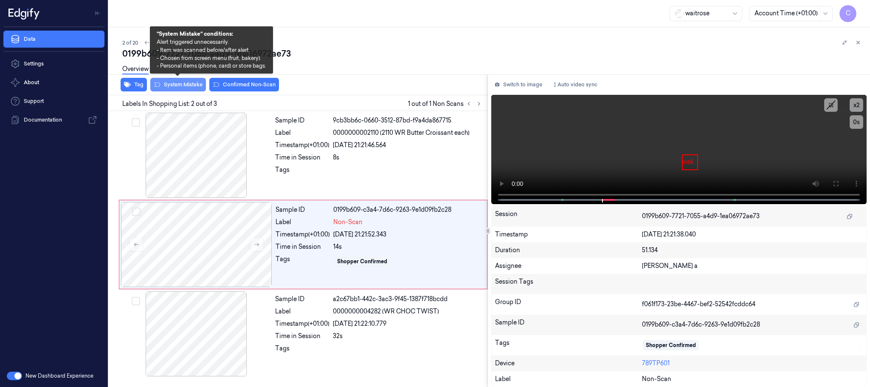
click at [178, 87] on button "System Mistake" at bounding box center [178, 85] width 56 height 14
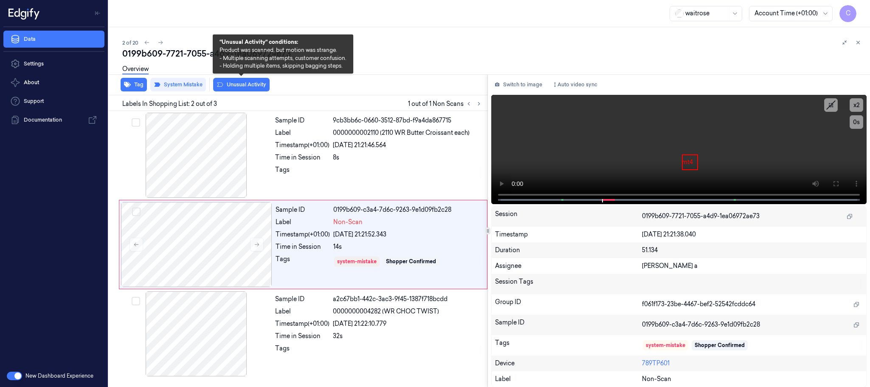
click at [235, 84] on button "Unusual Activity" at bounding box center [241, 85] width 56 height 14
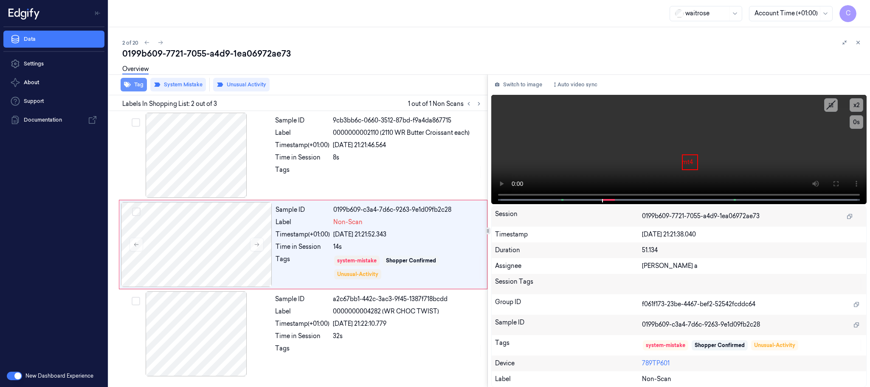
click at [132, 85] on button "Tag" at bounding box center [134, 85] width 26 height 14
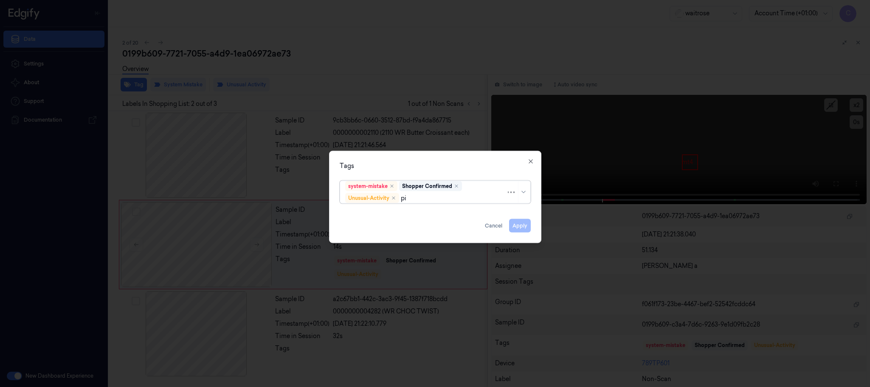
type input "pic"
click at [360, 206] on div "Picklist item alert" at bounding box center [435, 215] width 191 height 18
click at [354, 214] on div "Picklist item alert" at bounding box center [369, 214] width 49 height 9
click at [388, 156] on div "Tags option Picklist item alert, selected. 0 results available. Use Up and Down…" at bounding box center [435, 197] width 212 height 92
click at [514, 226] on button "Apply" at bounding box center [520, 226] width 22 height 14
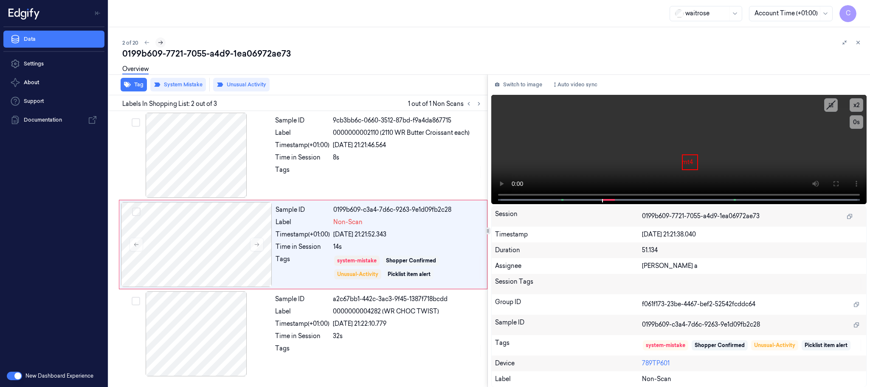
click at [158, 44] on icon at bounding box center [161, 43] width 6 height 6
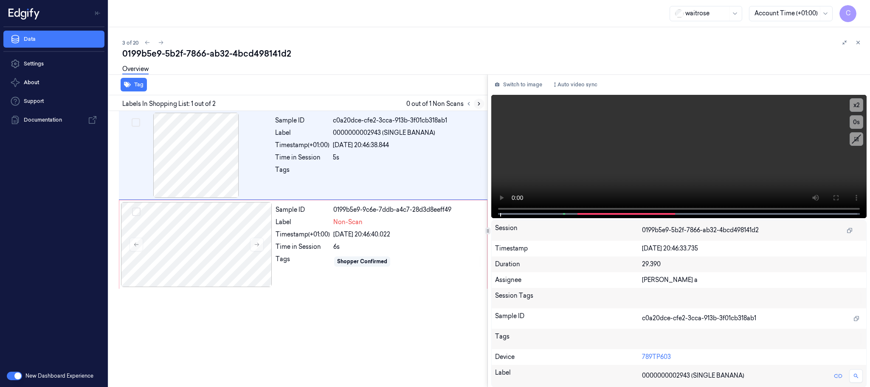
click at [478, 104] on icon at bounding box center [479, 104] width 6 height 6
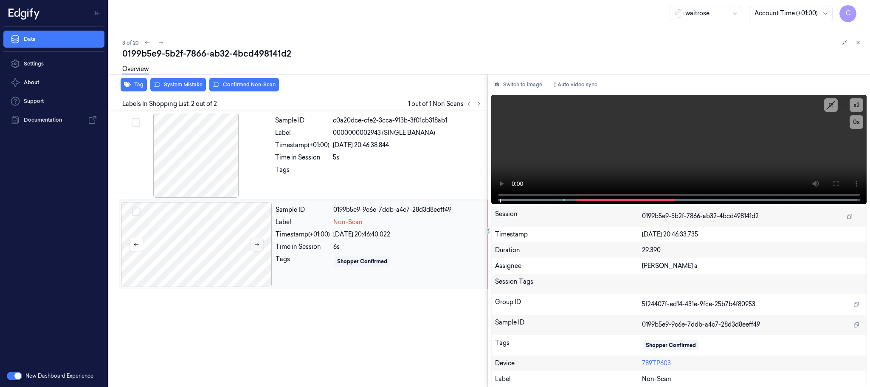
click at [259, 246] on icon at bounding box center [257, 244] width 6 height 6
click at [200, 157] on div at bounding box center [196, 155] width 151 height 85
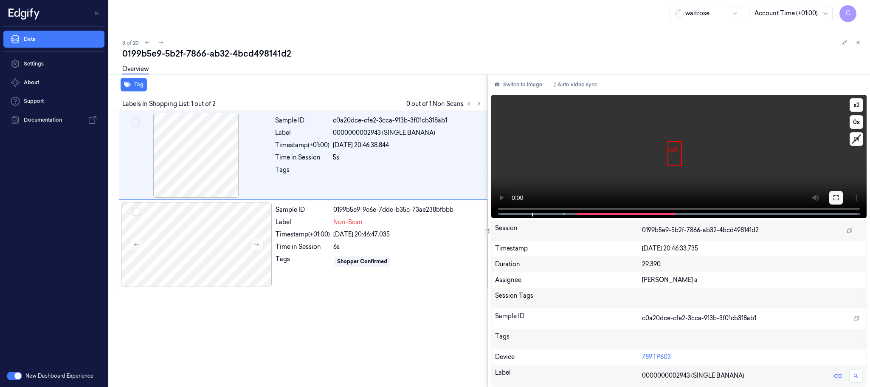
click at [838, 198] on icon at bounding box center [836, 197] width 7 height 7
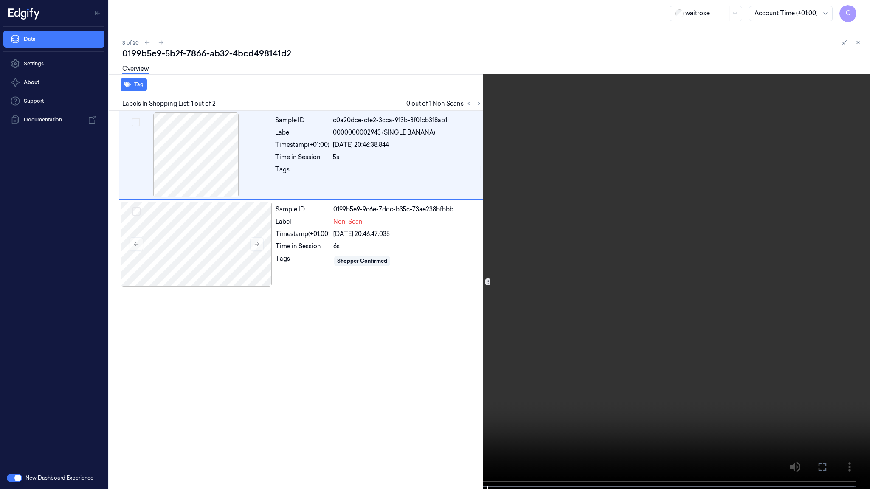
click at [429, 276] on video at bounding box center [435, 245] width 870 height 491
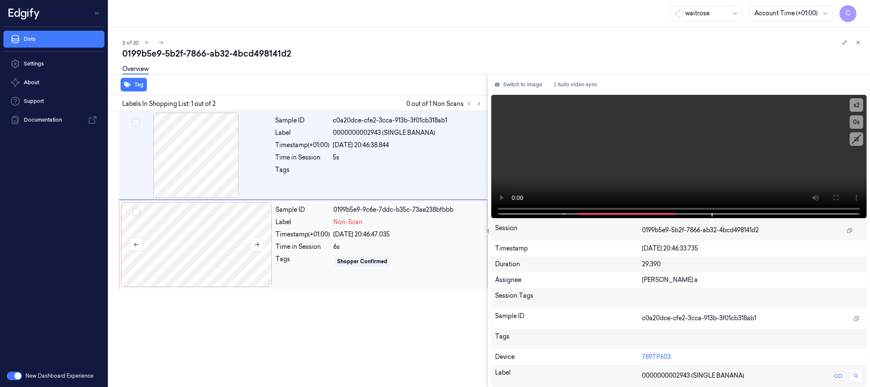
click at [203, 250] on div at bounding box center [196, 244] width 151 height 85
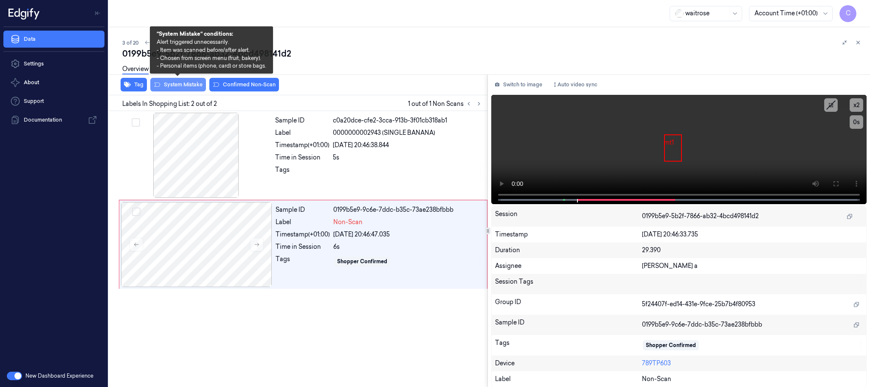
click at [180, 83] on button "System Mistake" at bounding box center [178, 85] width 56 height 14
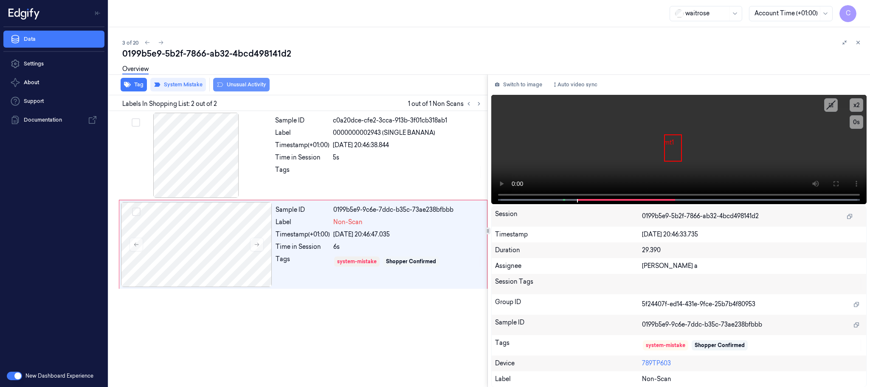
click at [254, 87] on button "Unusual Activity" at bounding box center [241, 85] width 56 height 14
click at [127, 83] on icon "button" at bounding box center [127, 85] width 7 height 6
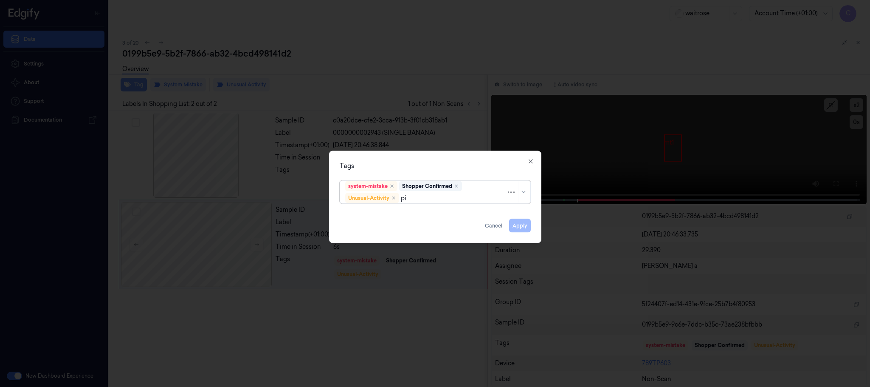
type input "pic"
click at [353, 216] on div "Picklist item alert" at bounding box center [369, 214] width 49 height 9
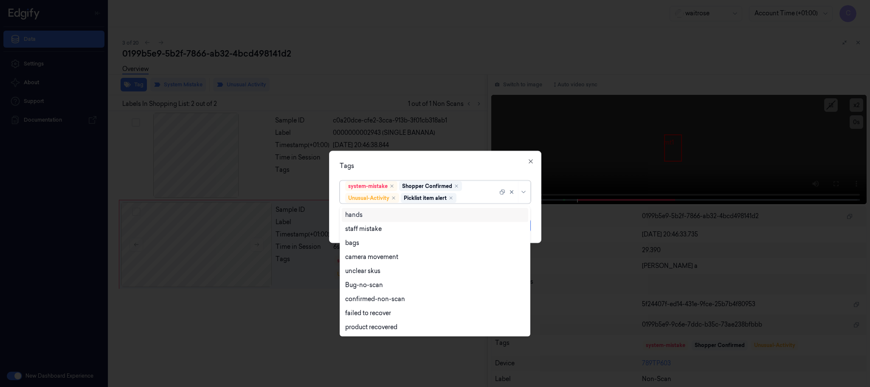
click at [390, 163] on div "Tags" at bounding box center [435, 165] width 191 height 9
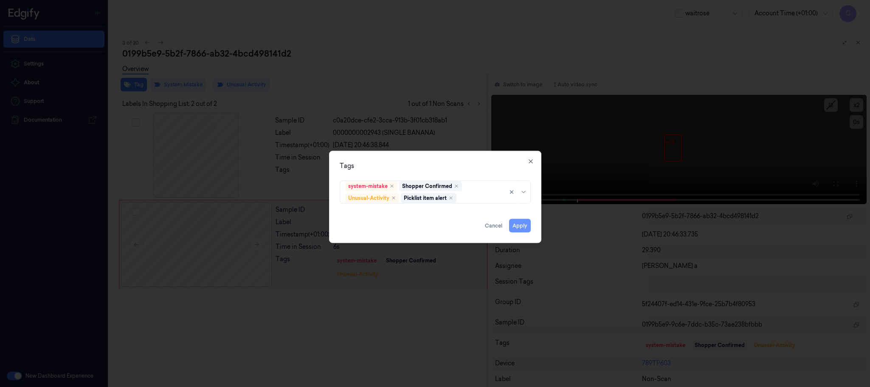
click at [517, 223] on button "Apply" at bounding box center [520, 226] width 22 height 14
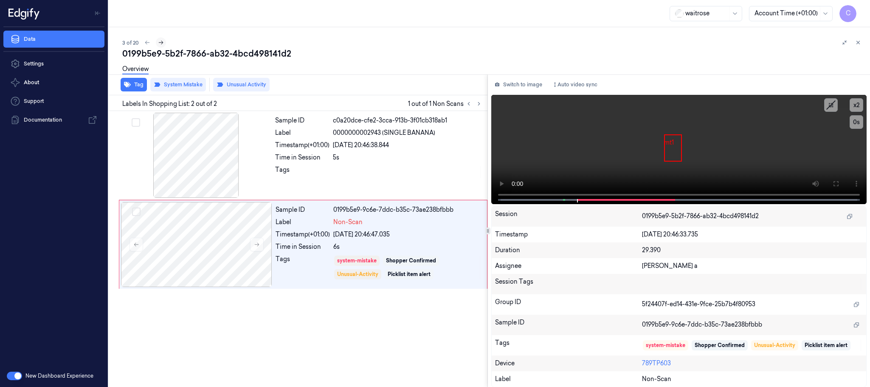
click at [162, 44] on icon at bounding box center [161, 43] width 6 height 6
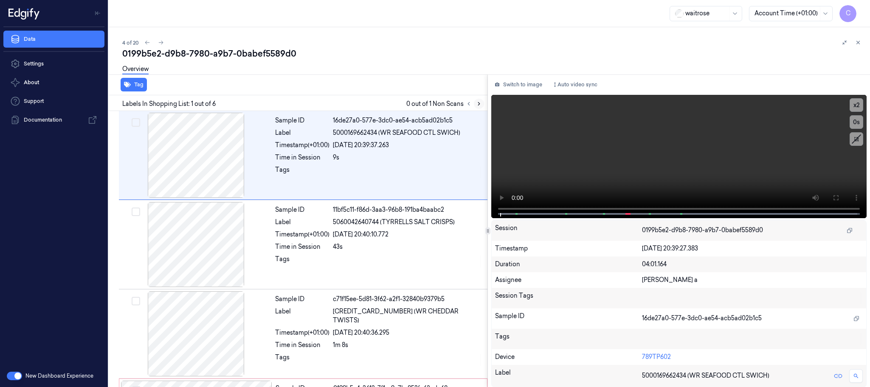
click at [480, 104] on icon at bounding box center [479, 104] width 6 height 6
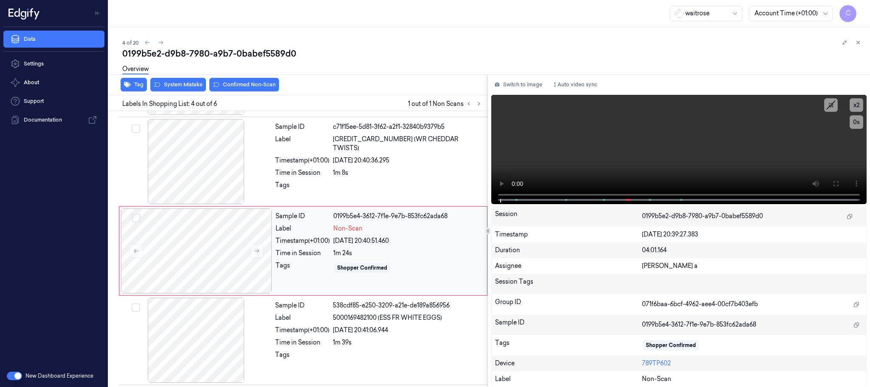
scroll to position [175, 0]
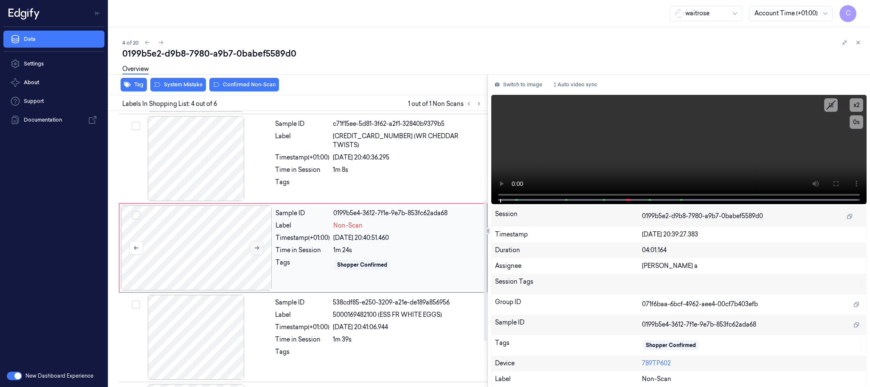
click at [259, 250] on icon at bounding box center [257, 248] width 6 height 6
click at [188, 150] on div at bounding box center [196, 158] width 151 height 85
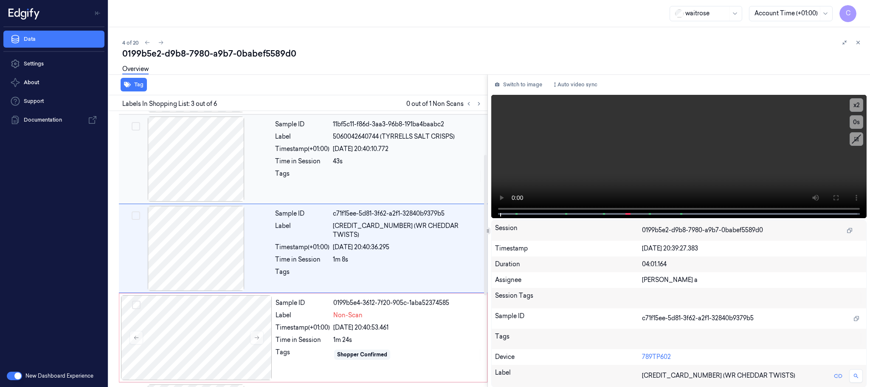
click at [213, 164] on div at bounding box center [196, 158] width 151 height 85
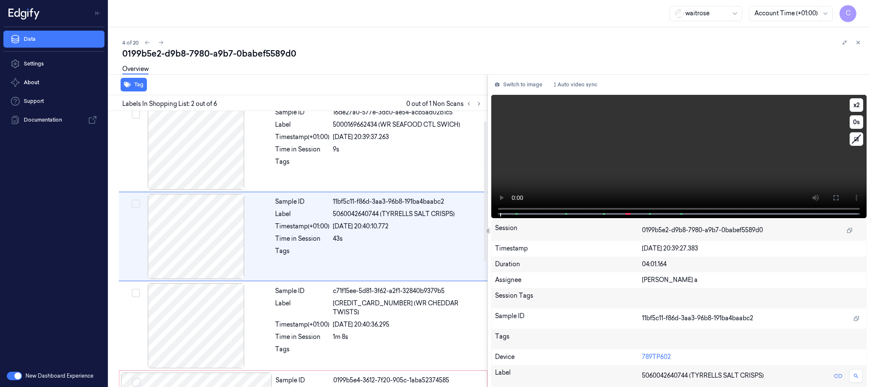
scroll to position [0, 0]
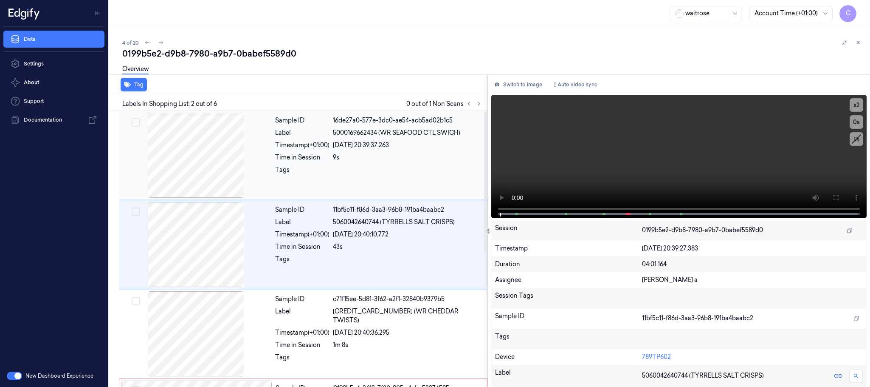
click at [198, 167] on div at bounding box center [196, 155] width 151 height 85
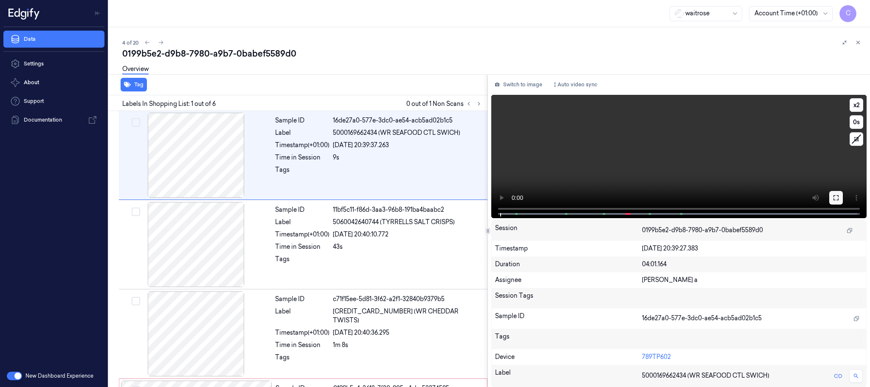
click at [832, 195] on button at bounding box center [837, 198] width 14 height 14
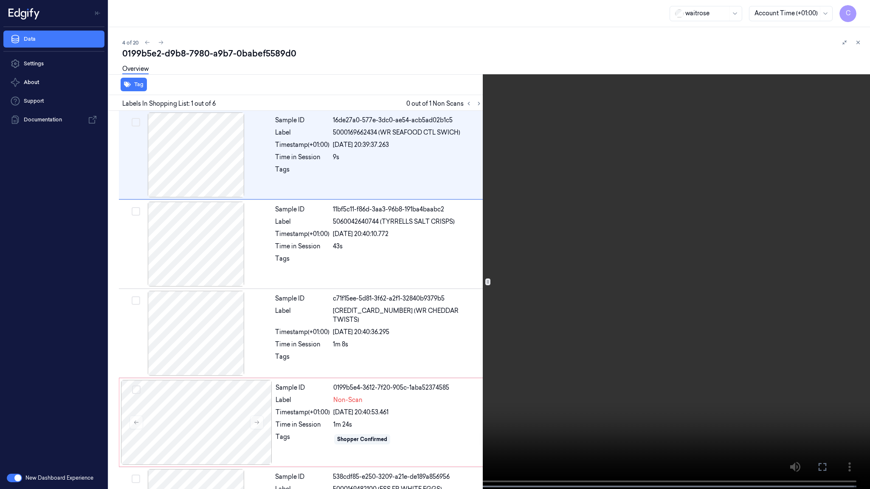
click at [449, 271] on video at bounding box center [435, 245] width 870 height 491
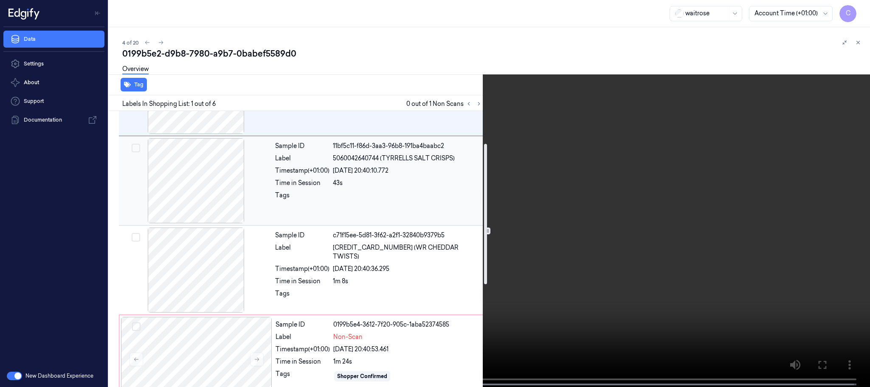
scroll to position [127, 0]
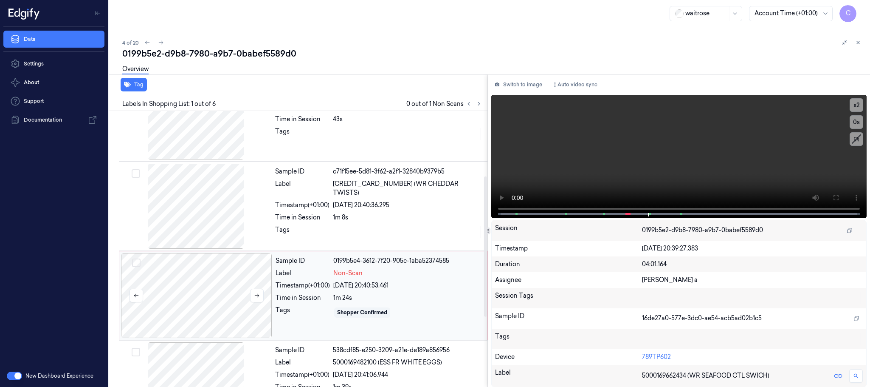
click at [169, 277] on div at bounding box center [196, 295] width 151 height 85
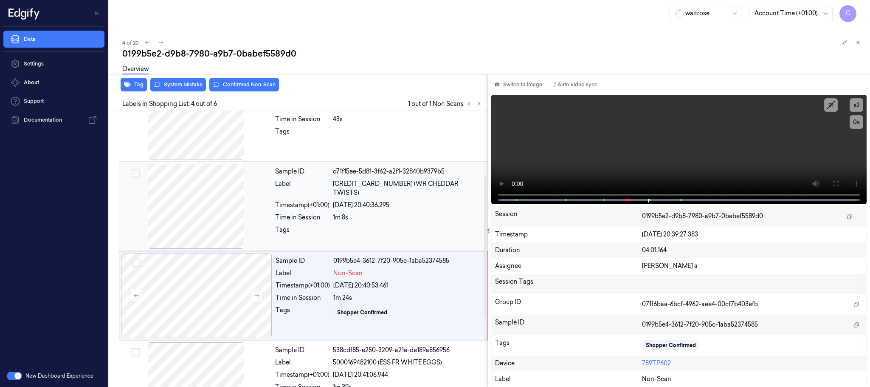
scroll to position [175, 0]
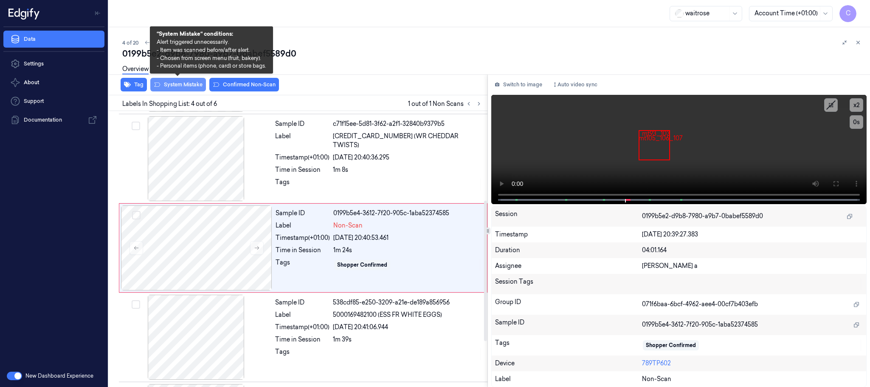
click at [193, 90] on button "System Mistake" at bounding box center [178, 85] width 56 height 14
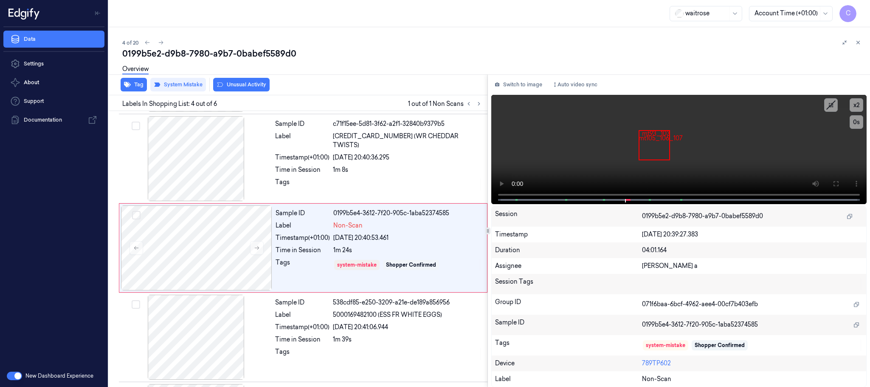
click at [247, 85] on button "Unusual Activity" at bounding box center [241, 85] width 56 height 14
click at [162, 43] on icon at bounding box center [161, 43] width 5 height 4
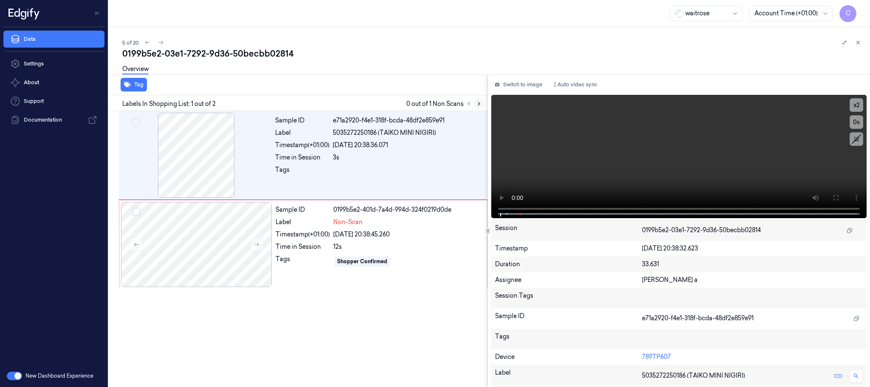
click at [480, 102] on icon at bounding box center [479, 104] width 6 height 6
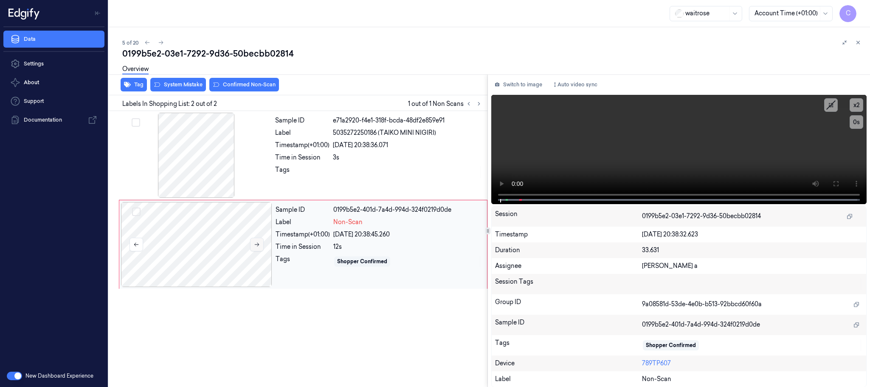
click at [258, 242] on icon at bounding box center [257, 244] width 6 height 6
click at [206, 164] on div at bounding box center [196, 155] width 151 height 85
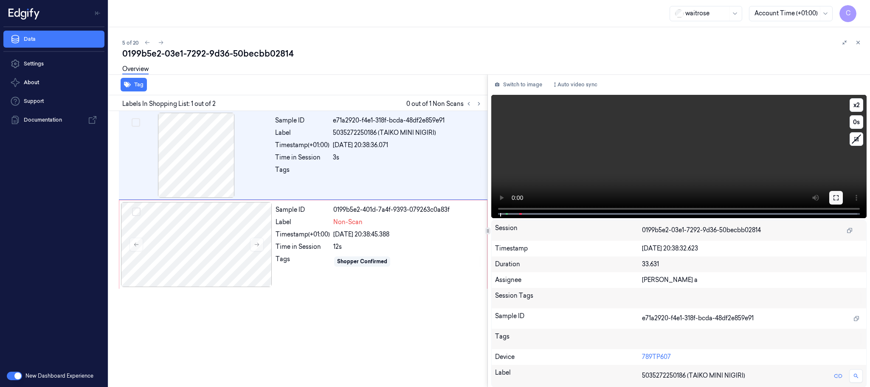
click at [839, 198] on icon at bounding box center [836, 197] width 7 height 7
click at [220, 252] on div at bounding box center [196, 244] width 151 height 85
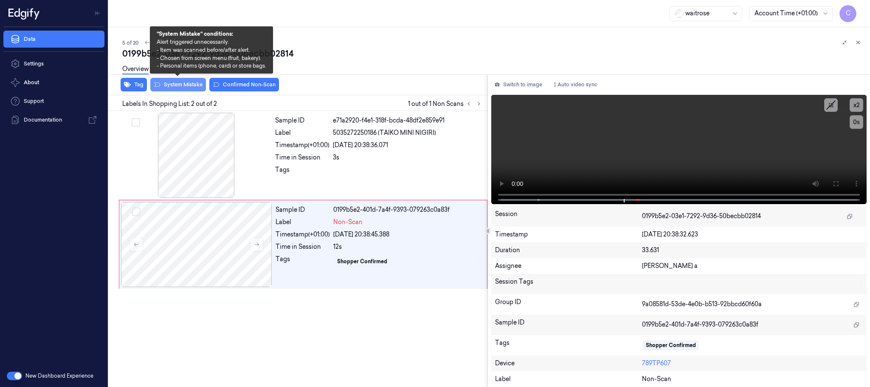
click at [186, 83] on button "System Mistake" at bounding box center [178, 85] width 56 height 14
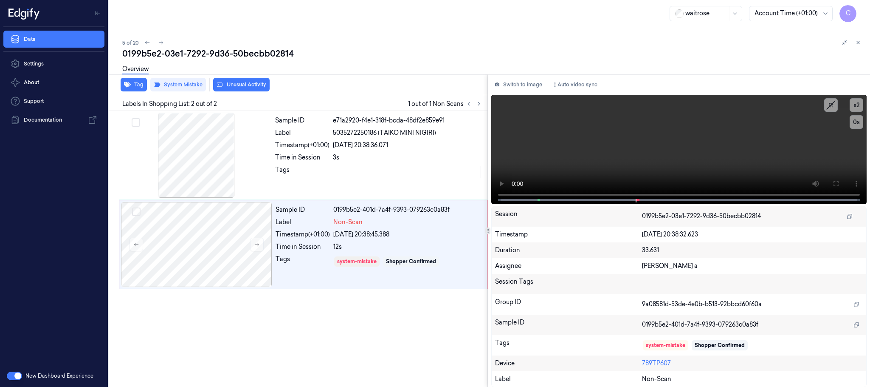
click at [258, 82] on button "Unusual Activity" at bounding box center [241, 85] width 56 height 14
click at [158, 43] on icon at bounding box center [161, 43] width 6 height 6
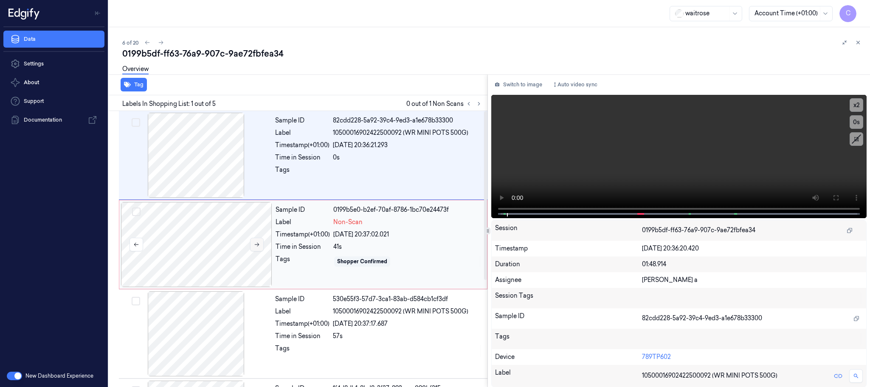
click at [256, 245] on icon at bounding box center [257, 244] width 6 height 6
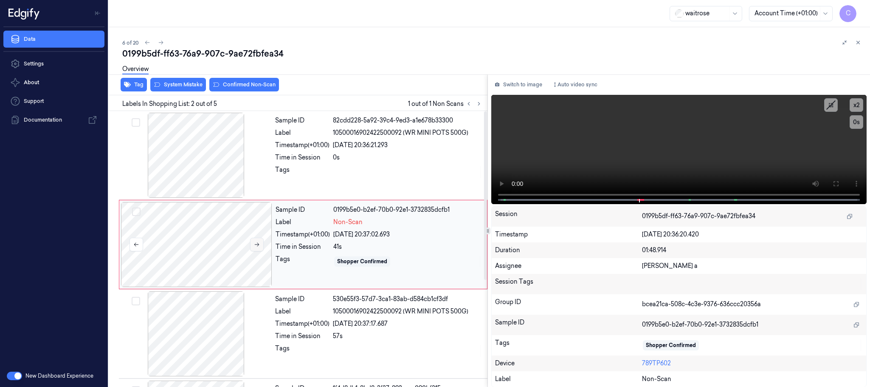
click at [259, 243] on icon at bounding box center [257, 244] width 6 height 6
click at [193, 147] on div at bounding box center [196, 155] width 151 height 85
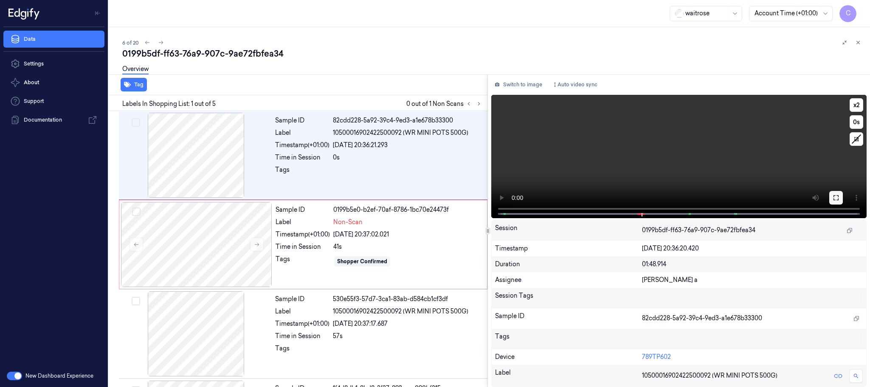
click at [841, 195] on button at bounding box center [837, 198] width 14 height 14
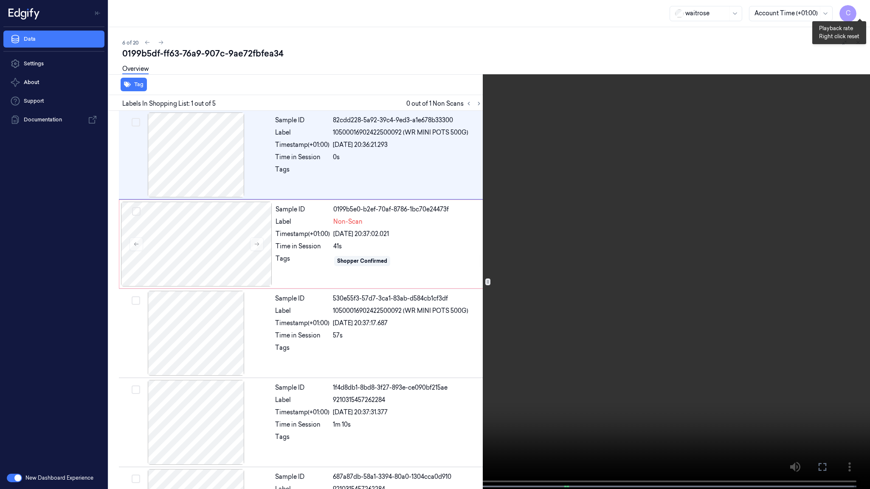
click at [862, 13] on button "x 2" at bounding box center [860, 10] width 14 height 14
click at [340, 274] on video at bounding box center [435, 245] width 870 height 491
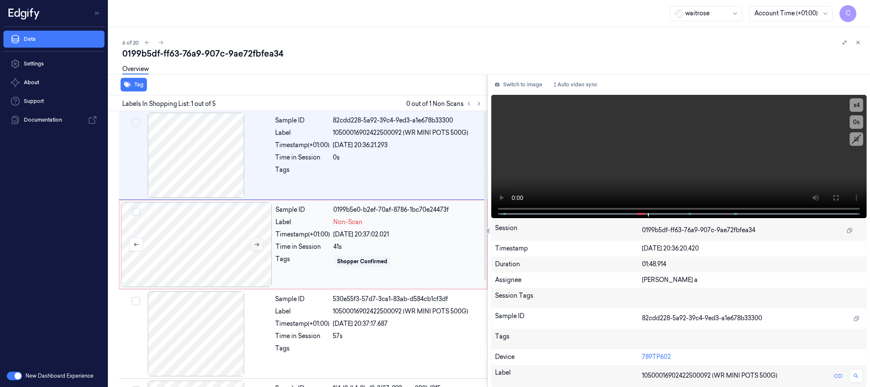
click at [261, 248] on button at bounding box center [257, 244] width 14 height 14
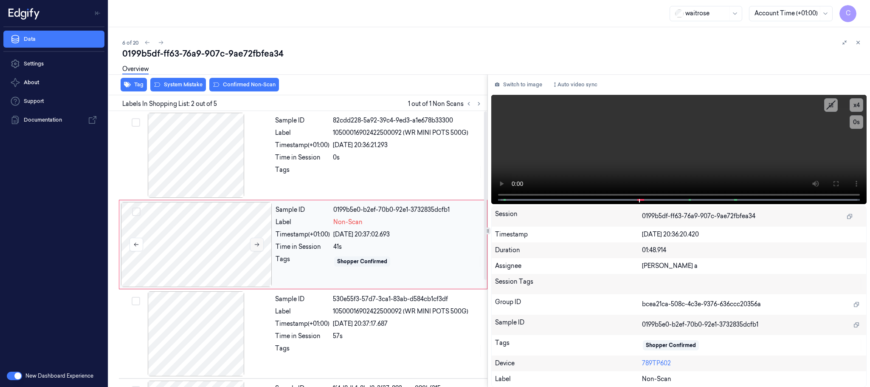
click at [261, 248] on button at bounding box center [257, 244] width 14 height 14
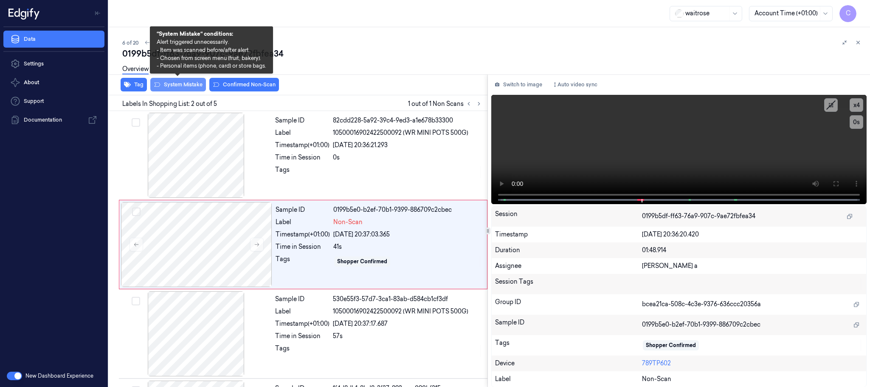
click at [175, 82] on button "System Mistake" at bounding box center [178, 85] width 56 height 14
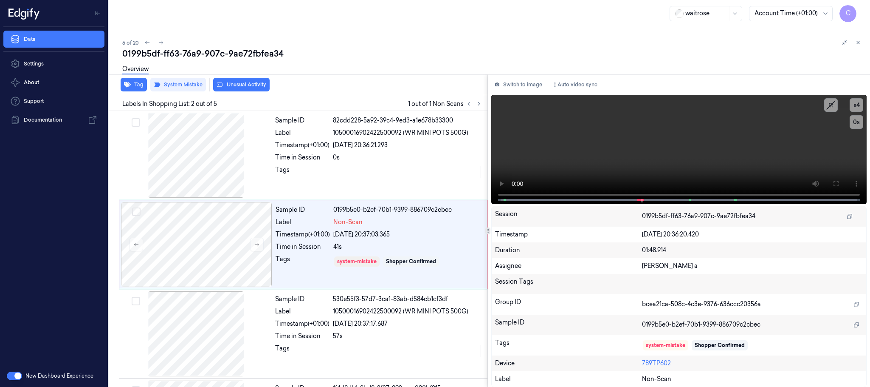
click at [256, 84] on button "Unusual Activity" at bounding box center [241, 85] width 56 height 14
click at [159, 42] on icon at bounding box center [161, 43] width 6 height 6
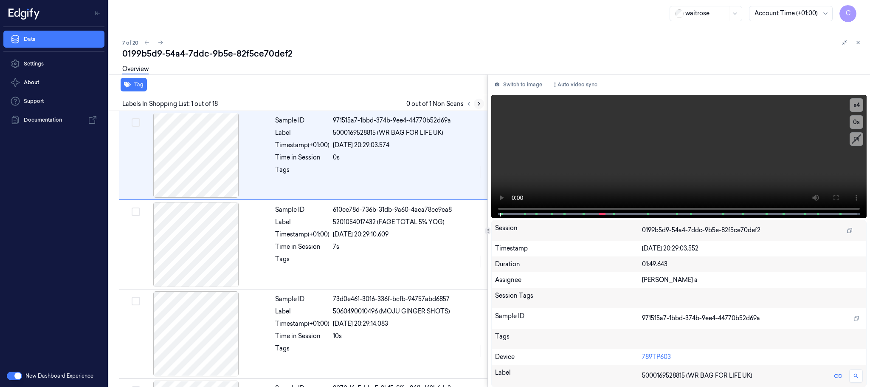
click at [478, 103] on icon at bounding box center [479, 104] width 6 height 6
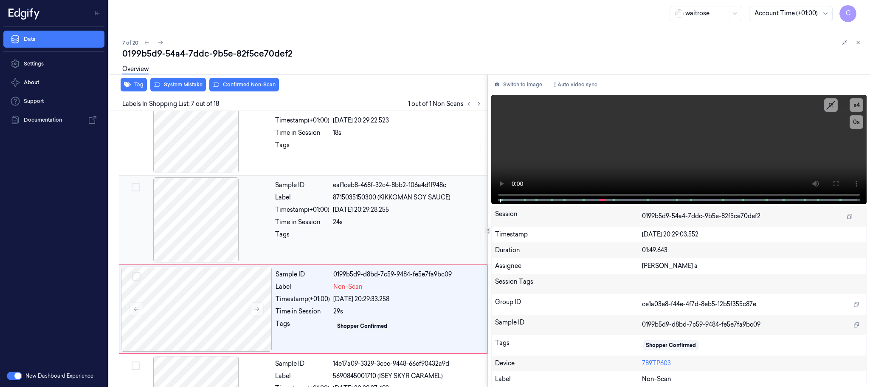
scroll to position [444, 0]
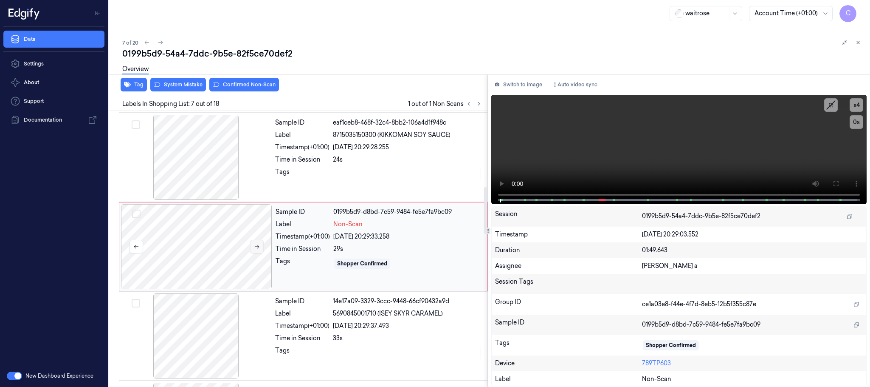
click at [263, 246] on button at bounding box center [257, 247] width 14 height 14
click at [201, 173] on div at bounding box center [196, 157] width 151 height 85
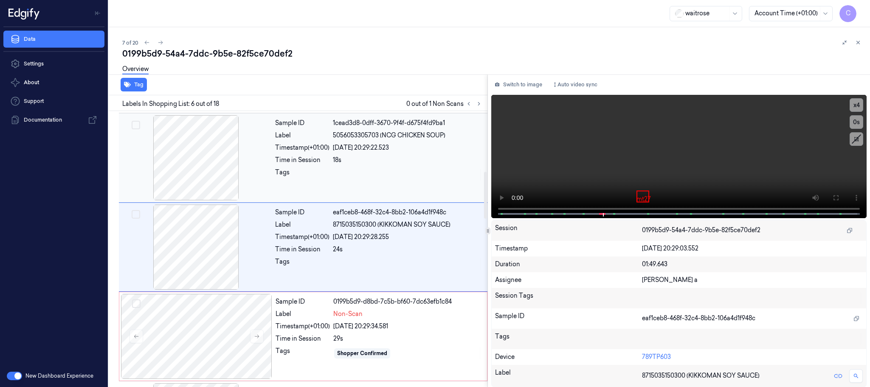
click at [198, 164] on div at bounding box center [196, 157] width 151 height 85
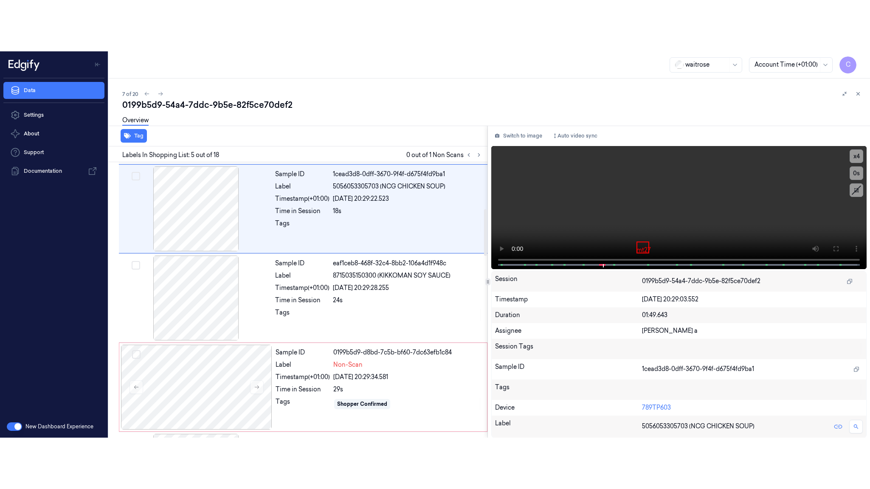
scroll to position [265, 0]
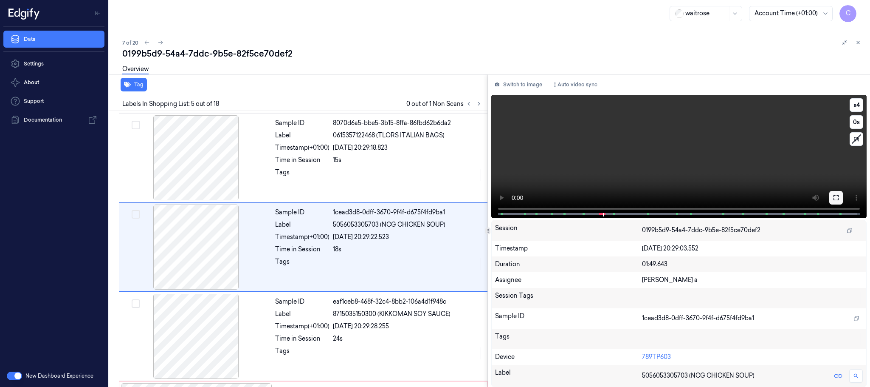
click at [836, 196] on icon at bounding box center [836, 197] width 7 height 7
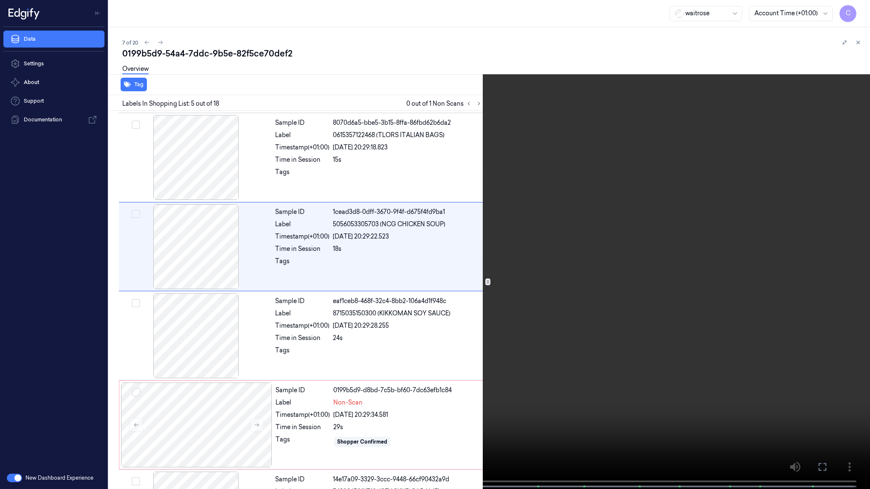
click at [442, 273] on video at bounding box center [435, 245] width 870 height 491
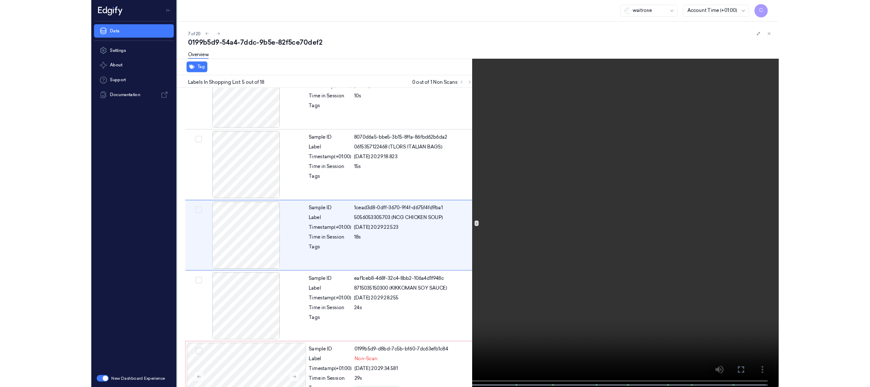
scroll to position [213, 0]
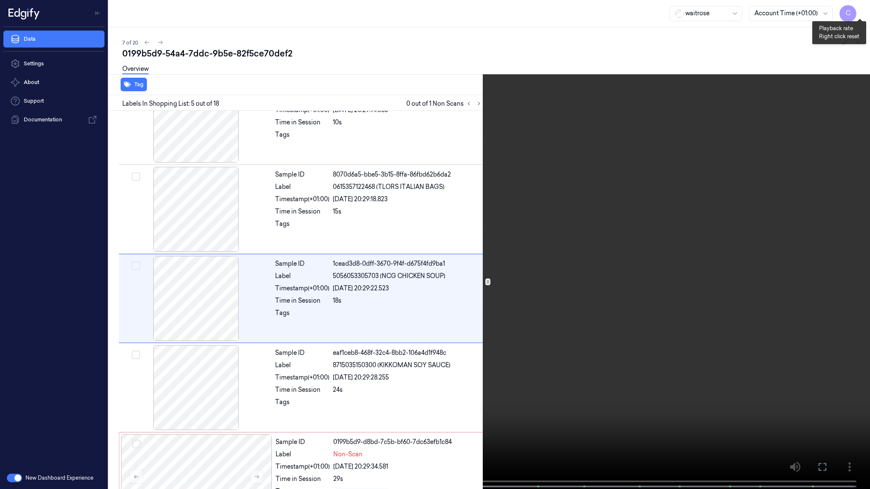
click at [861, 11] on button "x 4" at bounding box center [860, 10] width 14 height 14
click at [506, 327] on video at bounding box center [435, 245] width 870 height 491
click at [409, 340] on video at bounding box center [435, 245] width 870 height 491
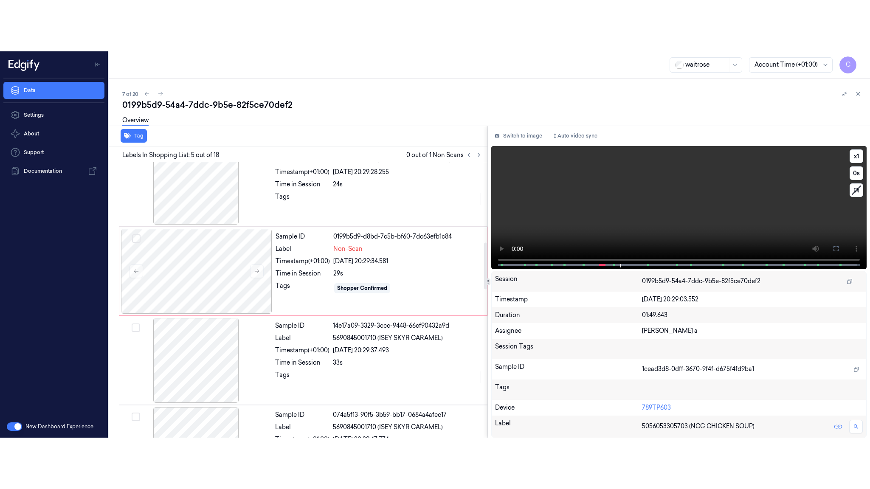
scroll to position [446, 0]
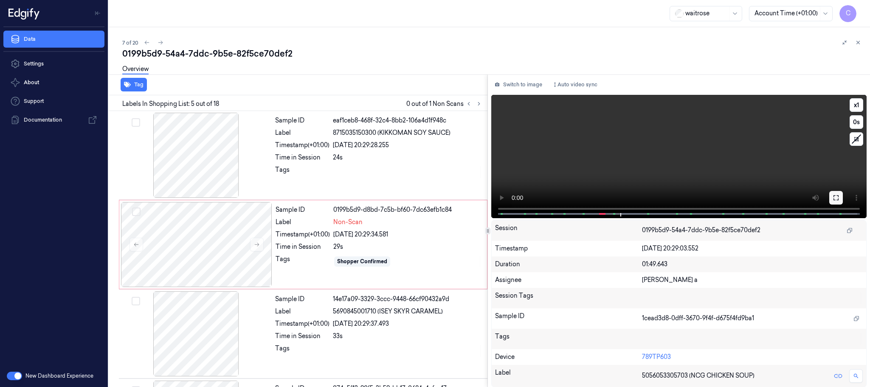
click at [833, 194] on icon at bounding box center [836, 197] width 7 height 7
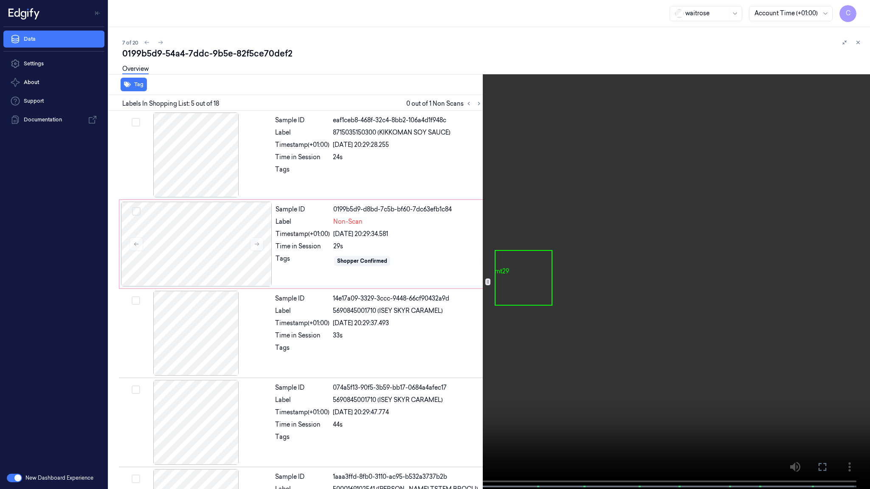
click at [421, 297] on video at bounding box center [435, 245] width 870 height 491
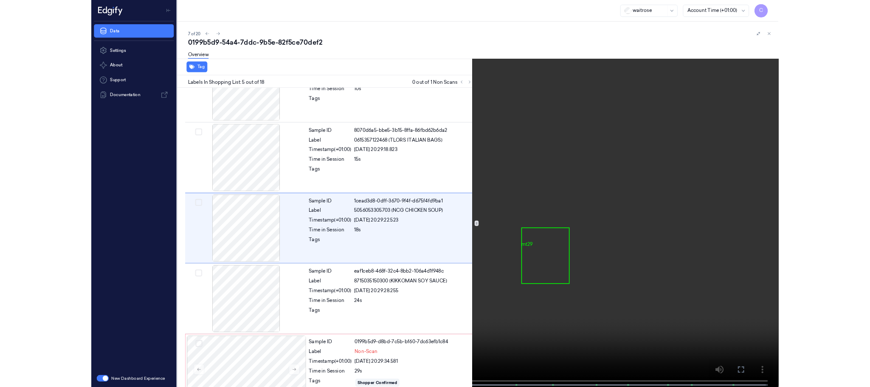
scroll to position [213, 0]
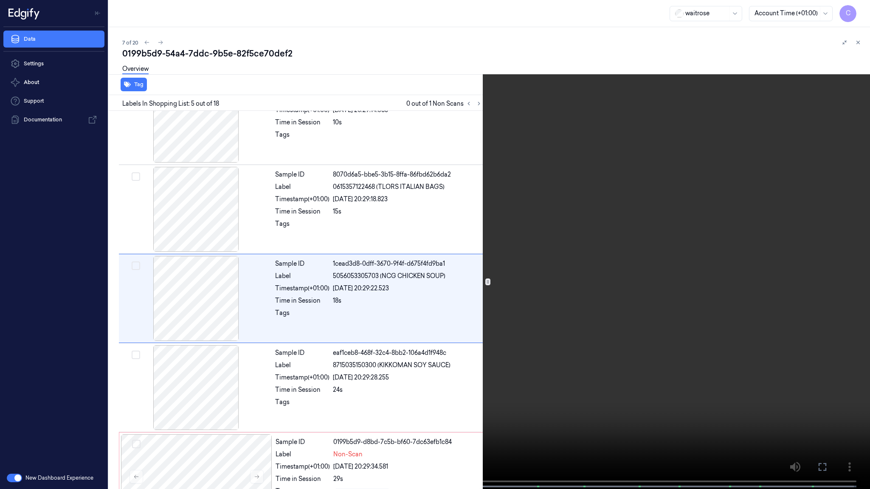
click at [461, 343] on video at bounding box center [435, 245] width 870 height 491
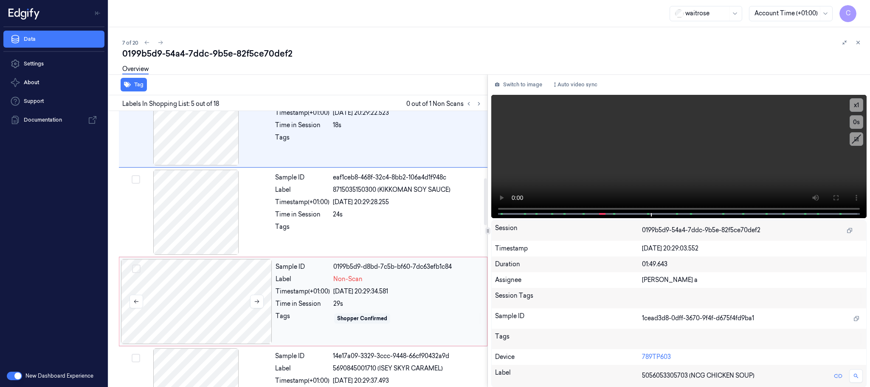
scroll to position [393, 0]
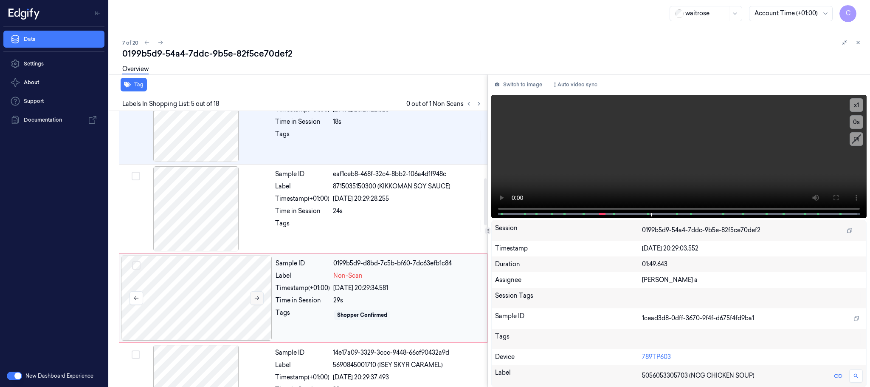
click at [259, 301] on icon at bounding box center [257, 298] width 6 height 6
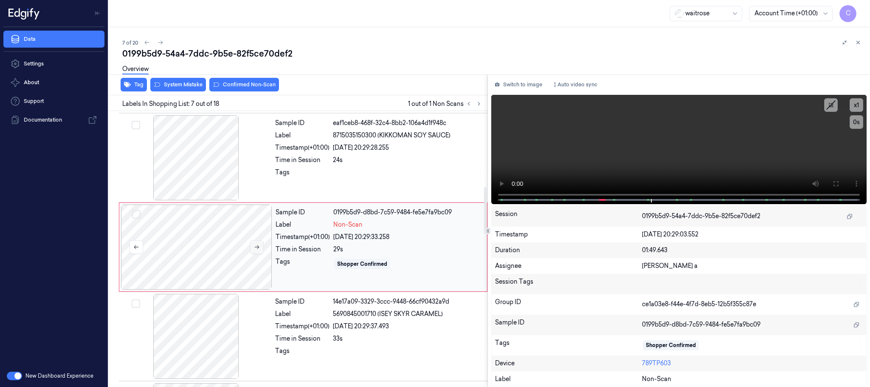
scroll to position [444, 0]
click at [260, 248] on icon at bounding box center [257, 246] width 6 height 6
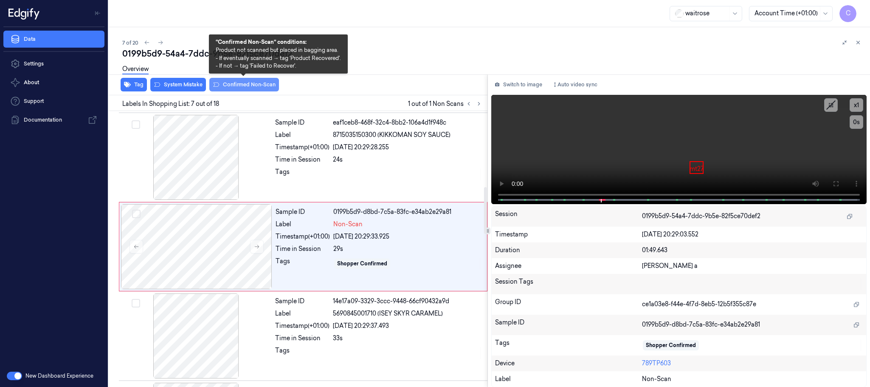
click at [245, 85] on button "Confirmed Non-Scan" at bounding box center [244, 85] width 70 height 14
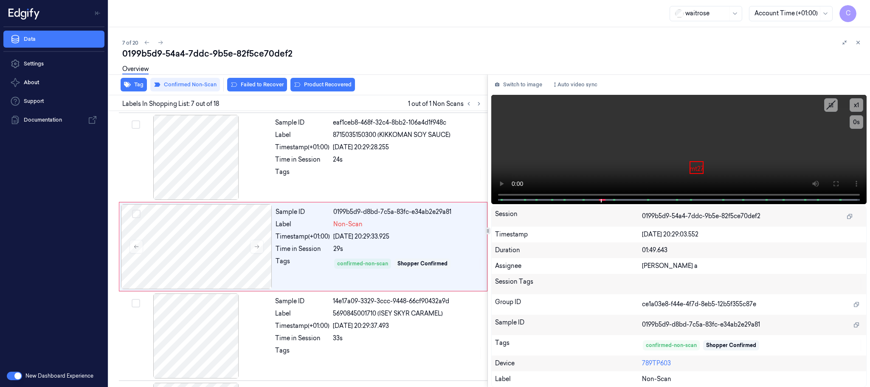
click at [320, 85] on button "Product Recovered" at bounding box center [323, 85] width 65 height 14
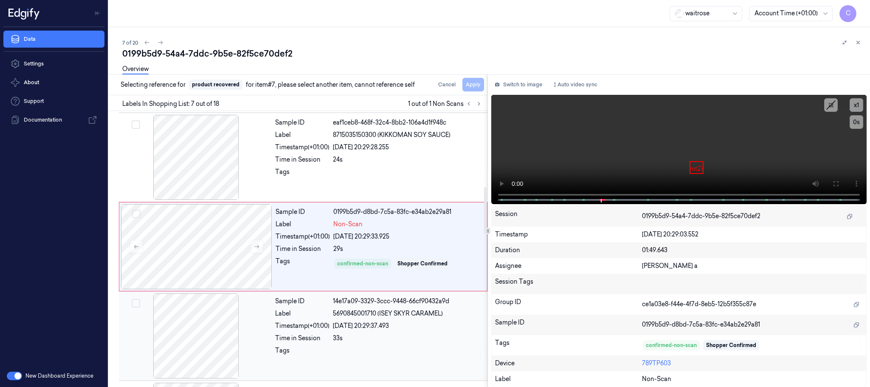
click at [209, 338] on div at bounding box center [196, 335] width 151 height 85
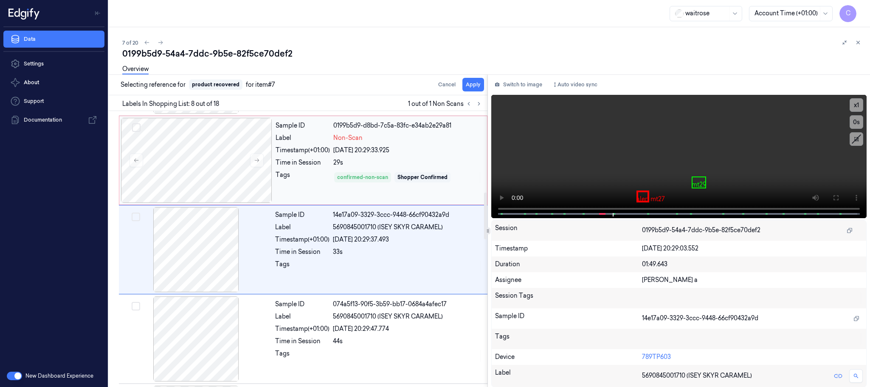
scroll to position [533, 0]
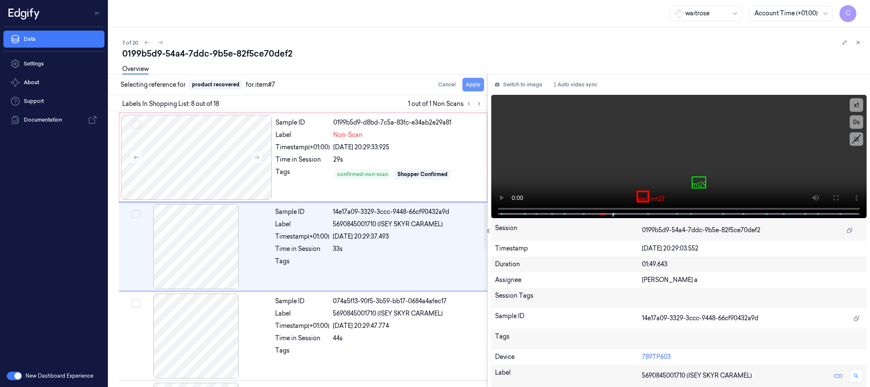
click at [482, 85] on button "Apply" at bounding box center [474, 85] width 22 height 14
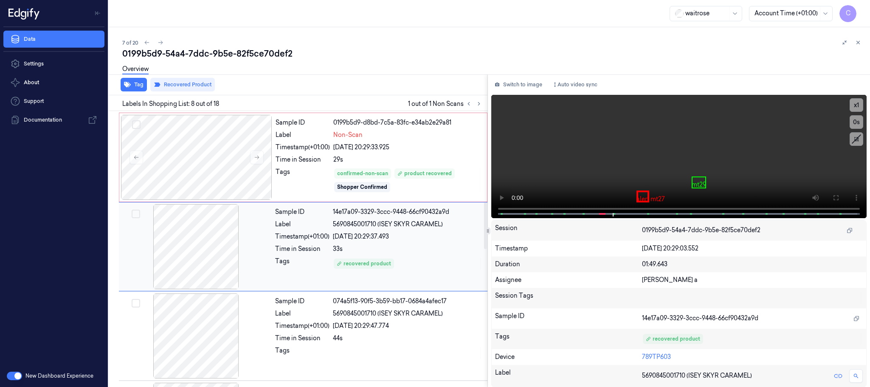
click at [189, 248] on div at bounding box center [196, 246] width 151 height 85
click at [197, 82] on button "Recovered Product" at bounding box center [182, 85] width 65 height 14
click at [212, 148] on div at bounding box center [196, 157] width 151 height 85
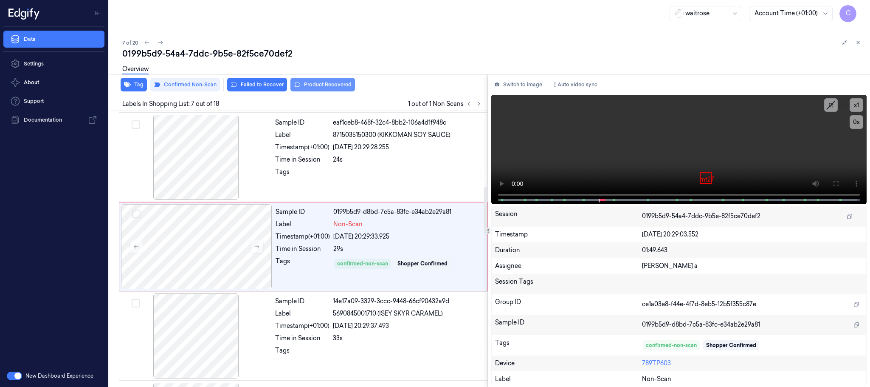
click at [346, 82] on button "Product Recovered" at bounding box center [323, 85] width 65 height 14
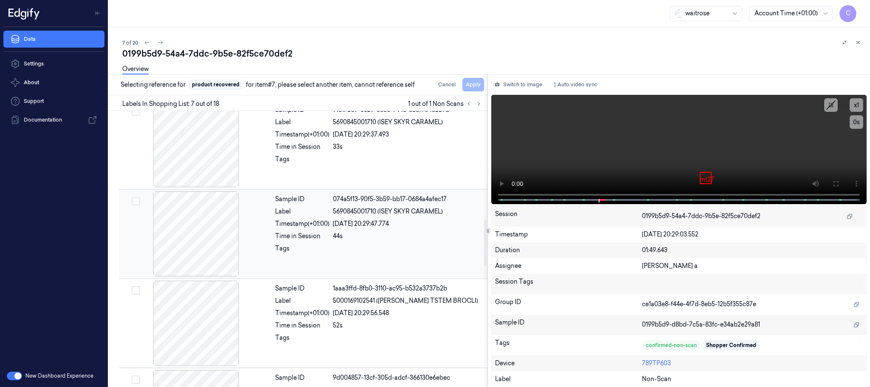
click at [220, 247] on div at bounding box center [196, 233] width 151 height 85
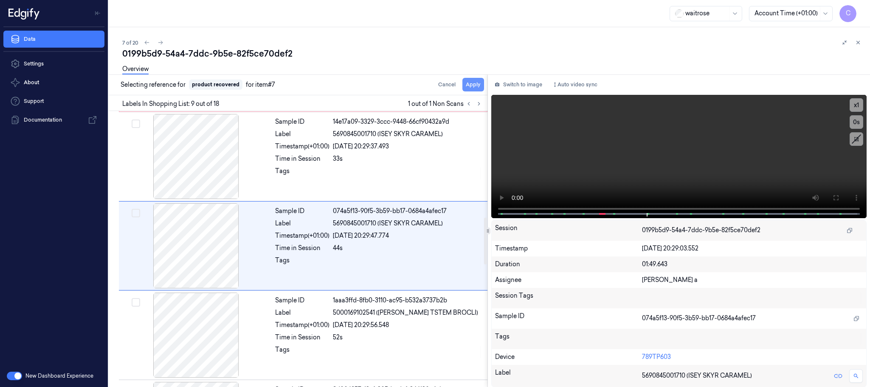
click at [477, 88] on button "Apply" at bounding box center [474, 85] width 22 height 14
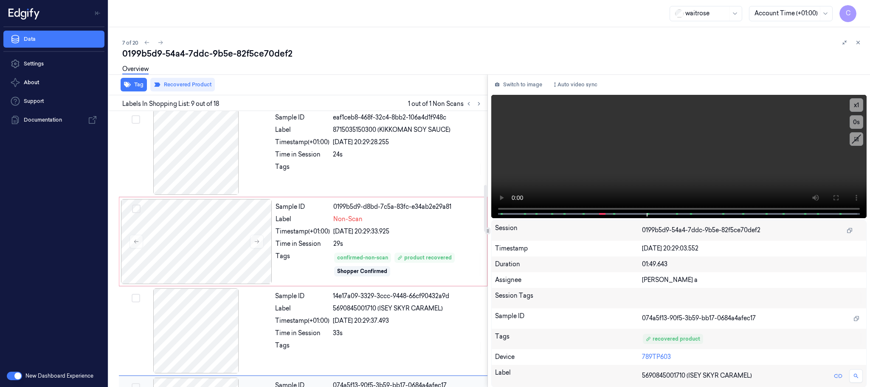
scroll to position [432, 0]
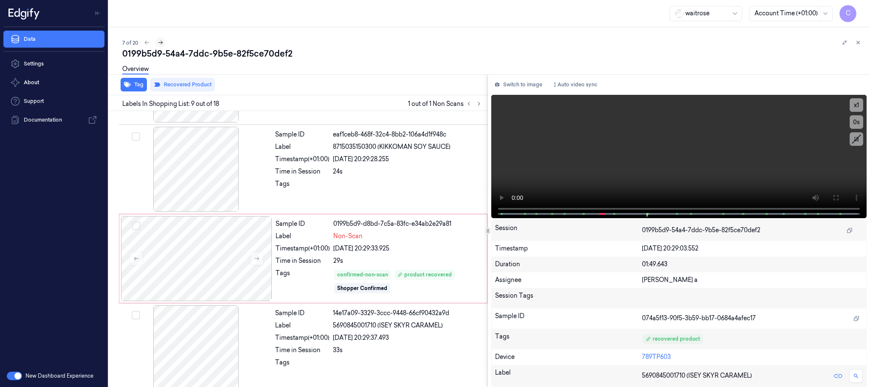
click at [162, 42] on icon at bounding box center [160, 43] width 5 height 4
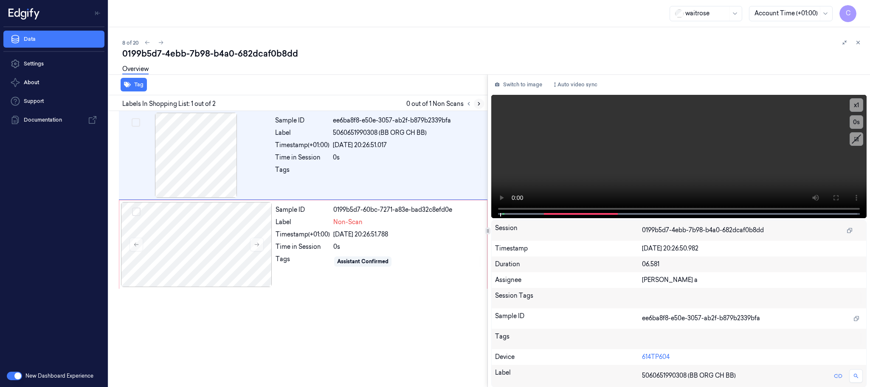
click at [477, 102] on icon at bounding box center [479, 104] width 6 height 6
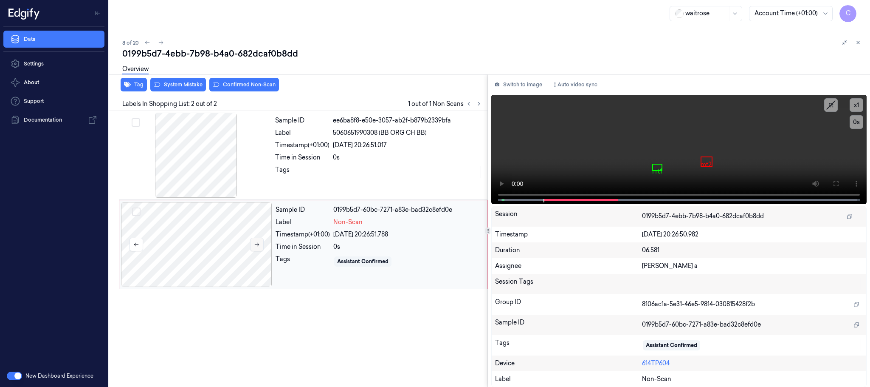
click at [257, 249] on button at bounding box center [257, 244] width 14 height 14
click at [259, 245] on icon at bounding box center [257, 245] width 5 height 4
click at [209, 164] on div at bounding box center [196, 155] width 151 height 85
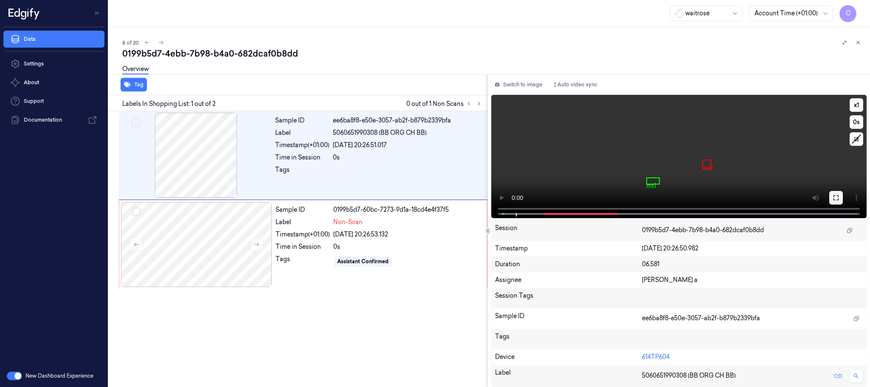
click at [833, 198] on icon at bounding box center [836, 197] width 7 height 7
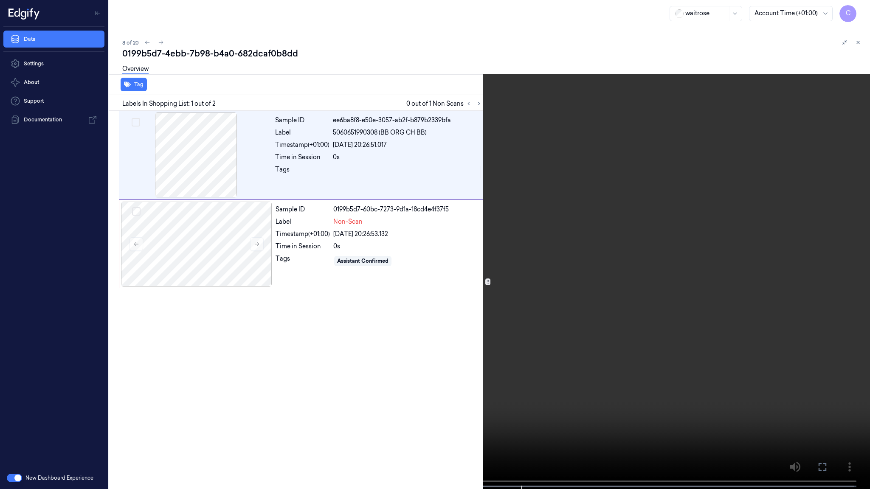
click at [398, 278] on video at bounding box center [435, 245] width 870 height 491
click at [480, 253] on video at bounding box center [435, 245] width 870 height 491
click at [401, 292] on video at bounding box center [435, 245] width 870 height 491
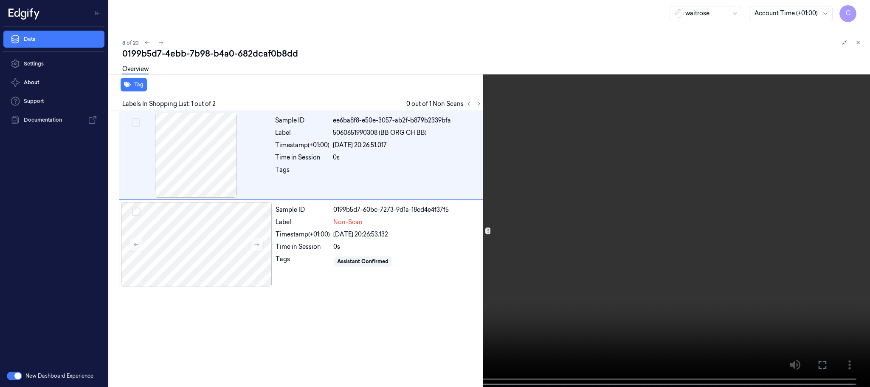
click at [676, 158] on video at bounding box center [435, 194] width 870 height 388
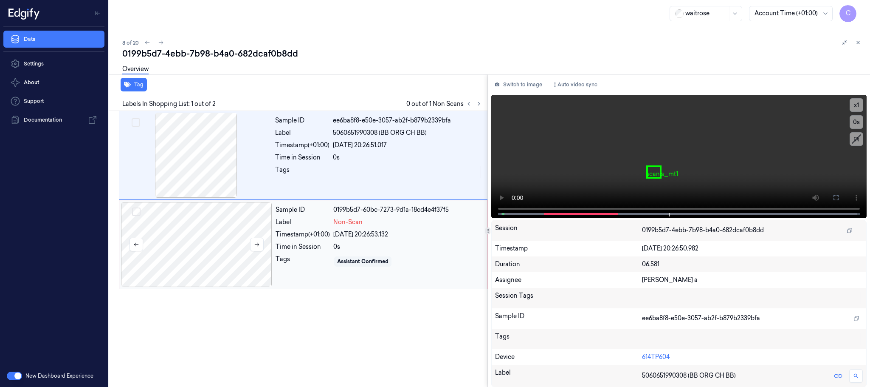
click at [209, 259] on div at bounding box center [196, 244] width 151 height 85
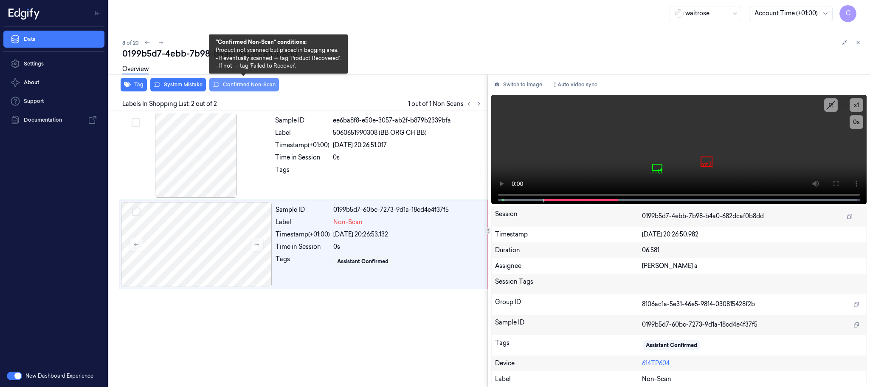
click at [255, 85] on button "Confirmed Non-Scan" at bounding box center [244, 85] width 70 height 14
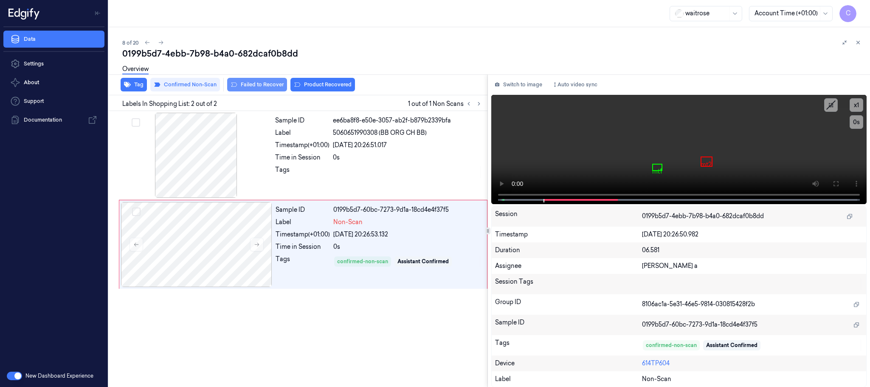
click at [241, 85] on button "Failed to Recover" at bounding box center [257, 85] width 60 height 14
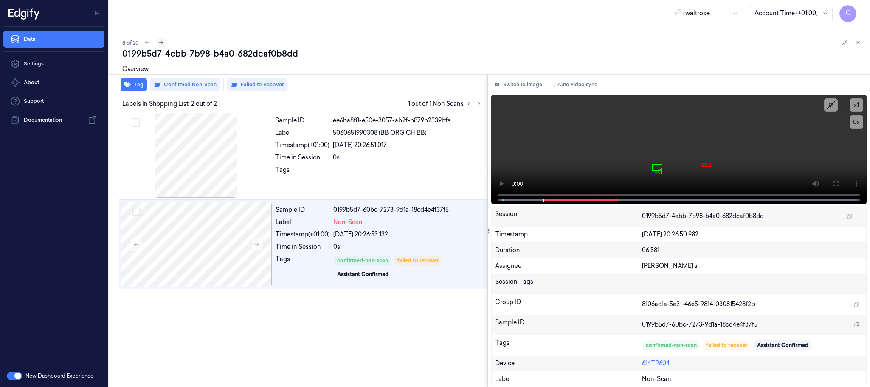
click at [162, 43] on icon at bounding box center [161, 43] width 6 height 6
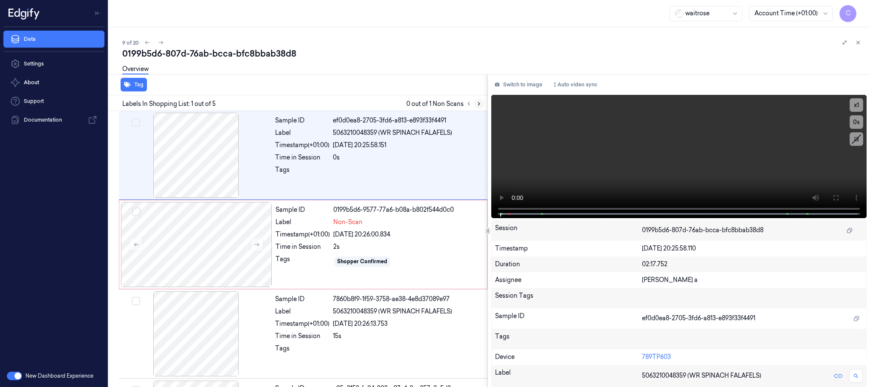
click at [481, 102] on icon at bounding box center [479, 104] width 6 height 6
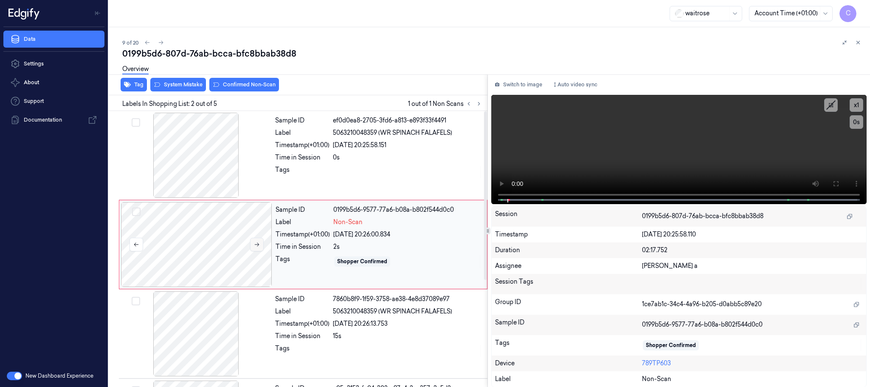
click at [260, 247] on icon at bounding box center [257, 244] width 6 height 6
click at [155, 158] on div at bounding box center [196, 155] width 151 height 85
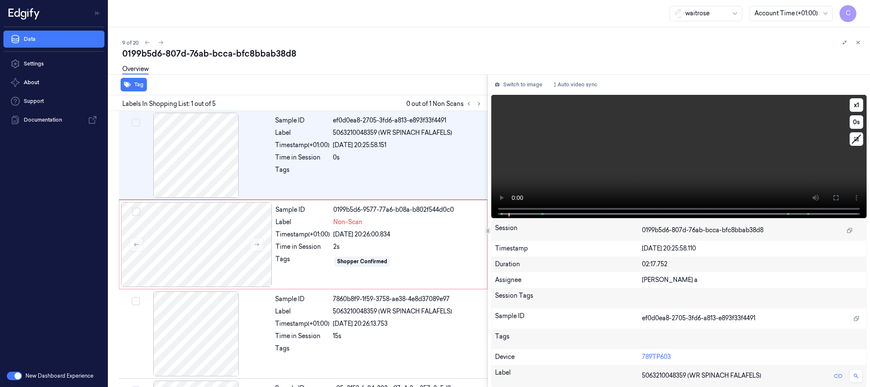
click at [697, 162] on video at bounding box center [679, 156] width 376 height 123
click at [187, 229] on div at bounding box center [196, 244] width 151 height 85
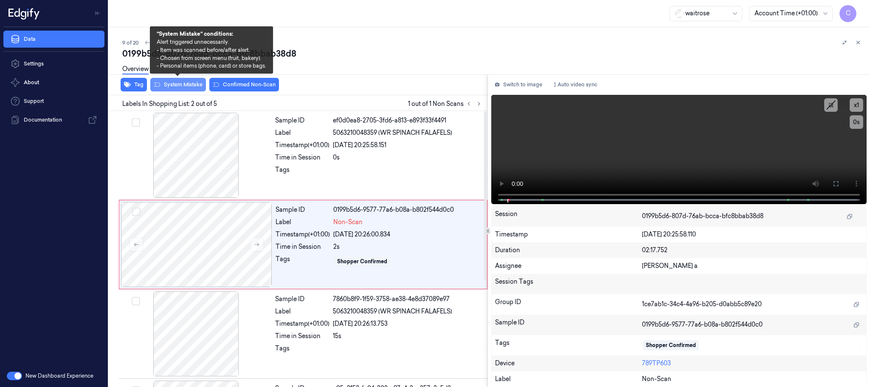
click at [187, 87] on button "System Mistake" at bounding box center [178, 85] width 56 height 14
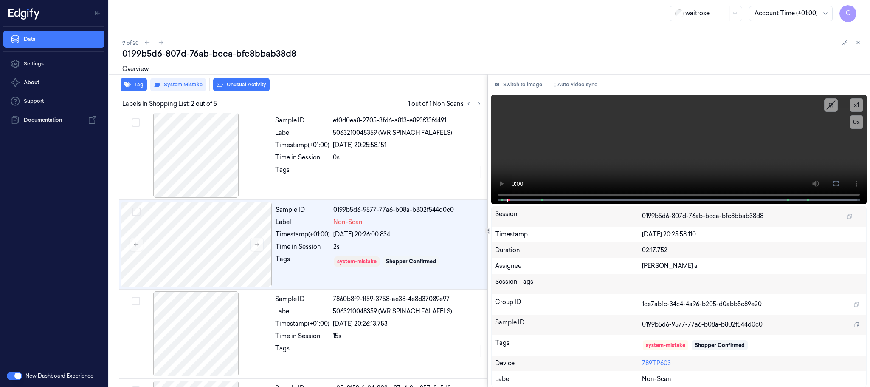
click at [246, 85] on button "Unusual Activity" at bounding box center [241, 85] width 56 height 14
click at [162, 42] on icon at bounding box center [161, 43] width 5 height 4
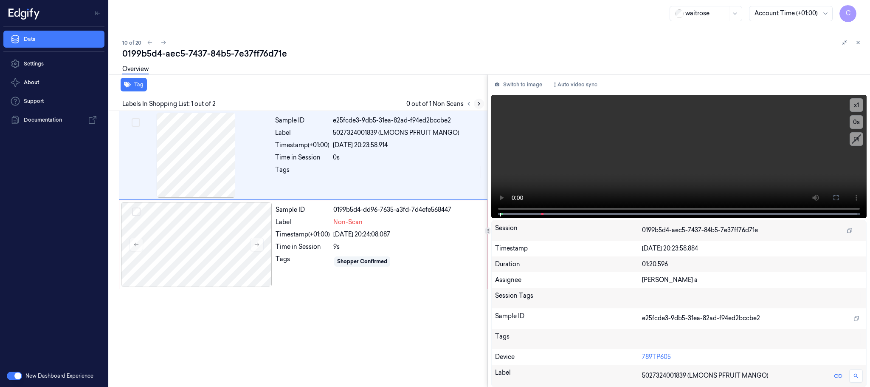
click at [479, 104] on icon at bounding box center [479, 104] width 6 height 6
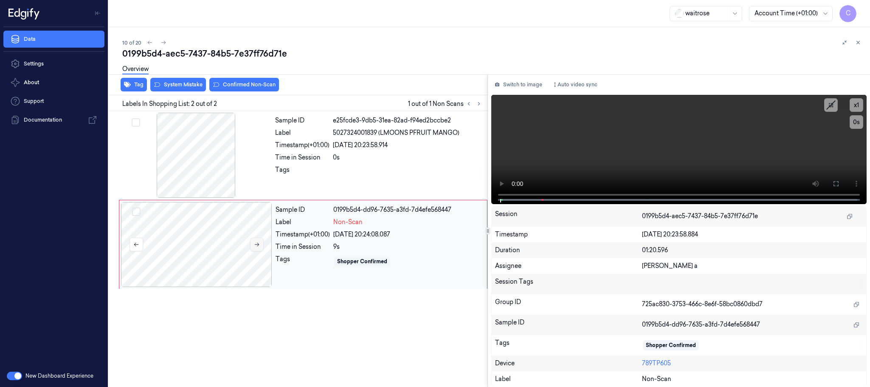
click at [259, 248] on button at bounding box center [257, 244] width 14 height 14
click at [259, 247] on icon at bounding box center [257, 244] width 6 height 6
click at [209, 169] on div at bounding box center [196, 155] width 151 height 85
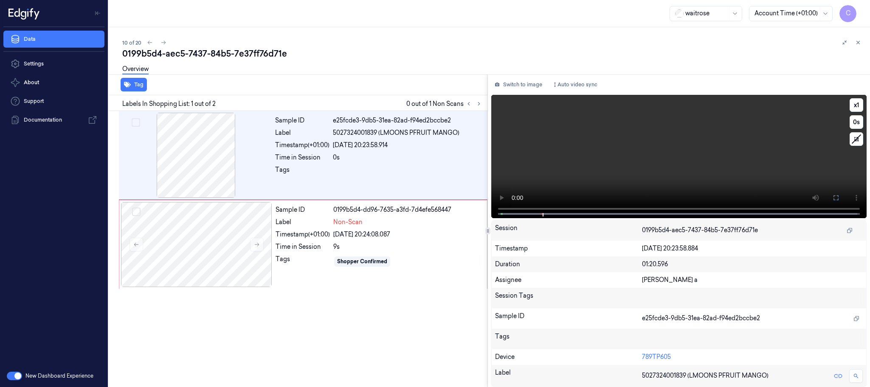
click at [647, 167] on video at bounding box center [679, 156] width 376 height 123
click at [196, 256] on div at bounding box center [196, 244] width 151 height 85
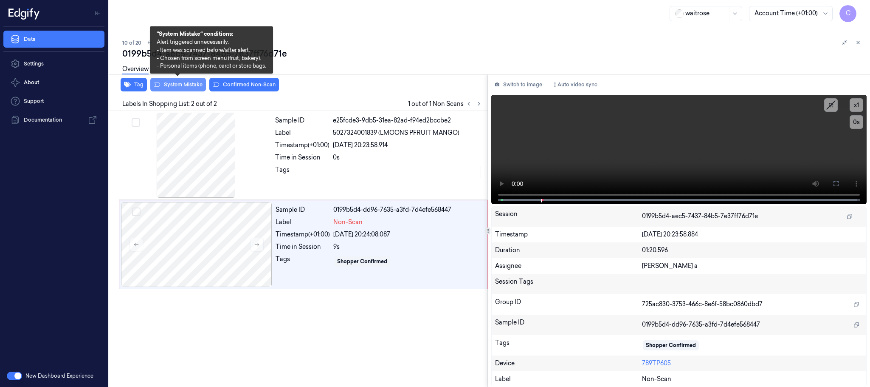
click at [180, 88] on button "System Mistake" at bounding box center [178, 85] width 56 height 14
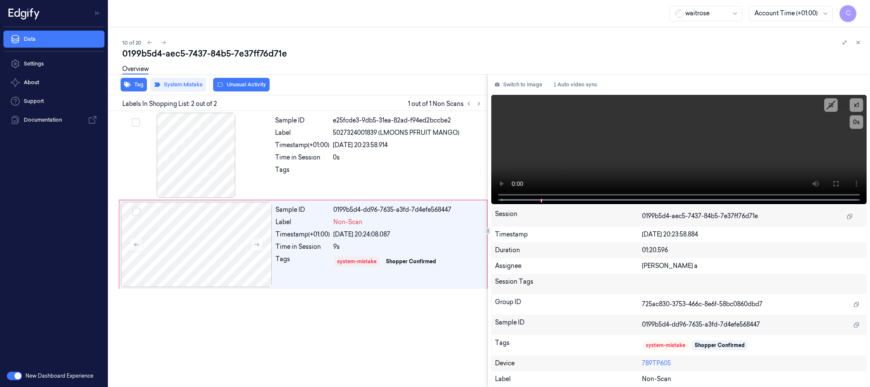
click at [260, 83] on button "Unusual Activity" at bounding box center [241, 85] width 56 height 14
click at [166, 42] on icon at bounding box center [164, 43] width 6 height 6
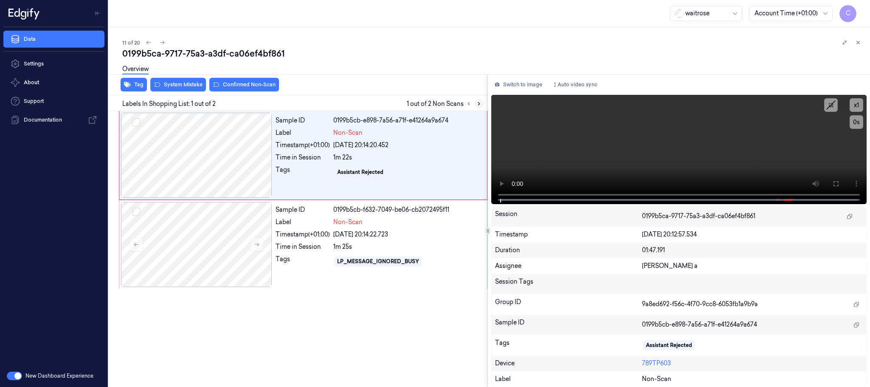
click at [477, 103] on icon at bounding box center [479, 104] width 6 height 6
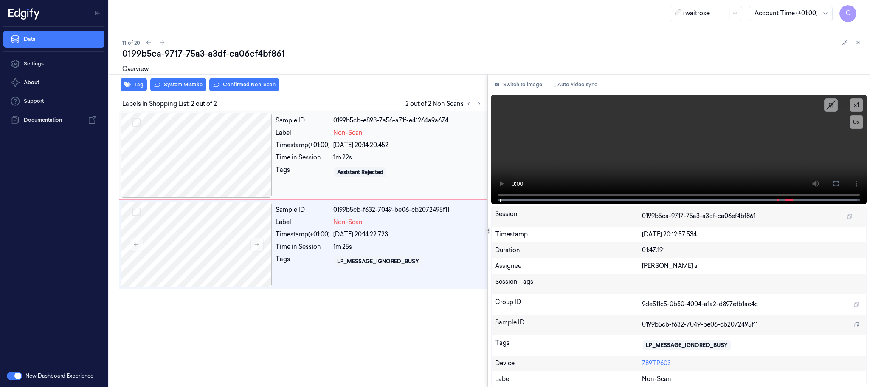
click at [236, 156] on div at bounding box center [196, 155] width 151 height 85
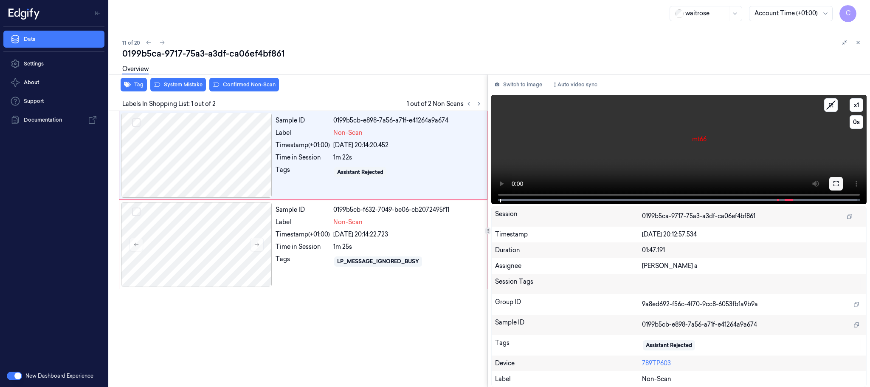
click at [832, 184] on button at bounding box center [837, 184] width 14 height 14
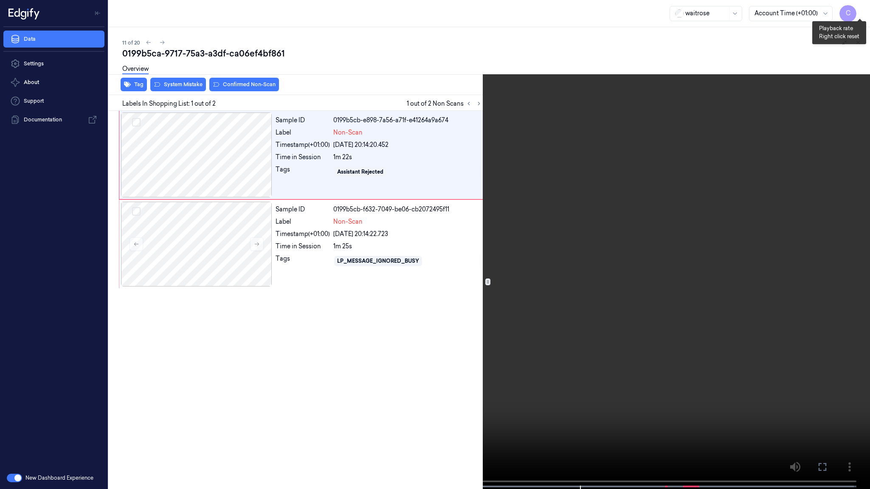
click at [863, 11] on button "x 1" at bounding box center [860, 10] width 14 height 14
click at [486, 340] on video at bounding box center [435, 245] width 870 height 491
click at [429, 291] on video at bounding box center [435, 245] width 870 height 491
click at [297, 293] on video at bounding box center [435, 245] width 870 height 491
click at [858, 10] on button "x 2" at bounding box center [860, 10] width 14 height 14
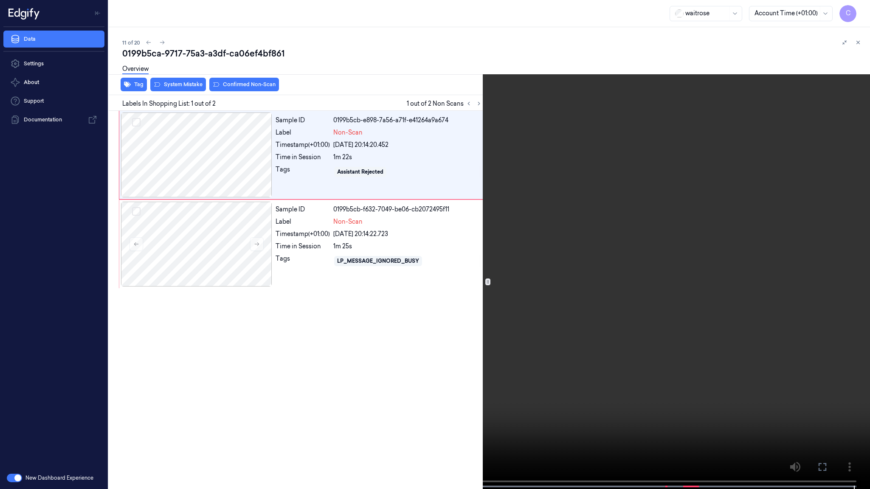
click at [493, 316] on video at bounding box center [435, 245] width 870 height 491
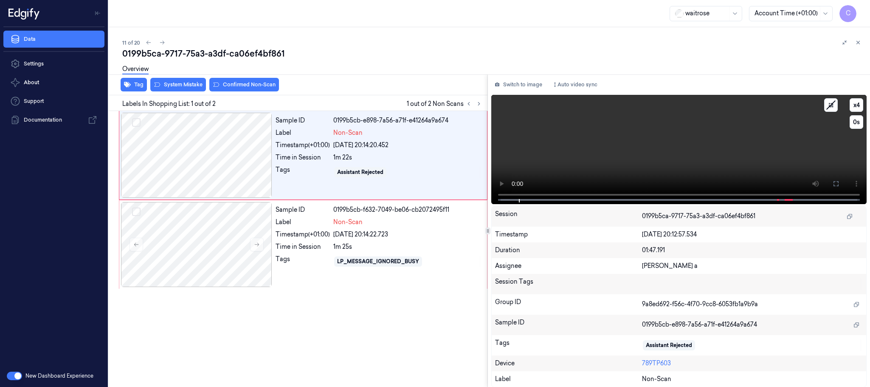
click at [696, 134] on video at bounding box center [679, 149] width 376 height 109
click at [234, 169] on div at bounding box center [196, 155] width 151 height 85
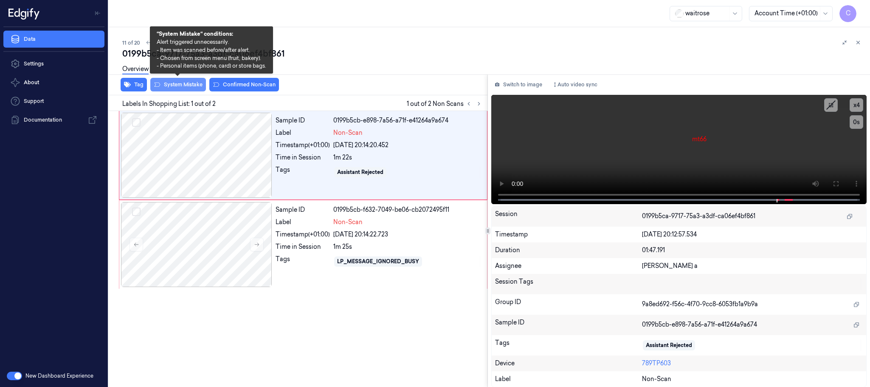
click at [172, 81] on button "System Mistake" at bounding box center [178, 85] width 56 height 14
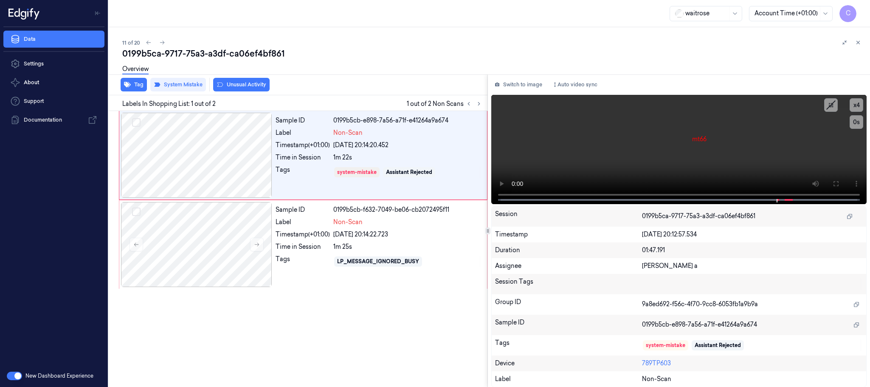
click at [242, 79] on div "Overview" at bounding box center [492, 70] width 741 height 22
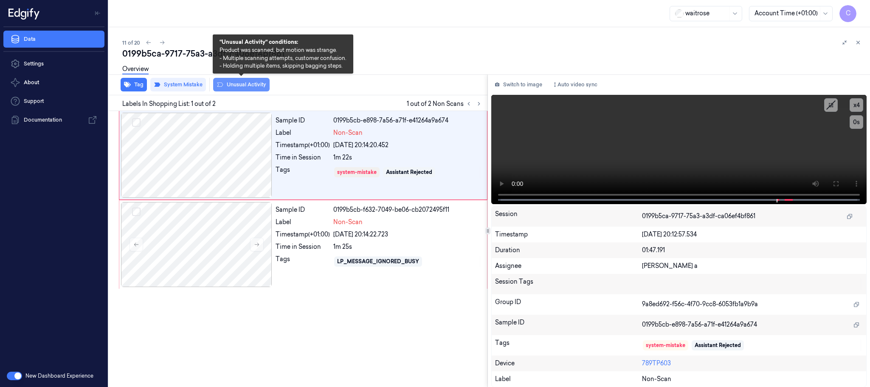
click at [249, 88] on button "Unusual Activity" at bounding box center [241, 85] width 56 height 14
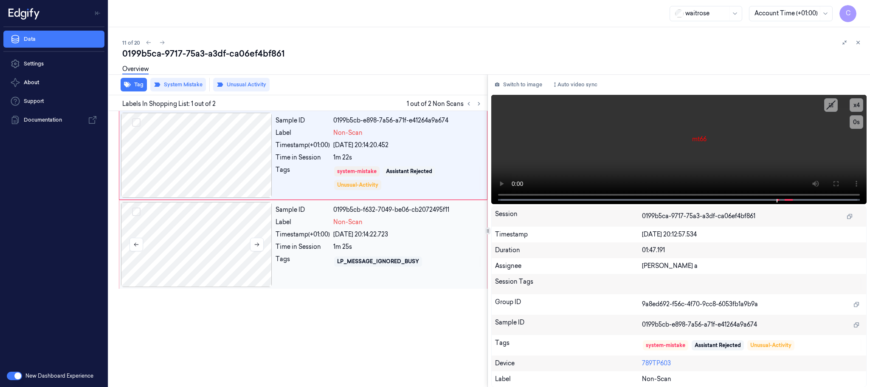
click at [213, 226] on div at bounding box center [196, 244] width 151 height 85
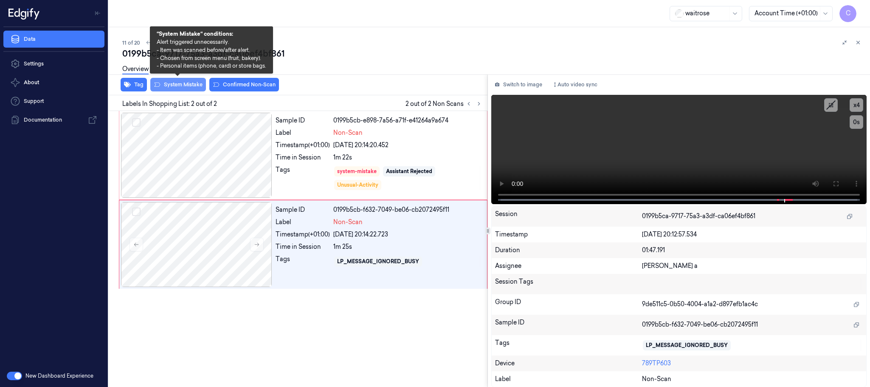
click at [191, 86] on button "System Mistake" at bounding box center [178, 85] width 56 height 14
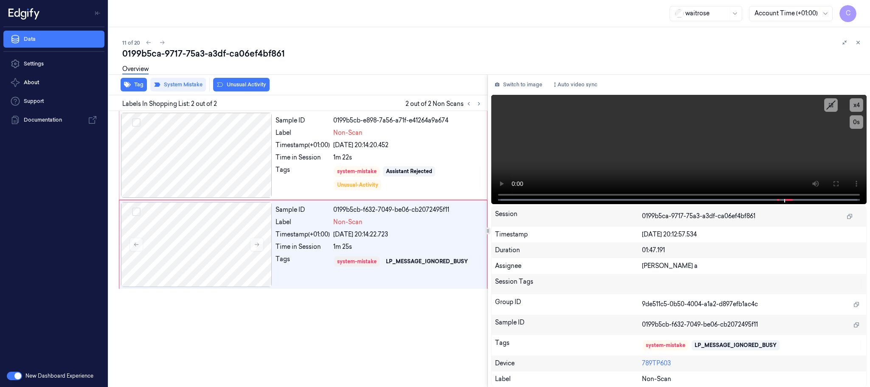
click at [246, 86] on button "Unusual Activity" at bounding box center [241, 85] width 56 height 14
click at [161, 42] on icon at bounding box center [162, 43] width 6 height 6
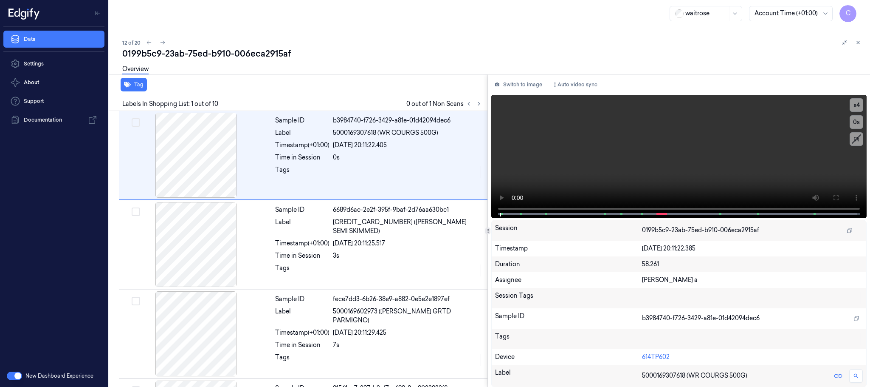
click at [478, 99] on div at bounding box center [474, 104] width 20 height 10
click at [476, 103] on icon at bounding box center [479, 104] width 6 height 6
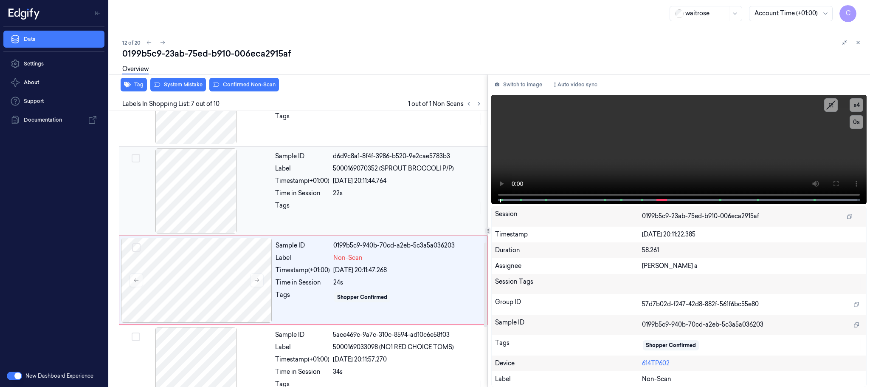
scroll to position [444, 0]
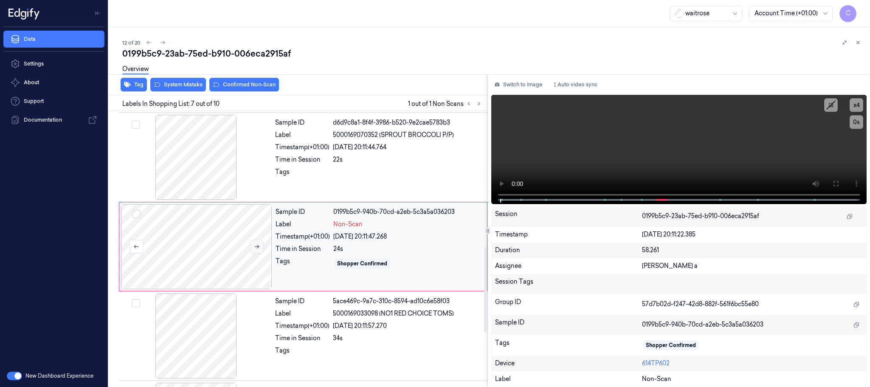
click at [259, 252] on button at bounding box center [257, 247] width 14 height 14
click at [194, 162] on div at bounding box center [196, 157] width 151 height 85
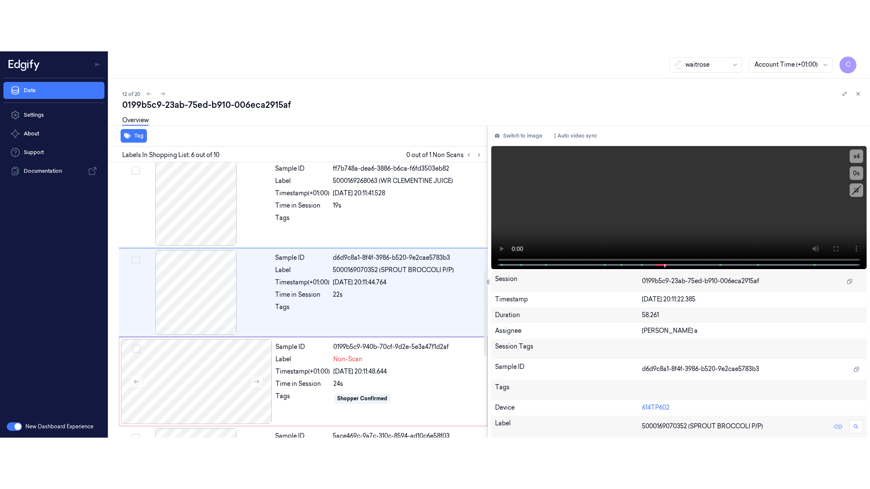
scroll to position [354, 0]
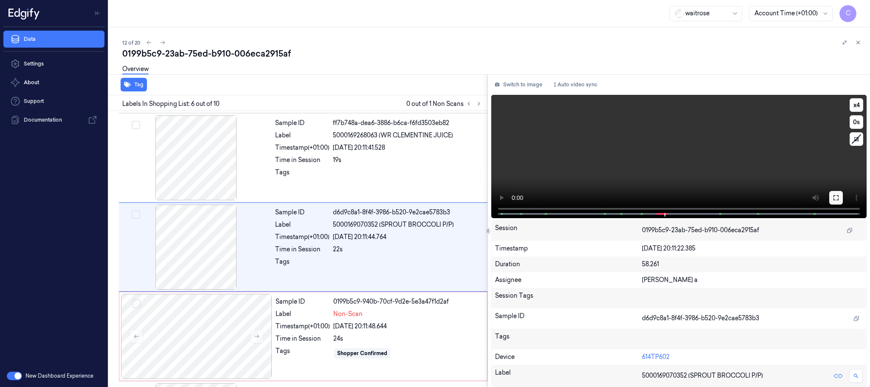
click at [833, 194] on icon at bounding box center [836, 197] width 7 height 7
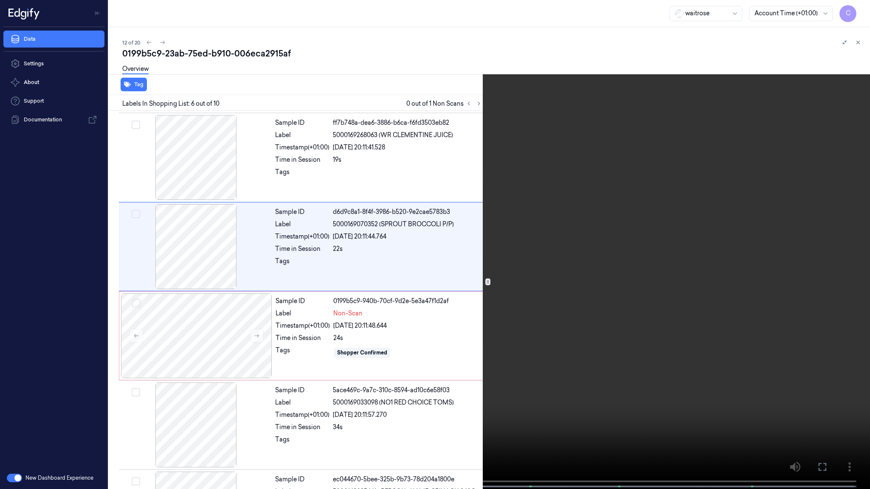
click at [387, 322] on video at bounding box center [435, 245] width 870 height 491
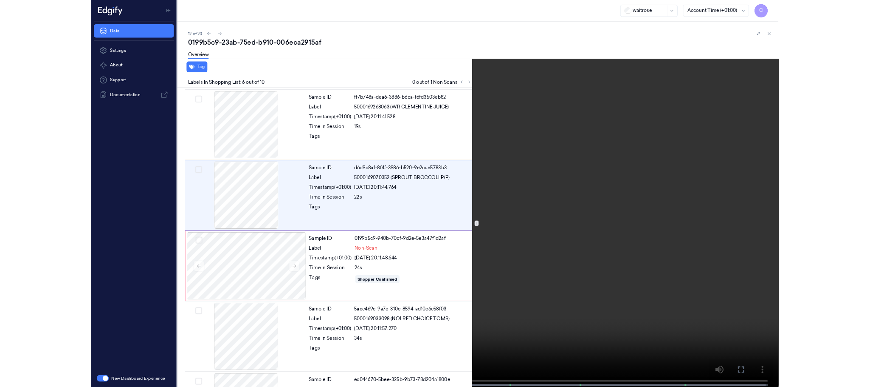
scroll to position [303, 0]
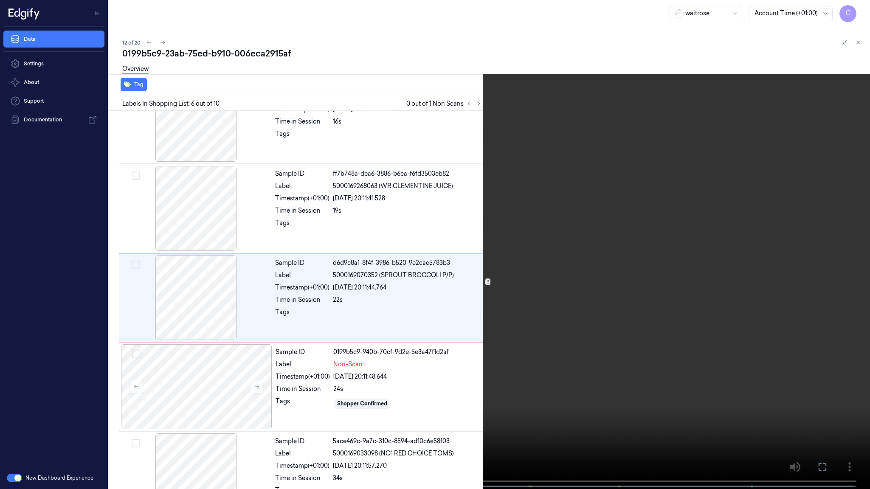
click at [387, 322] on video at bounding box center [435, 245] width 870 height 491
click at [487, 302] on video at bounding box center [435, 245] width 870 height 491
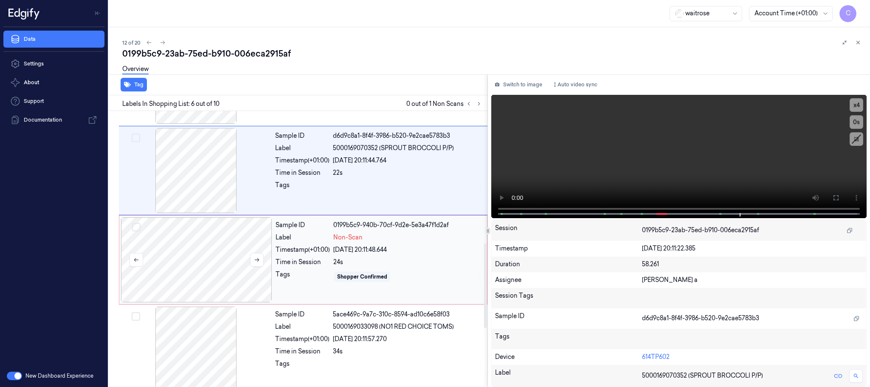
click at [220, 273] on div at bounding box center [196, 259] width 151 height 85
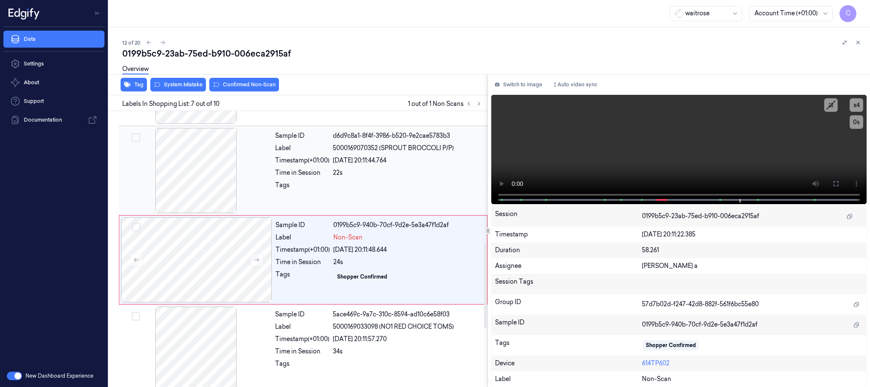
scroll to position [444, 0]
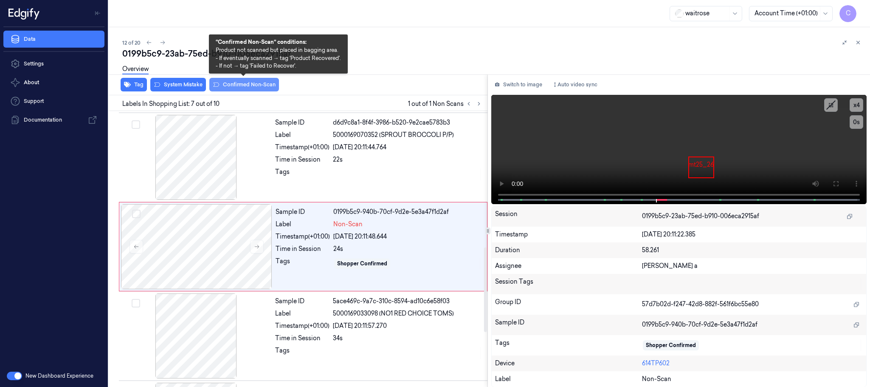
click at [236, 87] on button "Confirmed Non-Scan" at bounding box center [244, 85] width 70 height 14
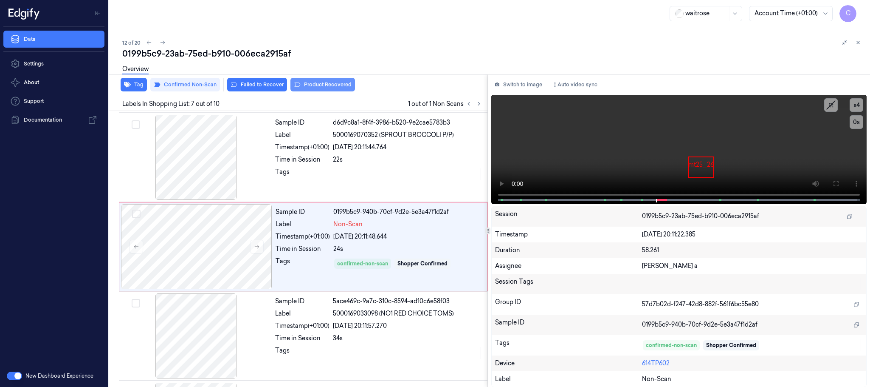
click at [331, 84] on button "Product Recovered" at bounding box center [323, 85] width 65 height 14
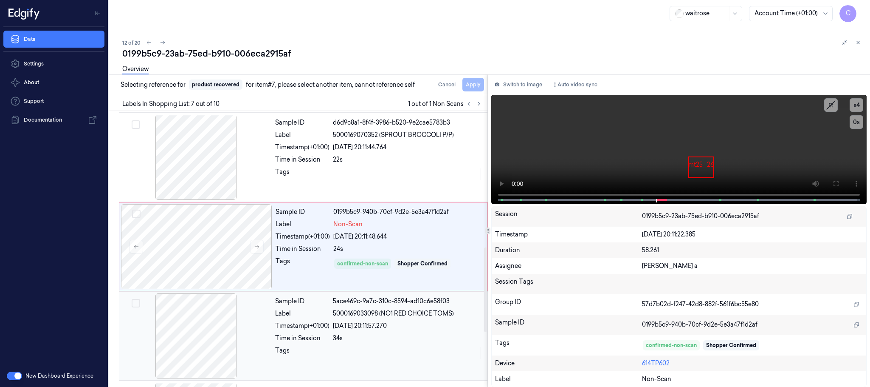
click at [226, 323] on div at bounding box center [196, 335] width 151 height 85
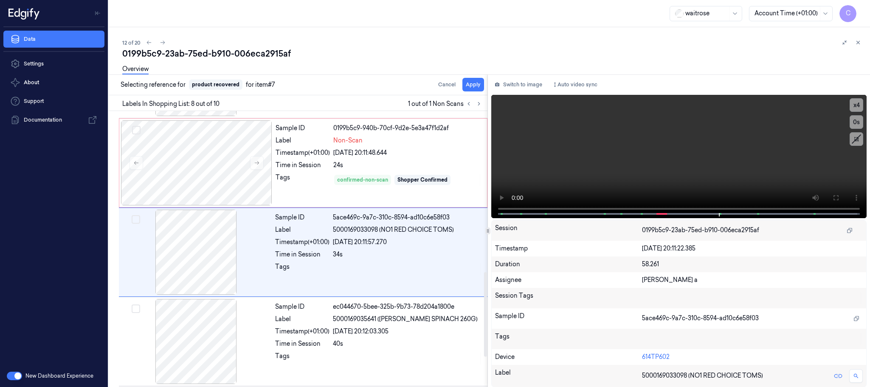
scroll to position [533, 0]
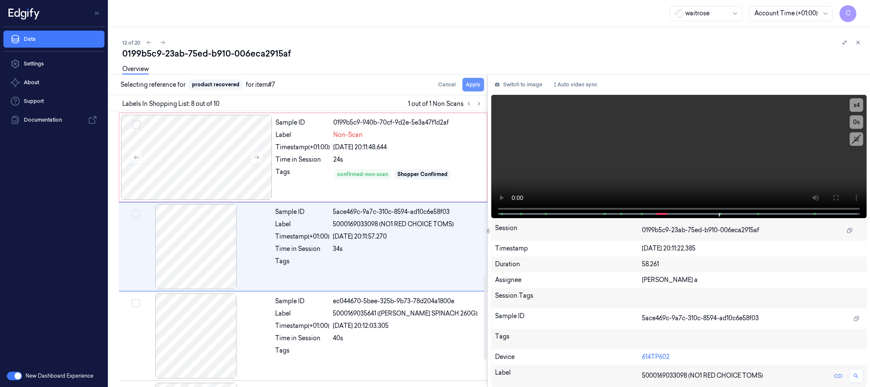
click at [474, 83] on button "Apply" at bounding box center [474, 85] width 22 height 14
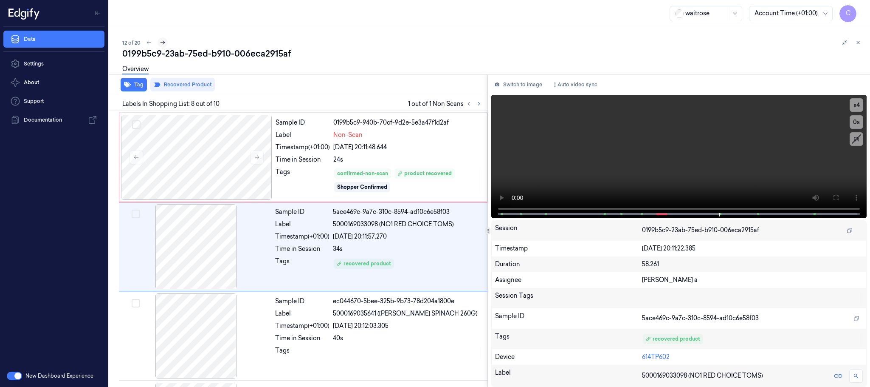
click at [162, 41] on icon at bounding box center [163, 43] width 6 height 6
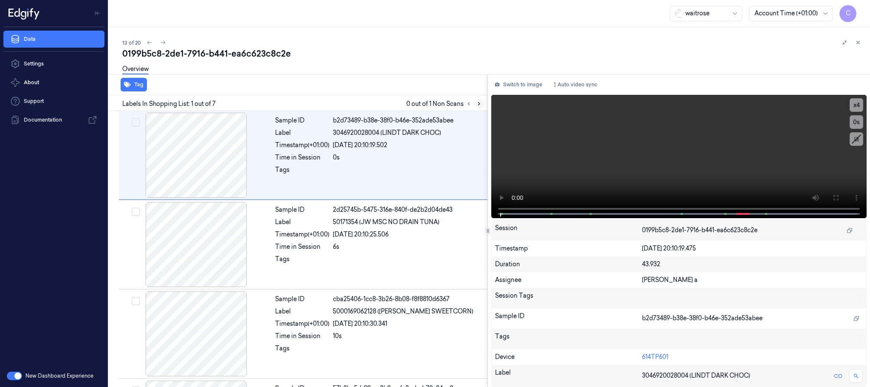
click at [478, 104] on icon at bounding box center [479, 104] width 6 height 6
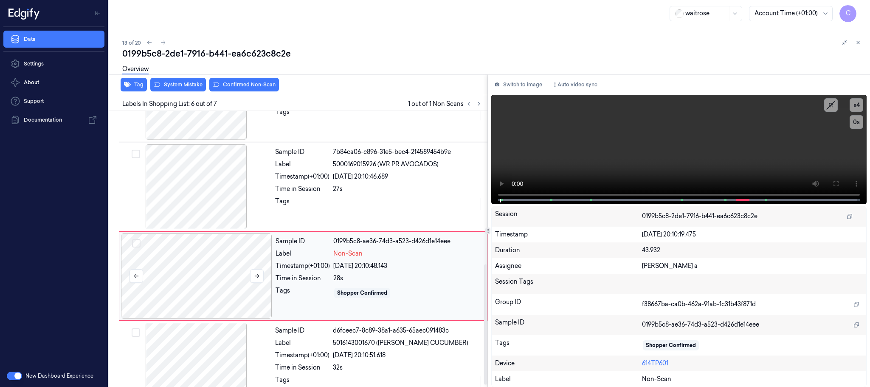
scroll to position [353, 0]
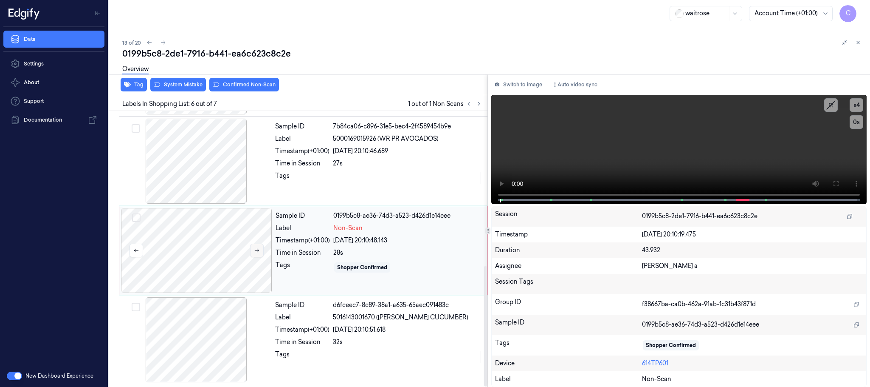
click at [257, 250] on icon at bounding box center [257, 250] width 6 height 6
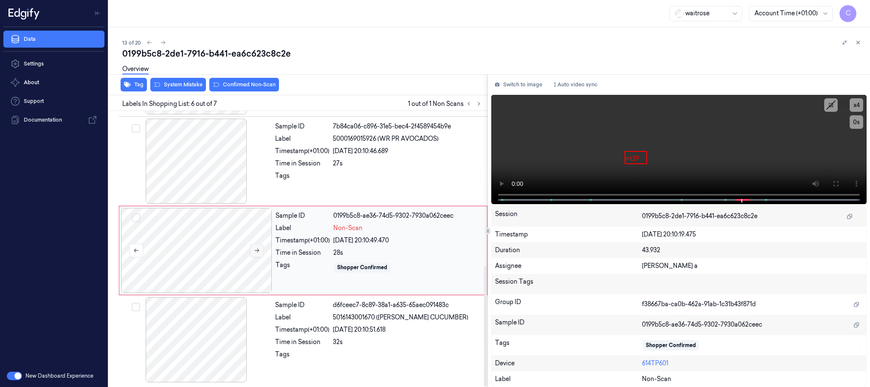
click at [257, 250] on icon at bounding box center [257, 250] width 6 height 6
click at [190, 172] on div at bounding box center [196, 161] width 151 height 85
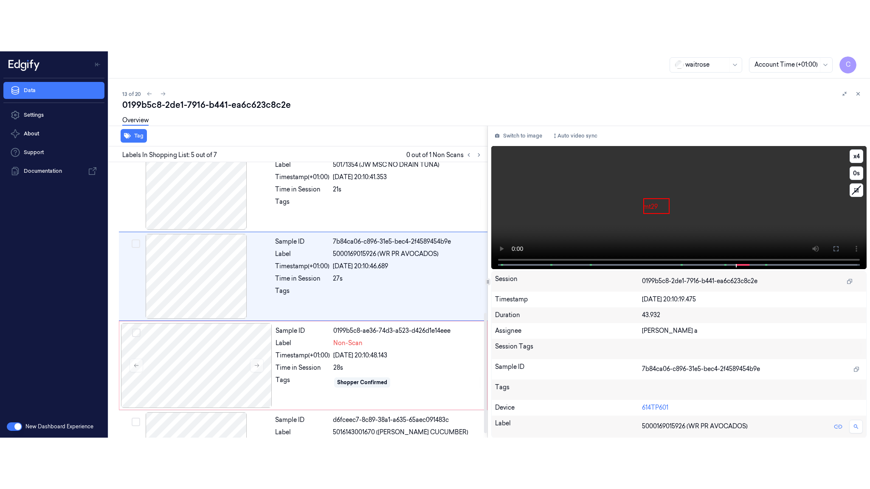
scroll to position [265, 0]
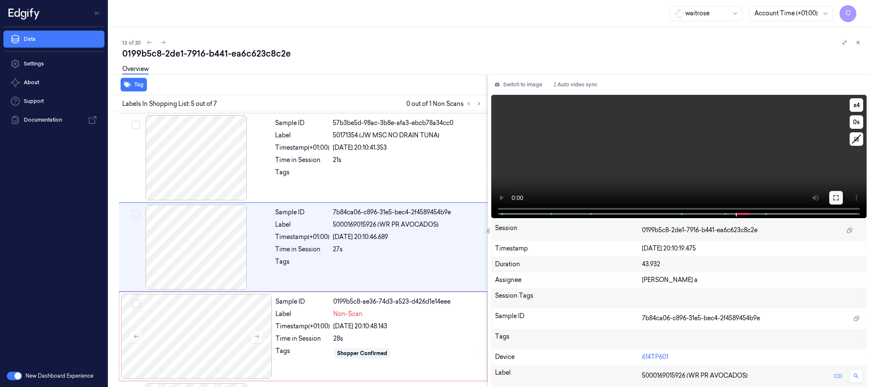
click at [838, 198] on icon at bounding box center [836, 197] width 7 height 7
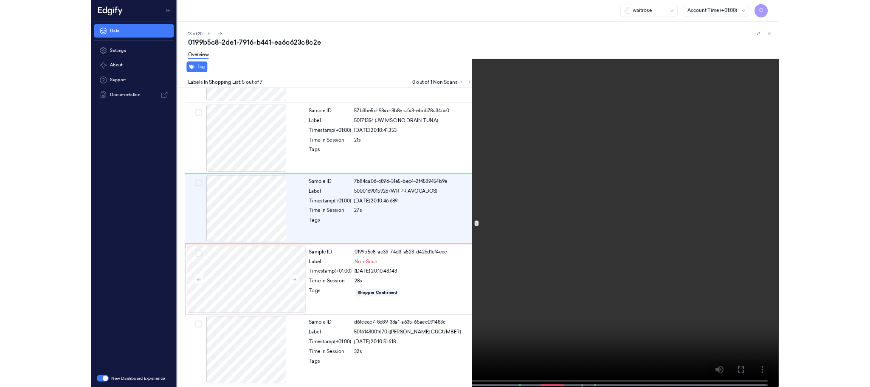
scroll to position [213, 0]
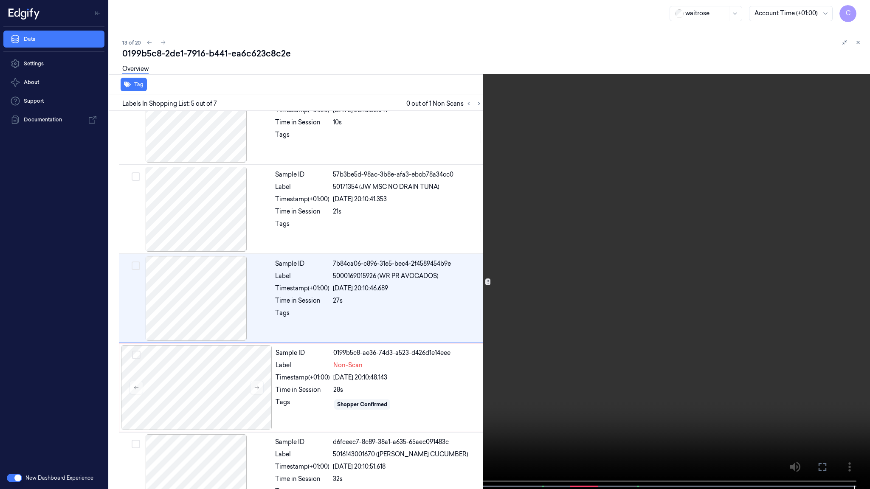
click at [340, 289] on video at bounding box center [435, 245] width 870 height 491
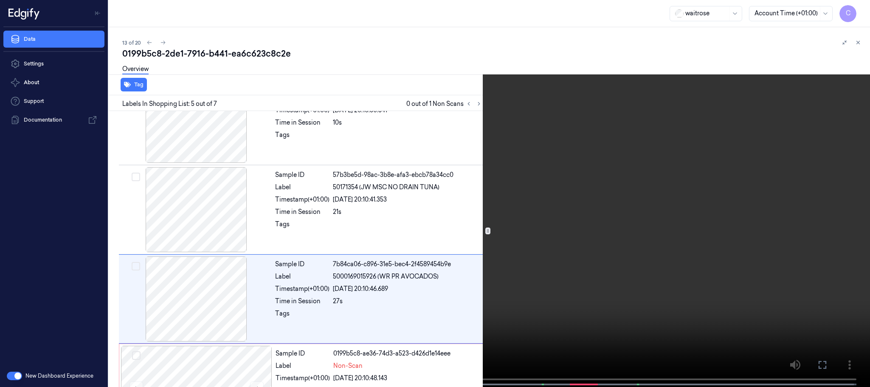
click at [630, 156] on video at bounding box center [435, 194] width 870 height 388
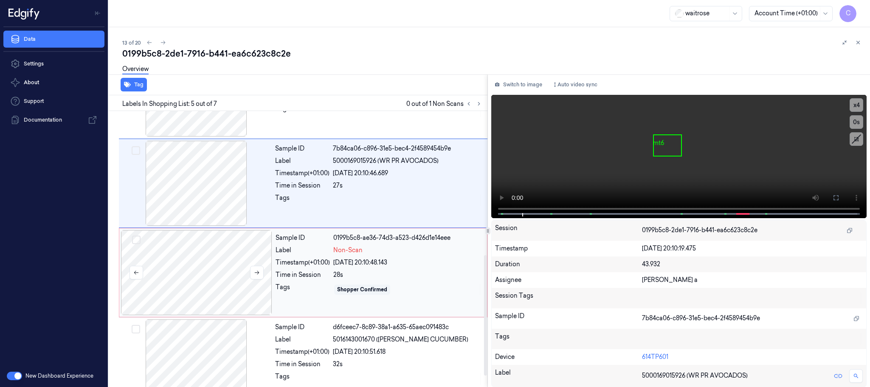
click at [204, 264] on div at bounding box center [196, 272] width 151 height 85
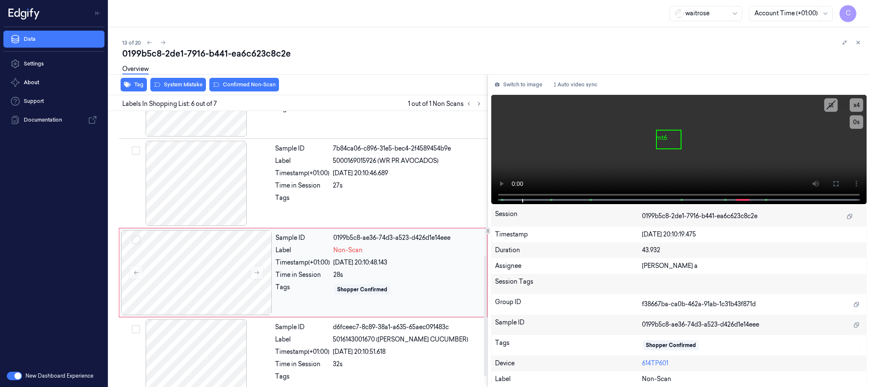
scroll to position [353, 0]
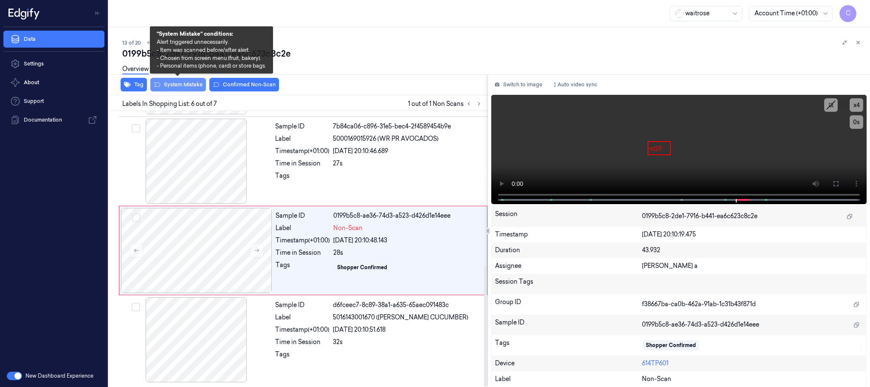
click at [180, 85] on button "System Mistake" at bounding box center [178, 85] width 56 height 14
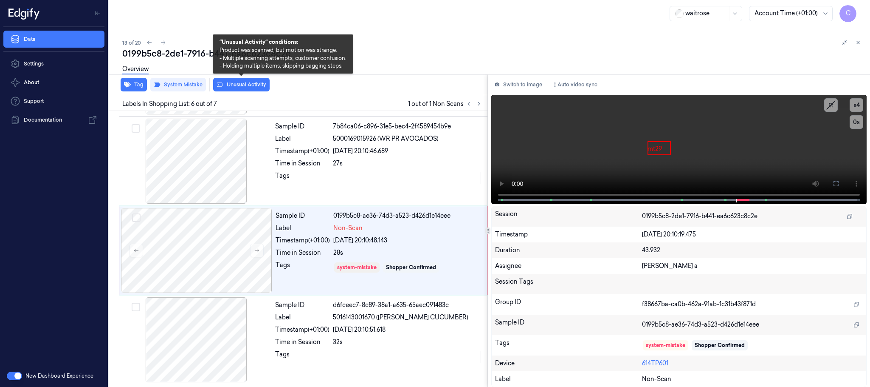
click at [247, 83] on button "Unusual Activity" at bounding box center [241, 85] width 56 height 14
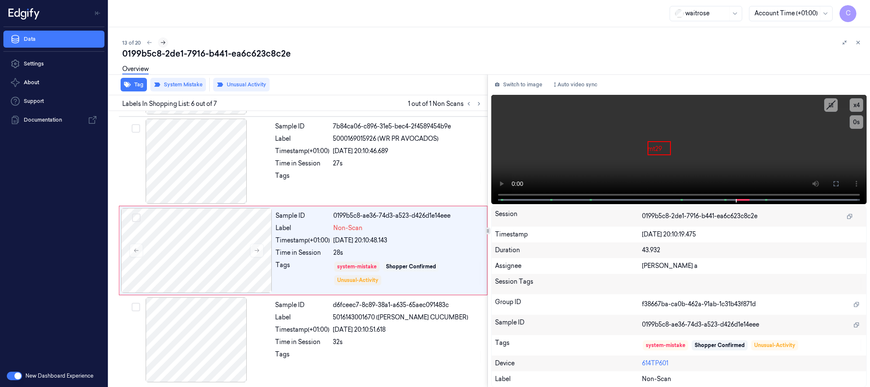
click at [164, 41] on icon at bounding box center [163, 43] width 5 height 4
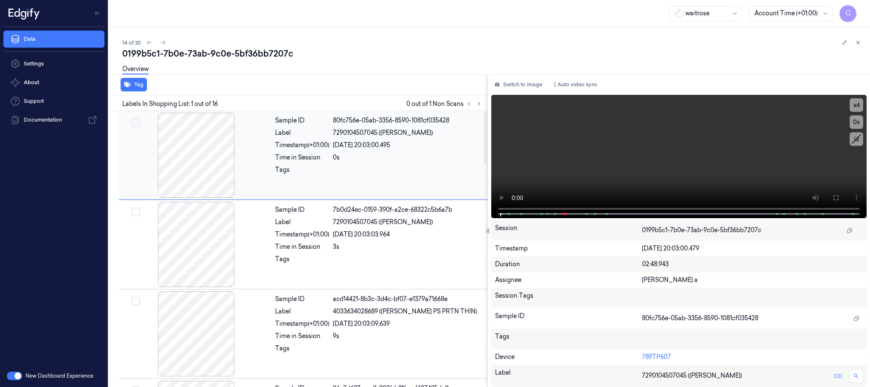
click at [483, 104] on button at bounding box center [479, 104] width 10 height 10
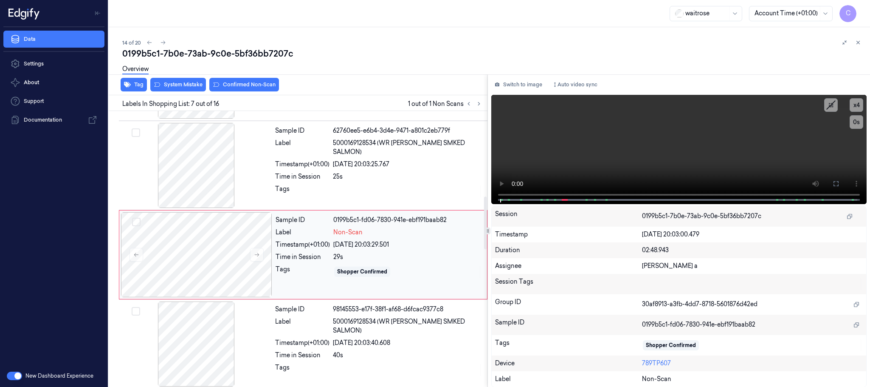
scroll to position [444, 0]
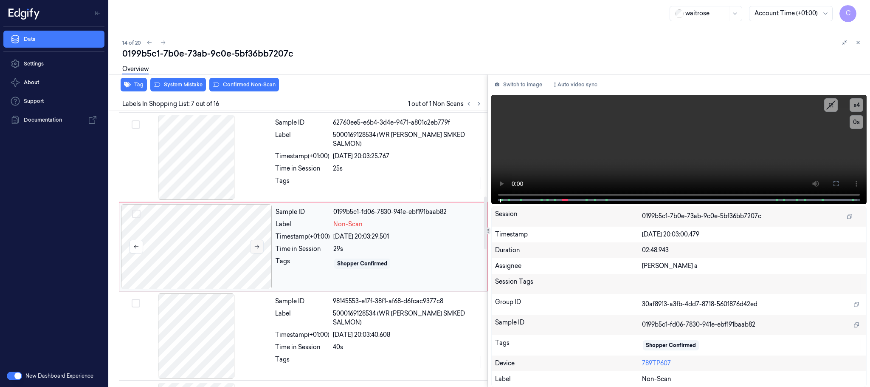
click at [260, 246] on icon at bounding box center [257, 246] width 6 height 6
click at [257, 253] on button at bounding box center [257, 247] width 14 height 14
click at [187, 175] on div at bounding box center [196, 157] width 151 height 85
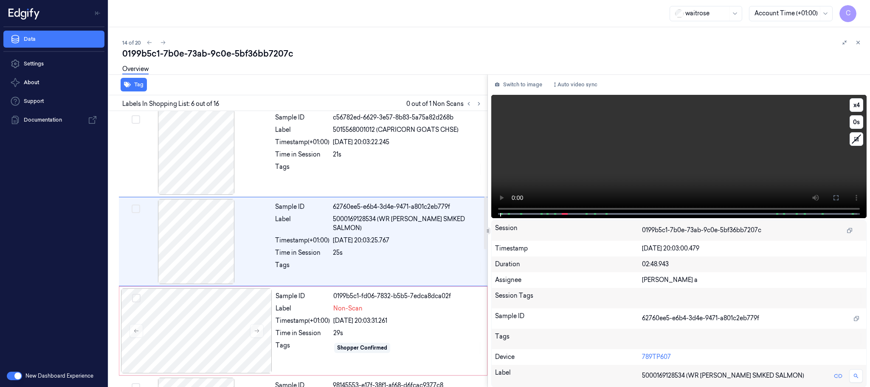
scroll to position [354, 0]
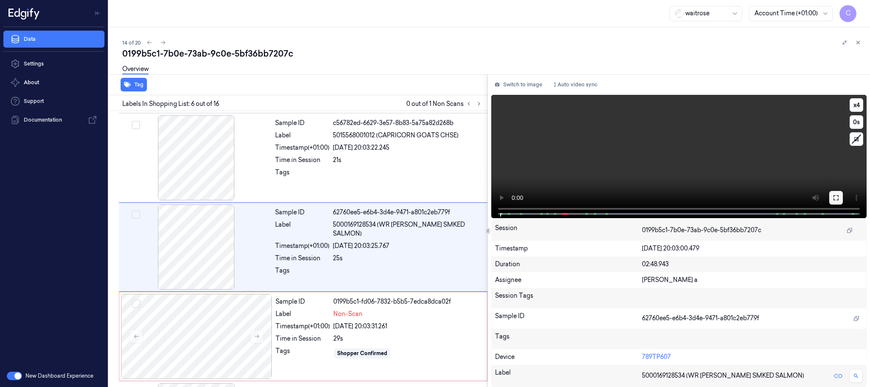
click at [839, 195] on icon at bounding box center [836, 197] width 5 height 5
click at [264, 338] on div at bounding box center [196, 336] width 151 height 85
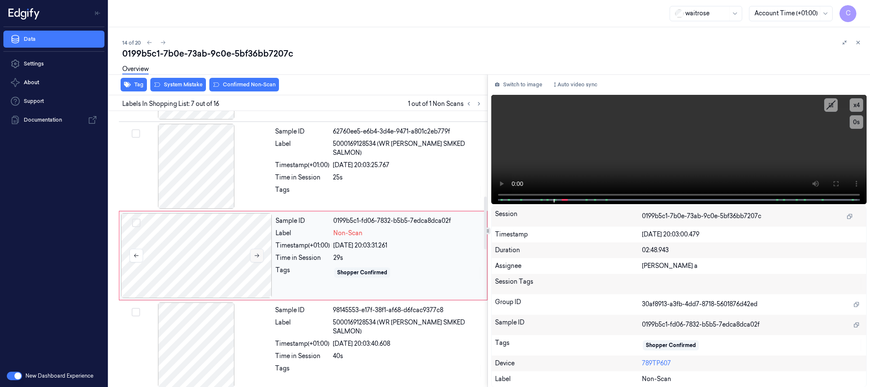
scroll to position [444, 0]
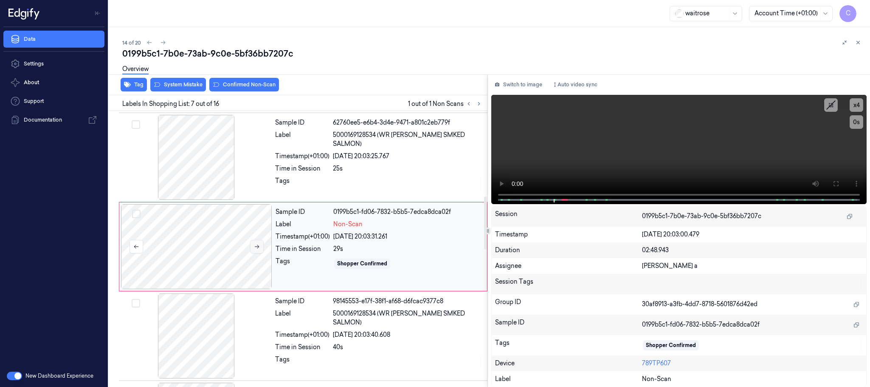
click at [257, 249] on icon at bounding box center [257, 246] width 6 height 6
click at [209, 170] on div at bounding box center [196, 157] width 151 height 85
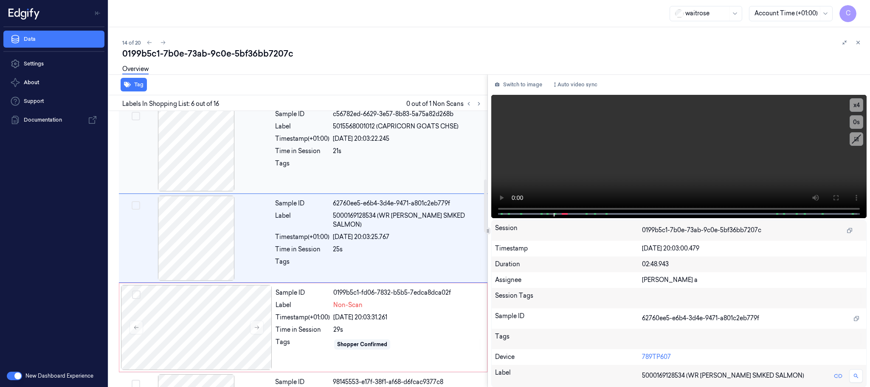
scroll to position [354, 0]
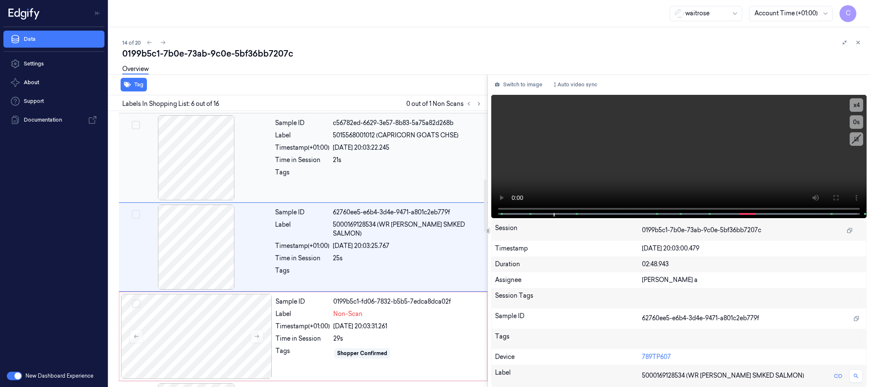
click at [367, 162] on div "21s" at bounding box center [408, 159] width 150 height 9
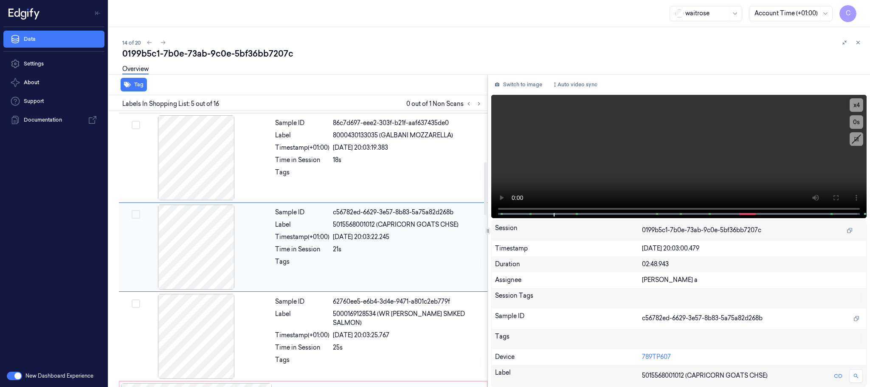
click at [333, 253] on div "21s" at bounding box center [408, 249] width 150 height 9
click at [310, 343] on div "Time in Session" at bounding box center [302, 347] width 54 height 9
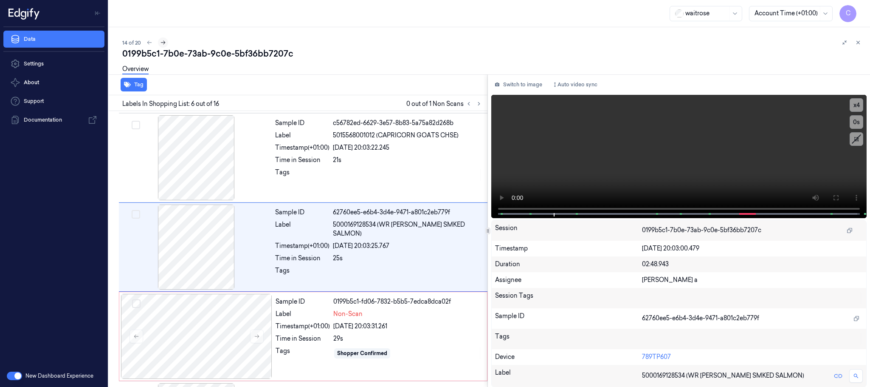
click at [162, 42] on icon at bounding box center [163, 43] width 6 height 6
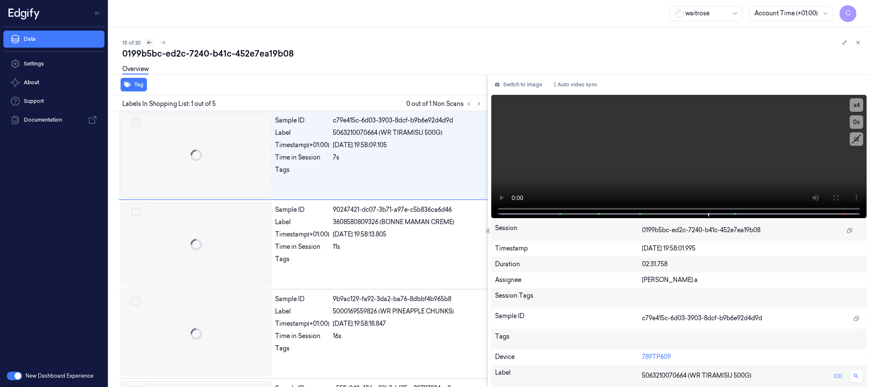
click at [147, 42] on icon at bounding box center [150, 43] width 6 height 6
drag, startPoint x: 478, startPoint y: 103, endPoint x: 477, endPoint y: 113, distance: 9.4
click at [478, 103] on icon at bounding box center [479, 104] width 6 height 6
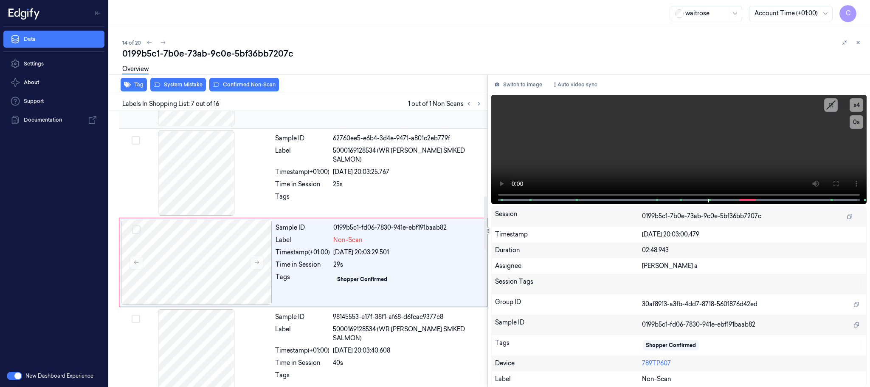
scroll to position [444, 0]
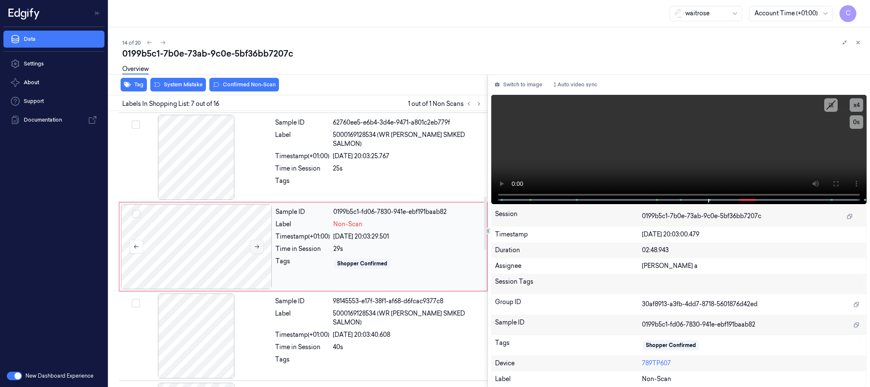
click at [254, 246] on icon at bounding box center [257, 246] width 6 height 6
click at [257, 249] on icon at bounding box center [257, 246] width 6 height 6
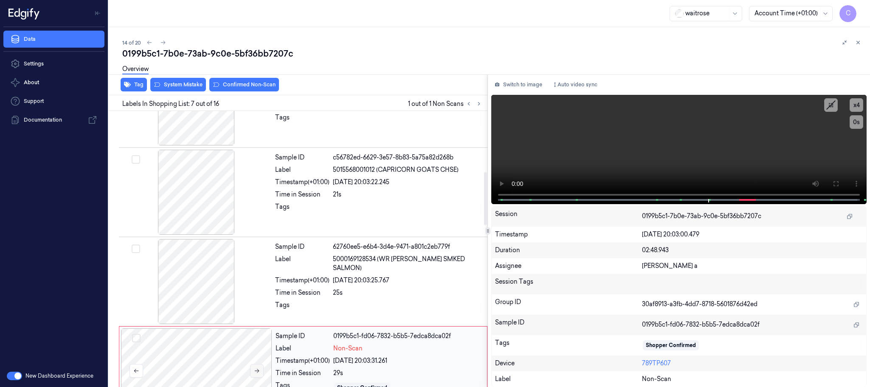
scroll to position [316, 0]
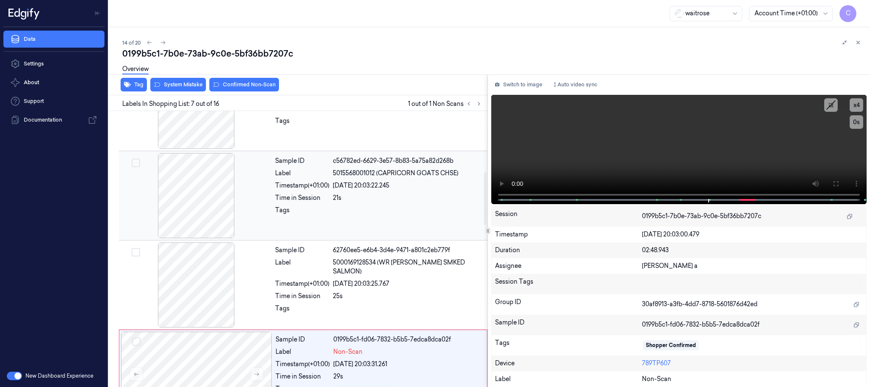
click at [203, 186] on div at bounding box center [196, 195] width 151 height 85
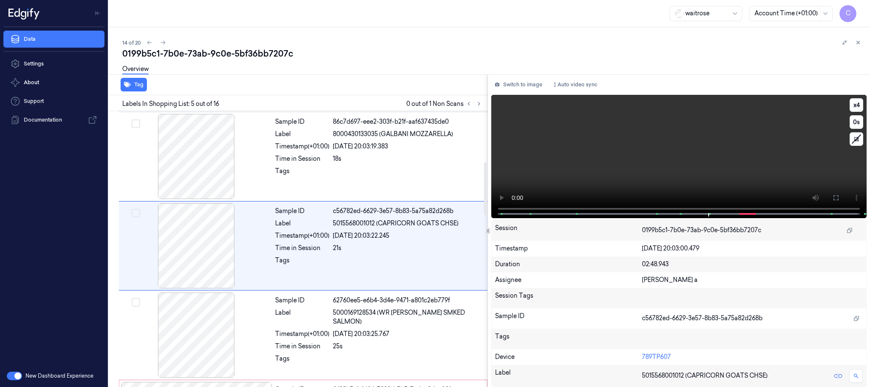
scroll to position [265, 0]
click at [836, 195] on icon at bounding box center [836, 197] width 7 height 7
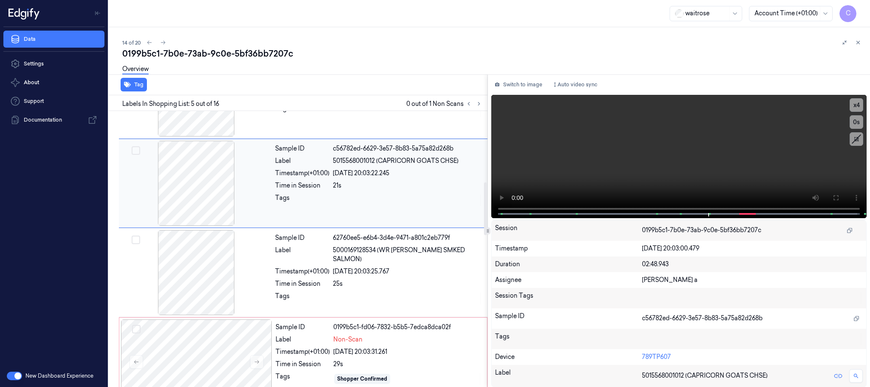
scroll to position [456, 0]
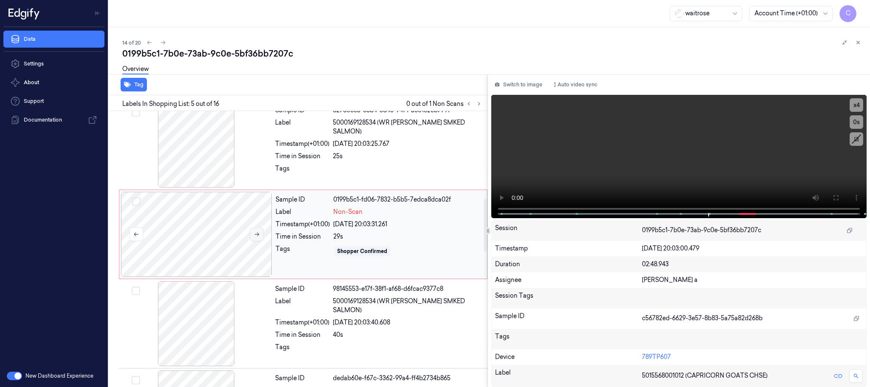
click at [250, 236] on button at bounding box center [257, 234] width 14 height 14
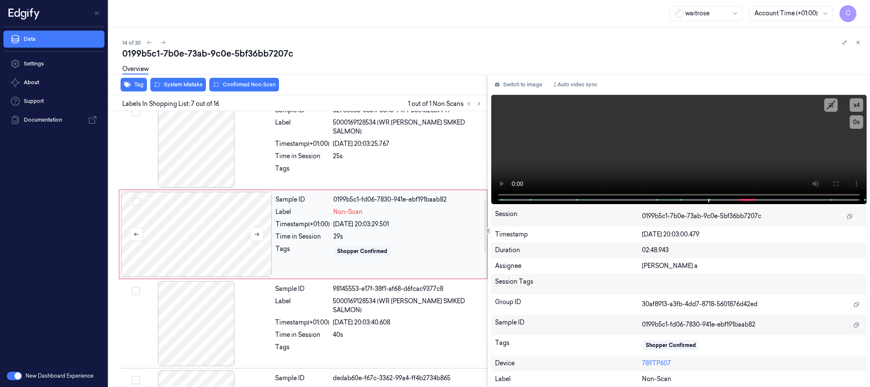
scroll to position [444, 0]
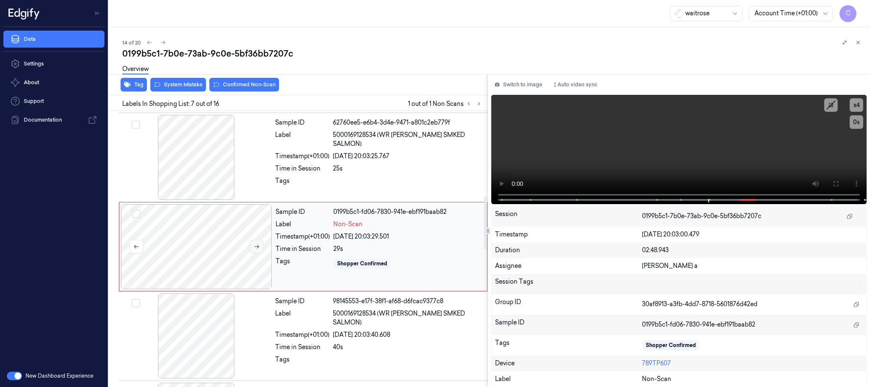
click at [255, 249] on icon at bounding box center [257, 246] width 6 height 6
click at [255, 245] on button at bounding box center [257, 247] width 14 height 14
click at [255, 249] on icon at bounding box center [257, 246] width 6 height 6
click at [200, 169] on div at bounding box center [196, 157] width 151 height 85
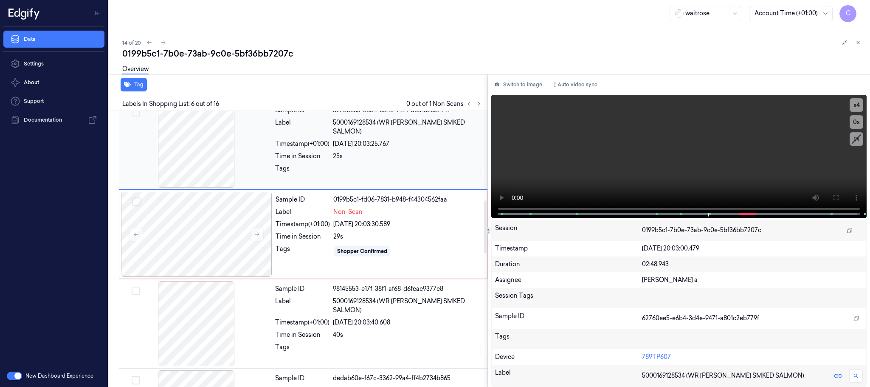
scroll to position [482, 0]
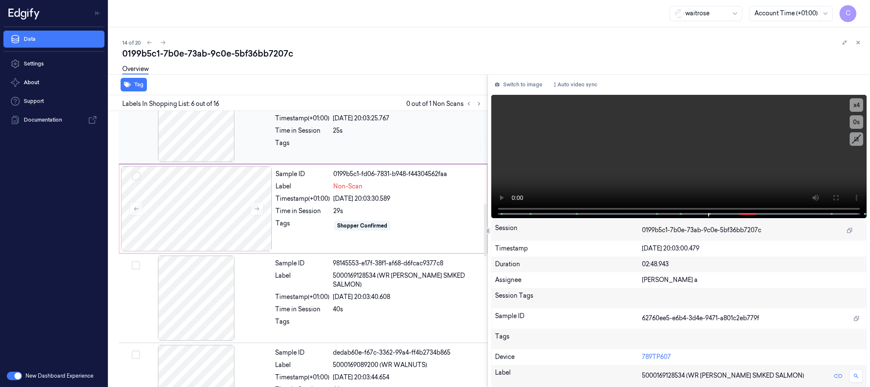
click at [201, 133] on div at bounding box center [196, 119] width 151 height 85
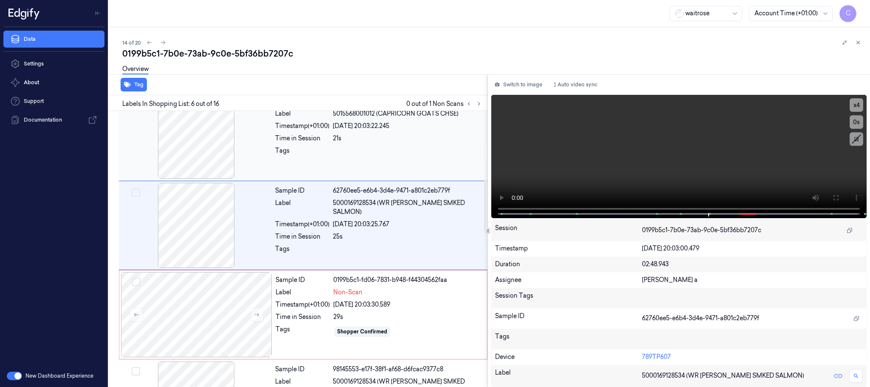
scroll to position [354, 0]
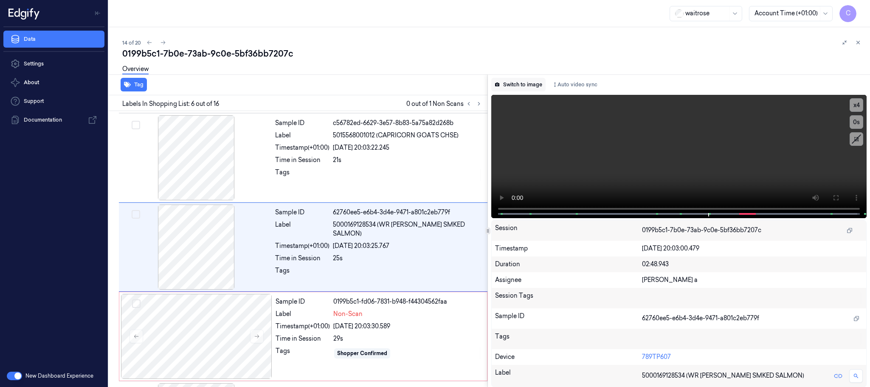
click at [514, 81] on button "Switch to image" at bounding box center [518, 85] width 54 height 14
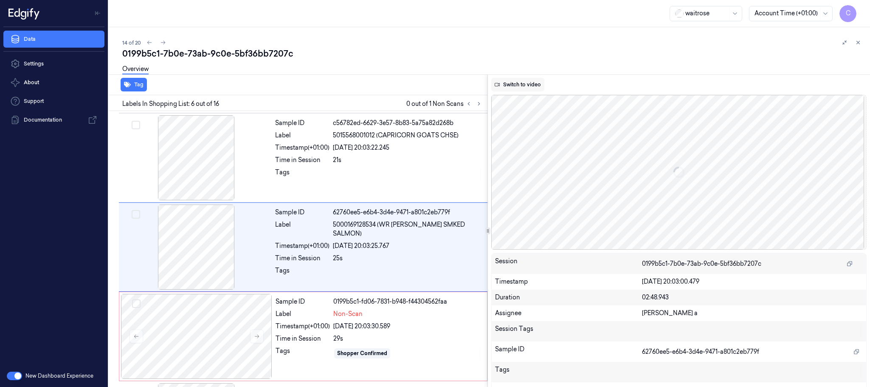
click at [531, 87] on button "Switch to video" at bounding box center [517, 85] width 53 height 14
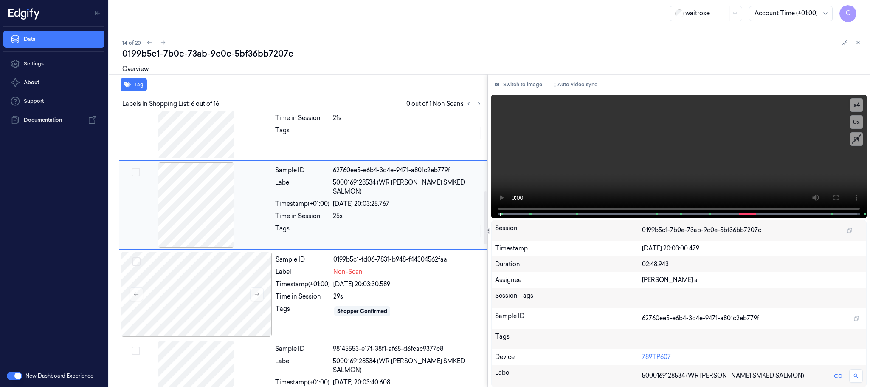
scroll to position [418, 0]
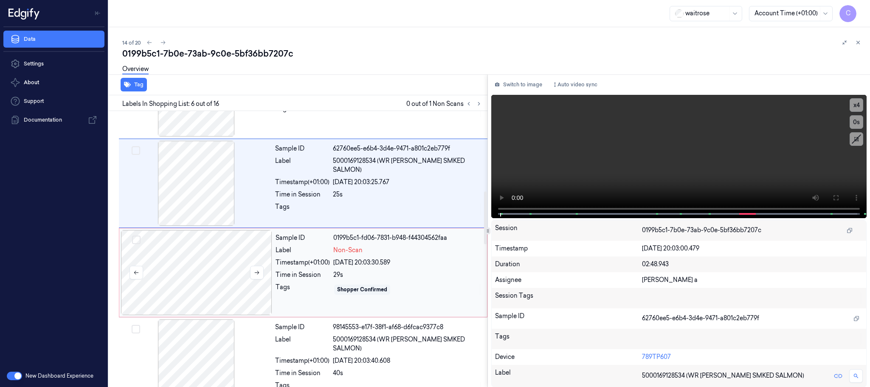
click at [202, 278] on div at bounding box center [196, 272] width 151 height 85
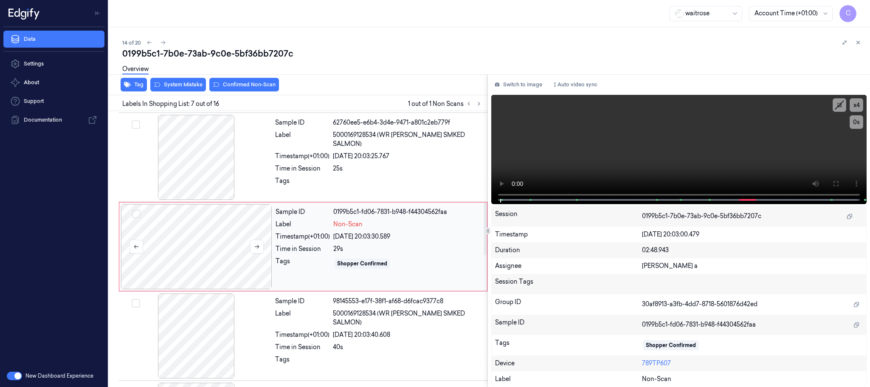
scroll to position [508, 0]
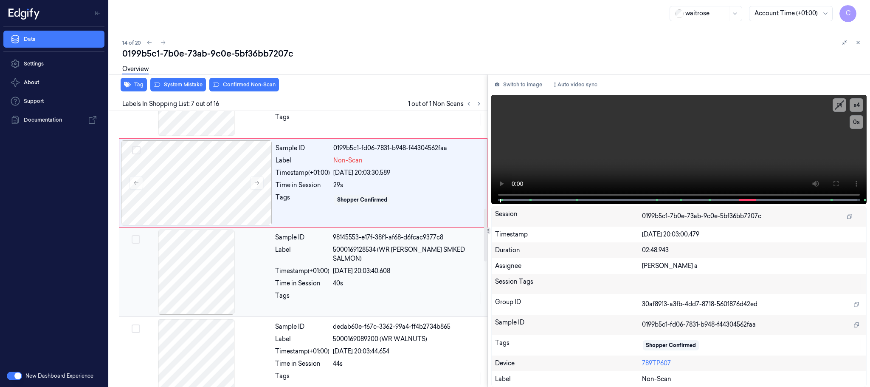
click at [208, 274] on div at bounding box center [196, 271] width 151 height 85
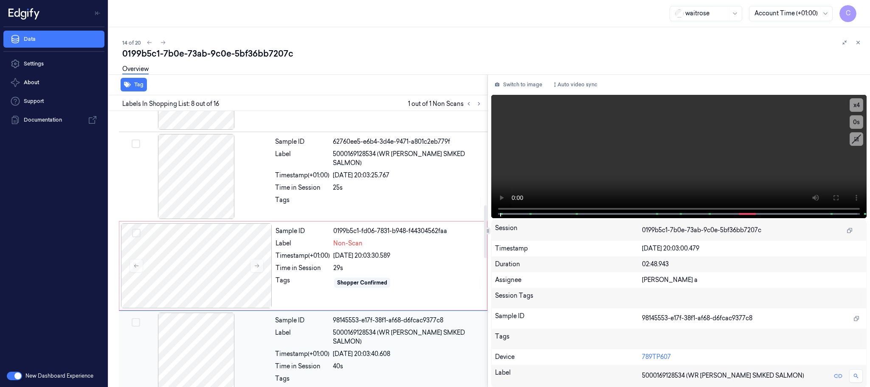
scroll to position [406, 0]
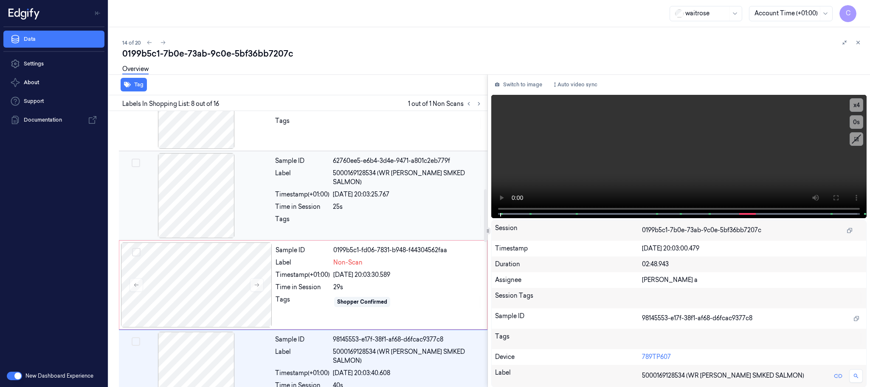
click at [189, 213] on div at bounding box center [196, 195] width 151 height 85
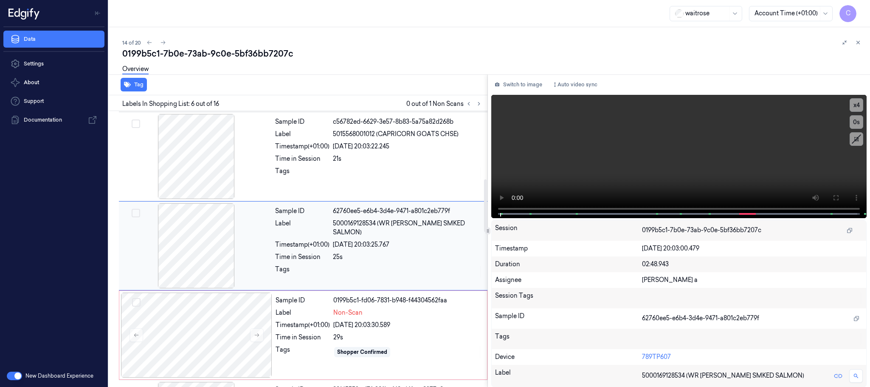
scroll to position [354, 0]
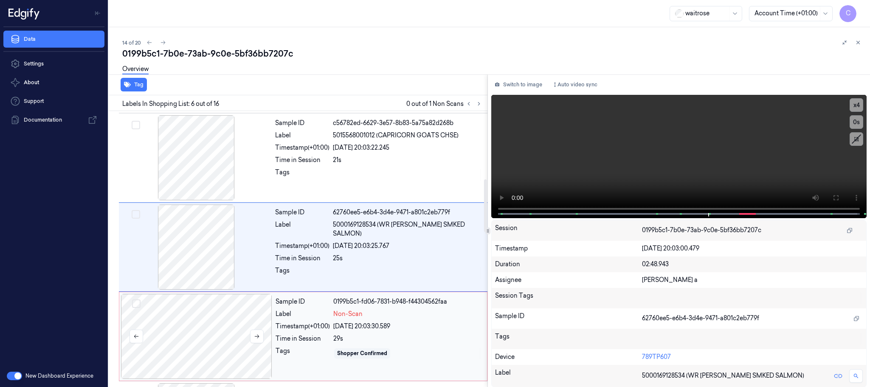
click at [236, 318] on div at bounding box center [196, 336] width 151 height 85
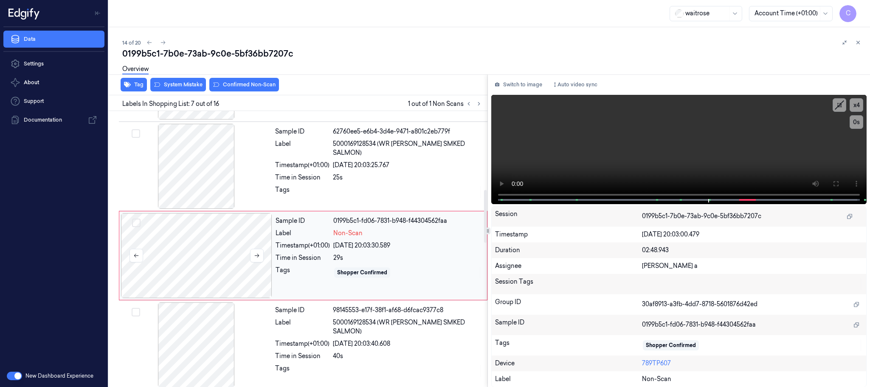
scroll to position [444, 0]
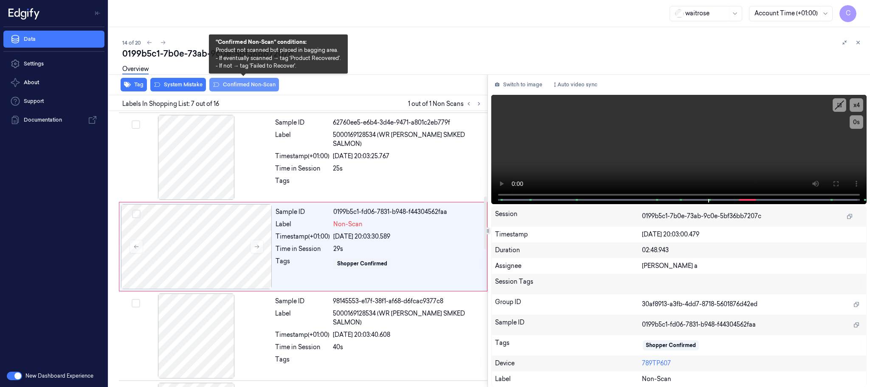
click at [244, 85] on button "Confirmed Non-Scan" at bounding box center [244, 85] width 70 height 14
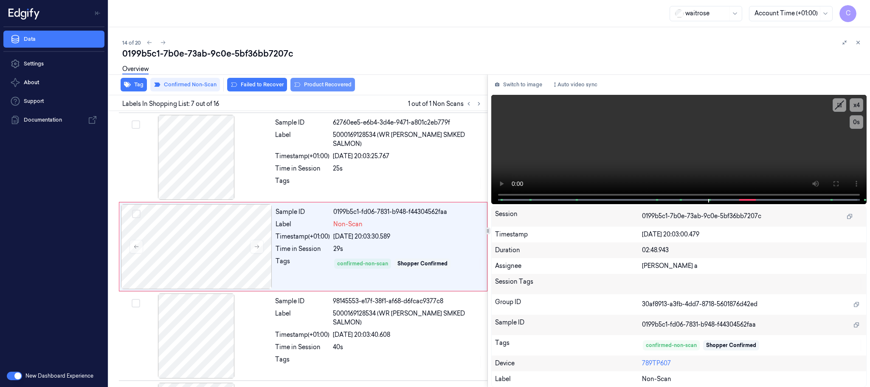
click at [317, 82] on button "Product Recovered" at bounding box center [323, 85] width 65 height 14
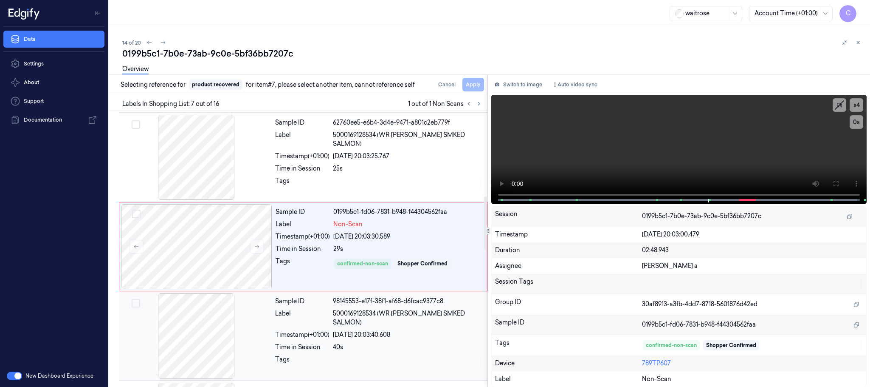
click at [188, 325] on div at bounding box center [196, 335] width 151 height 85
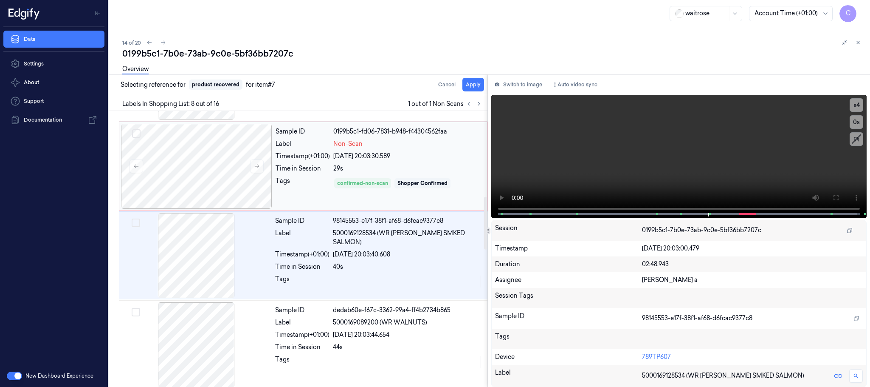
scroll to position [533, 0]
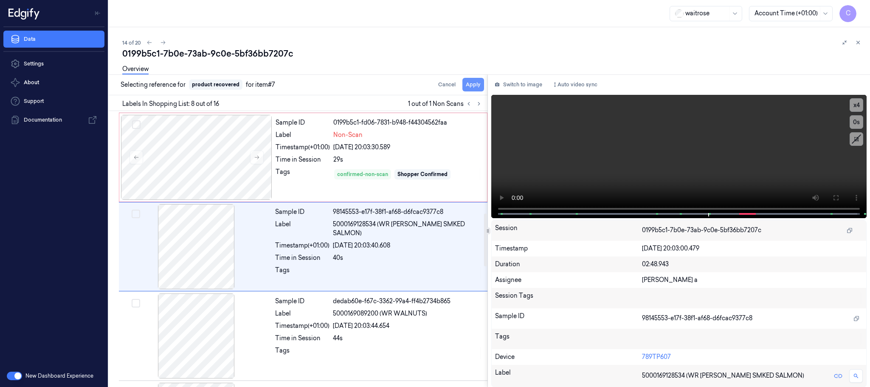
click at [474, 86] on button "Apply" at bounding box center [474, 85] width 22 height 14
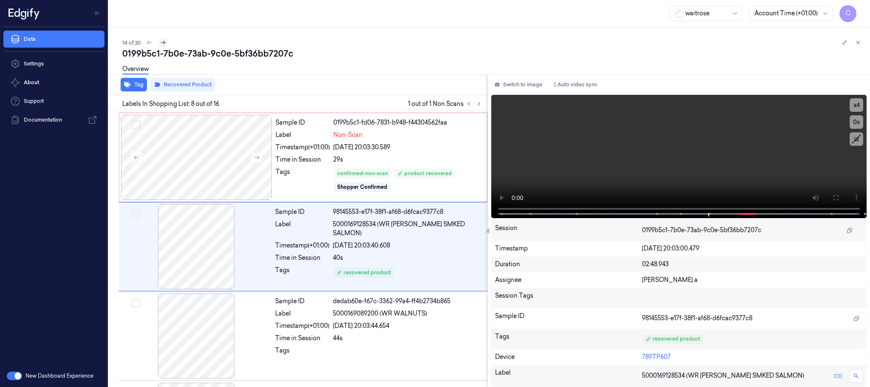
click at [164, 45] on icon at bounding box center [163, 43] width 6 height 6
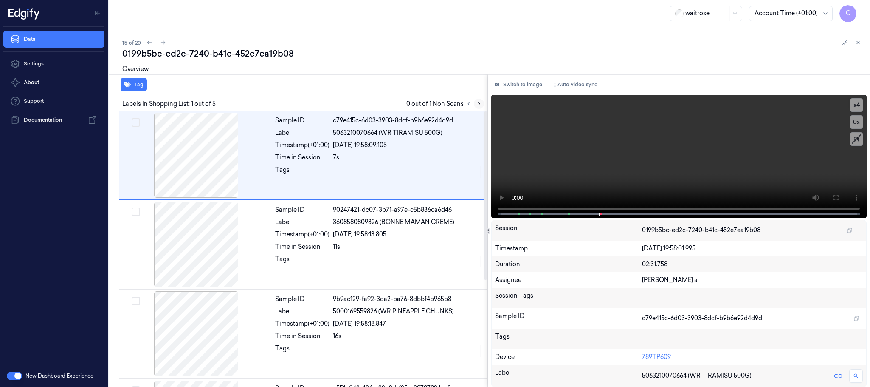
click at [480, 105] on icon at bounding box center [479, 104] width 6 height 6
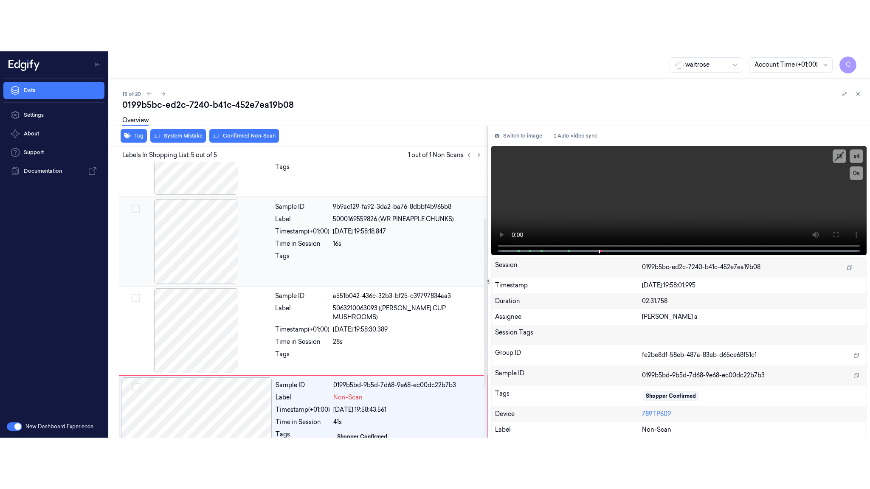
scroll to position [175, 0]
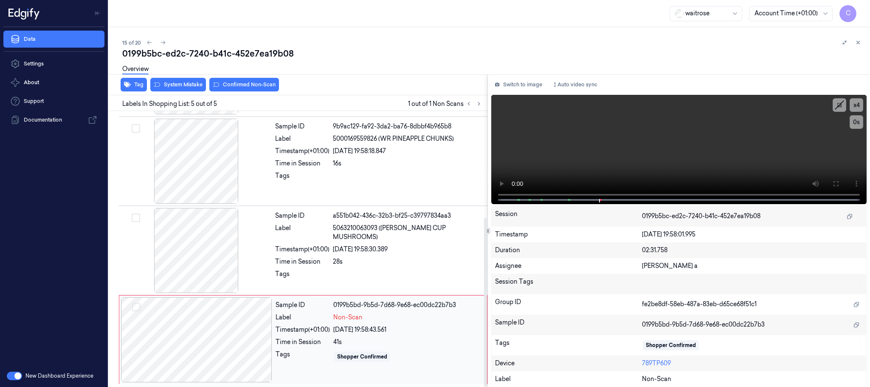
click at [259, 344] on div at bounding box center [196, 339] width 151 height 85
click at [211, 263] on div at bounding box center [196, 250] width 151 height 85
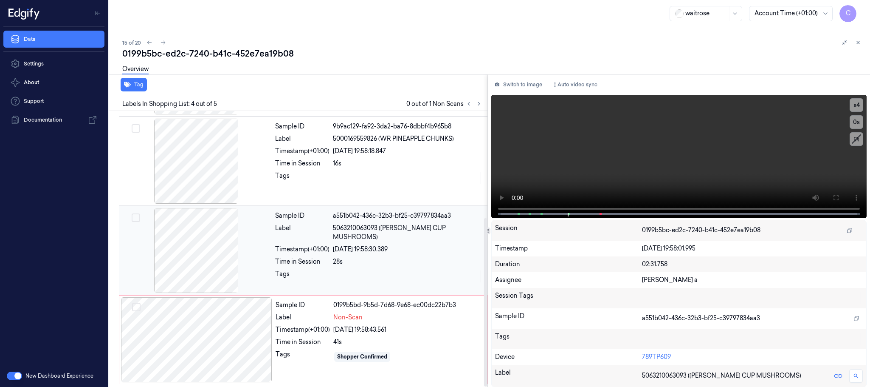
click at [208, 260] on div at bounding box center [196, 250] width 151 height 85
click at [840, 198] on icon at bounding box center [836, 197] width 7 height 7
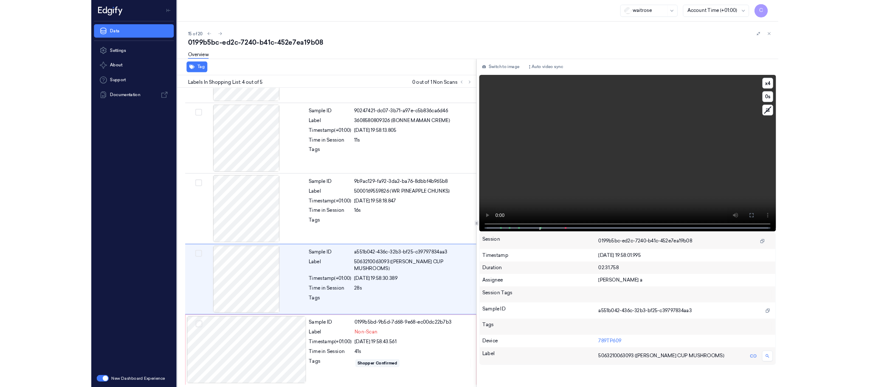
scroll to position [72, 0]
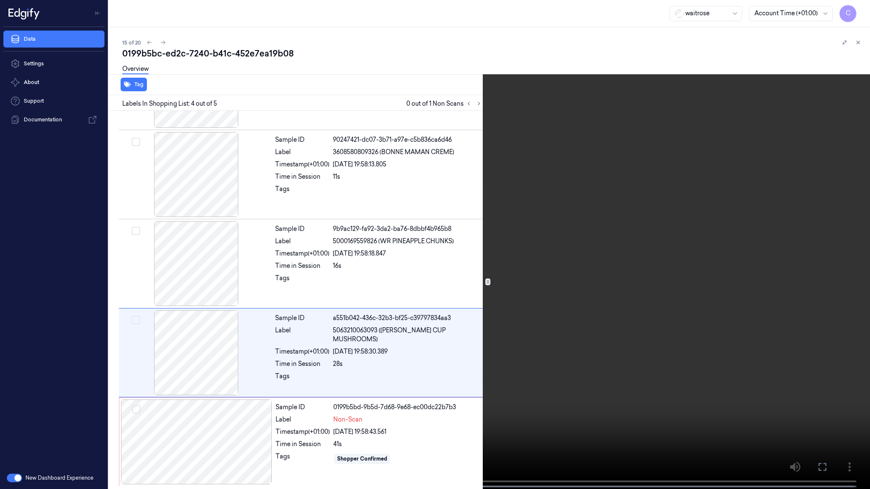
click at [557, 287] on video at bounding box center [435, 245] width 870 height 491
click at [526, 295] on video at bounding box center [435, 245] width 870 height 491
click at [485, 274] on video at bounding box center [435, 245] width 870 height 491
click at [365, 322] on video at bounding box center [435, 245] width 870 height 491
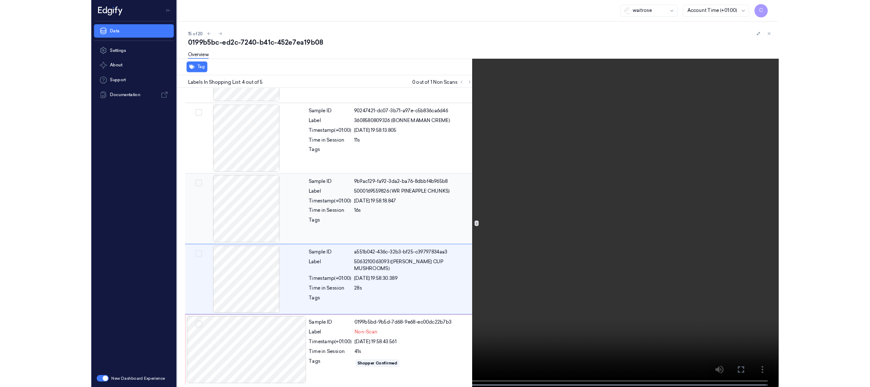
scroll to position [175, 0]
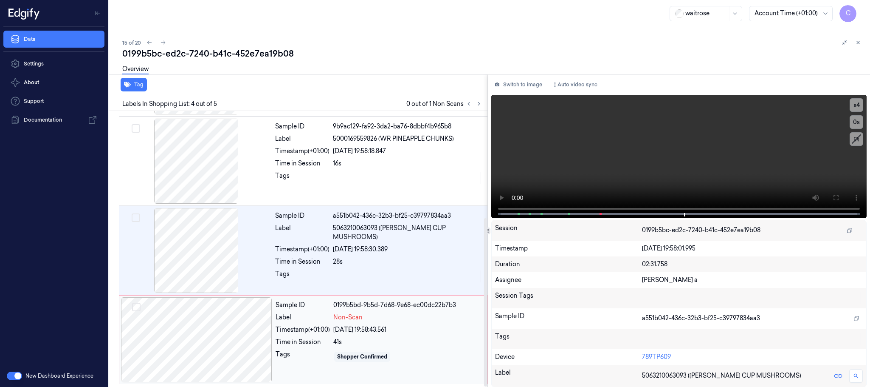
click at [259, 342] on div at bounding box center [196, 339] width 151 height 85
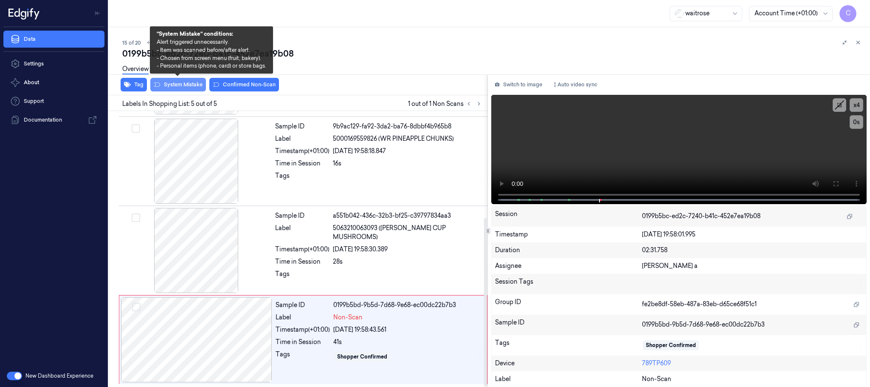
click at [178, 83] on button "System Mistake" at bounding box center [178, 85] width 56 height 14
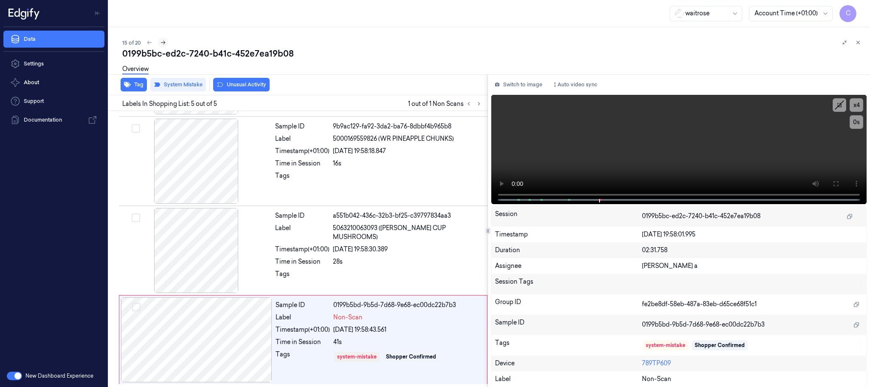
click at [164, 45] on icon at bounding box center [163, 43] width 6 height 6
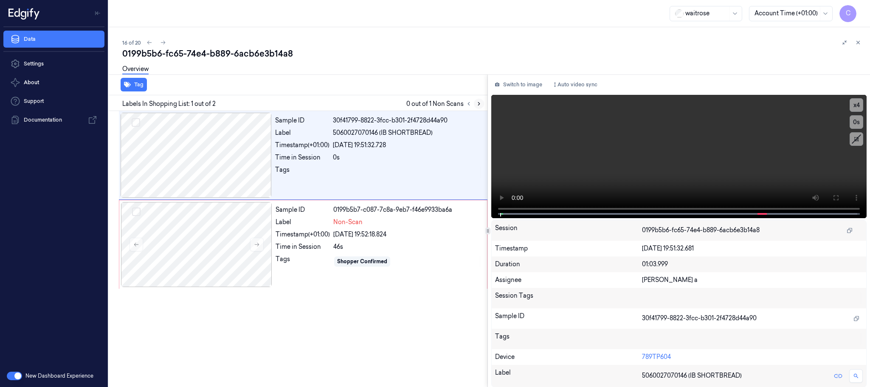
click at [477, 103] on icon at bounding box center [479, 104] width 6 height 6
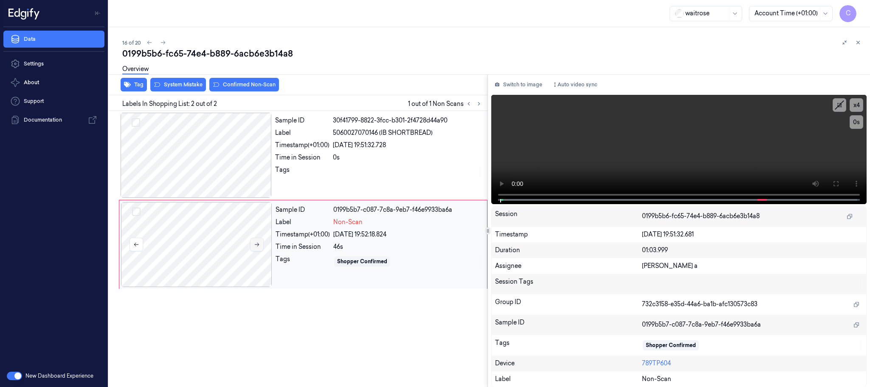
click at [255, 243] on icon at bounding box center [257, 244] width 6 height 6
click at [255, 245] on icon at bounding box center [257, 245] width 5 height 4
click at [214, 164] on div at bounding box center [196, 155] width 151 height 85
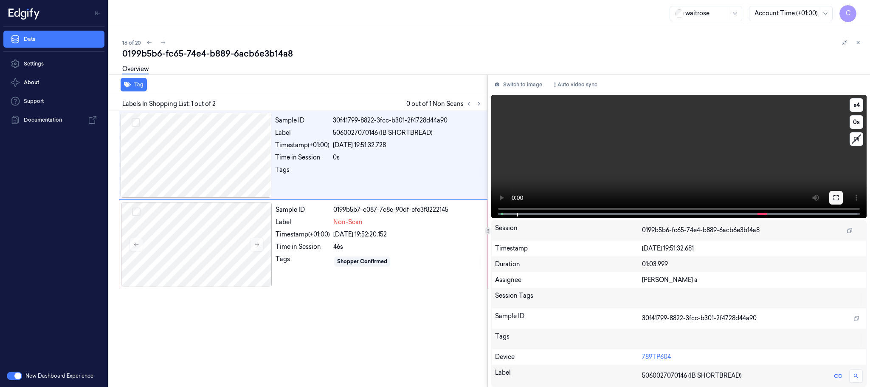
click at [836, 194] on icon at bounding box center [836, 197] width 7 height 7
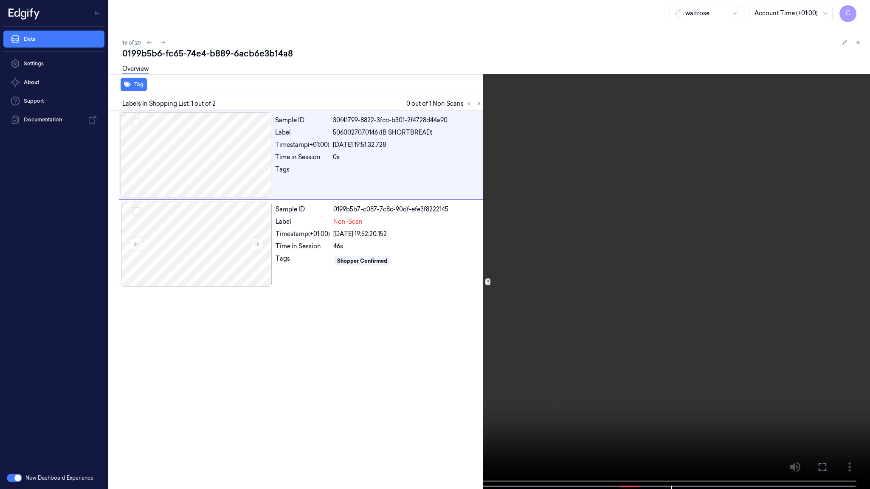
click at [304, 202] on video at bounding box center [435, 245] width 870 height 491
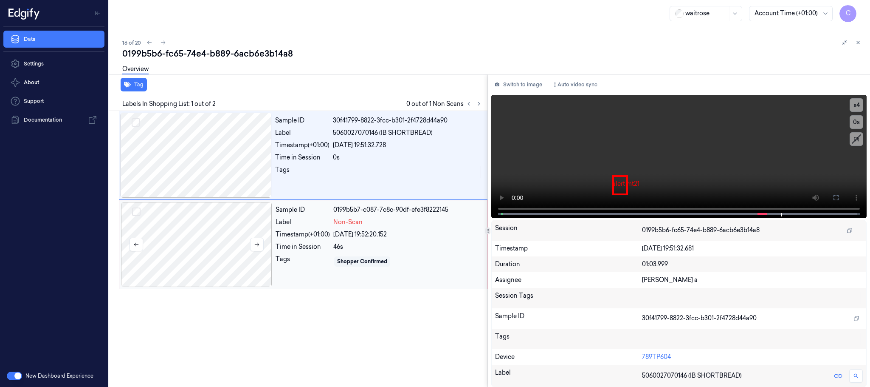
click at [210, 229] on div at bounding box center [196, 244] width 151 height 85
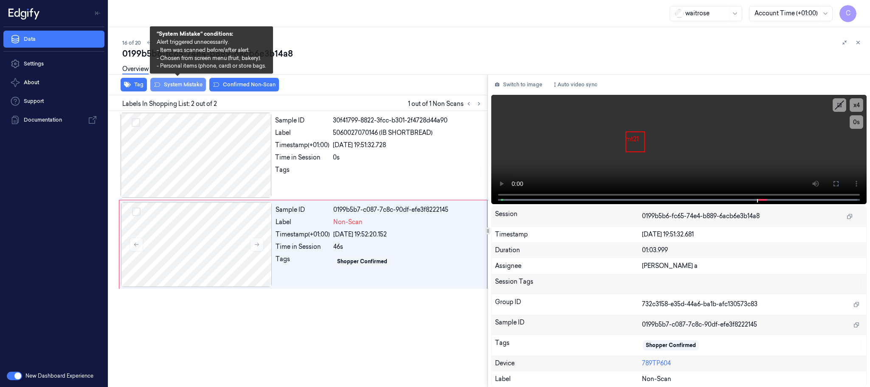
click at [186, 87] on button "System Mistake" at bounding box center [178, 85] width 56 height 14
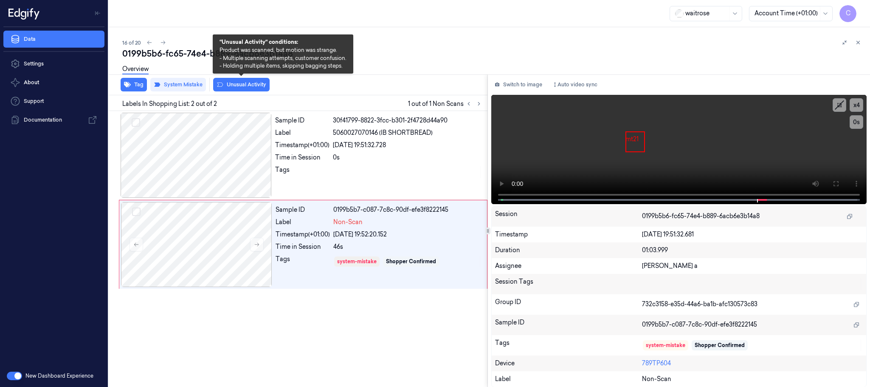
click at [245, 85] on button "Unusual Activity" at bounding box center [241, 85] width 56 height 14
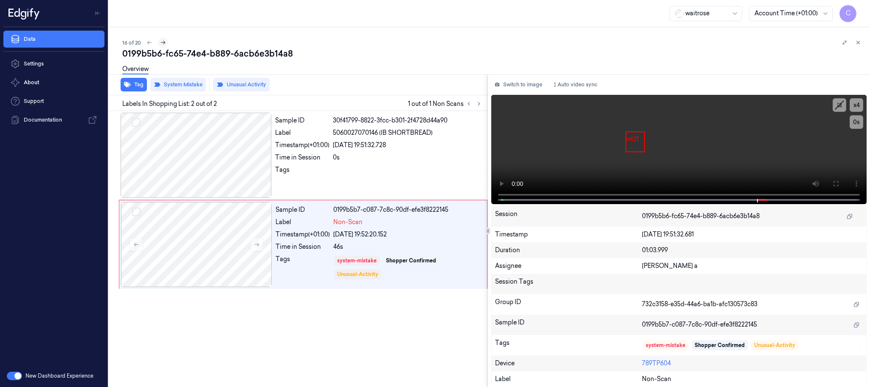
click at [164, 42] on icon at bounding box center [163, 43] width 5 height 4
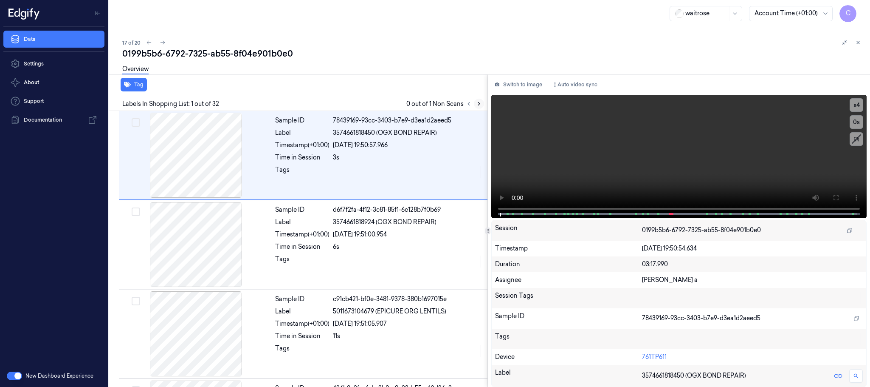
click at [482, 102] on icon at bounding box center [479, 104] width 6 height 6
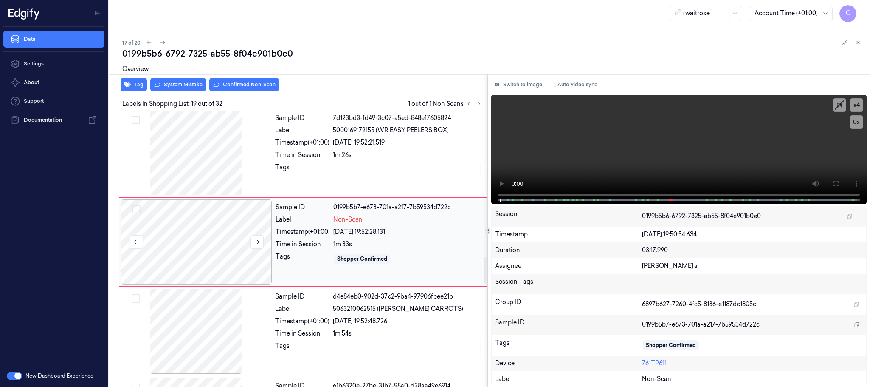
scroll to position [1519, 0]
click at [258, 244] on icon at bounding box center [257, 241] width 6 height 6
click at [258, 243] on icon at bounding box center [257, 242] width 5 height 4
click at [204, 161] on div at bounding box center [196, 152] width 151 height 85
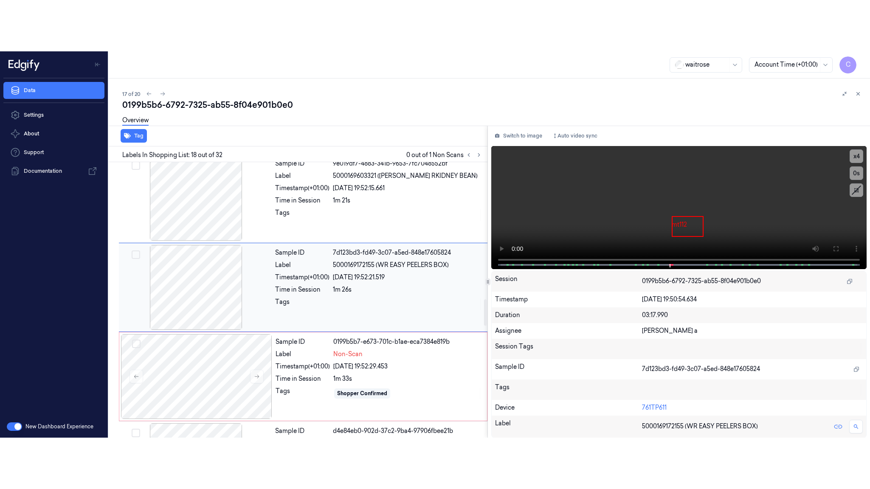
scroll to position [1430, 0]
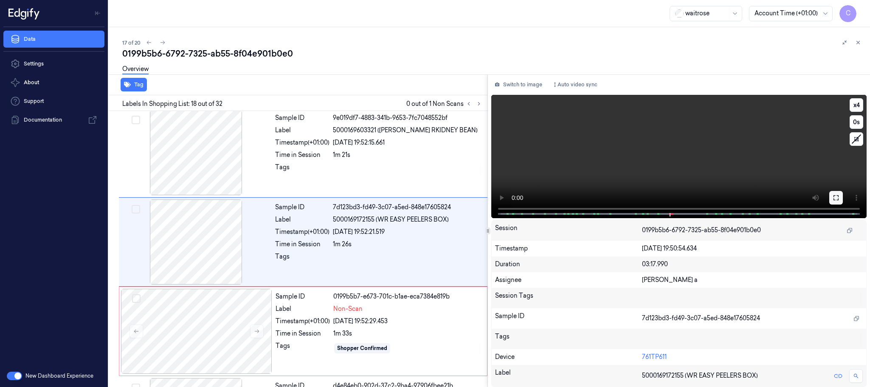
click at [835, 194] on icon at bounding box center [836, 197] width 7 height 7
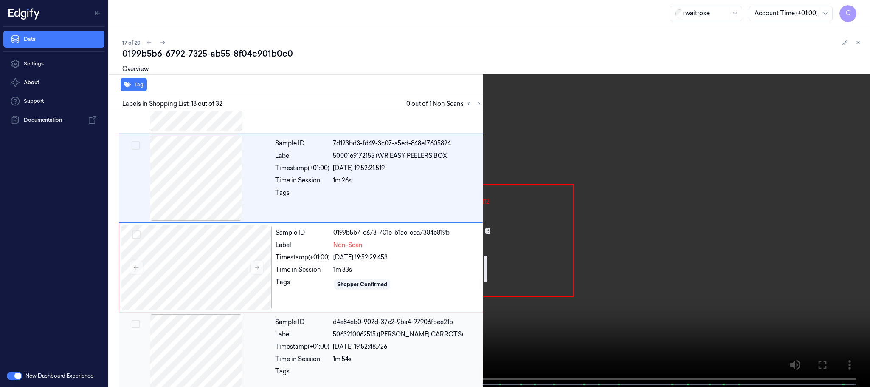
scroll to position [1505, 0]
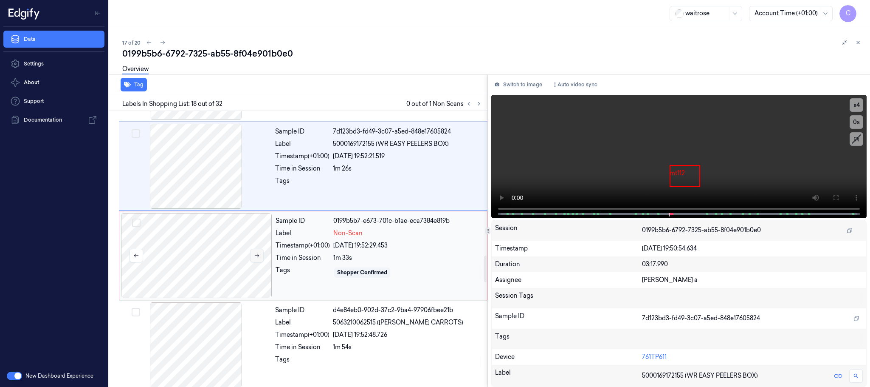
click at [257, 258] on icon at bounding box center [257, 255] width 6 height 6
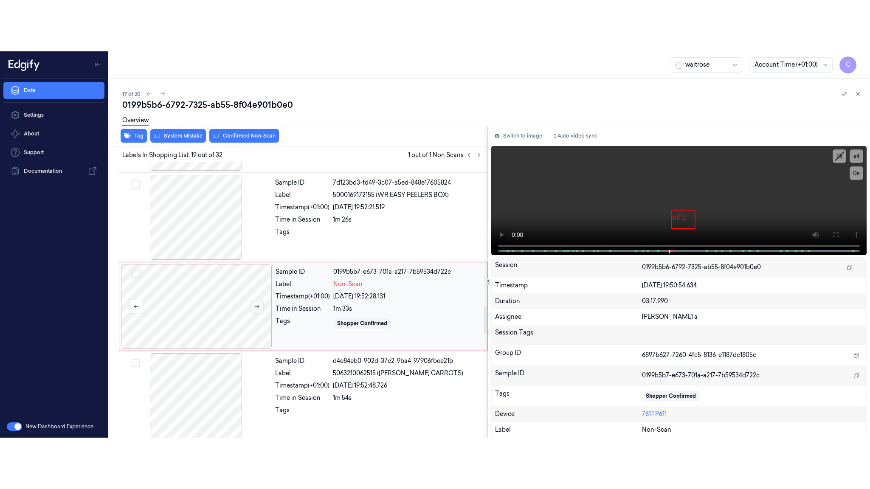
scroll to position [1519, 0]
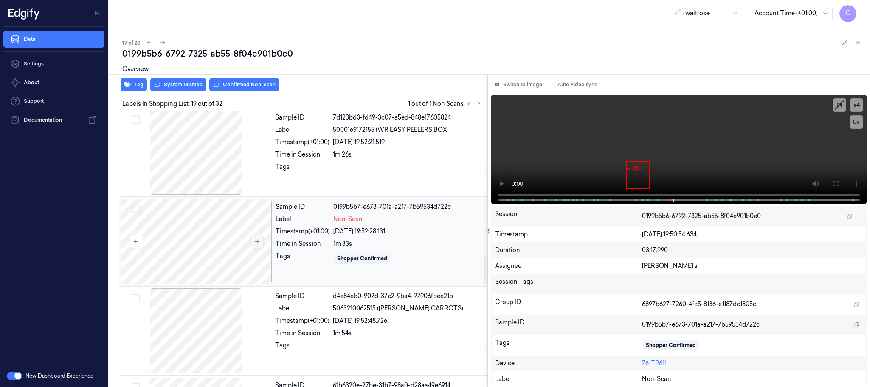
click at [257, 244] on icon at bounding box center [257, 241] width 6 height 6
click at [835, 180] on icon at bounding box center [836, 183] width 7 height 7
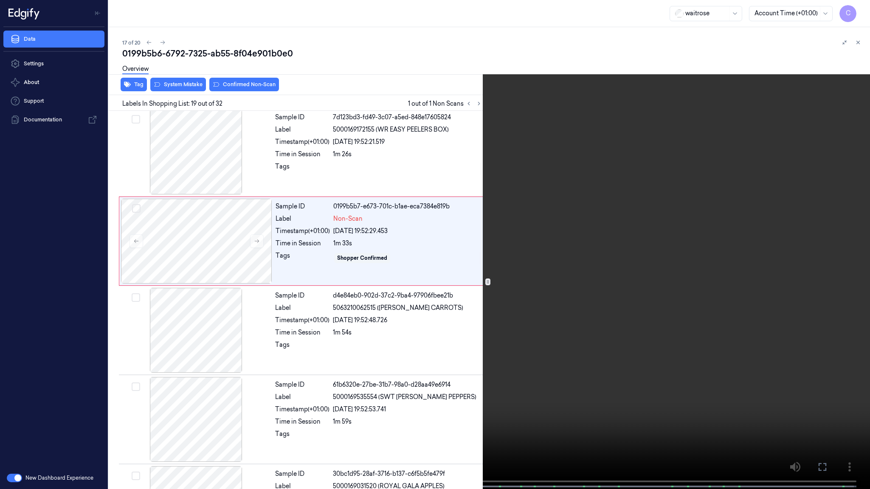
click at [385, 386] on span at bounding box center [385, 487] width 1 height 4
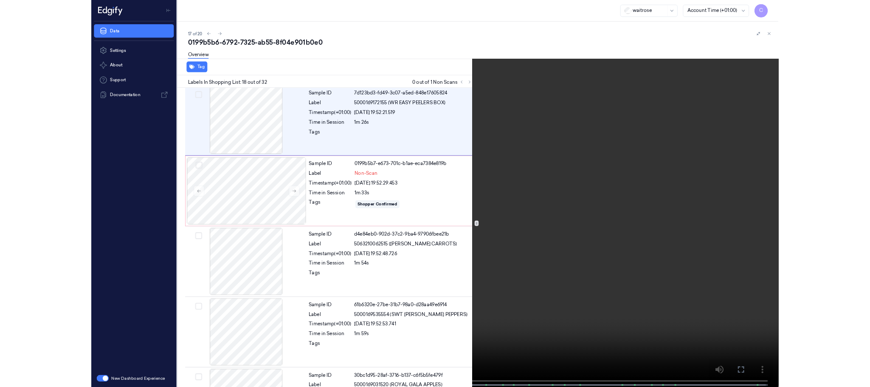
scroll to position [1378, 0]
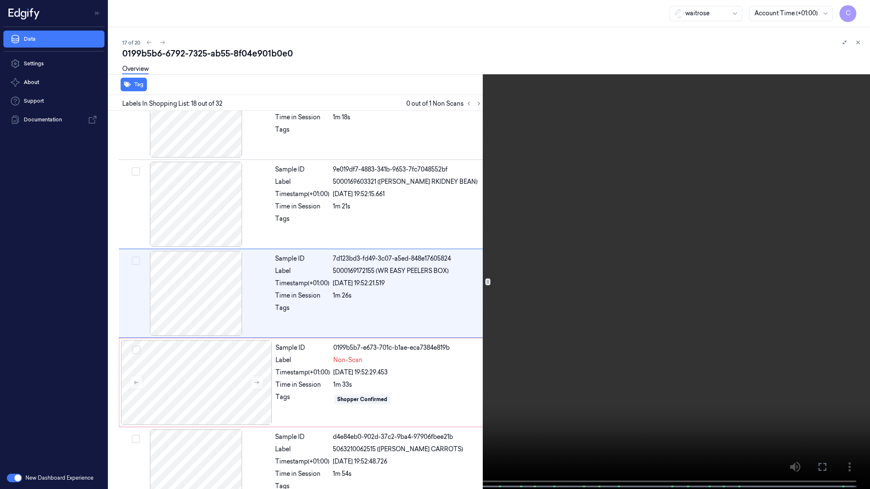
click at [372, 346] on video at bounding box center [435, 245] width 870 height 491
click at [587, 297] on video at bounding box center [435, 245] width 870 height 491
click at [596, 380] on video at bounding box center [435, 245] width 870 height 491
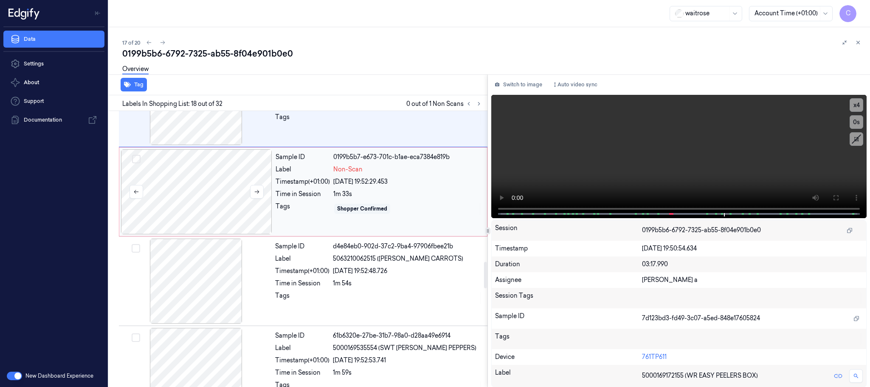
click at [161, 189] on div at bounding box center [196, 191] width 151 height 85
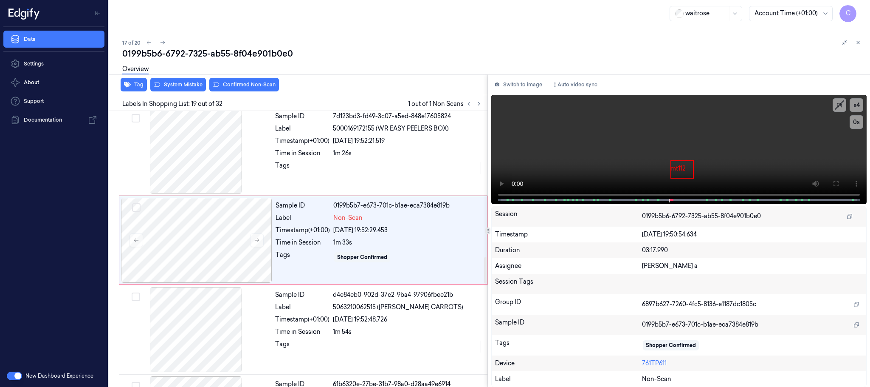
scroll to position [1519, 0]
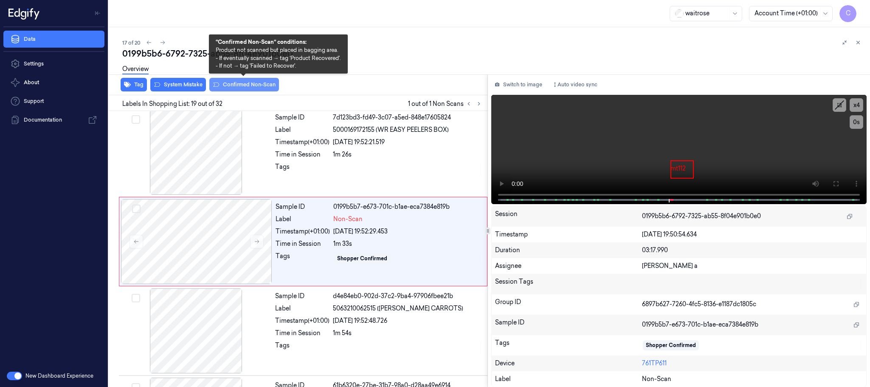
click at [244, 85] on button "Confirmed Non-Scan" at bounding box center [244, 85] width 70 height 14
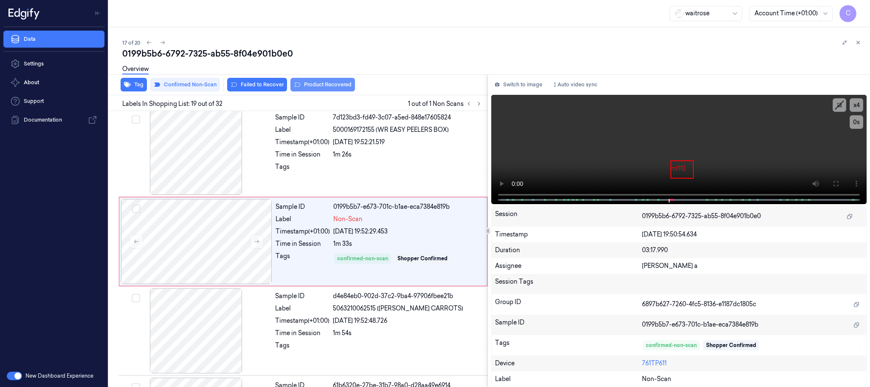
click at [311, 84] on button "Product Recovered" at bounding box center [323, 85] width 65 height 14
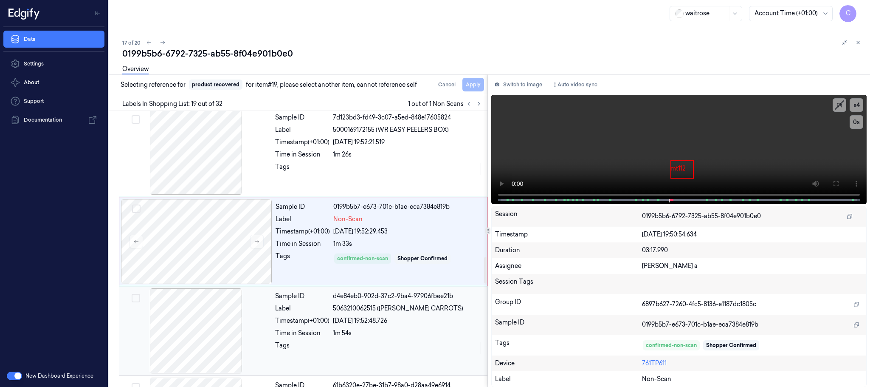
click at [214, 335] on div at bounding box center [196, 330] width 151 height 85
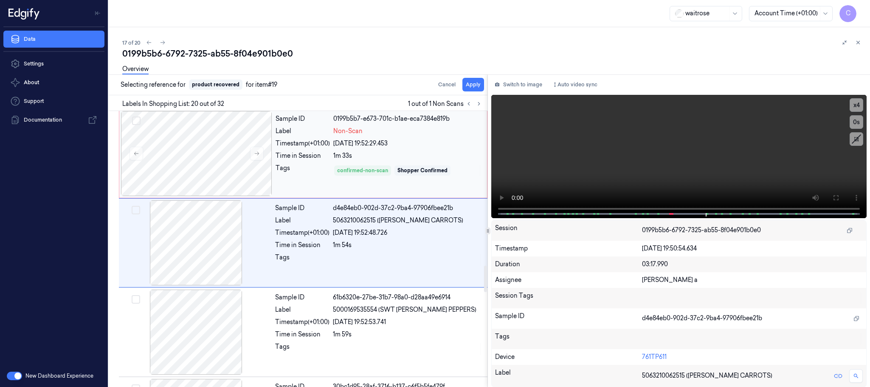
scroll to position [1609, 0]
click at [467, 84] on button "Apply" at bounding box center [474, 85] width 22 height 14
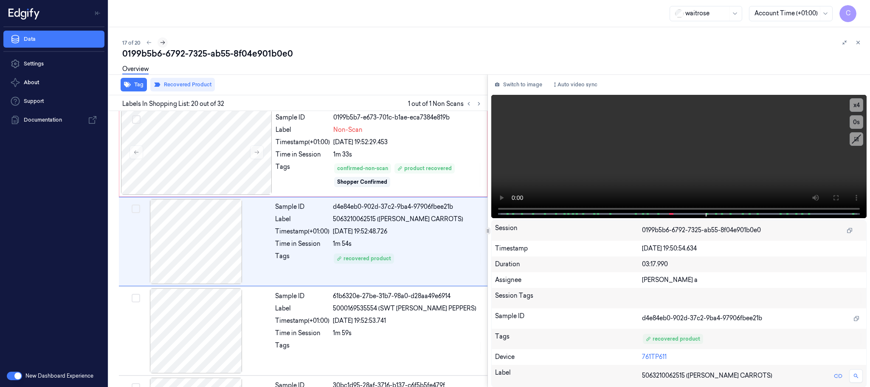
click at [162, 42] on icon at bounding box center [163, 43] width 6 height 6
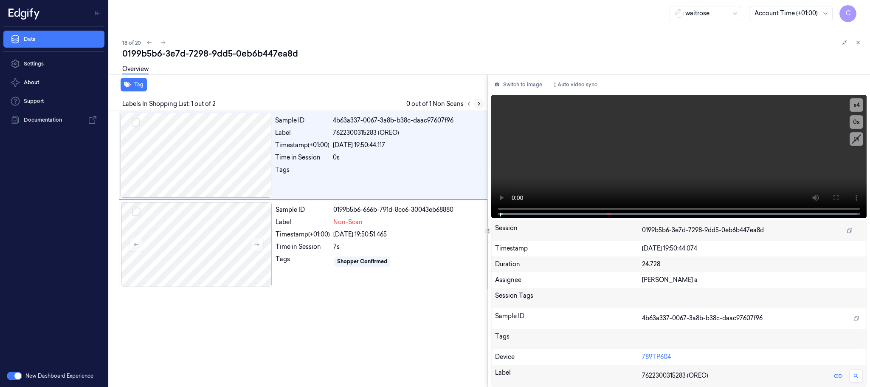
click at [477, 103] on icon at bounding box center [479, 104] width 6 height 6
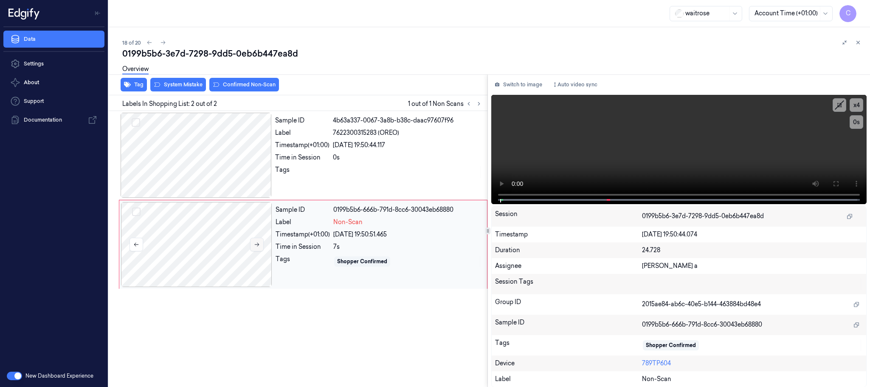
click at [256, 246] on icon at bounding box center [257, 244] width 6 height 6
click at [212, 159] on div at bounding box center [196, 155] width 151 height 85
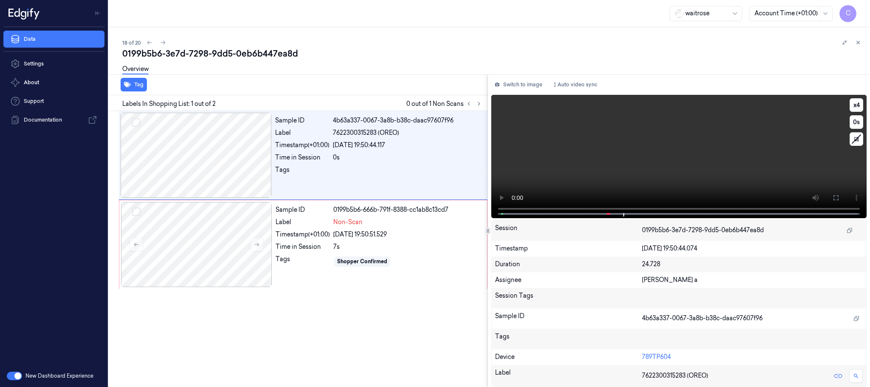
click at [640, 162] on video at bounding box center [679, 156] width 376 height 123
click at [200, 236] on div at bounding box center [196, 244] width 151 height 85
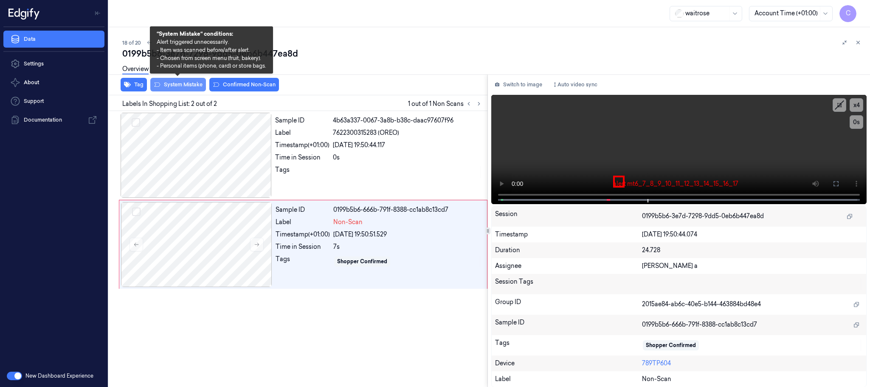
click at [186, 87] on button "System Mistake" at bounding box center [178, 85] width 56 height 14
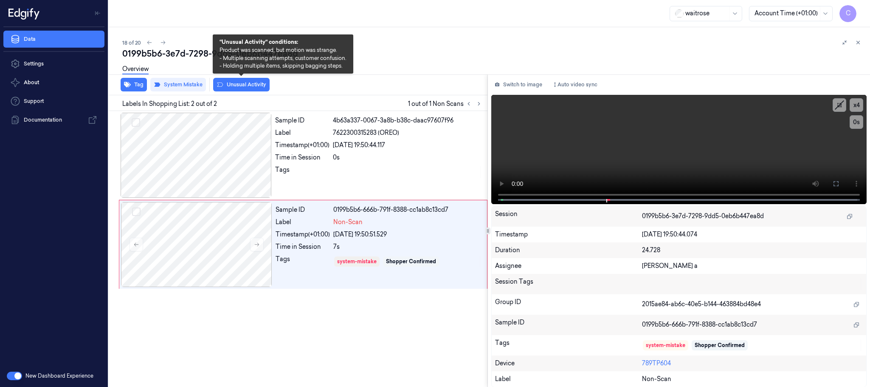
click at [248, 84] on button "Unusual Activity" at bounding box center [241, 85] width 56 height 14
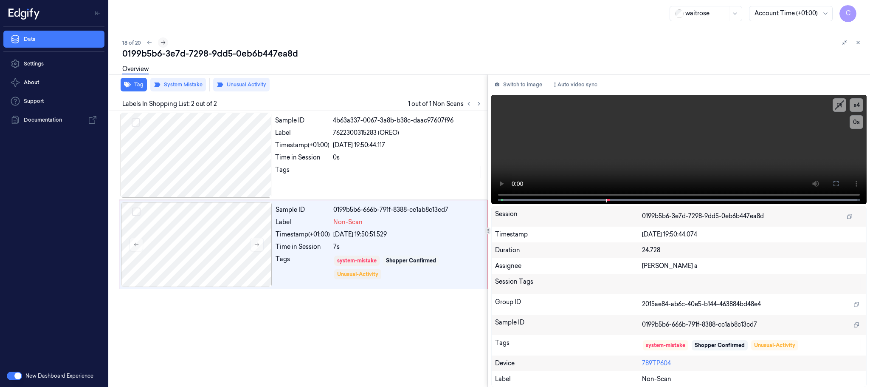
click at [162, 40] on icon at bounding box center [163, 43] width 6 height 6
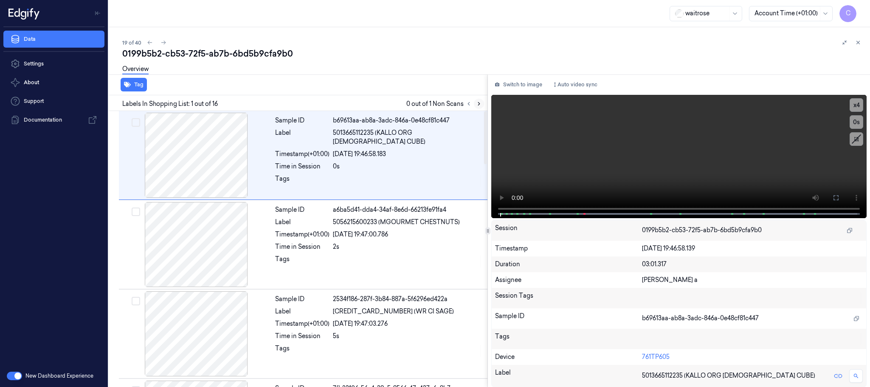
click at [478, 103] on icon at bounding box center [479, 104] width 6 height 6
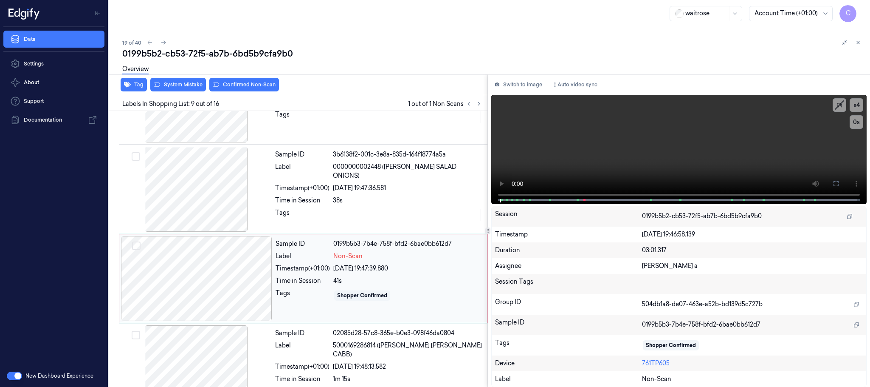
scroll to position [623, 0]
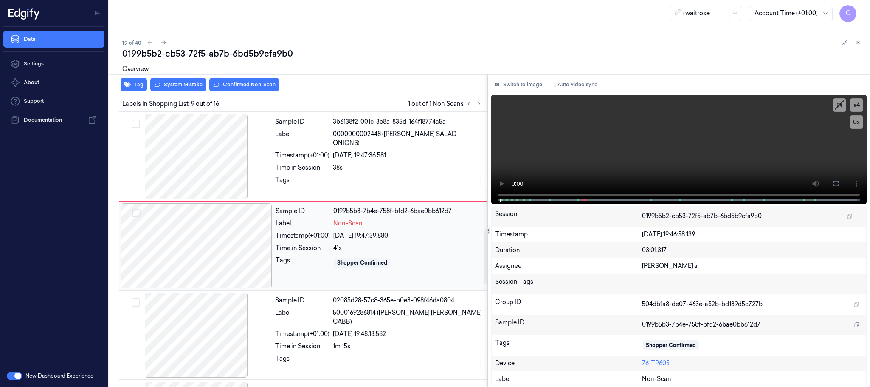
click at [257, 251] on div at bounding box center [196, 245] width 151 height 85
click at [208, 162] on div at bounding box center [196, 156] width 151 height 85
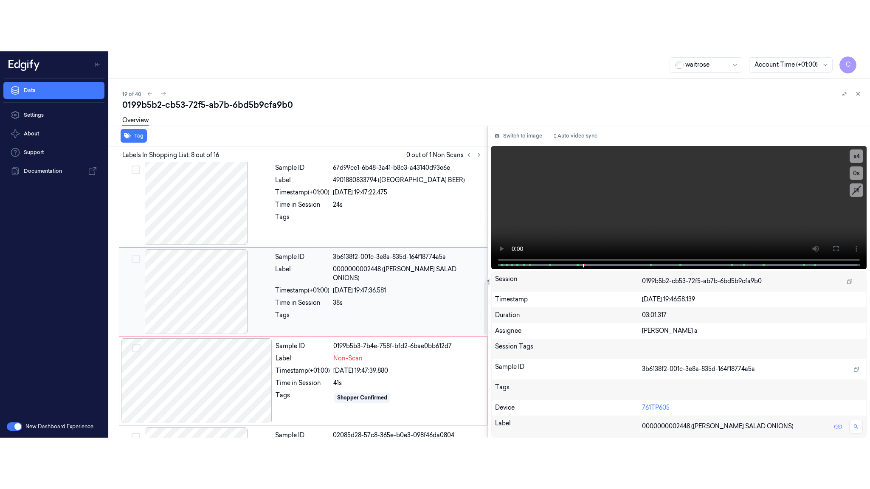
scroll to position [533, 0]
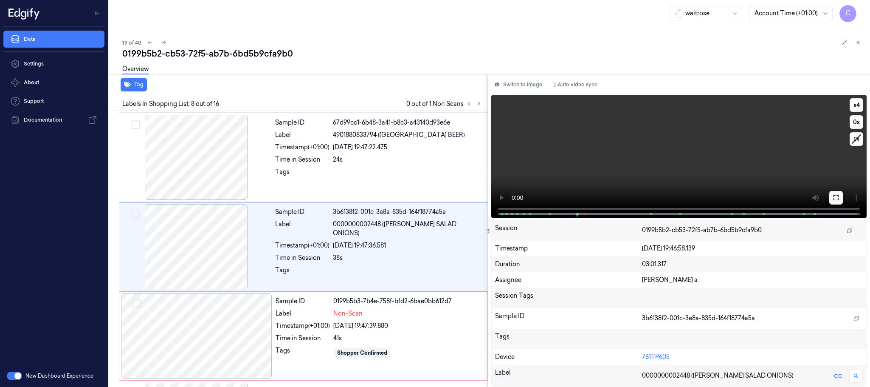
click at [834, 194] on icon at bounding box center [836, 197] width 7 height 7
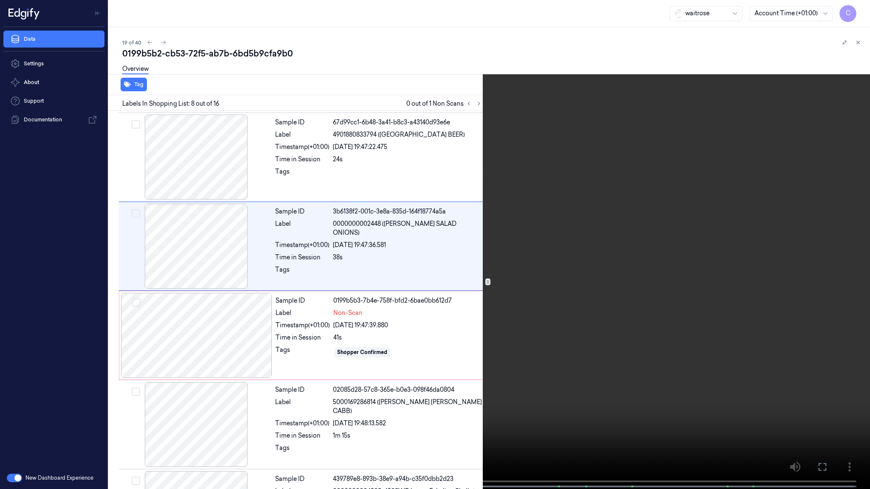
click at [510, 288] on video at bounding box center [435, 245] width 870 height 491
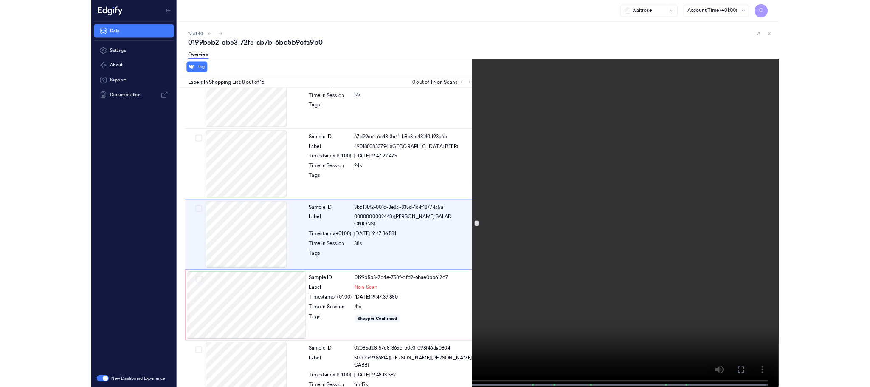
scroll to position [482, 0]
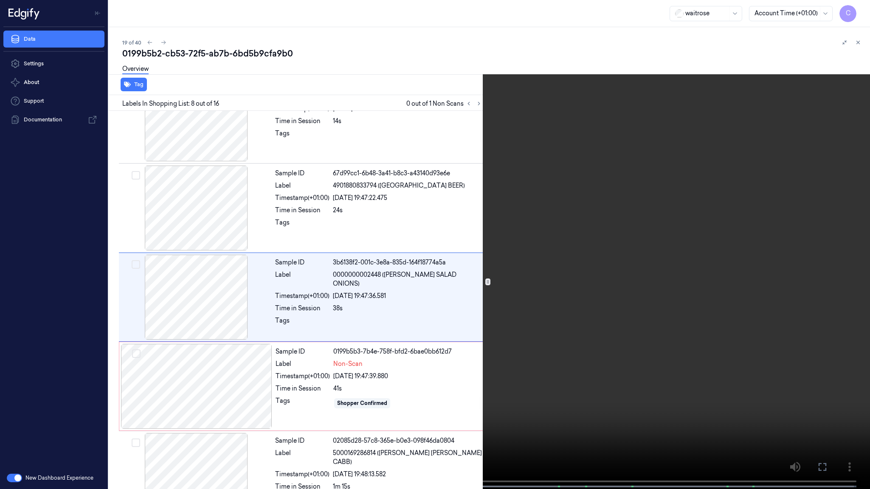
click at [398, 348] on video at bounding box center [435, 245] width 870 height 491
click at [452, 348] on video at bounding box center [435, 245] width 870 height 491
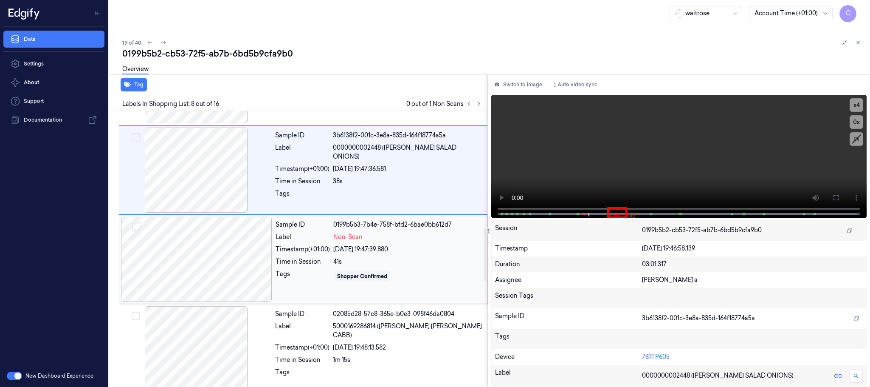
click at [240, 252] on div at bounding box center [196, 259] width 151 height 85
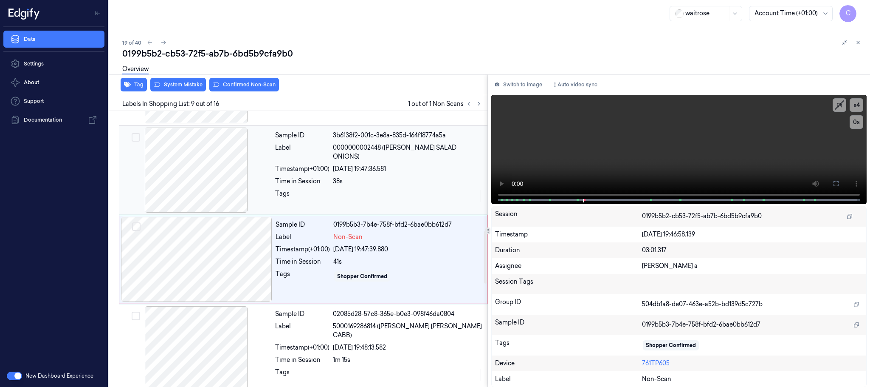
scroll to position [623, 0]
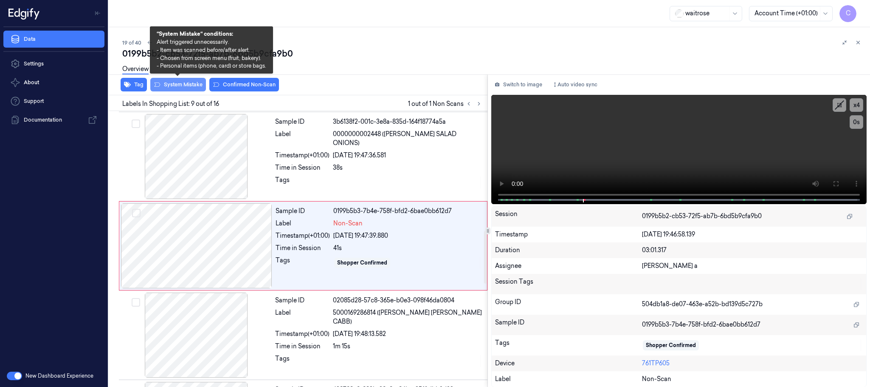
click at [192, 83] on button "System Mistake" at bounding box center [178, 85] width 56 height 14
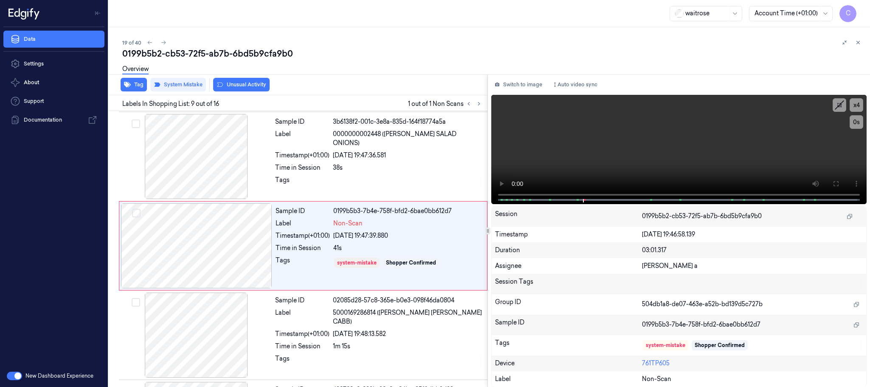
click at [259, 83] on button "Unusual Activity" at bounding box center [241, 85] width 56 height 14
click at [138, 87] on button "Tag" at bounding box center [134, 85] width 26 height 14
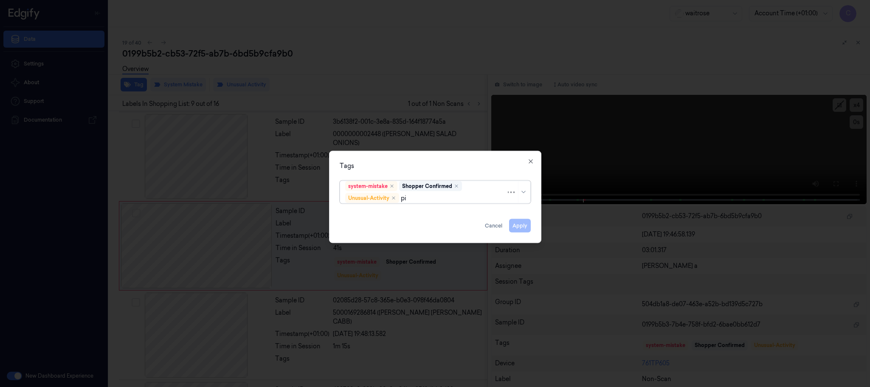
type input "pic"
click at [367, 212] on div "Picklist item alert" at bounding box center [369, 214] width 49 height 9
click at [393, 161] on div "Tags" at bounding box center [435, 165] width 191 height 9
click at [516, 223] on button "Apply" at bounding box center [520, 226] width 22 height 14
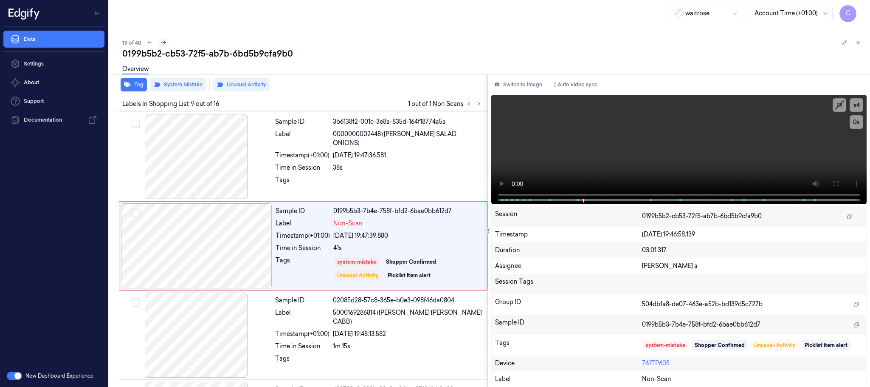
click at [164, 43] on icon at bounding box center [164, 43] width 6 height 6
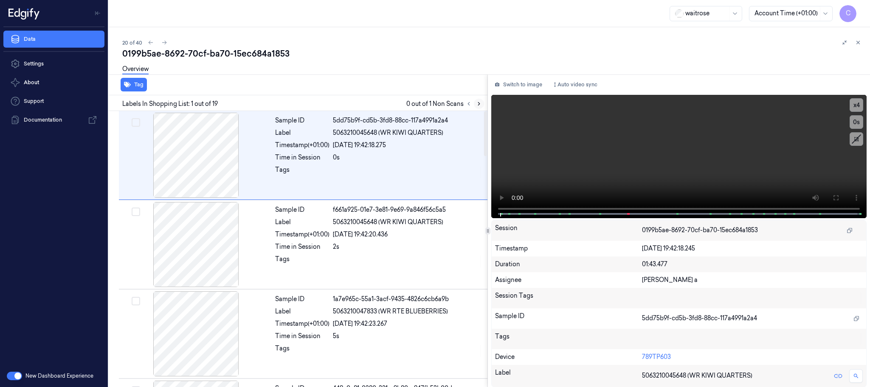
click at [482, 103] on button at bounding box center [479, 104] width 10 height 10
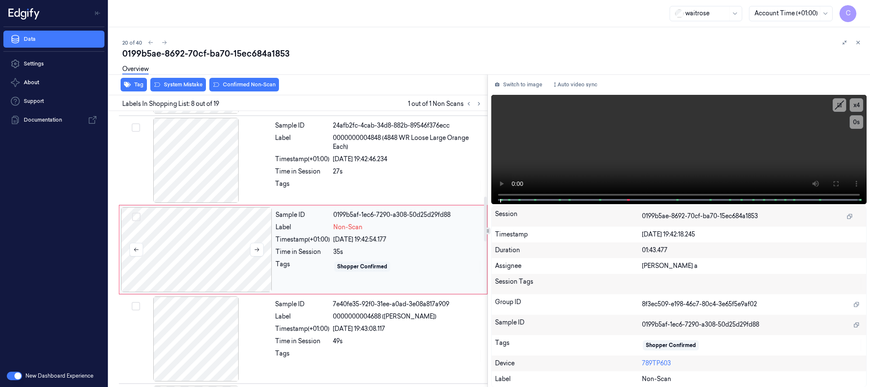
scroll to position [533, 0]
click at [262, 249] on button at bounding box center [257, 247] width 14 height 14
click at [259, 248] on icon at bounding box center [257, 246] width 6 height 6
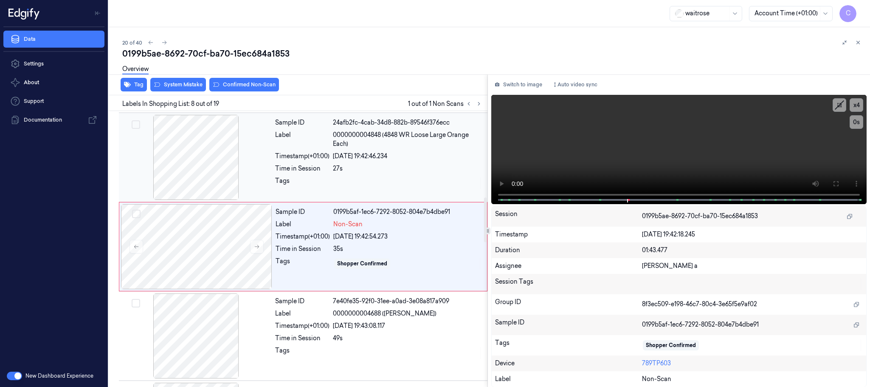
click at [204, 172] on div at bounding box center [196, 157] width 151 height 85
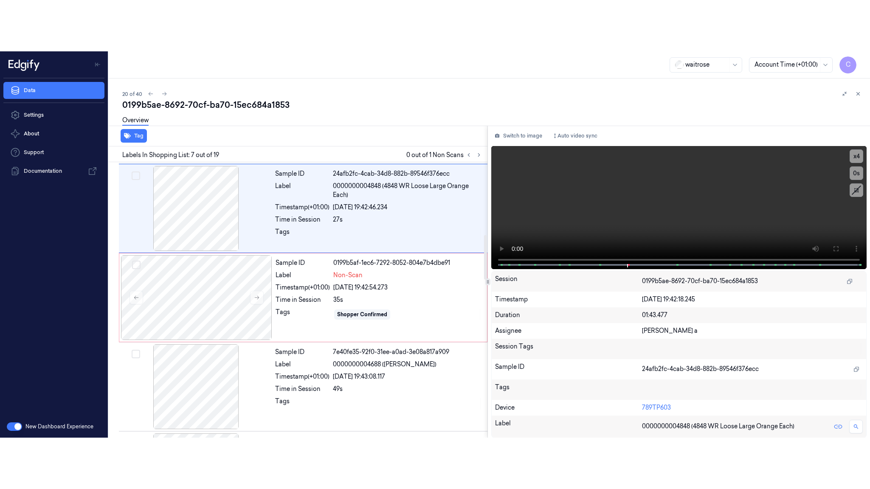
scroll to position [444, 0]
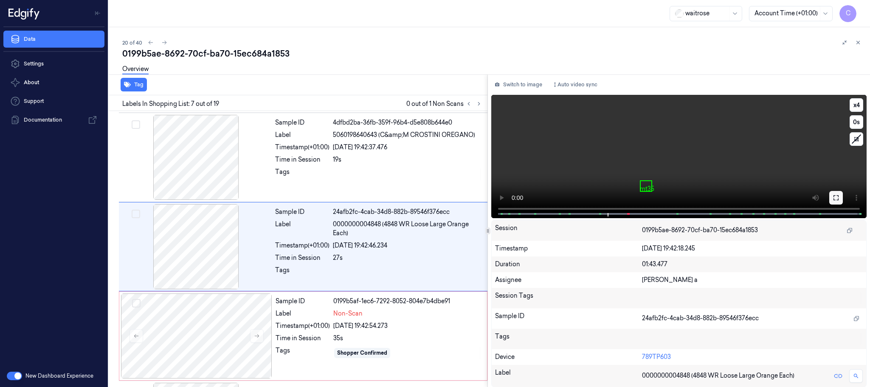
click at [834, 195] on icon at bounding box center [836, 197] width 5 height 5
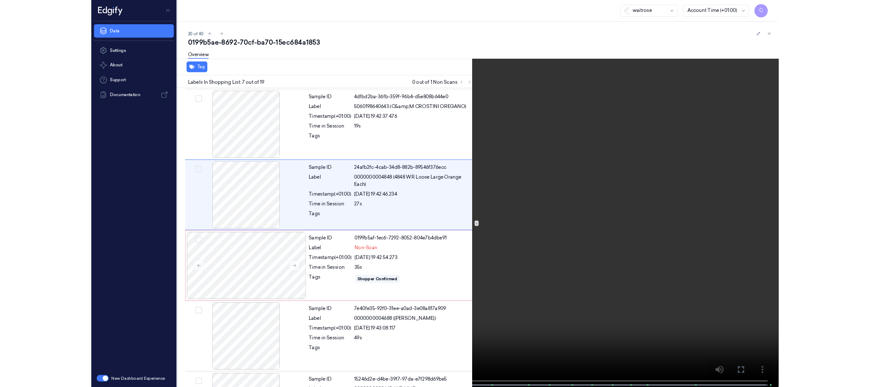
scroll to position [393, 0]
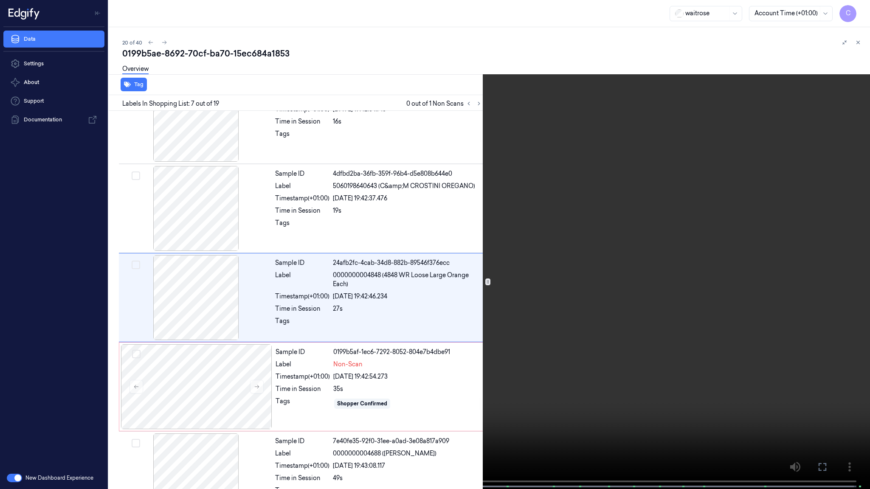
click at [470, 248] on video at bounding box center [435, 245] width 870 height 491
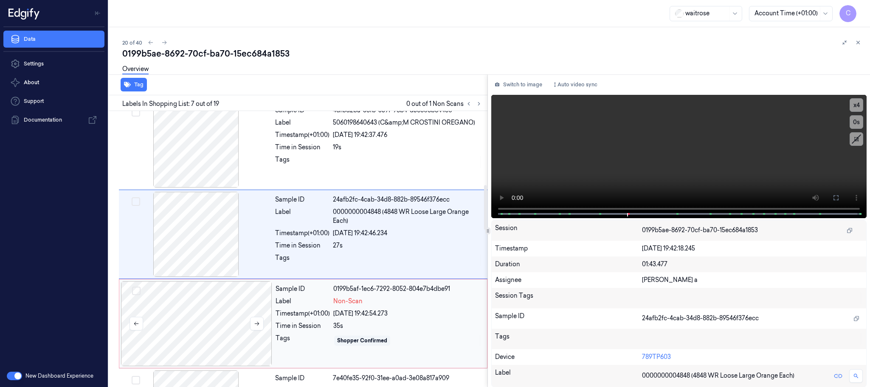
click at [212, 312] on div at bounding box center [196, 323] width 151 height 85
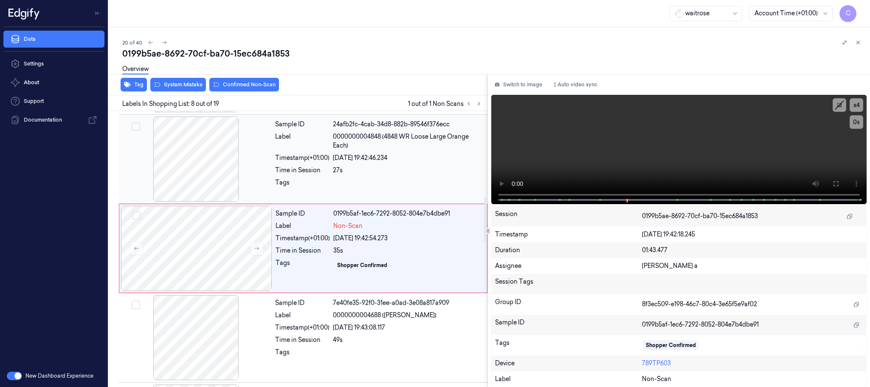
scroll to position [533, 0]
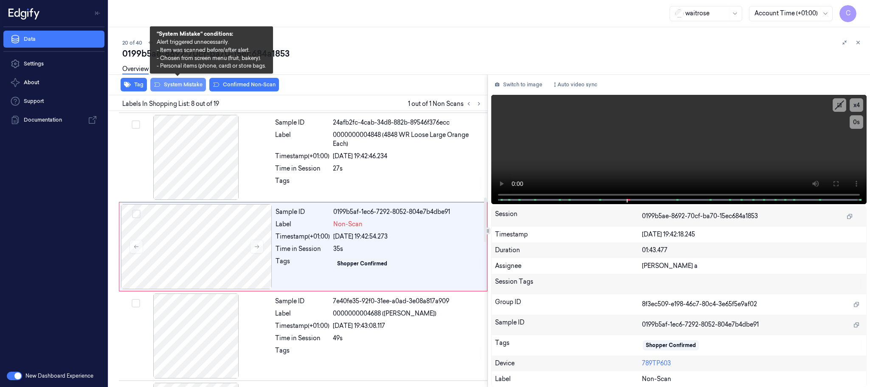
click at [177, 87] on button "System Mistake" at bounding box center [178, 85] width 56 height 14
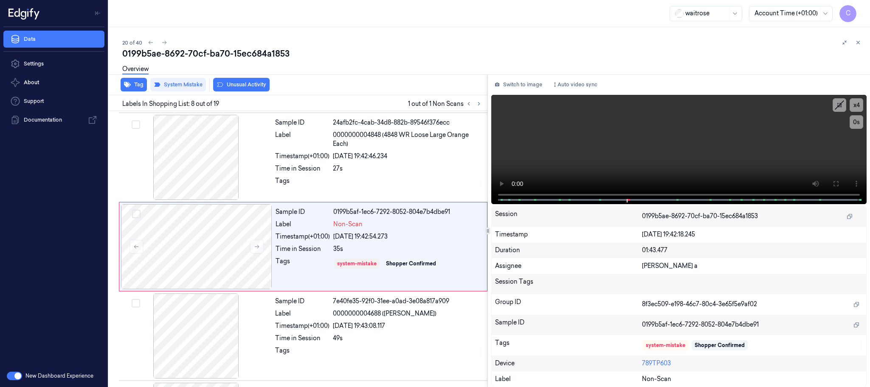
click at [254, 83] on button "Unusual Activity" at bounding box center [241, 85] width 56 height 14
click at [136, 88] on button "Tag" at bounding box center [134, 85] width 26 height 14
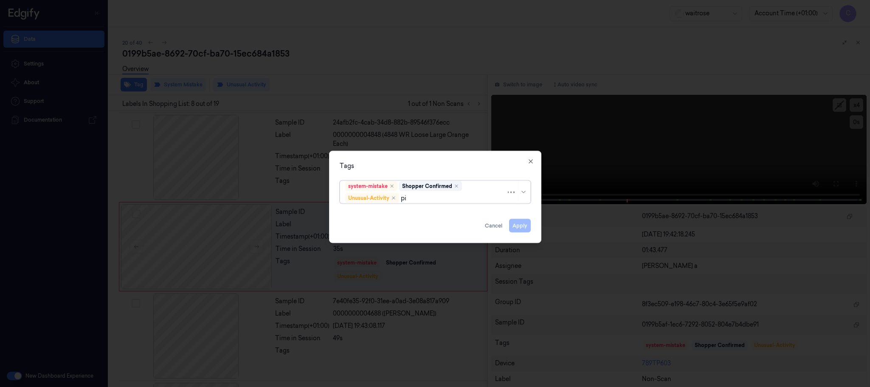
type input "pic"
click at [373, 215] on div "Picklist item alert" at bounding box center [369, 214] width 49 height 9
click at [409, 161] on div "Tags" at bounding box center [435, 165] width 191 height 9
click at [522, 227] on button "Apply" at bounding box center [520, 226] width 22 height 14
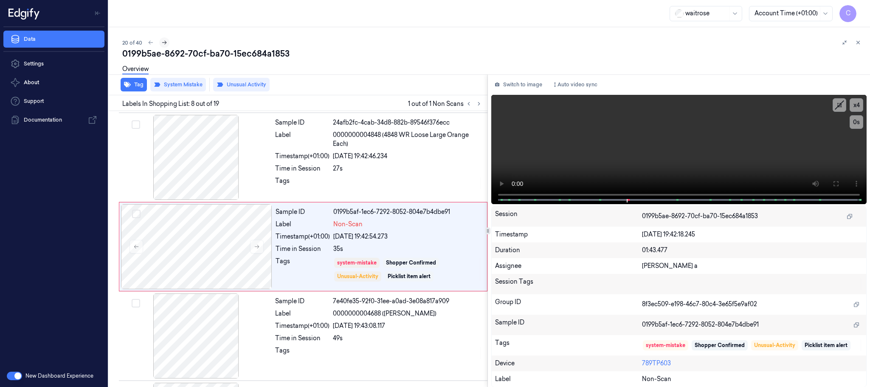
click at [167, 42] on icon at bounding box center [164, 43] width 6 height 6
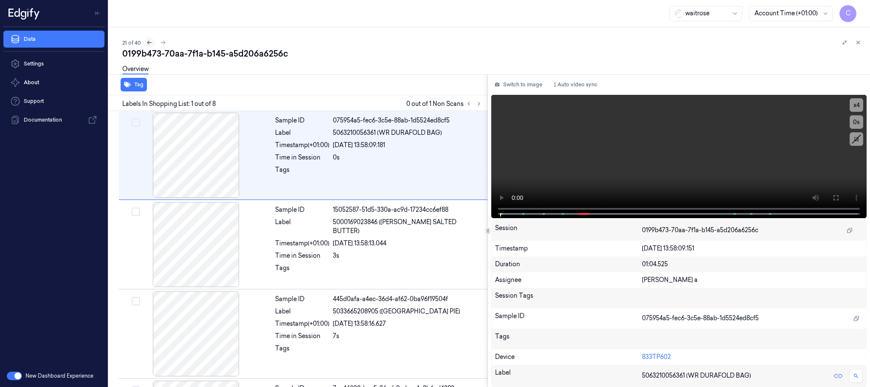
click at [148, 44] on icon at bounding box center [149, 43] width 5 height 4
click at [167, 44] on icon at bounding box center [164, 43] width 6 height 6
click at [478, 102] on icon at bounding box center [479, 103] width 2 height 3
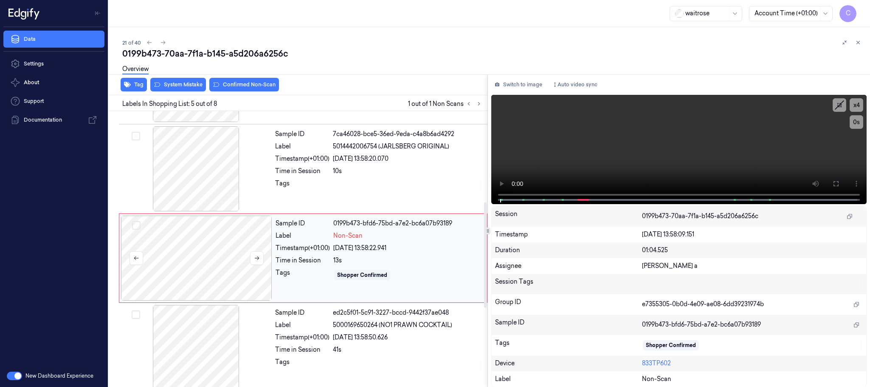
scroll to position [265, 0]
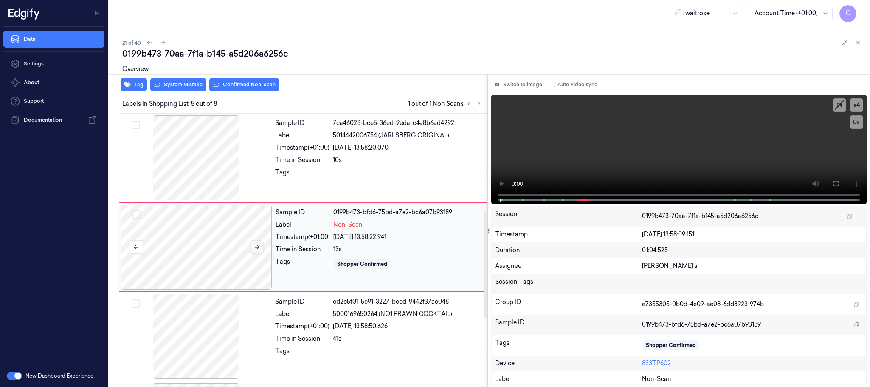
click at [257, 251] on button at bounding box center [257, 247] width 14 height 14
click at [190, 180] on div at bounding box center [196, 157] width 151 height 85
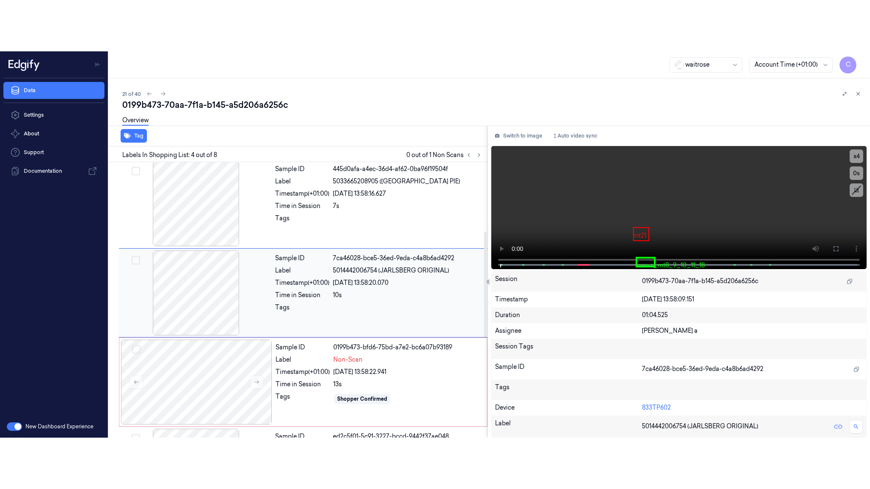
scroll to position [175, 0]
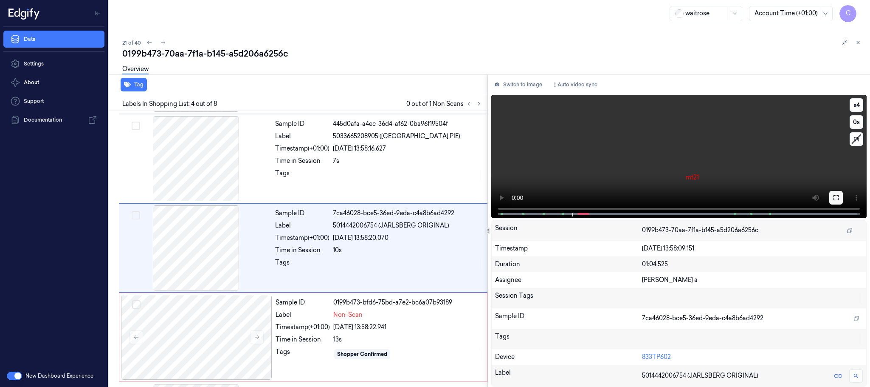
click at [832, 199] on button at bounding box center [837, 198] width 14 height 14
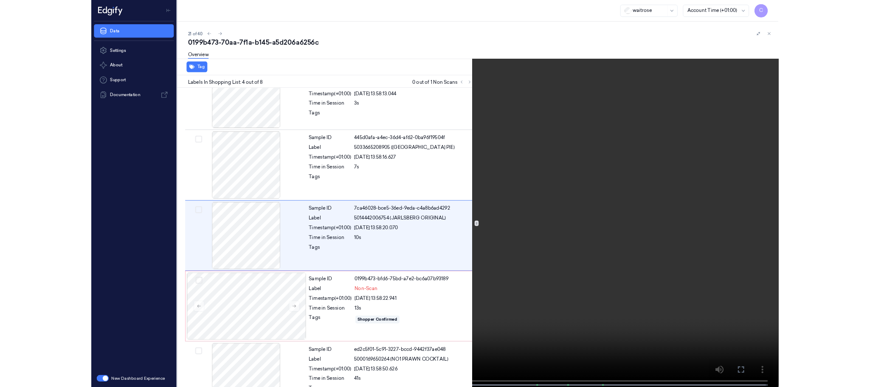
scroll to position [124, 0]
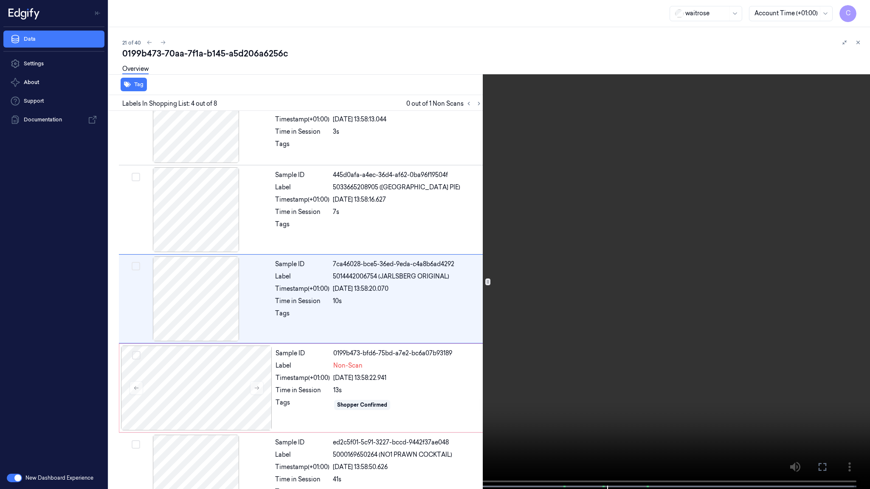
click at [491, 334] on video at bounding box center [435, 245] width 870 height 491
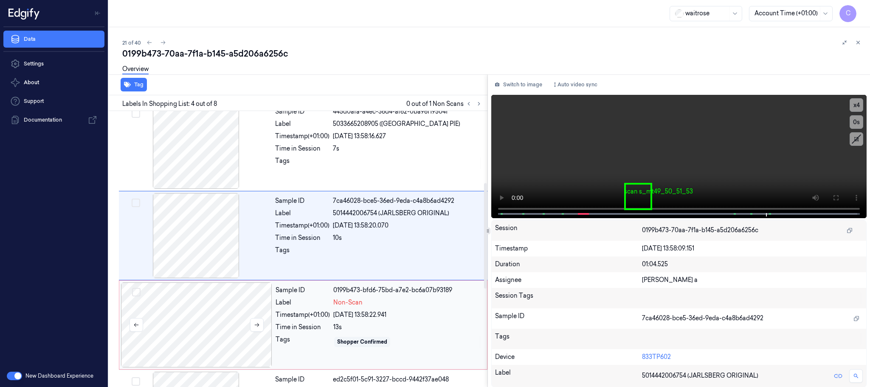
click at [201, 310] on div at bounding box center [196, 324] width 151 height 85
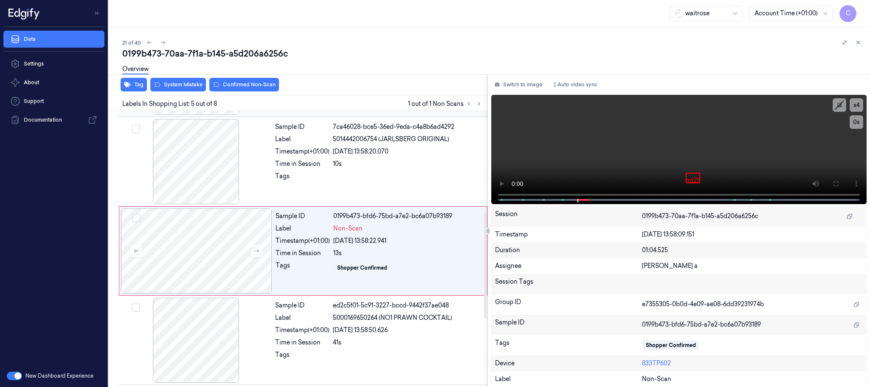
scroll to position [265, 0]
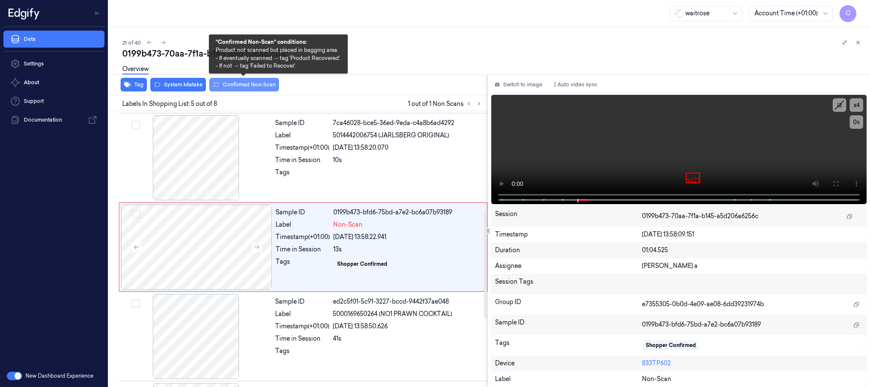
click at [237, 83] on button "Confirmed Non-Scan" at bounding box center [244, 85] width 70 height 14
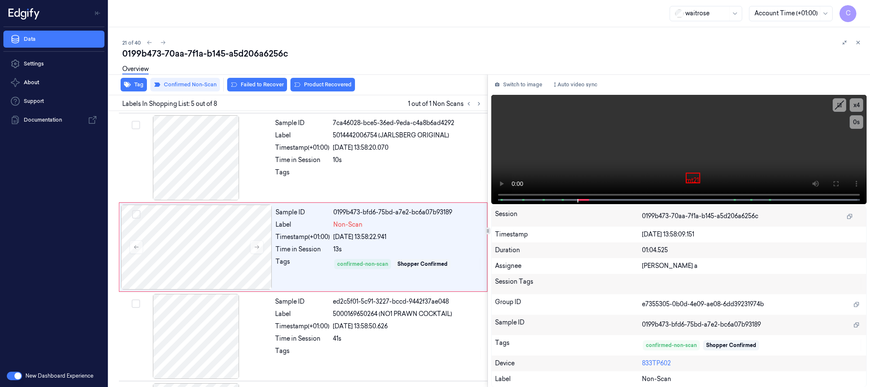
click at [346, 84] on button "Product Recovered" at bounding box center [323, 85] width 65 height 14
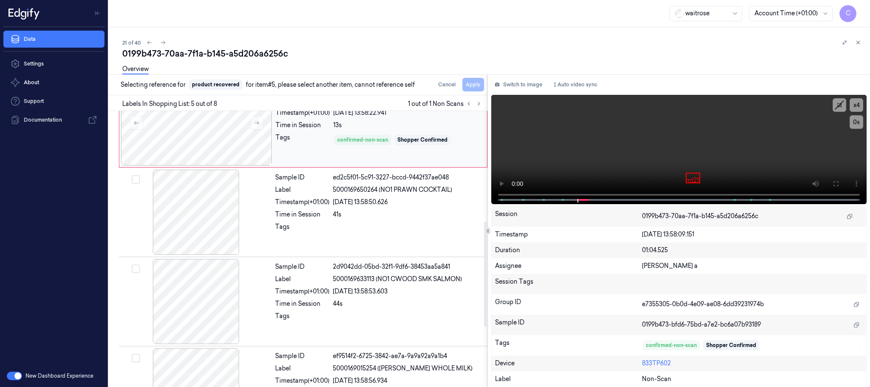
scroll to position [393, 0]
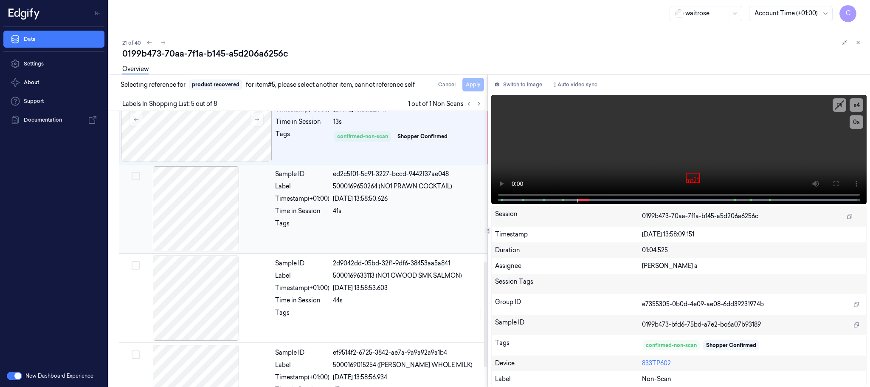
click at [192, 213] on div at bounding box center [196, 208] width 151 height 85
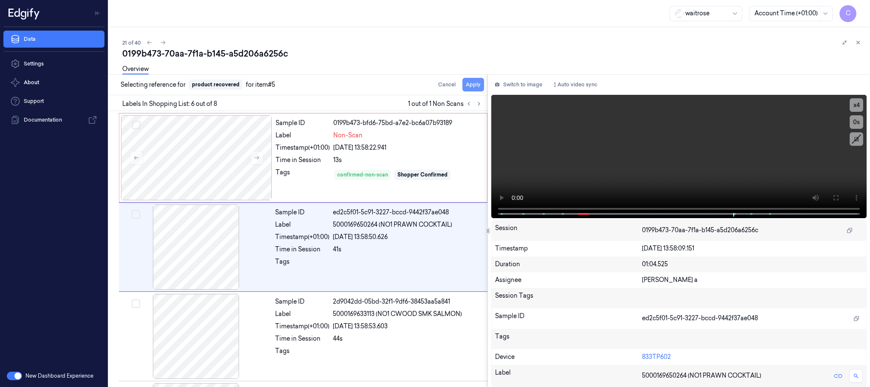
click at [469, 84] on button "Apply" at bounding box center [474, 85] width 22 height 14
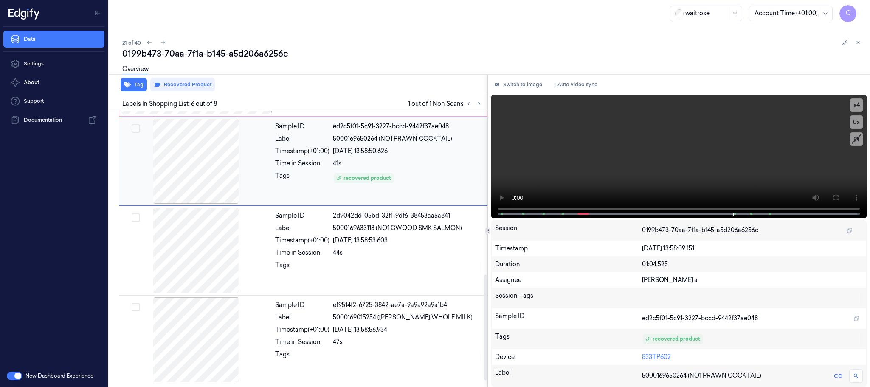
scroll to position [379, 0]
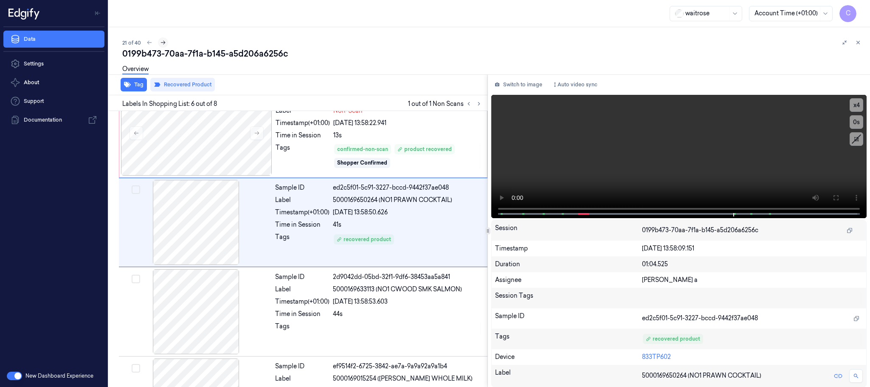
click at [161, 40] on icon at bounding box center [163, 43] width 6 height 6
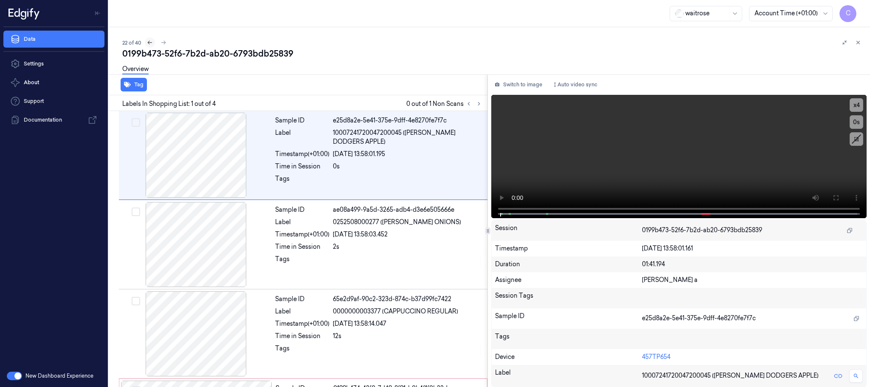
click at [152, 41] on icon at bounding box center [150, 43] width 6 height 6
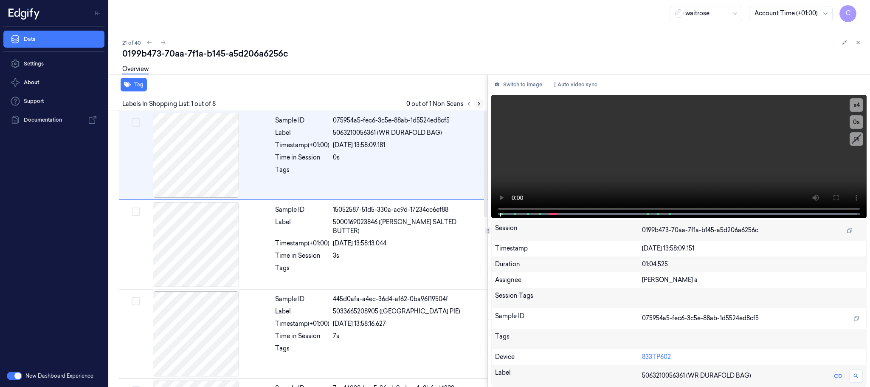
click at [479, 104] on icon at bounding box center [479, 103] width 2 height 3
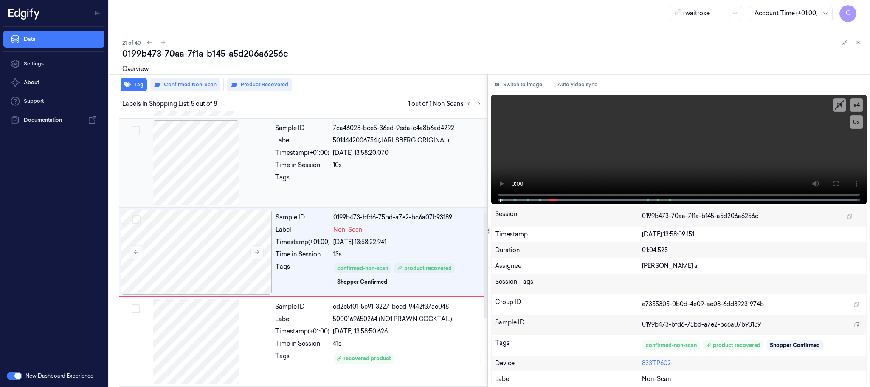
scroll to position [265, 0]
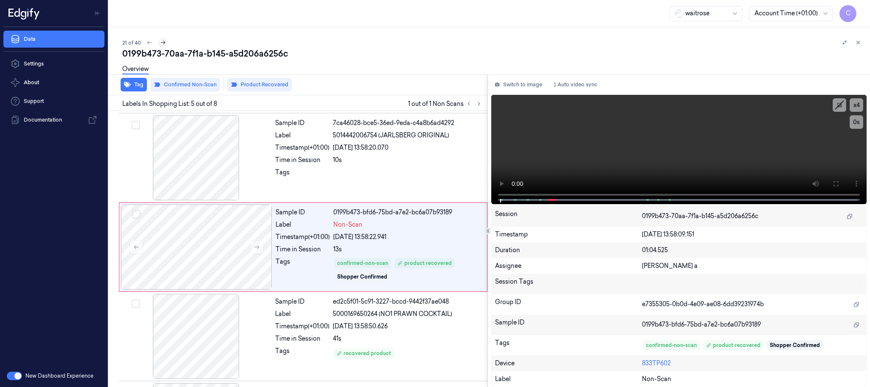
click at [161, 45] on icon at bounding box center [163, 43] width 6 height 6
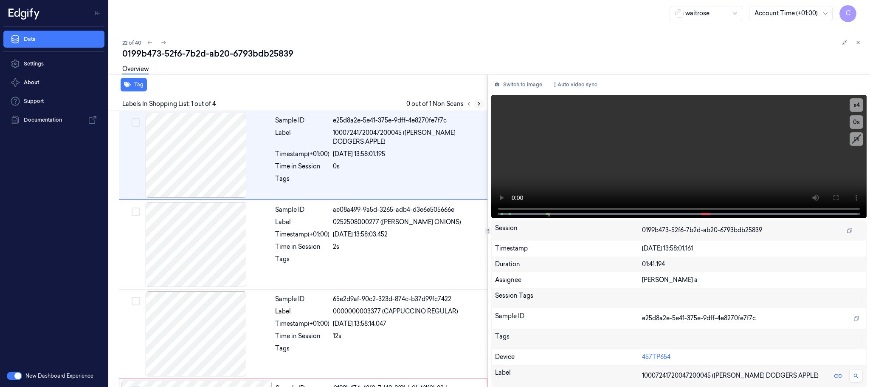
click at [481, 99] on button at bounding box center [479, 104] width 10 height 10
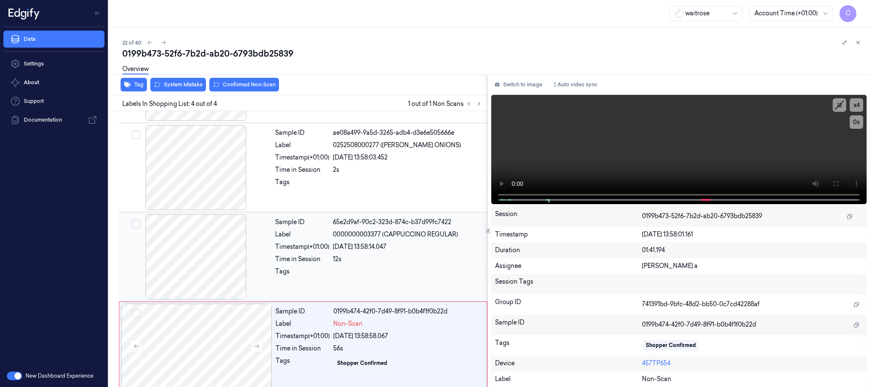
scroll to position [85, 0]
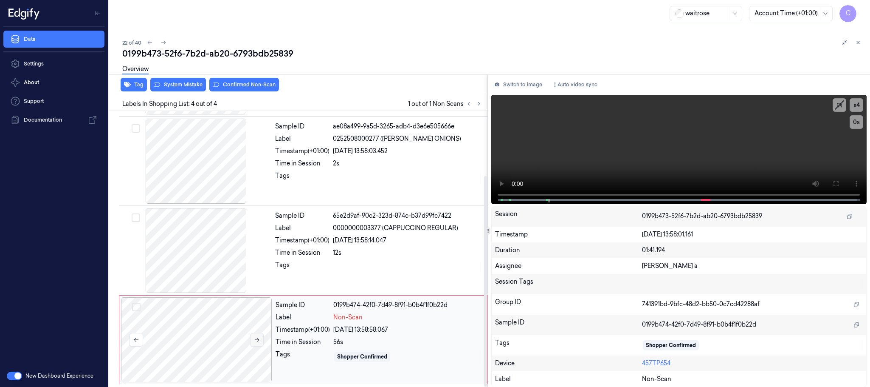
click at [254, 337] on icon at bounding box center [257, 339] width 6 height 6
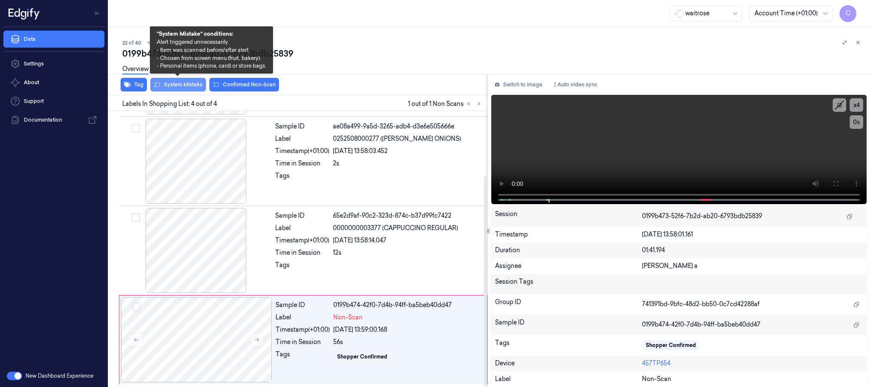
click at [185, 84] on button "System Mistake" at bounding box center [178, 85] width 56 height 14
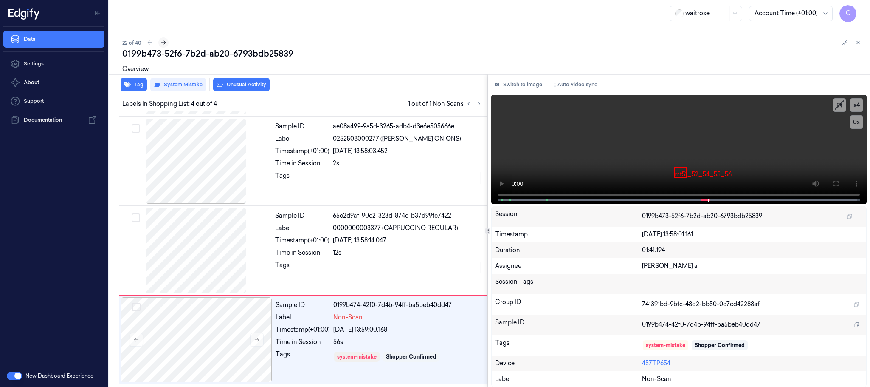
click at [165, 40] on icon at bounding box center [164, 43] width 6 height 6
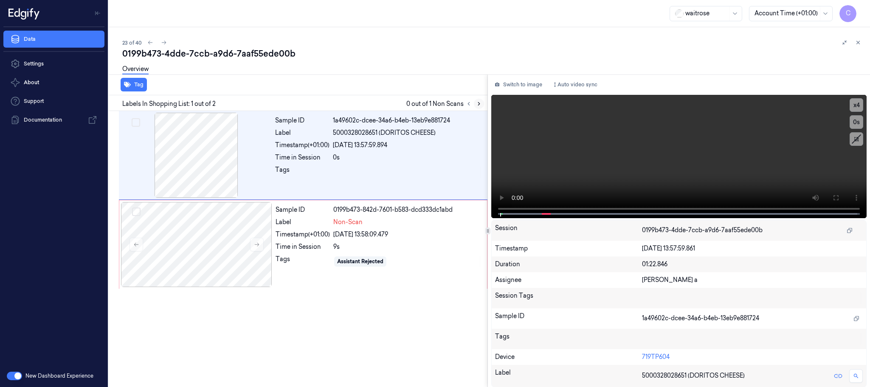
click at [480, 105] on icon at bounding box center [479, 104] width 6 height 6
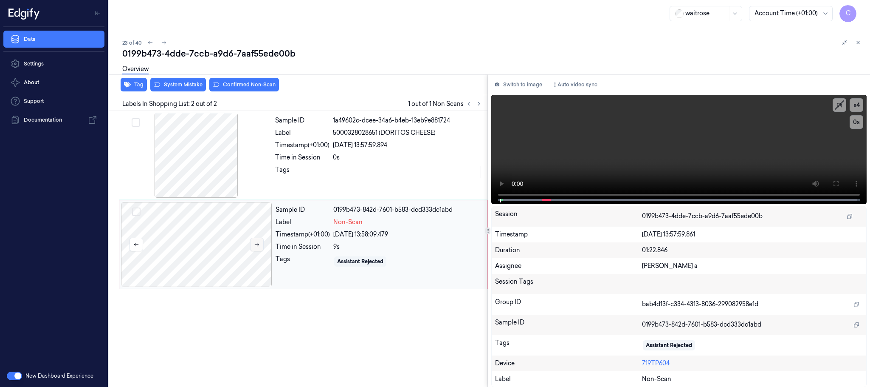
click at [254, 243] on icon at bounding box center [257, 244] width 6 height 6
click at [188, 159] on div at bounding box center [196, 155] width 151 height 85
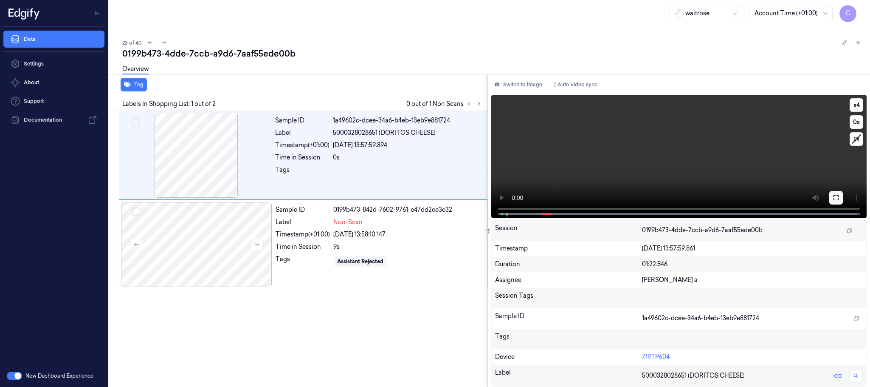
click at [839, 194] on icon at bounding box center [836, 197] width 7 height 7
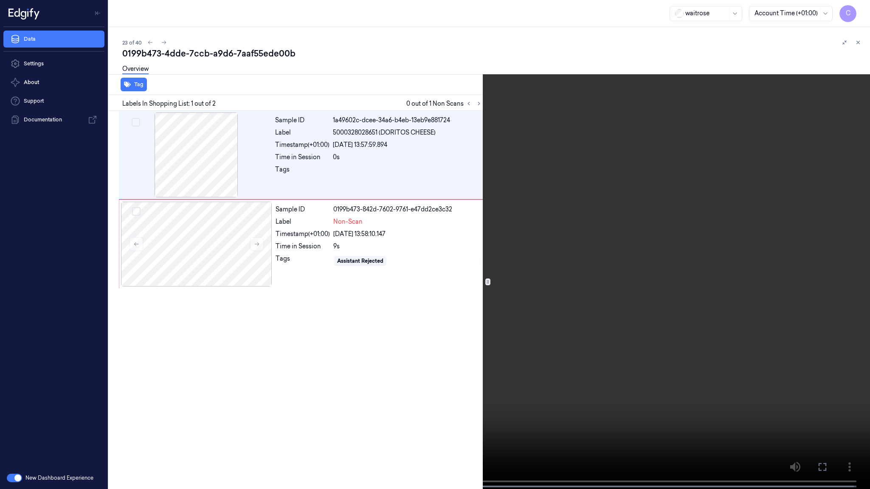
click at [320, 359] on video at bounding box center [435, 245] width 870 height 491
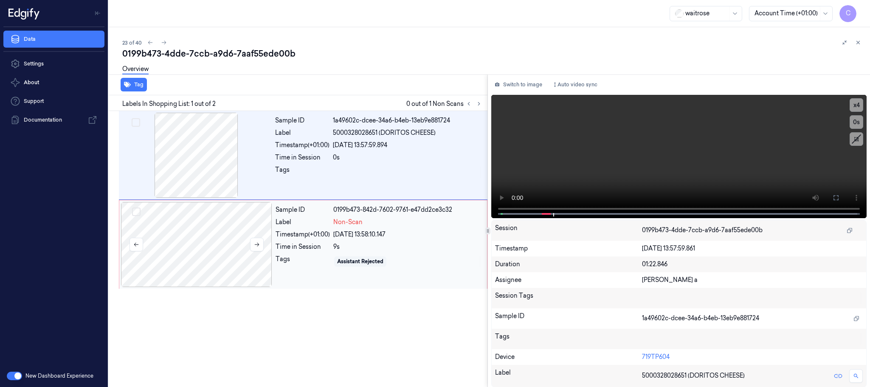
click at [237, 211] on div at bounding box center [196, 244] width 151 height 85
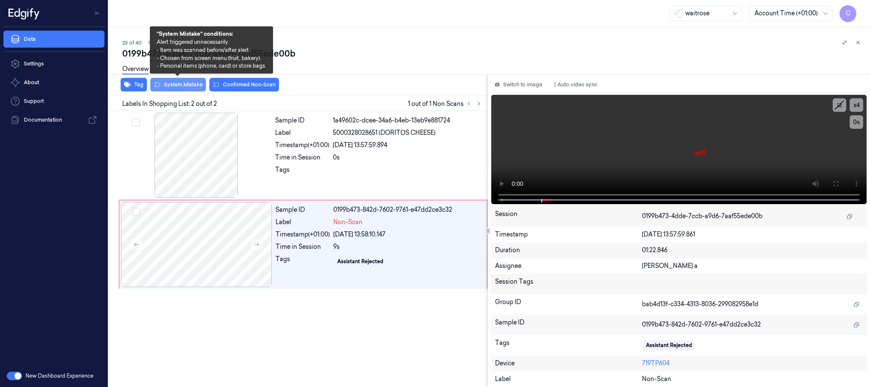
click at [182, 84] on button "System Mistake" at bounding box center [178, 85] width 56 height 14
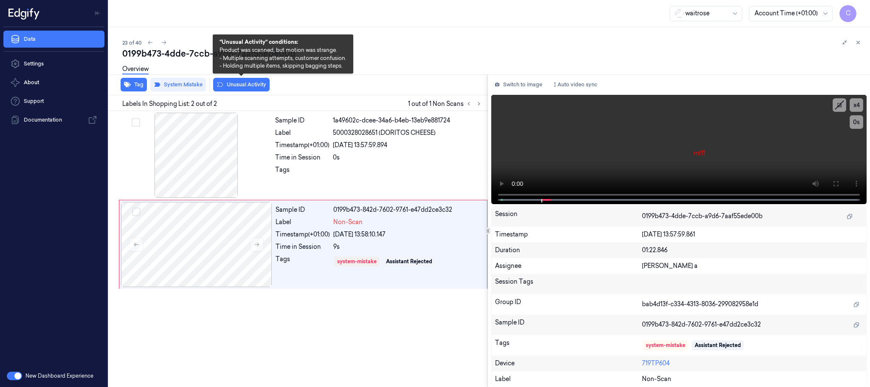
click at [248, 83] on button "Unusual Activity" at bounding box center [241, 85] width 56 height 14
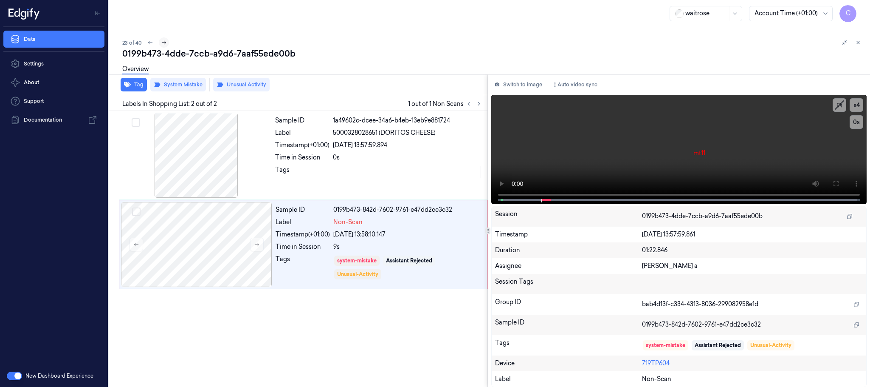
click at [163, 44] on icon at bounding box center [164, 43] width 6 height 6
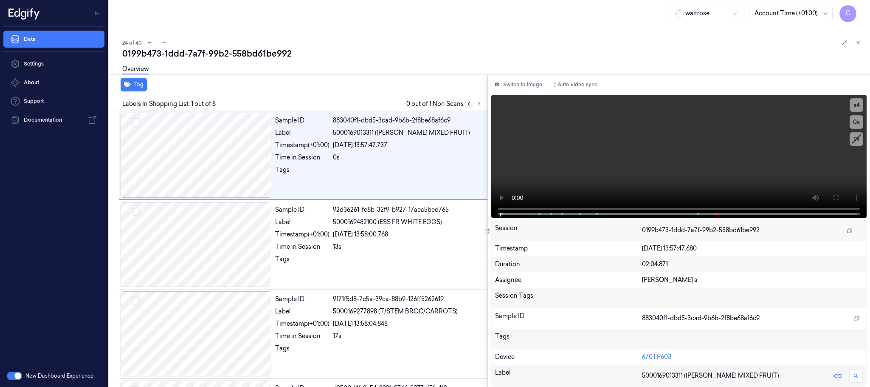
click at [476, 104] on icon at bounding box center [479, 104] width 6 height 6
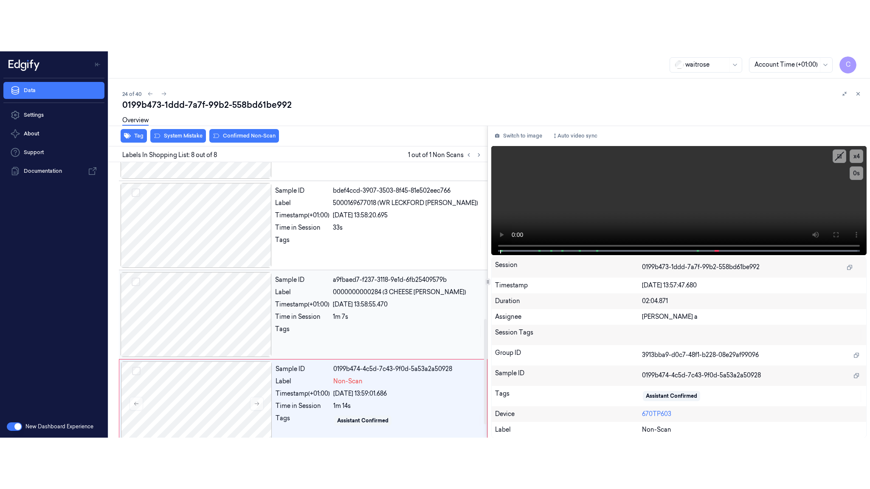
scroll to position [443, 0]
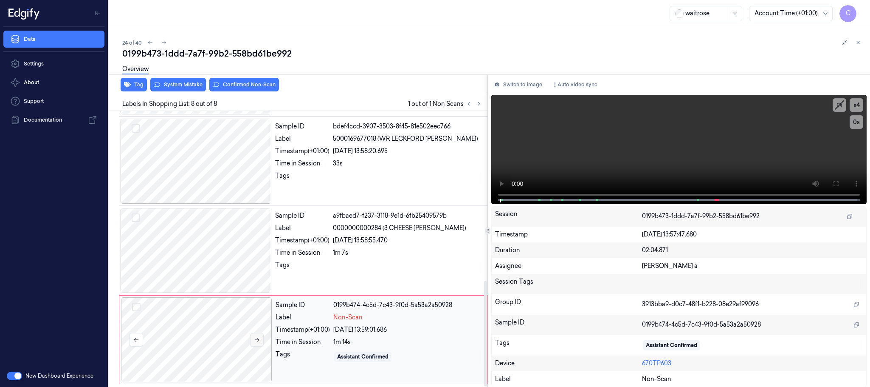
click at [259, 340] on icon at bounding box center [257, 340] width 5 height 4
click at [217, 254] on div at bounding box center [196, 250] width 151 height 85
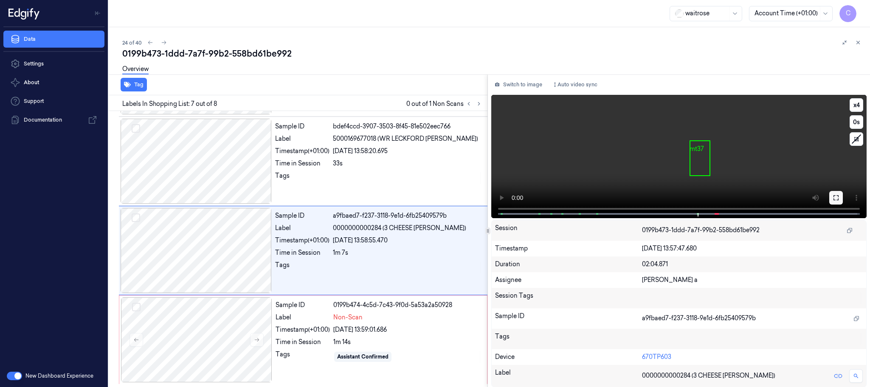
click at [833, 196] on icon at bounding box center [836, 197] width 7 height 7
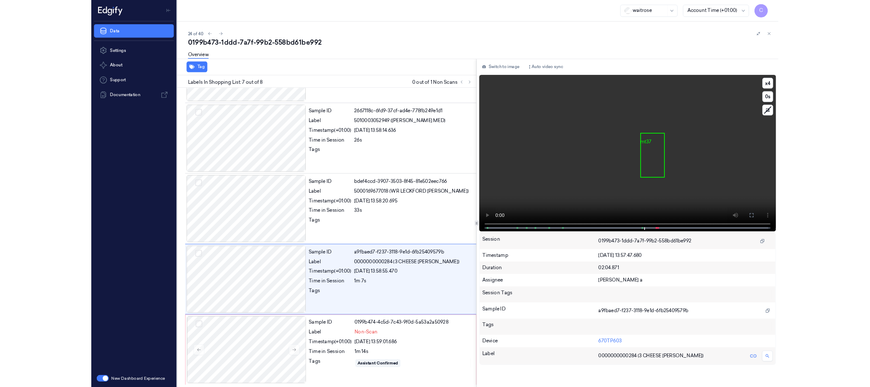
scroll to position [340, 0]
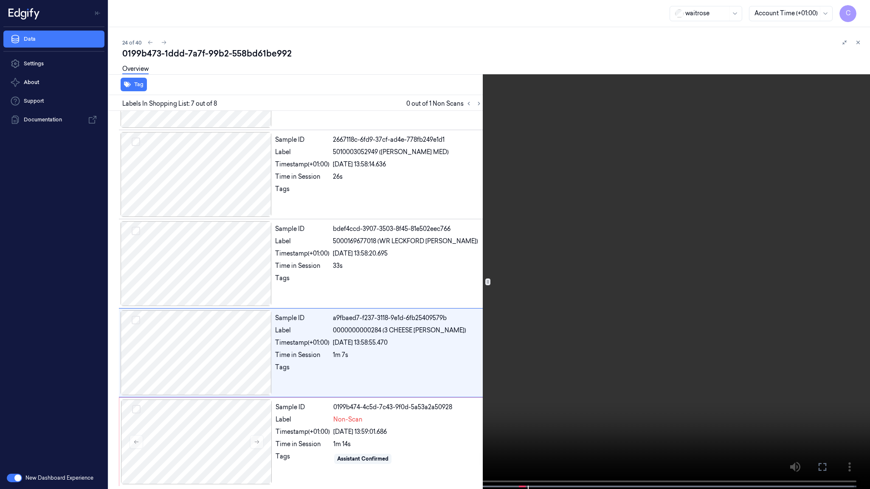
click at [651, 342] on video at bounding box center [435, 245] width 870 height 491
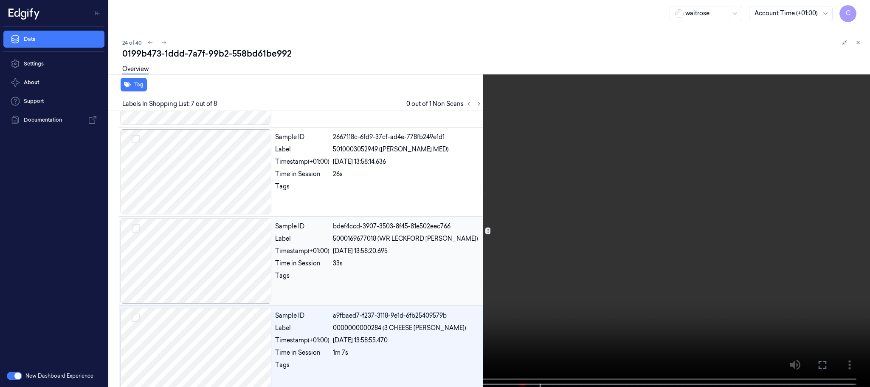
scroll to position [443, 0]
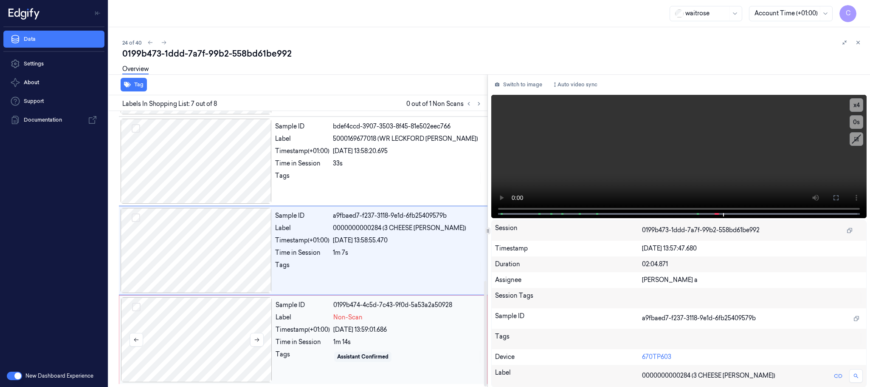
click at [206, 318] on div at bounding box center [196, 339] width 151 height 85
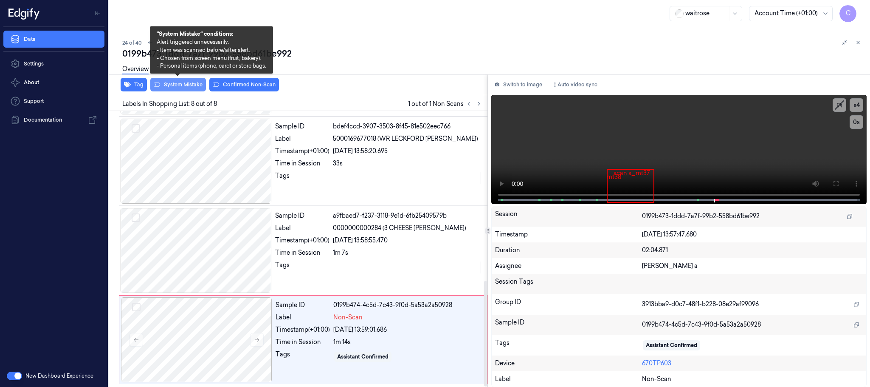
click at [182, 82] on button "System Mistake" at bounding box center [178, 85] width 56 height 14
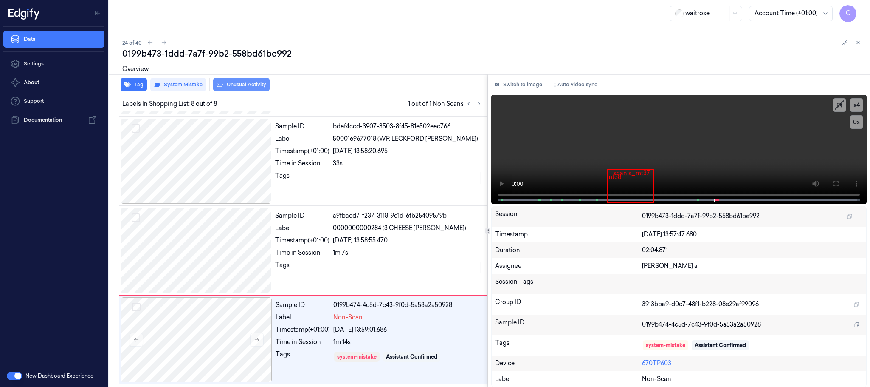
click at [226, 82] on button "Unusual Activity" at bounding box center [241, 85] width 56 height 14
click at [134, 82] on button "Tag" at bounding box center [134, 85] width 26 height 14
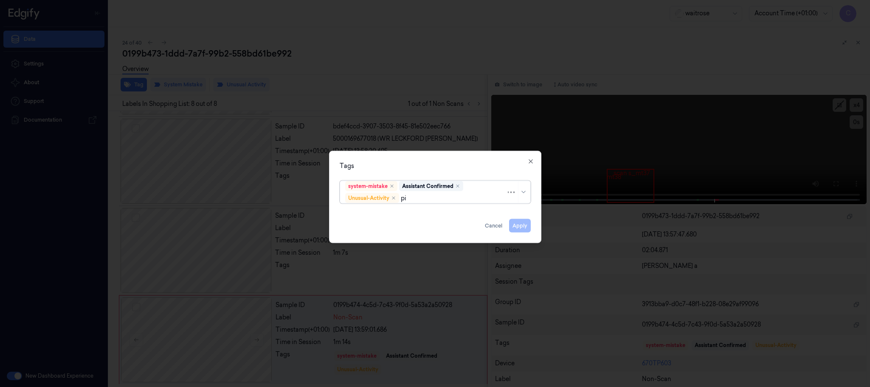
type input "pic"
click at [364, 212] on div "Picklist item alert" at bounding box center [369, 214] width 49 height 9
click at [407, 157] on div "Tags system-mistake Assistant Confirmed Unusual-Activity Picklist item alert Ap…" at bounding box center [435, 197] width 212 height 92
click at [519, 226] on button "Apply" at bounding box center [520, 226] width 22 height 14
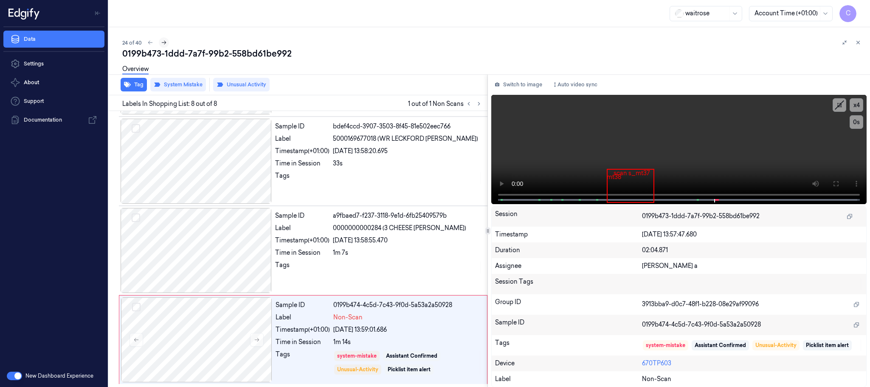
click at [163, 41] on icon at bounding box center [164, 43] width 6 height 6
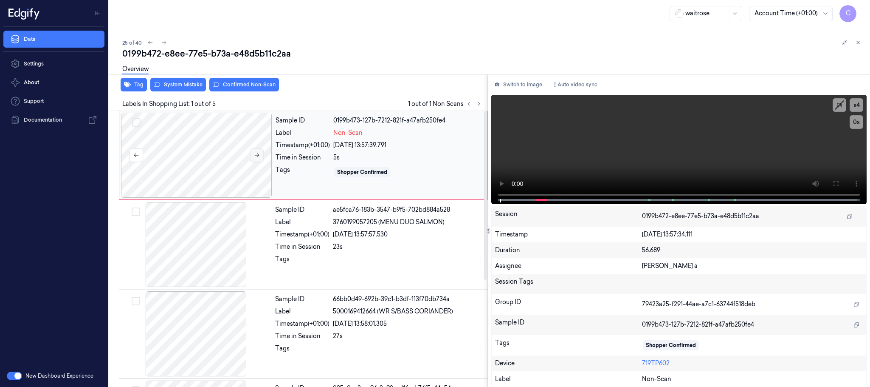
click at [256, 156] on icon at bounding box center [257, 155] width 6 height 6
click at [836, 184] on icon at bounding box center [836, 183] width 7 height 7
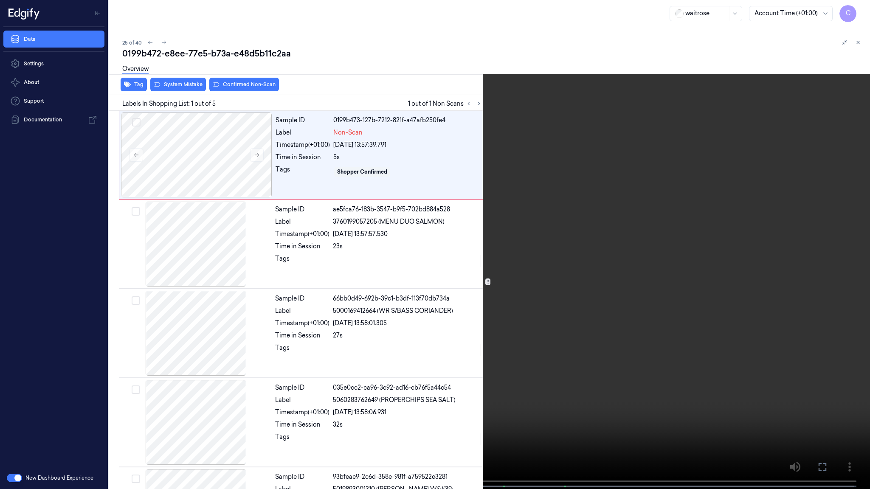
click at [417, 297] on video at bounding box center [435, 245] width 870 height 491
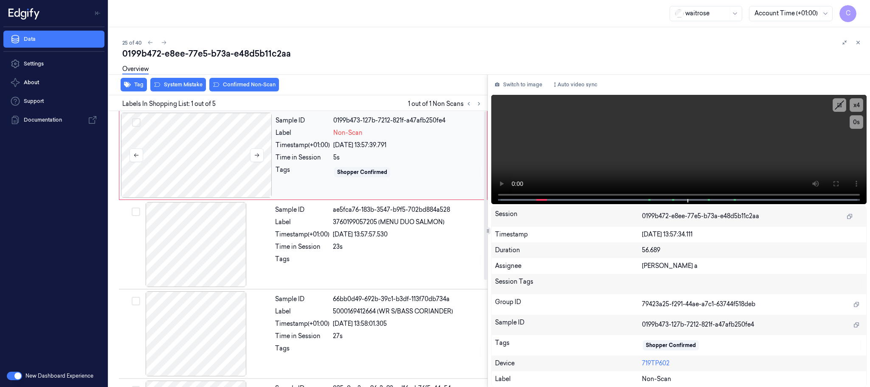
click at [192, 154] on div at bounding box center [196, 155] width 151 height 85
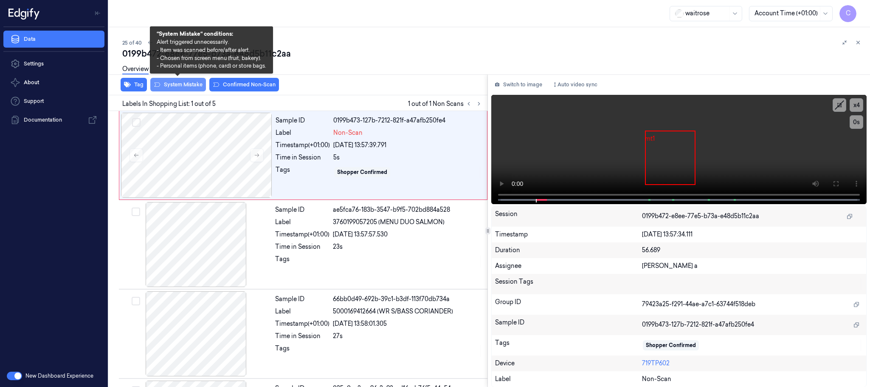
click at [177, 88] on button "System Mistake" at bounding box center [178, 85] width 56 height 14
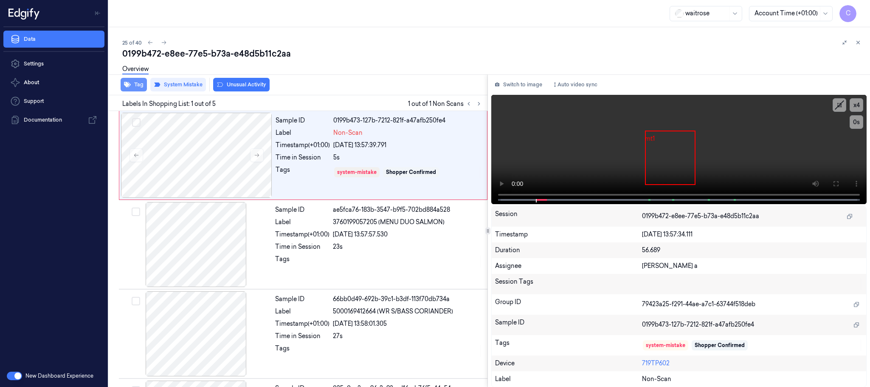
click at [129, 82] on icon "button" at bounding box center [127, 84] width 7 height 7
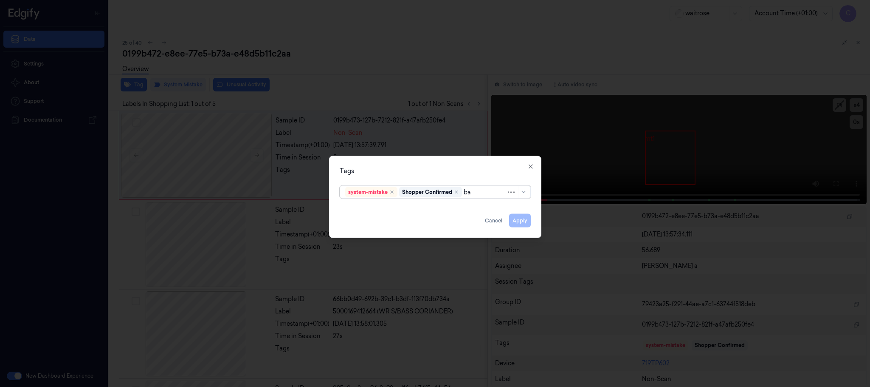
type input "bag"
click at [362, 208] on div "bags" at bounding box center [435, 209] width 180 height 9
click at [400, 169] on div "Tags" at bounding box center [435, 171] width 191 height 9
click at [525, 219] on button "Apply" at bounding box center [520, 221] width 22 height 14
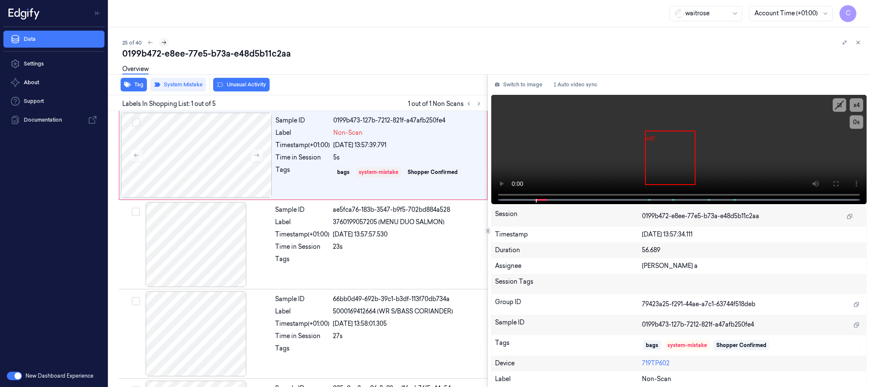
click at [166, 44] on icon at bounding box center [164, 43] width 6 height 6
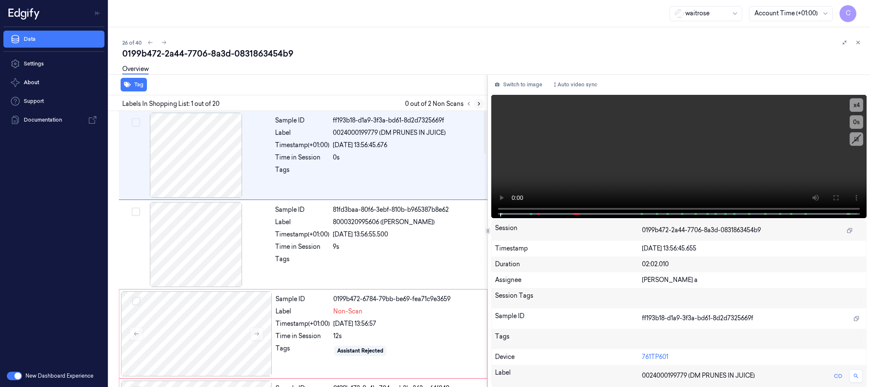
click at [481, 101] on icon at bounding box center [479, 104] width 6 height 6
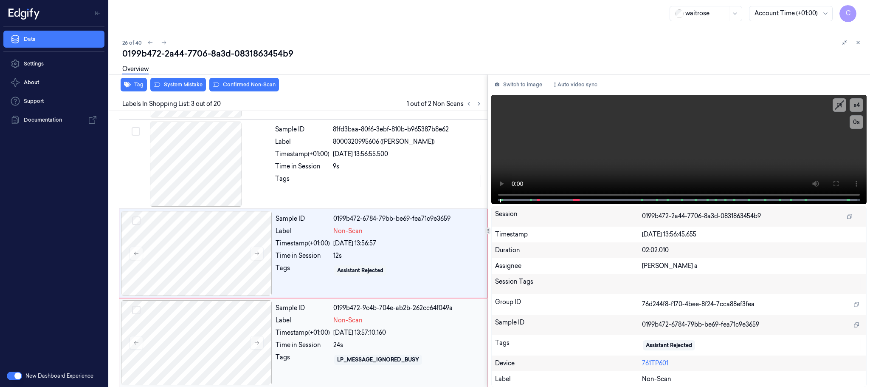
scroll to position [85, 0]
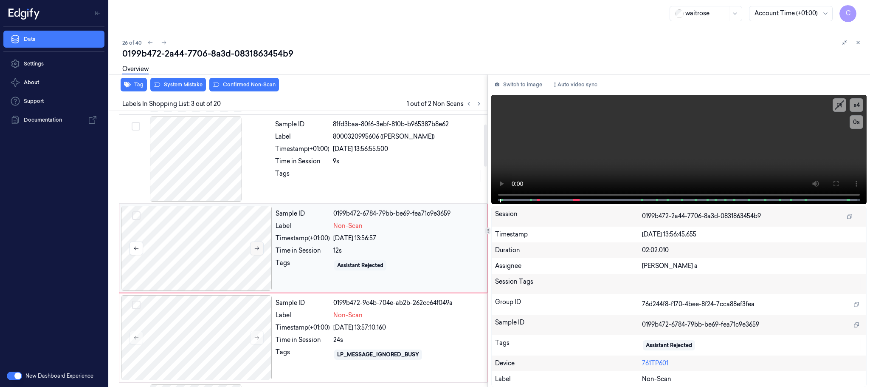
click at [259, 250] on icon at bounding box center [257, 248] width 5 height 4
click at [153, 174] on div at bounding box center [196, 158] width 151 height 85
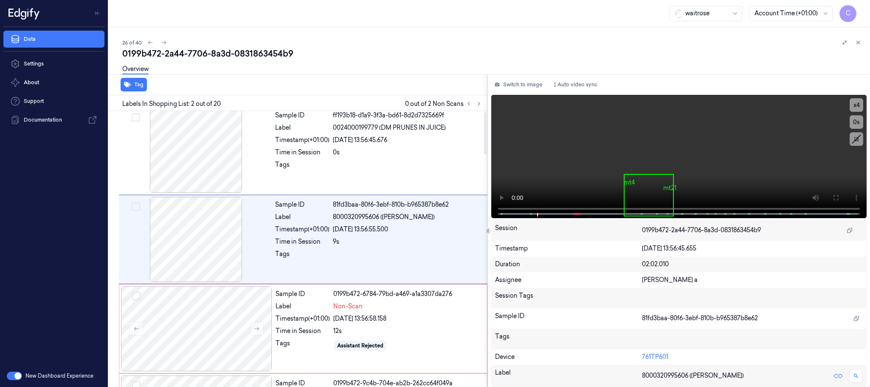
scroll to position [0, 0]
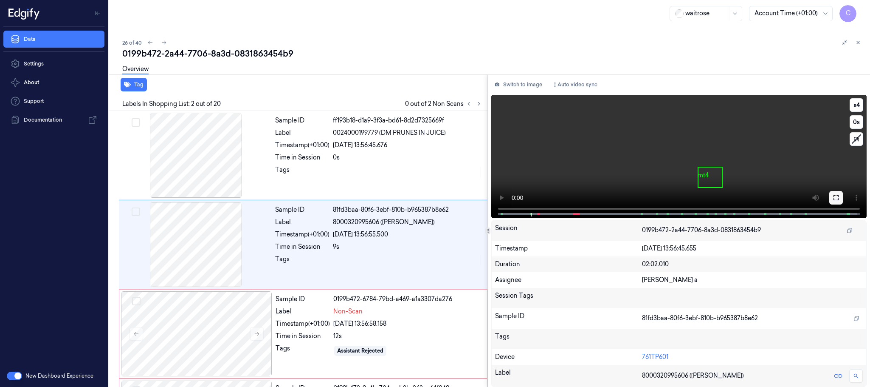
click at [837, 195] on icon at bounding box center [836, 197] width 5 height 5
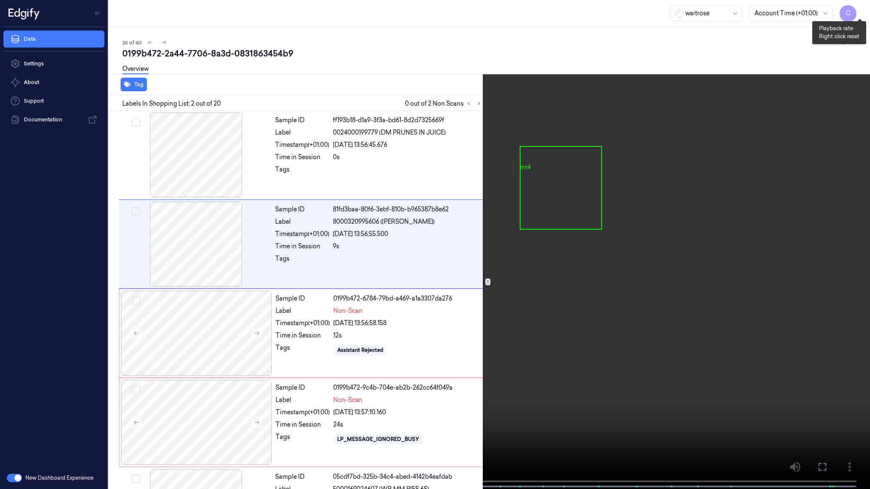
click at [854, 9] on button "x 4" at bounding box center [860, 10] width 14 height 14
click at [854, 9] on button "x 1" at bounding box center [860, 10] width 14 height 14
click at [153, 386] on video at bounding box center [435, 245] width 870 height 491
click at [398, 272] on video at bounding box center [435, 245] width 870 height 491
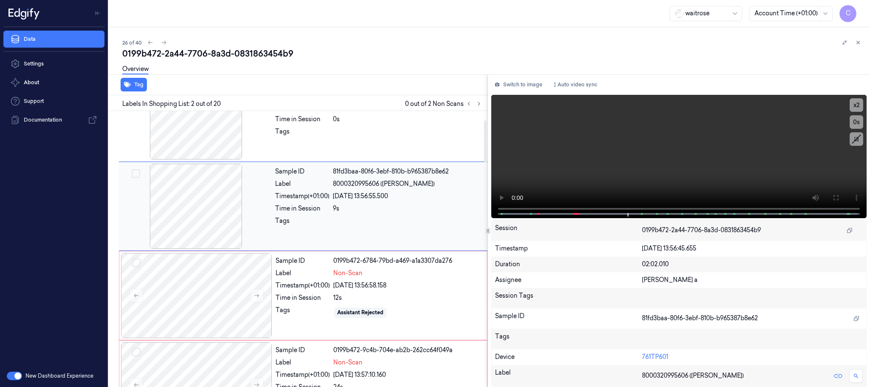
scroll to position [64, 0]
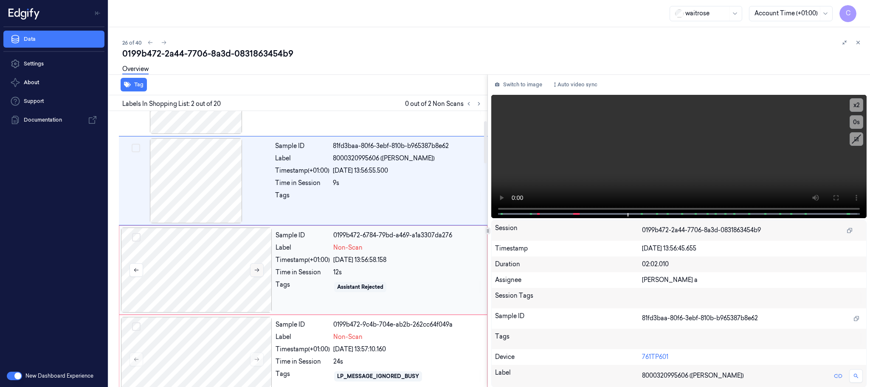
click at [255, 274] on button at bounding box center [257, 270] width 14 height 14
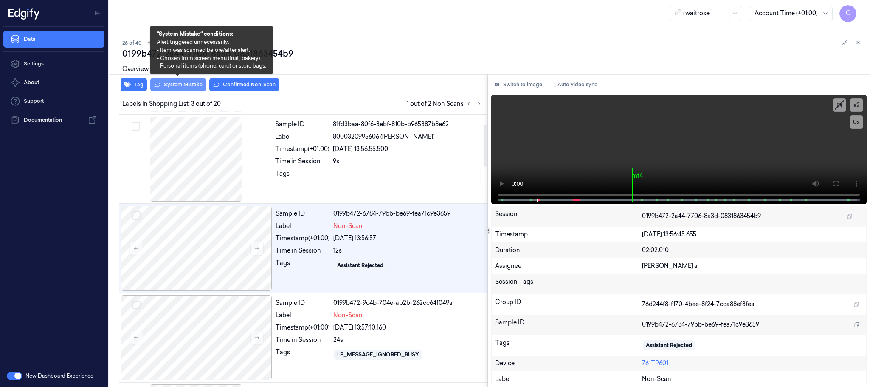
click at [190, 88] on button "System Mistake" at bounding box center [178, 85] width 56 height 14
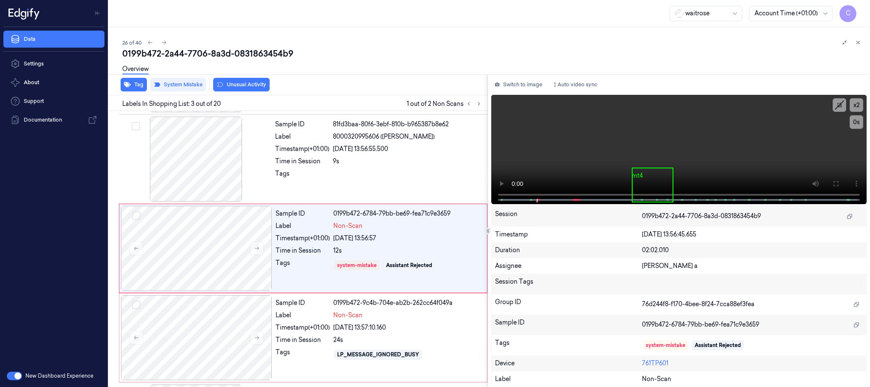
click at [238, 86] on button "Unusual Activity" at bounding box center [241, 85] width 56 height 14
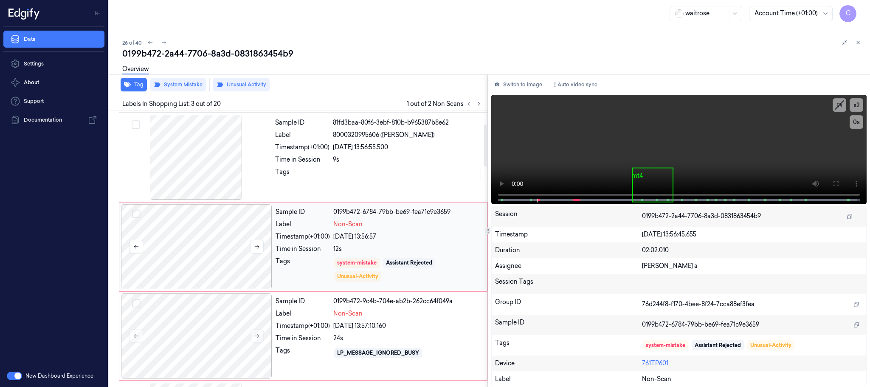
scroll to position [203, 0]
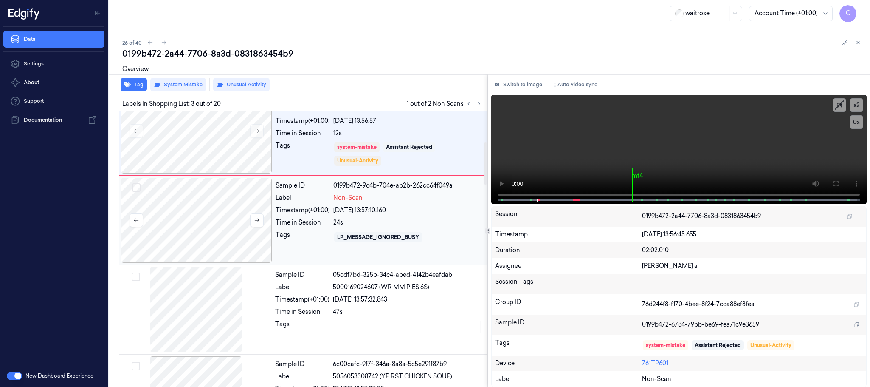
click at [179, 237] on div at bounding box center [196, 220] width 151 height 85
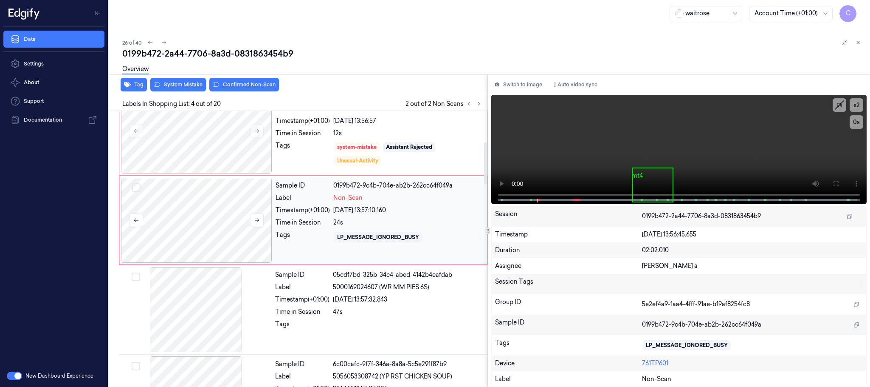
scroll to position [175, 0]
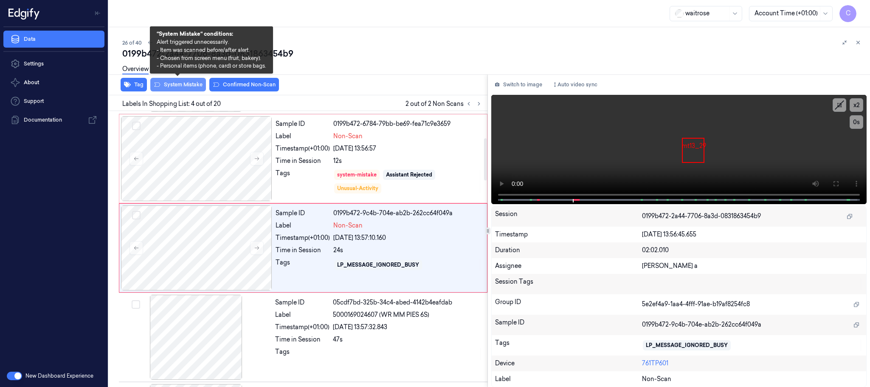
click at [166, 83] on button "System Mistake" at bounding box center [178, 85] width 56 height 14
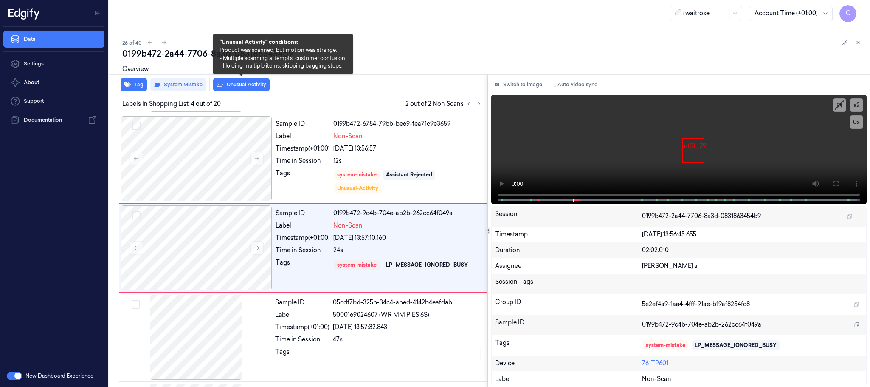
click at [249, 88] on button "Unusual Activity" at bounding box center [241, 85] width 56 height 14
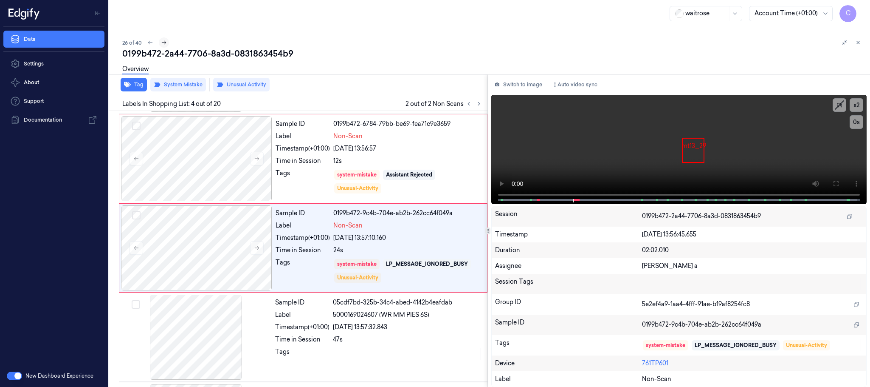
click at [162, 42] on icon at bounding box center [164, 43] width 6 height 6
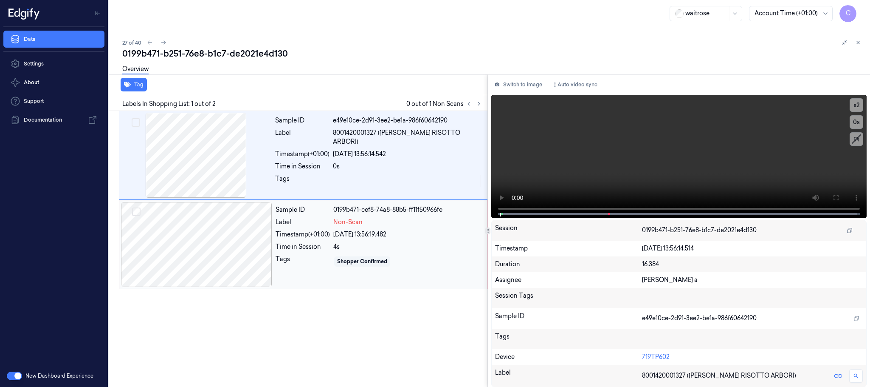
click at [265, 246] on div at bounding box center [196, 244] width 151 height 85
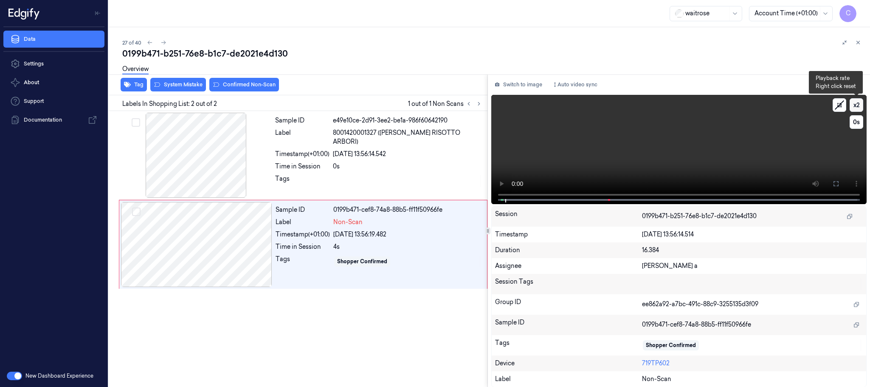
click at [861, 103] on button "x 2" at bounding box center [857, 105] width 14 height 14
click at [861, 103] on button "x 4" at bounding box center [857, 105] width 14 height 14
click at [839, 181] on icon at bounding box center [836, 183] width 5 height 5
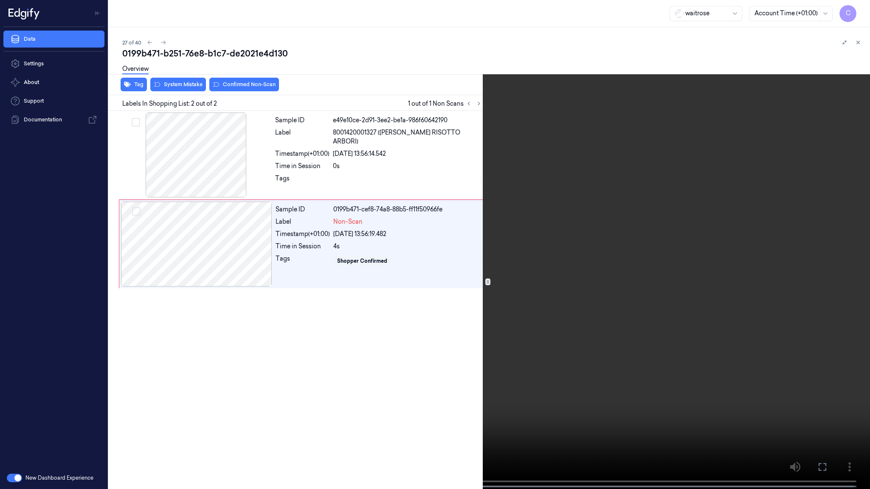
click at [357, 349] on video at bounding box center [435, 245] width 870 height 491
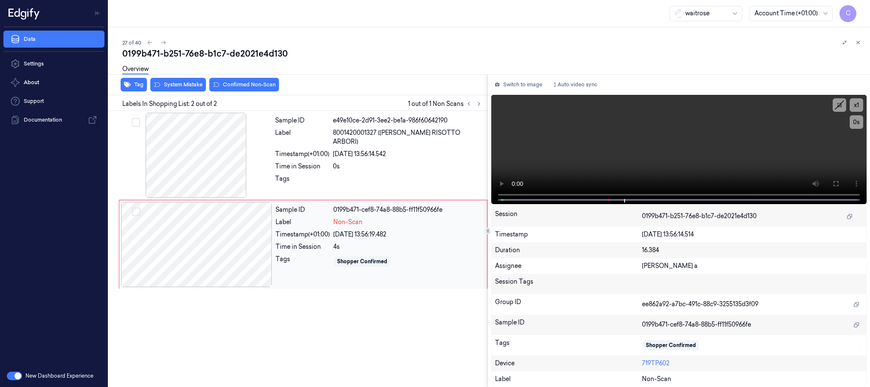
click at [185, 222] on div at bounding box center [196, 244] width 151 height 85
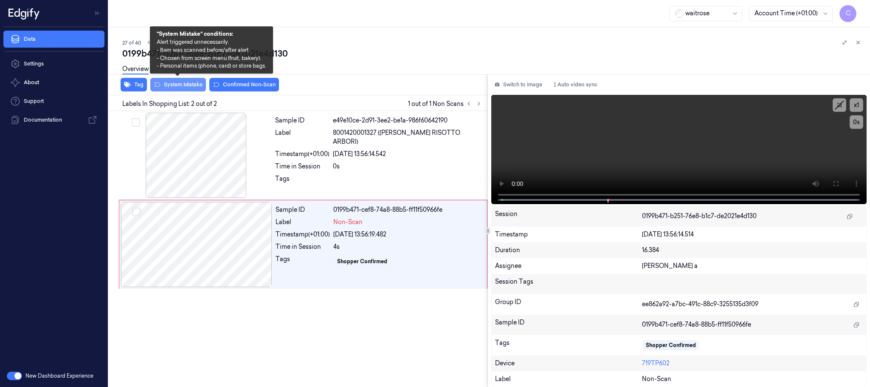
click at [169, 82] on button "System Mistake" at bounding box center [178, 85] width 56 height 14
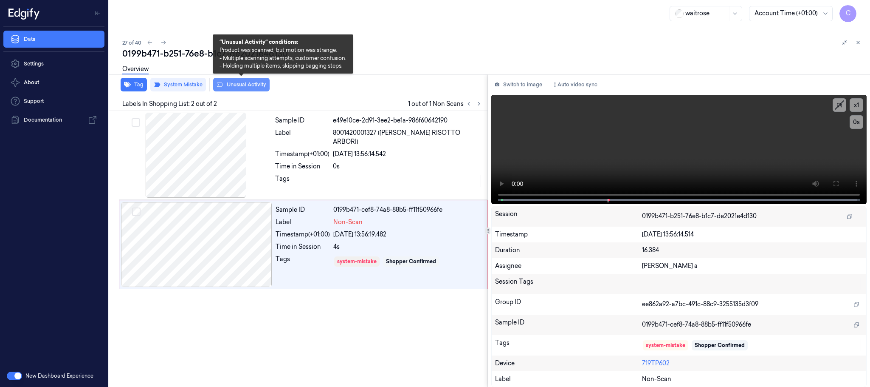
click at [240, 81] on button "Unusual Activity" at bounding box center [241, 85] width 56 height 14
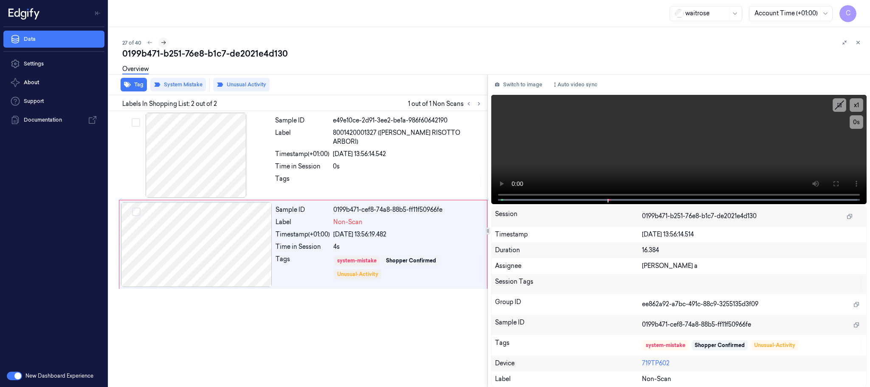
click at [162, 45] on icon at bounding box center [164, 43] width 6 height 6
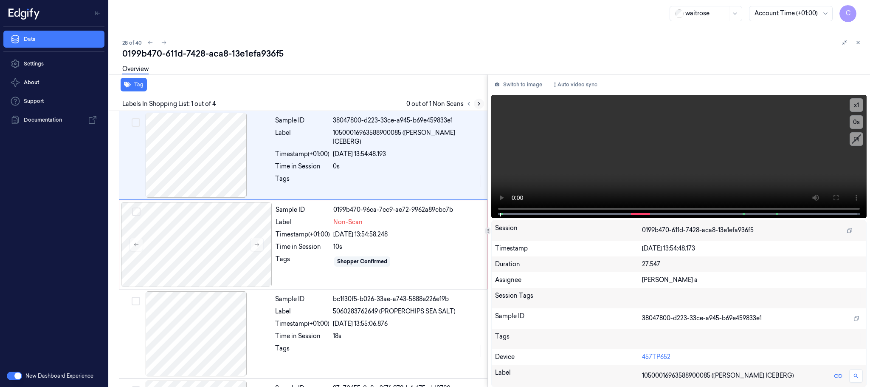
click at [480, 104] on icon at bounding box center [479, 104] width 6 height 6
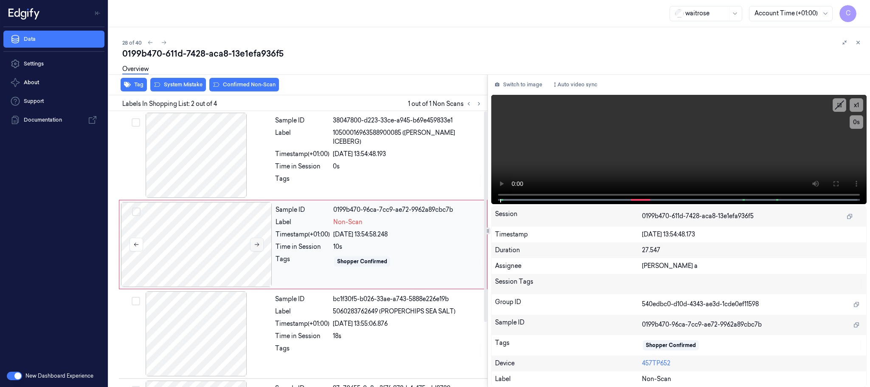
click at [255, 245] on icon at bounding box center [257, 244] width 6 height 6
click at [186, 171] on div at bounding box center [196, 155] width 151 height 85
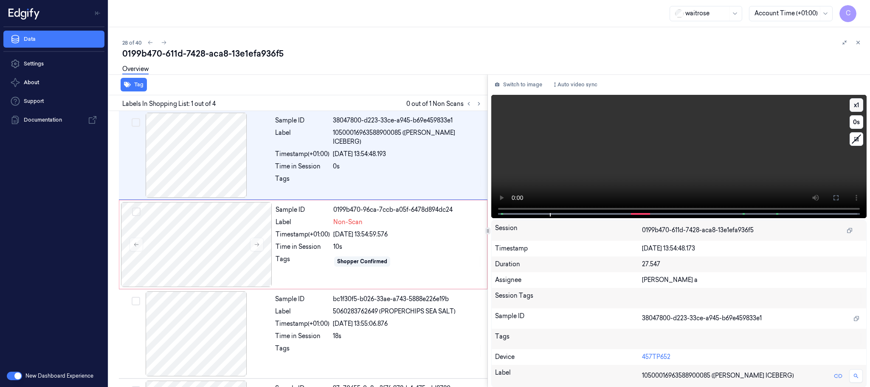
click at [861, 110] on button "x 1" at bounding box center [857, 105] width 14 height 14
click at [672, 165] on video at bounding box center [679, 156] width 376 height 123
click at [163, 239] on div at bounding box center [196, 244] width 151 height 85
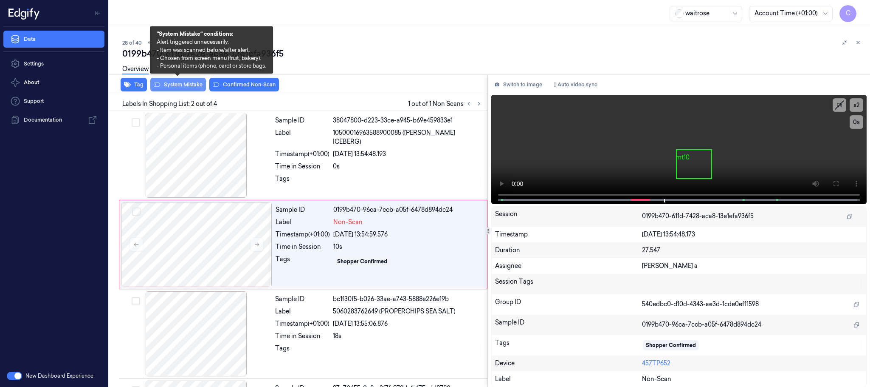
click at [186, 87] on button "System Mistake" at bounding box center [178, 85] width 56 height 14
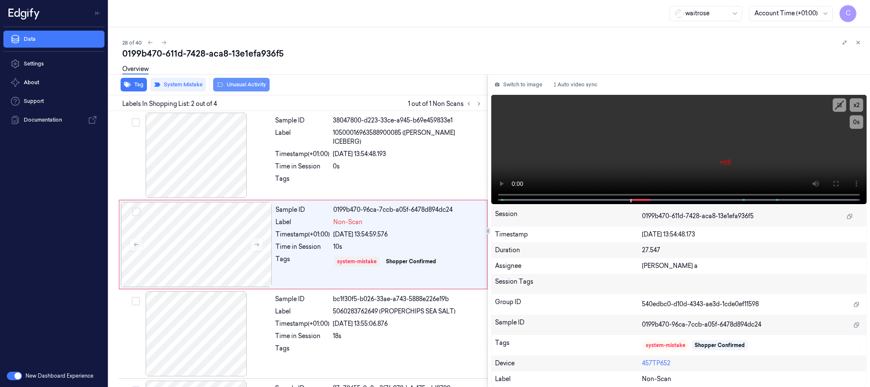
click at [246, 86] on button "Unusual Activity" at bounding box center [241, 85] width 56 height 14
click at [166, 40] on icon at bounding box center [164, 43] width 6 height 6
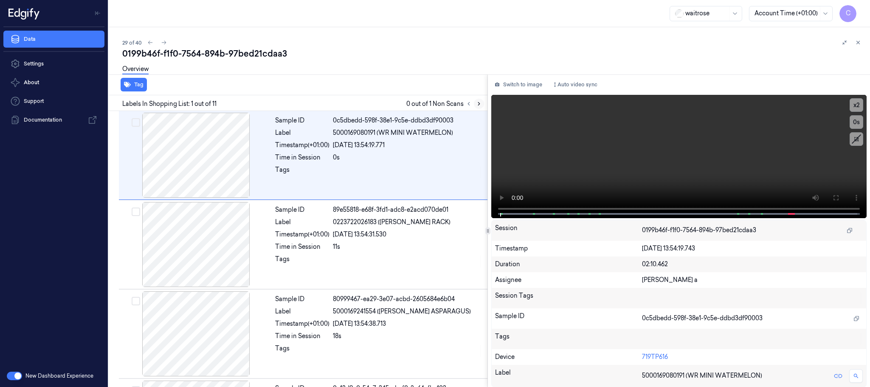
click at [479, 106] on icon at bounding box center [479, 104] width 6 height 6
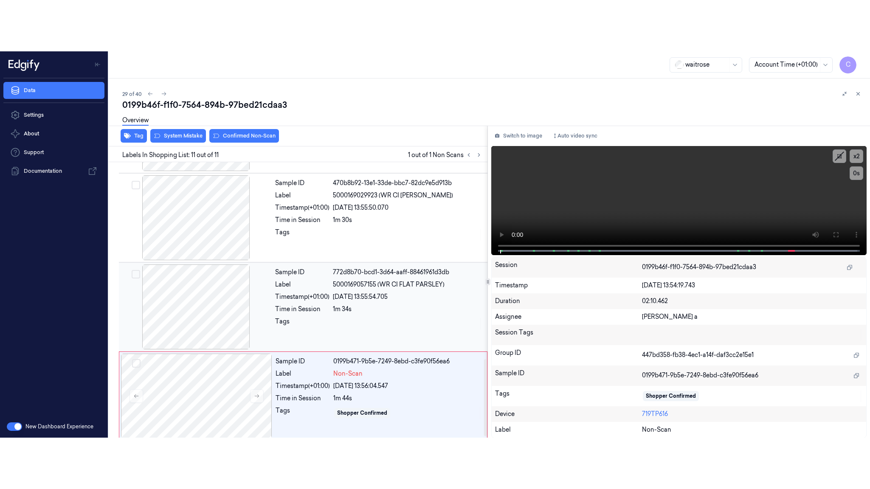
scroll to position [712, 0]
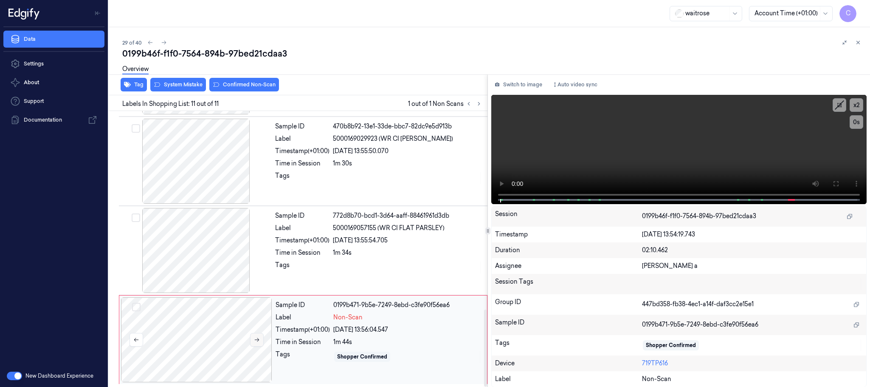
click at [259, 336] on button at bounding box center [257, 340] width 14 height 14
click at [259, 340] on icon at bounding box center [257, 340] width 5 height 4
click at [178, 252] on div at bounding box center [196, 250] width 151 height 85
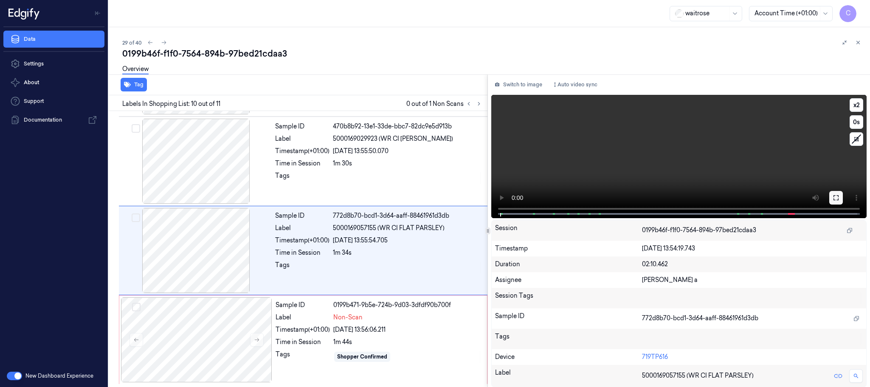
click at [836, 194] on icon at bounding box center [836, 197] width 7 height 7
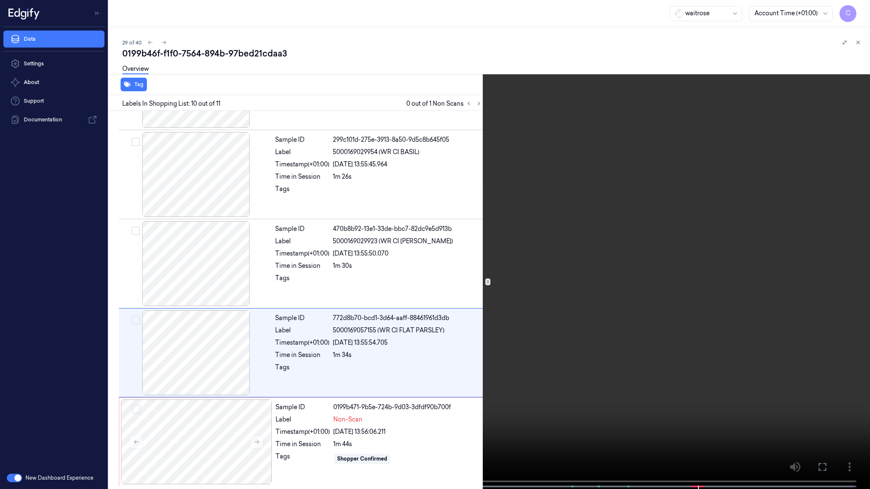
click at [491, 278] on video at bounding box center [435, 245] width 870 height 491
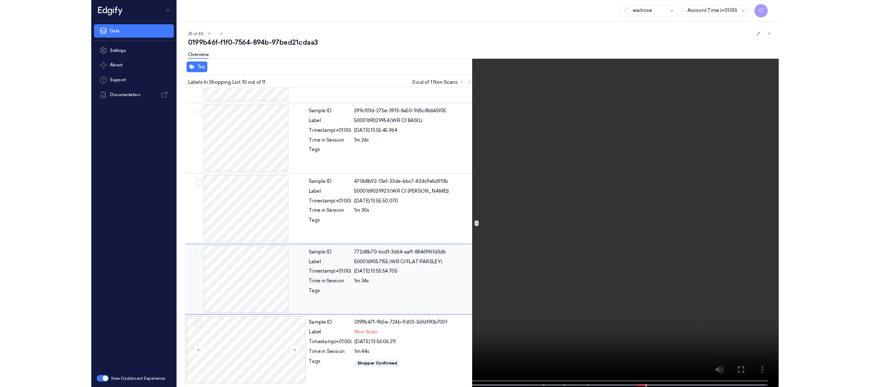
scroll to position [712, 0]
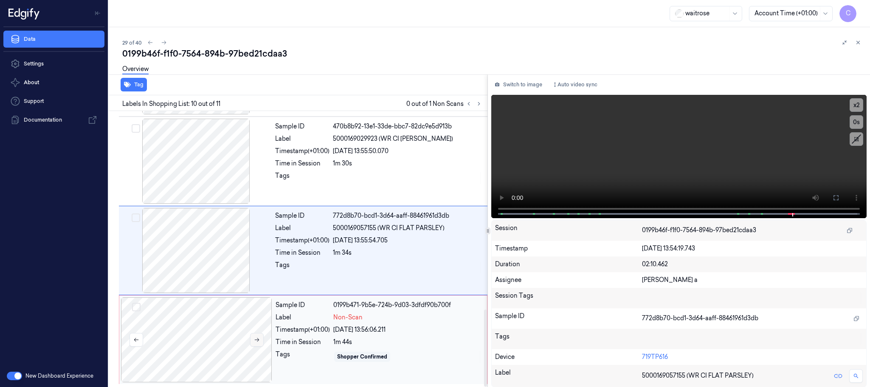
click at [254, 338] on icon at bounding box center [257, 339] width 6 height 6
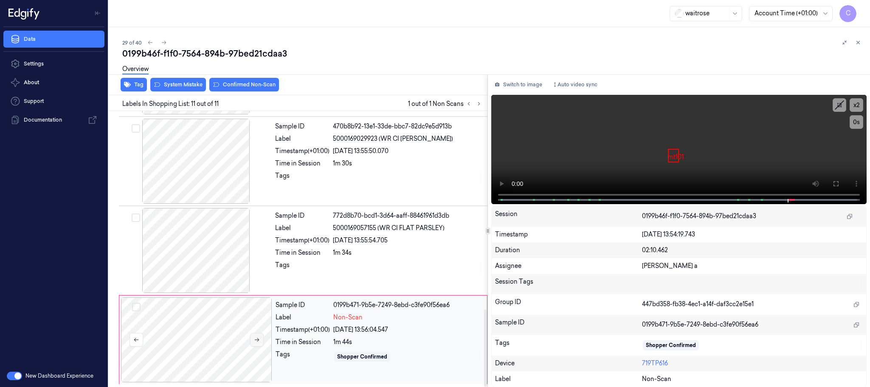
click at [255, 340] on icon at bounding box center [257, 339] width 6 height 6
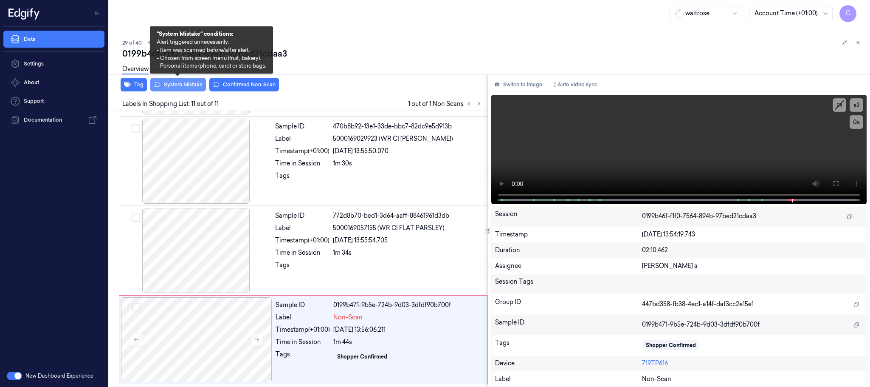
click at [182, 83] on button "System Mistake" at bounding box center [178, 85] width 56 height 14
click at [292, 27] on div "29 of 40 0199b46f-f1f0-7564-894b-97bed21cdaa3 Overview Tag System Mistake Unusu…" at bounding box center [490, 206] width 762 height 359
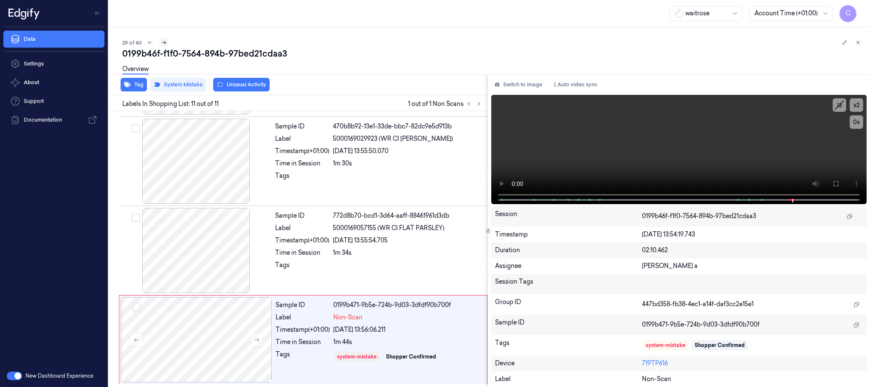
click at [166, 43] on icon at bounding box center [164, 43] width 6 height 6
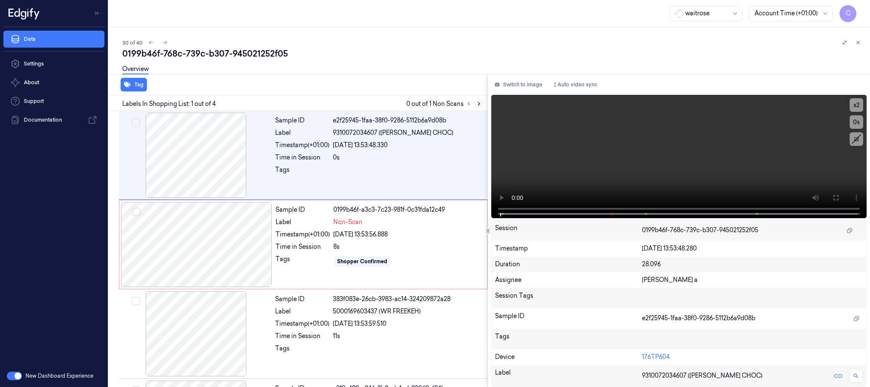
click at [477, 106] on icon at bounding box center [479, 104] width 6 height 6
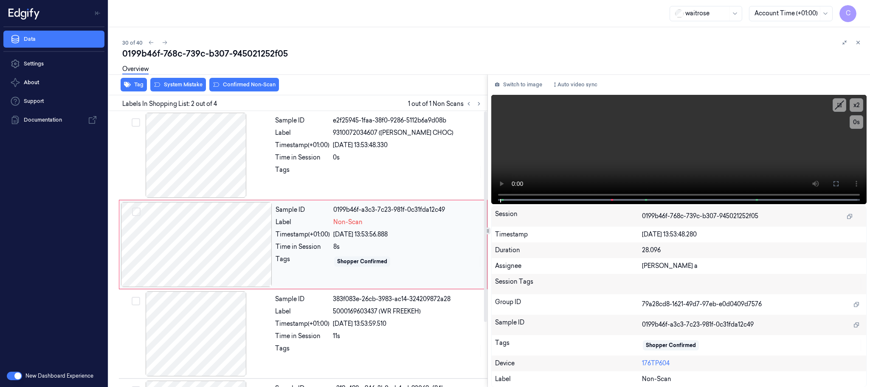
click at [246, 244] on div at bounding box center [196, 244] width 151 height 85
click at [214, 158] on div at bounding box center [196, 155] width 151 height 85
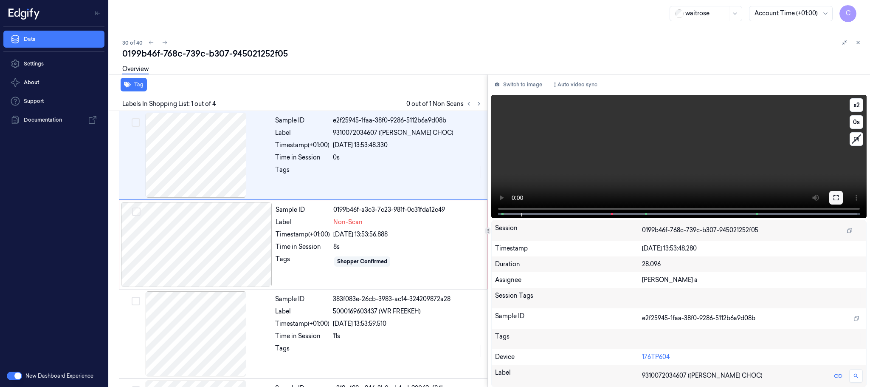
click at [833, 195] on icon at bounding box center [836, 197] width 7 height 7
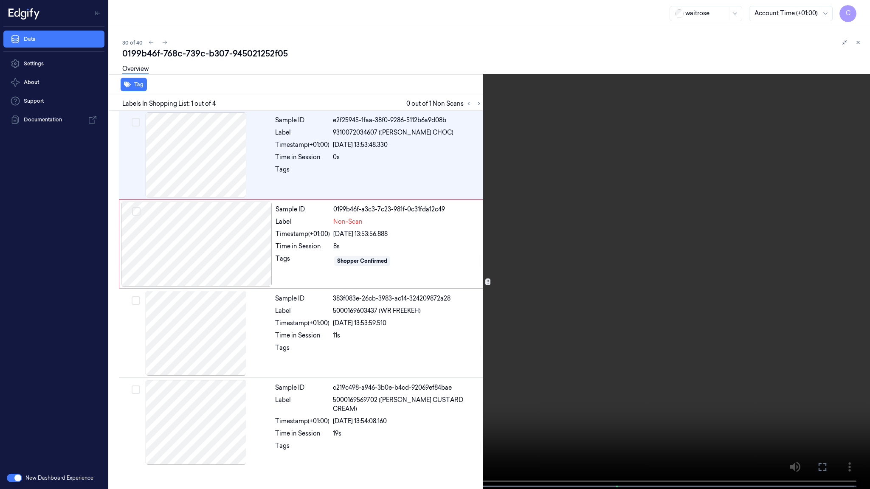
click at [279, 262] on video at bounding box center [435, 245] width 870 height 491
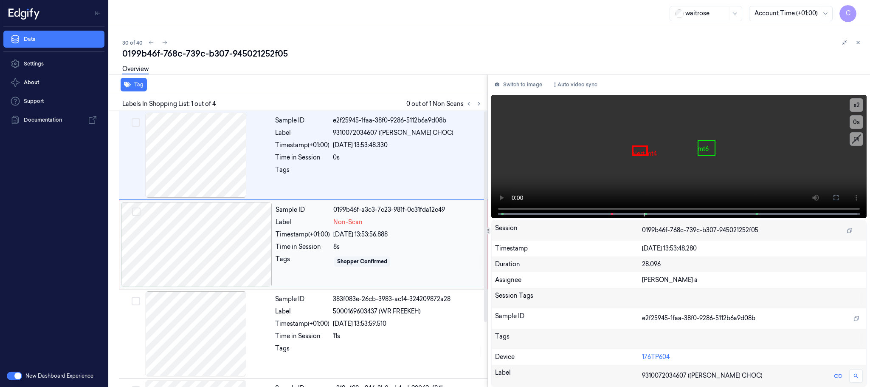
click at [217, 260] on div at bounding box center [196, 244] width 151 height 85
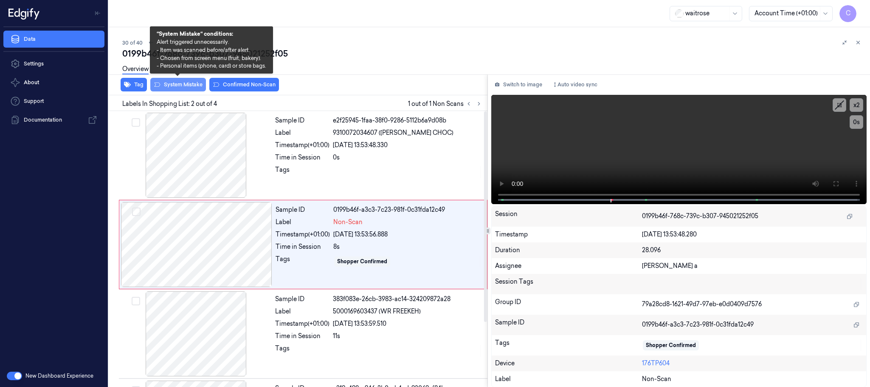
click at [184, 85] on button "System Mistake" at bounding box center [178, 85] width 56 height 14
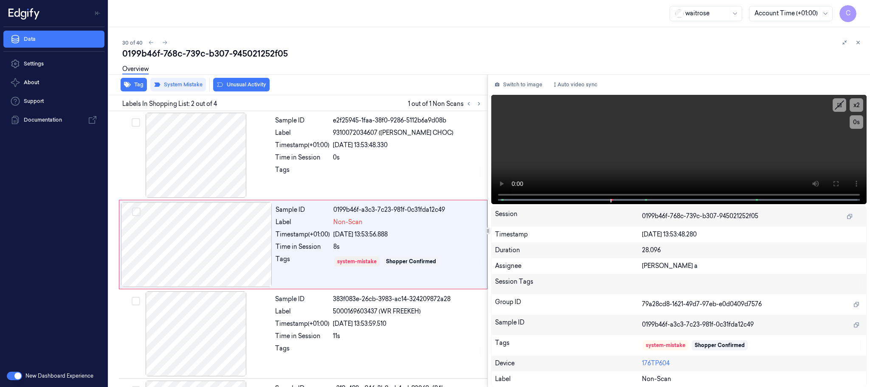
click at [257, 83] on button "Unusual Activity" at bounding box center [241, 85] width 56 height 14
click at [162, 44] on icon at bounding box center [165, 43] width 6 height 6
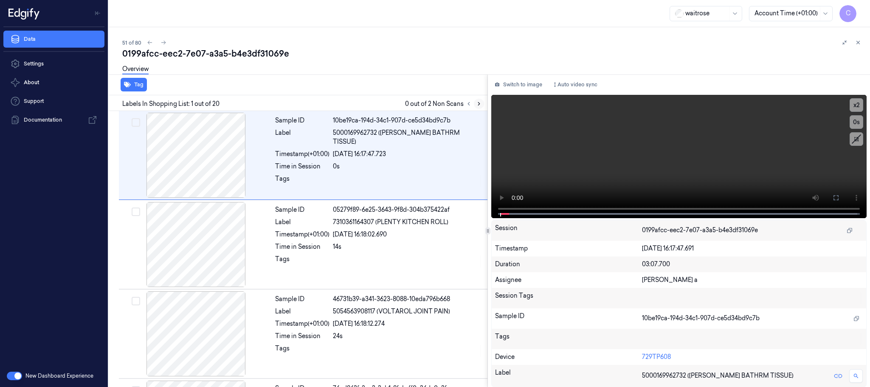
click at [475, 101] on button at bounding box center [479, 104] width 10 height 10
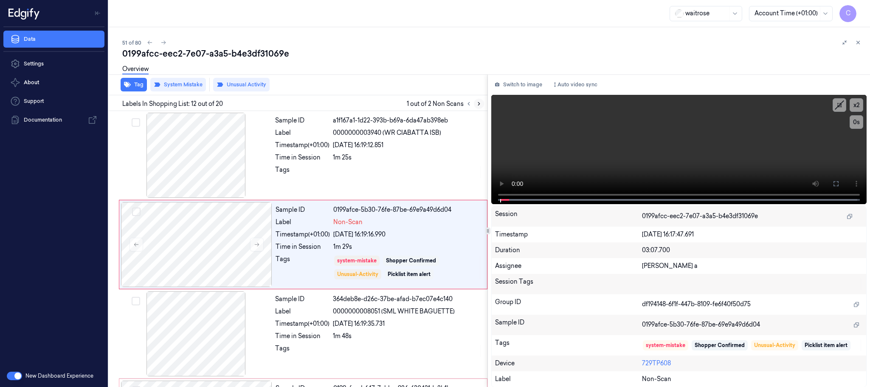
click at [475, 101] on button at bounding box center [479, 104] width 10 height 10
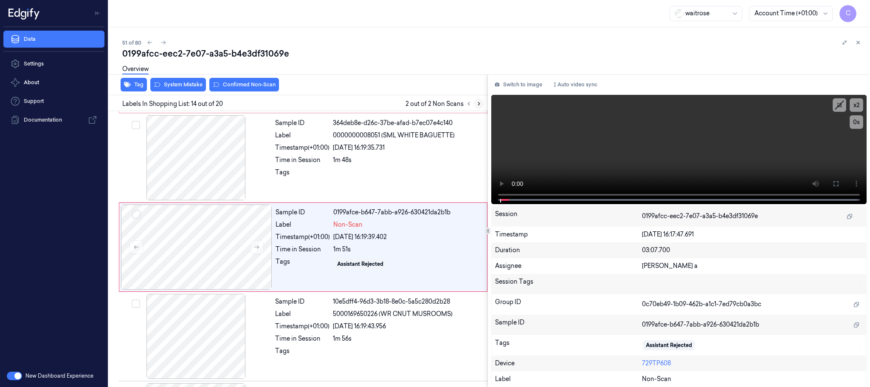
scroll to position [1071, 0]
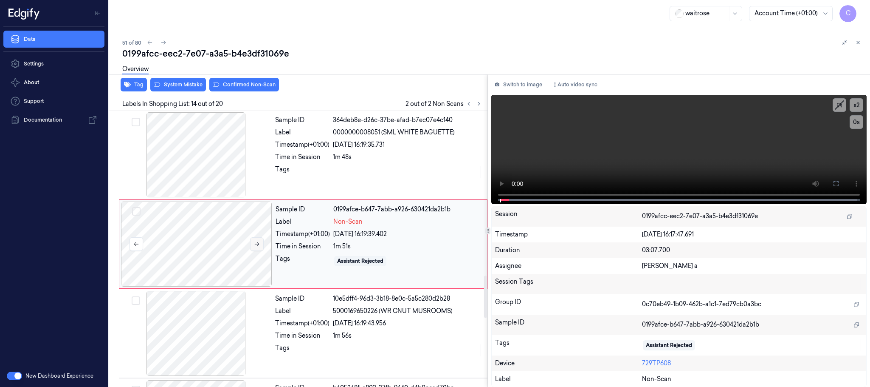
click at [254, 247] on icon at bounding box center [257, 244] width 6 height 6
click at [256, 246] on icon at bounding box center [257, 244] width 5 height 4
click at [174, 79] on div "Overview" at bounding box center [492, 70] width 741 height 22
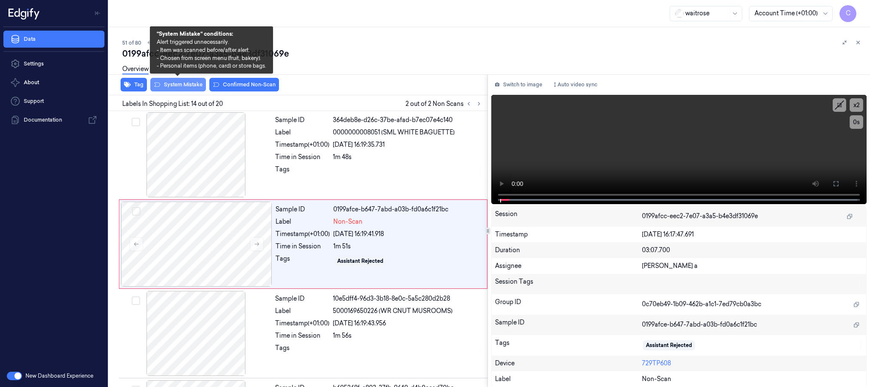
click at [175, 85] on button "System Mistake" at bounding box center [178, 85] width 56 height 14
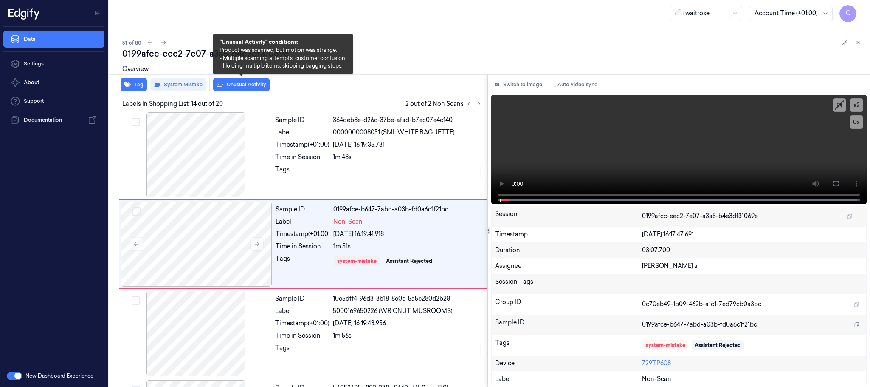
click at [245, 82] on button "Unusual Activity" at bounding box center [241, 85] width 56 height 14
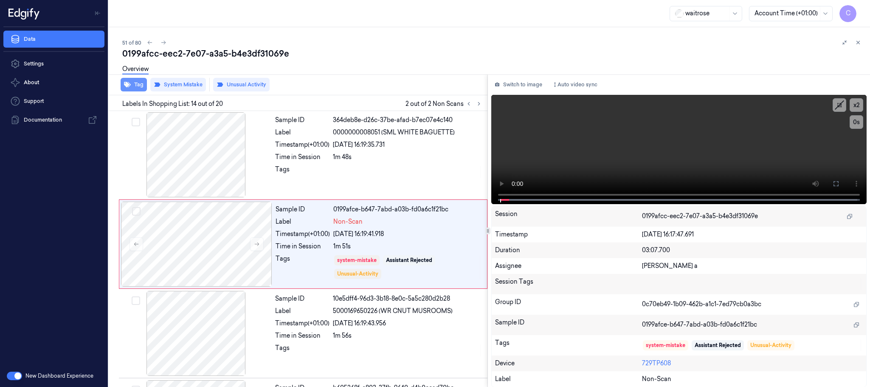
click at [131, 85] on button "Tag" at bounding box center [134, 85] width 26 height 14
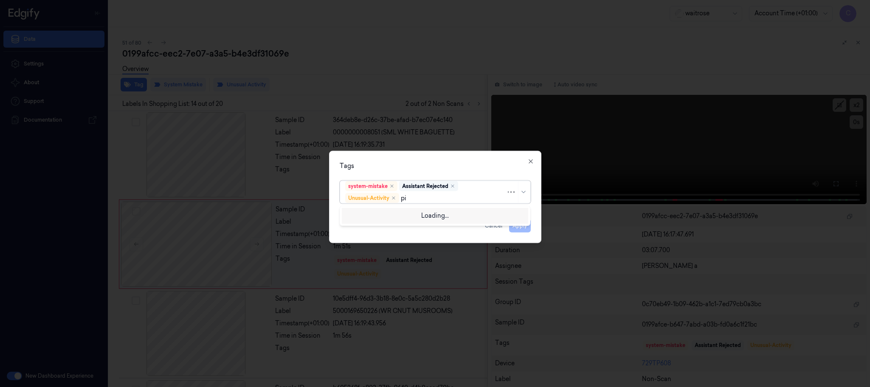
type input "pic"
click at [413, 212] on div "Picklist item alert" at bounding box center [435, 214] width 180 height 9
click at [453, 166] on div "Tags" at bounding box center [435, 165] width 191 height 9
click at [519, 229] on button "Apply" at bounding box center [520, 226] width 22 height 14
